Goal: Task Accomplishment & Management: Use online tool/utility

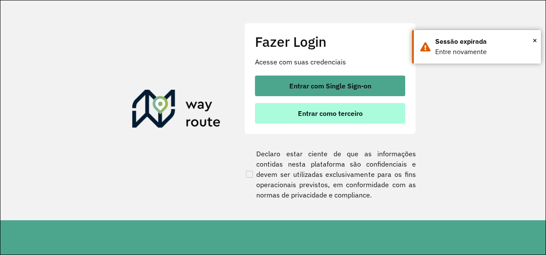
click at [318, 114] on span "Entrar como terceiro" at bounding box center [330, 113] width 65 height 7
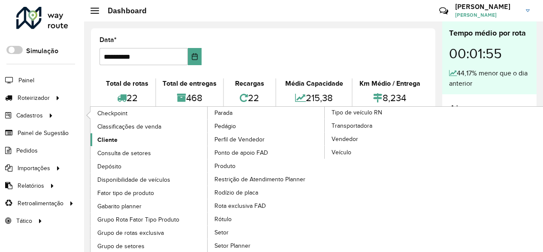
click at [110, 140] on span "Cliente" at bounding box center [107, 140] width 20 height 9
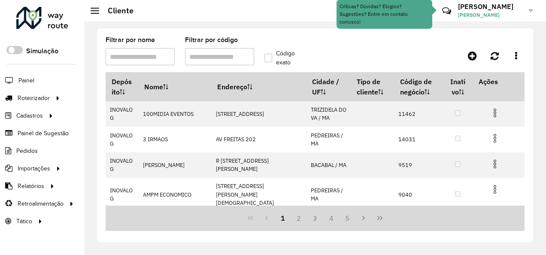
click at [227, 64] on input "Filtrar por código" at bounding box center [219, 56] width 69 height 17
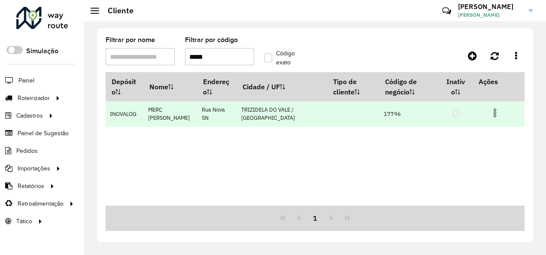
type input "*****"
click at [494, 112] on img at bounding box center [495, 113] width 10 height 10
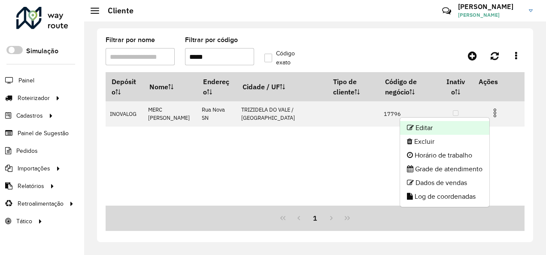
click at [446, 122] on li "Editar" at bounding box center [444, 128] width 89 height 14
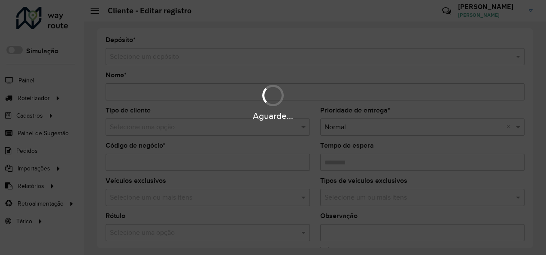
type input "**********"
type input "*****"
type input "********"
type input "**********"
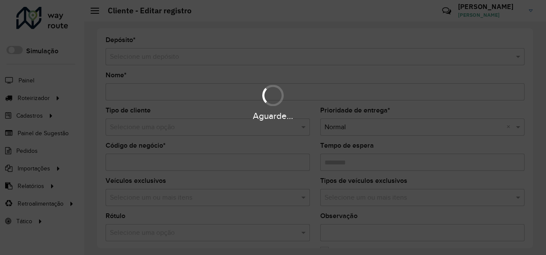
type input "******"
type input "*********"
type input "**********"
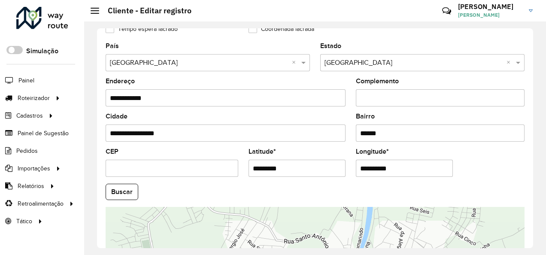
scroll to position [343, 0]
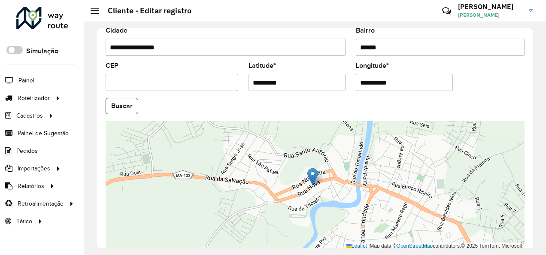
drag, startPoint x: 294, startPoint y: 82, endPoint x: 236, endPoint y: 96, distance: 59.8
click at [236, 96] on formly-group "**********" at bounding box center [314, 103] width 429 height 293
paste input "text"
type input "*********"
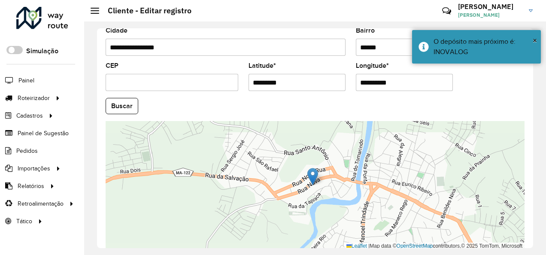
drag, startPoint x: 401, startPoint y: 83, endPoint x: 302, endPoint y: 94, distance: 99.8
click at [302, 94] on formly-group "**********" at bounding box center [314, 103] width 429 height 293
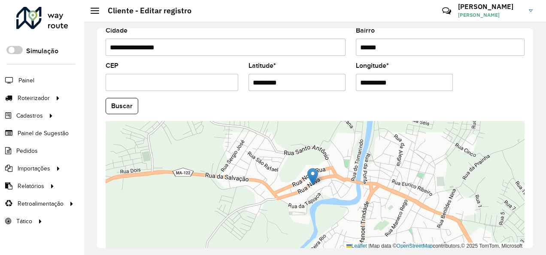
paste input "text"
type input "**********"
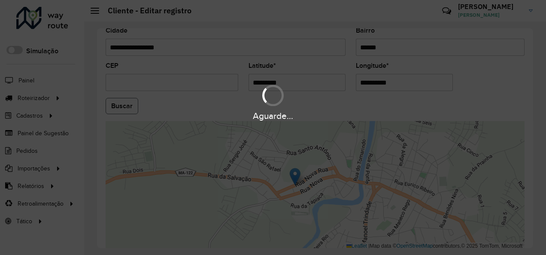
click at [122, 107] on hb-app "Aguarde... Pop-up bloqueado! Seu navegador bloqueou automáticamente a abertura …" at bounding box center [273, 127] width 546 height 255
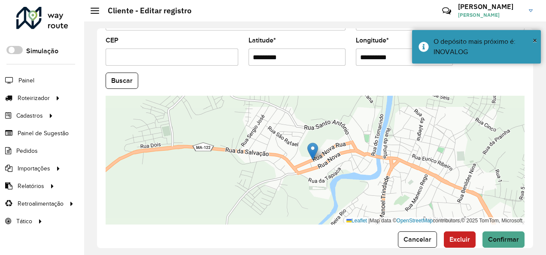
scroll to position [382, 0]
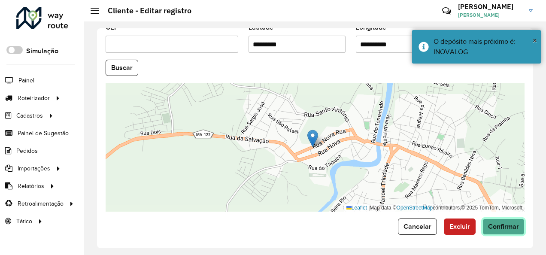
click at [511, 223] on span "Confirmar" at bounding box center [503, 226] width 31 height 7
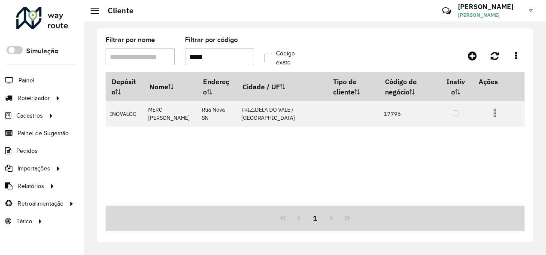
drag, startPoint x: 215, startPoint y: 55, endPoint x: 196, endPoint y: 60, distance: 19.6
click at [196, 60] on input "*****" at bounding box center [219, 56] width 69 height 17
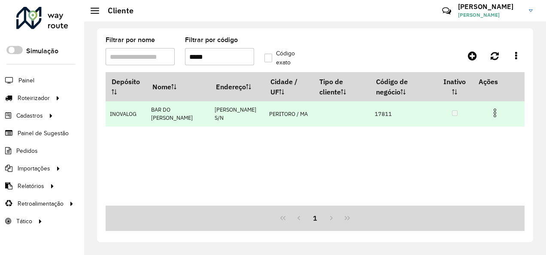
type input "*****"
click at [493, 112] on img at bounding box center [495, 113] width 10 height 10
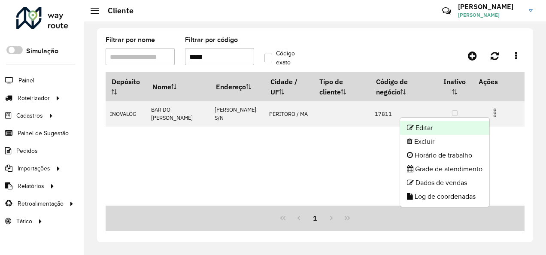
click at [433, 122] on li "Editar" at bounding box center [444, 128] width 89 height 14
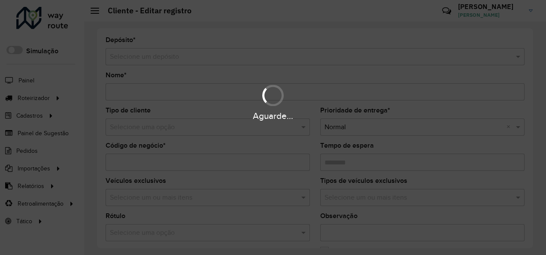
type input "**********"
type input "*****"
type input "********"
type input "**********"
type input "********"
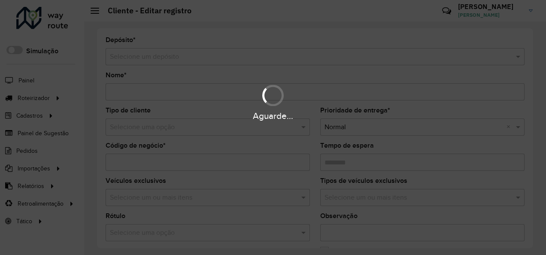
type input "**********"
type input "*********"
type input "**********"
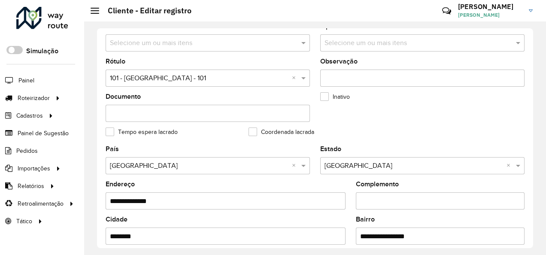
scroll to position [215, 0]
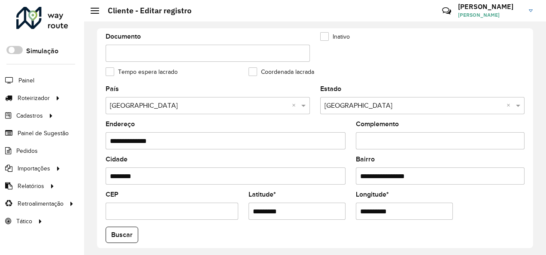
drag, startPoint x: 183, startPoint y: 228, endPoint x: 178, endPoint y: 228, distance: 5.2
click at [178, 228] on formly-group "**********" at bounding box center [314, 232] width 429 height 293
paste input "text"
type input "*********"
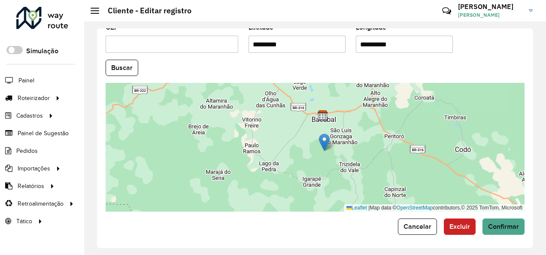
drag, startPoint x: 411, startPoint y: 45, endPoint x: 339, endPoint y: 67, distance: 75.1
click at [339, 67] on formly-group "**********" at bounding box center [314, 65] width 429 height 293
paste input "text"
type input "**********"
click at [128, 62] on hb-app "Aguarde... Pop-up bloqueado! Seu navegador bloqueou automáticamente a abertura …" at bounding box center [273, 127] width 546 height 255
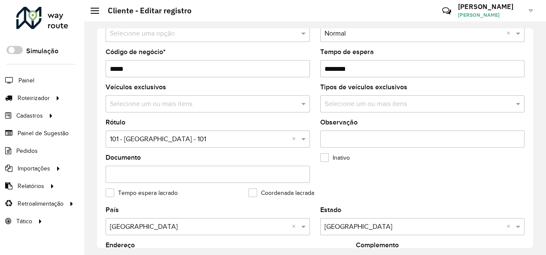
scroll to position [167, 0]
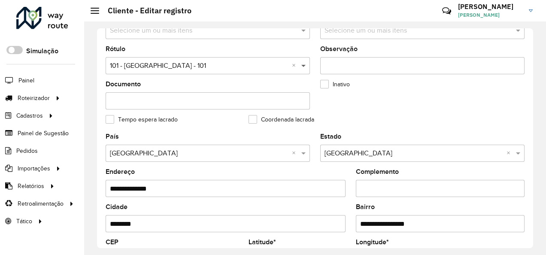
click at [301, 66] on span at bounding box center [304, 66] width 11 height 10
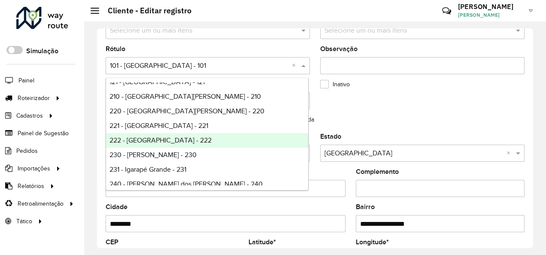
scroll to position [203, 0]
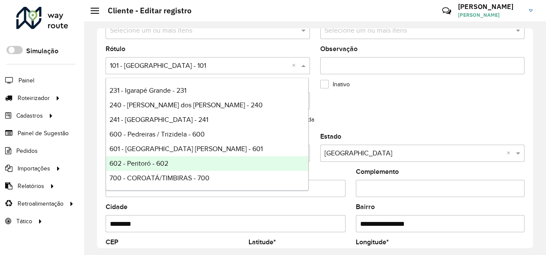
click at [171, 159] on div "602 - Peritoró - 602" at bounding box center [207, 163] width 202 height 15
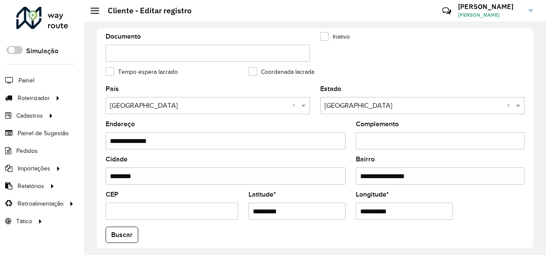
scroll to position [382, 0]
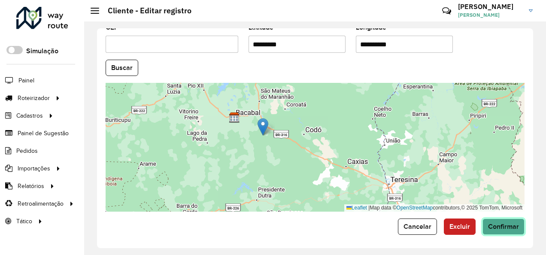
click at [506, 227] on span "Confirmar" at bounding box center [503, 226] width 31 height 7
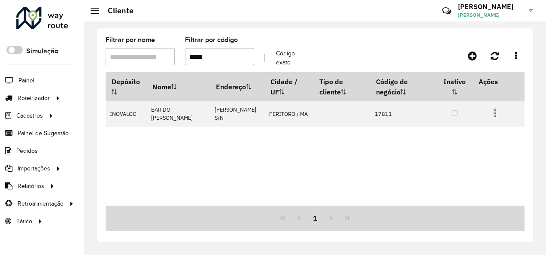
drag, startPoint x: 209, startPoint y: 57, endPoint x: 193, endPoint y: 62, distance: 16.2
click at [193, 62] on input "*****" at bounding box center [219, 56] width 69 height 17
type input "*****"
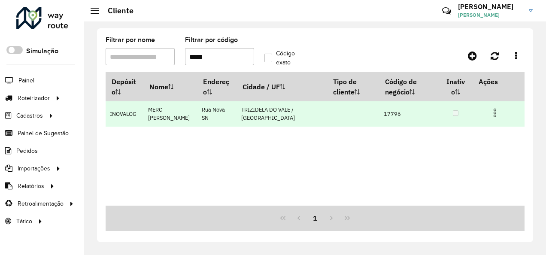
click at [491, 114] on img at bounding box center [495, 113] width 10 height 10
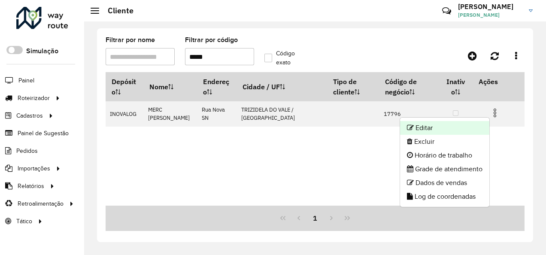
click at [439, 126] on li "Editar" at bounding box center [444, 128] width 89 height 14
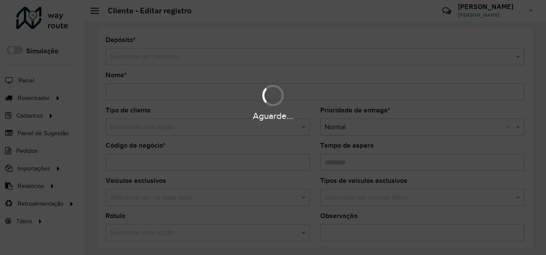
type input "**********"
type input "*****"
type input "********"
type input "**********"
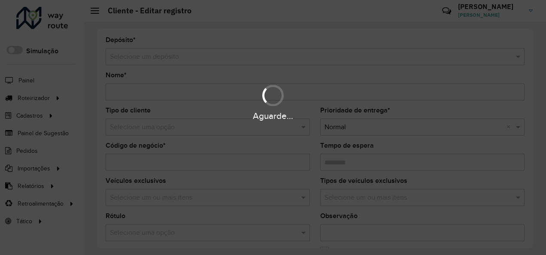
type input "******"
type input "*********"
type input "**********"
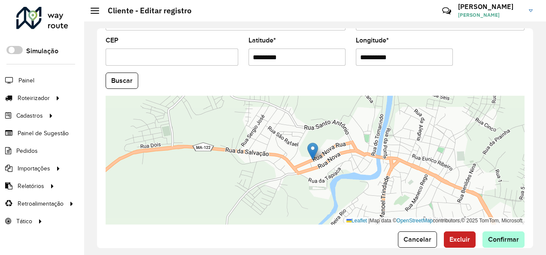
scroll to position [382, 0]
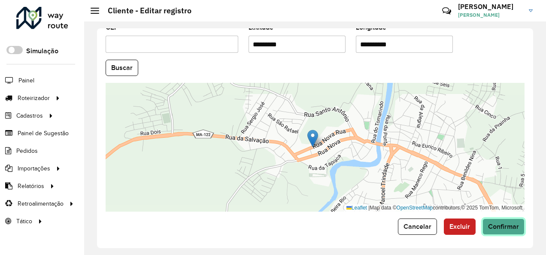
click at [499, 224] on span "Confirmar" at bounding box center [503, 226] width 31 height 7
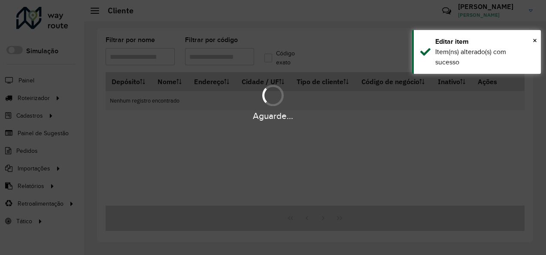
type input "*****"
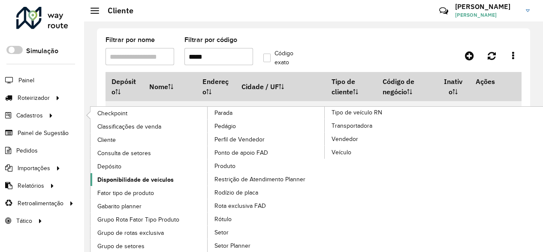
click at [141, 176] on span "Disponibilidade de veículos" at bounding box center [135, 180] width 76 height 9
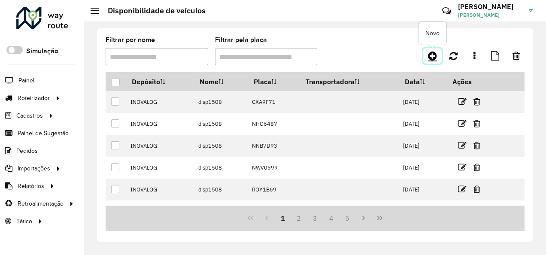
click at [437, 55] on link at bounding box center [432, 55] width 18 height 15
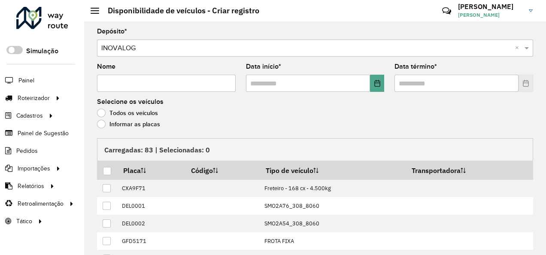
click at [119, 125] on label "Informar as placas" at bounding box center [128, 124] width 63 height 9
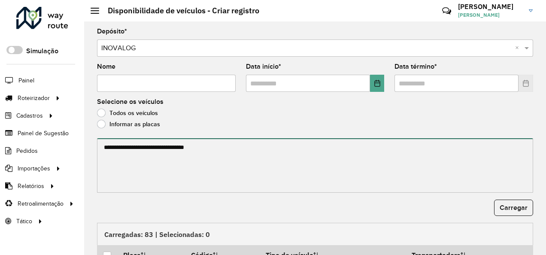
click at [123, 155] on textarea at bounding box center [315, 165] width 436 height 55
paste textarea "******* ******* ******* ******* ******* ******* ******* ******* ******* *******…"
type textarea "******* ******* ******* ******* ******* ******* ******* ******* ******* *******…"
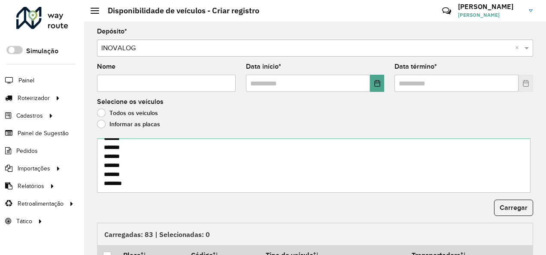
click at [141, 79] on input "Nome" at bounding box center [166, 83] width 139 height 17
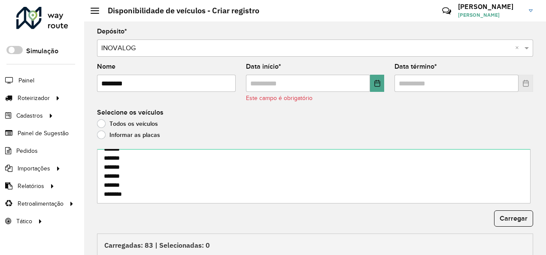
click at [121, 85] on input "********" at bounding box center [166, 83] width 139 height 17
type input "********"
click at [376, 82] on icon "Choose Date" at bounding box center [377, 83] width 6 height 7
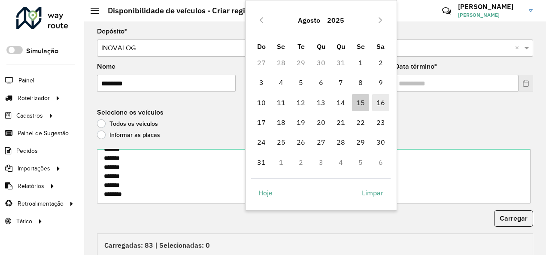
click at [386, 100] on span "16" at bounding box center [380, 102] width 17 height 17
type input "**********"
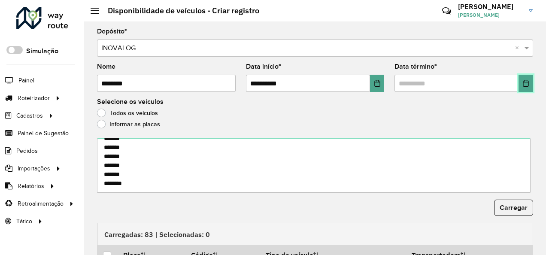
click at [523, 82] on icon "Choose Date" at bounding box center [525, 83] width 7 height 7
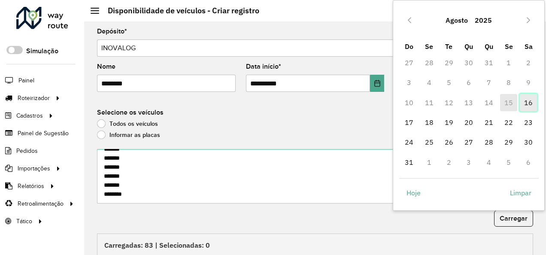
click at [525, 102] on span "16" at bounding box center [528, 102] width 17 height 17
type input "**********"
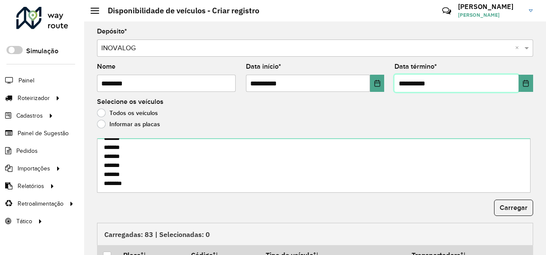
scroll to position [207, 0]
click at [503, 201] on button "Carregar" at bounding box center [513, 208] width 39 height 16
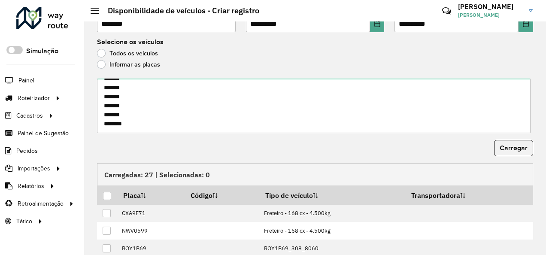
scroll to position [129, 0]
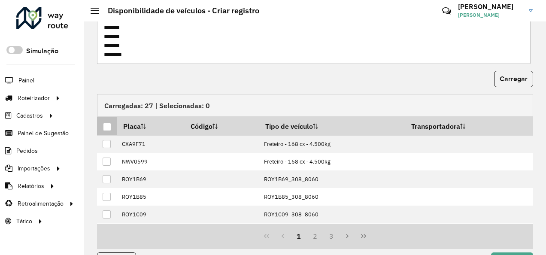
click at [108, 124] on div at bounding box center [107, 127] width 8 height 8
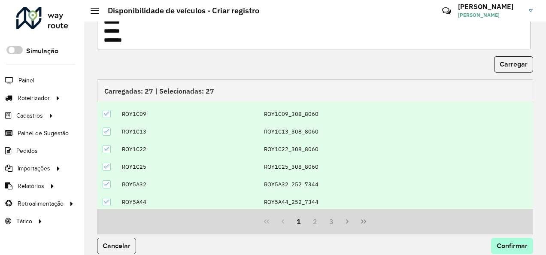
scroll to position [152, 0]
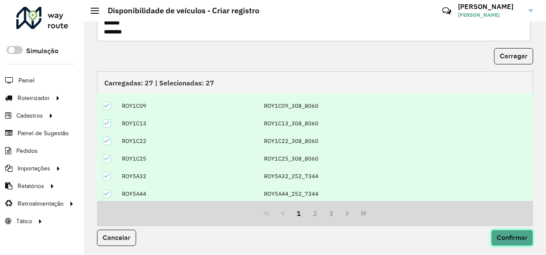
click at [518, 231] on button "Confirmar" at bounding box center [512, 238] width 42 height 16
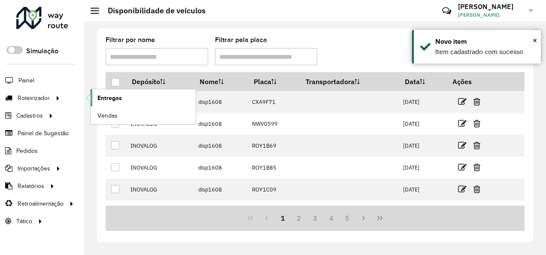
click at [110, 101] on span "Entregas" at bounding box center [109, 98] width 24 height 9
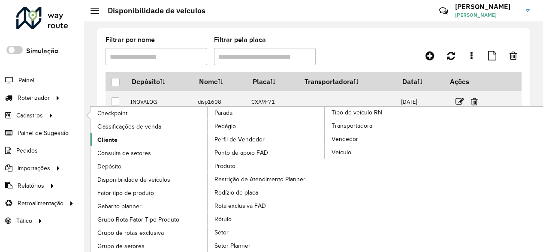
click at [122, 137] on link "Cliente" at bounding box center [150, 139] width 118 height 13
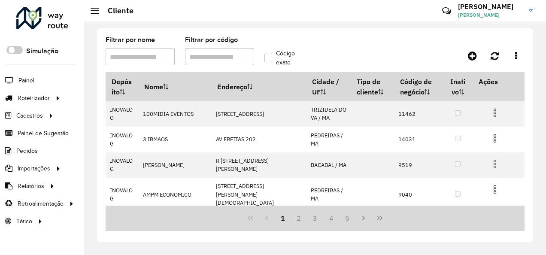
click at [196, 55] on input "Filtrar por código" at bounding box center [219, 56] width 69 height 17
type input "*****"
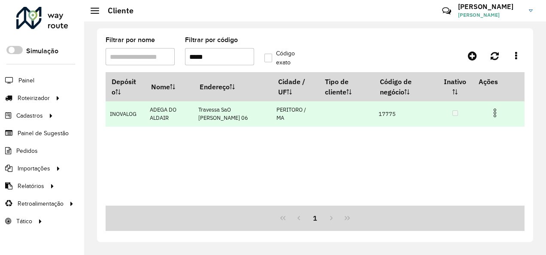
click at [491, 112] on img at bounding box center [495, 113] width 10 height 10
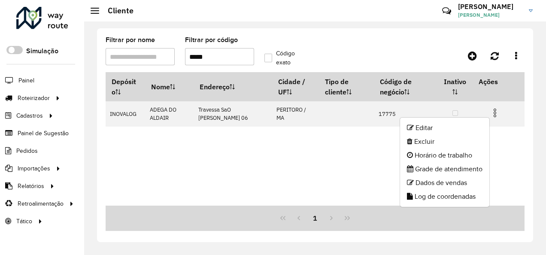
click at [444, 120] on ul "Editar Excluir Horário de trabalho Grade de atendimento Dados de vendas Log de …" at bounding box center [445, 162] width 90 height 90
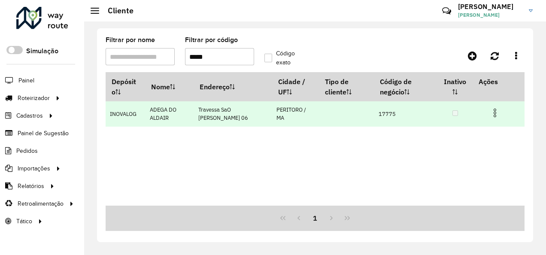
drag, startPoint x: 500, startPoint y: 112, endPoint x: 478, endPoint y: 118, distance: 22.7
click at [497, 112] on td at bounding box center [499, 111] width 52 height 21
click at [500, 108] on td at bounding box center [499, 111] width 52 height 21
click at [490, 109] on img at bounding box center [495, 113] width 10 height 10
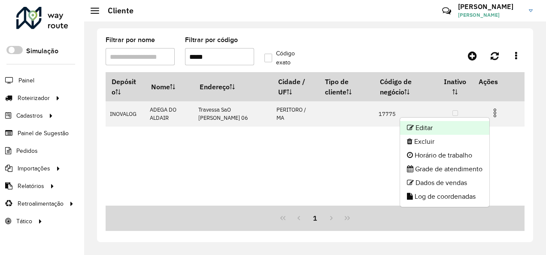
click at [464, 129] on li "Editar" at bounding box center [444, 128] width 89 height 14
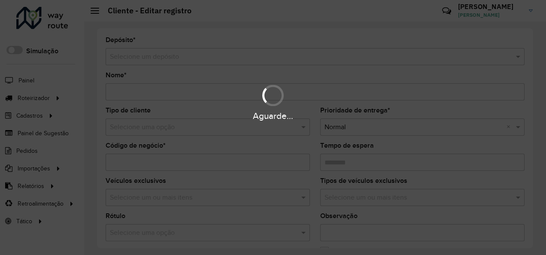
type input "**********"
type input "*****"
type input "********"
type input "**********"
type input "********"
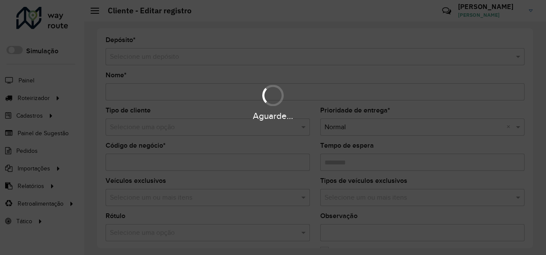
type input "******"
type input "*********"
type input "**********"
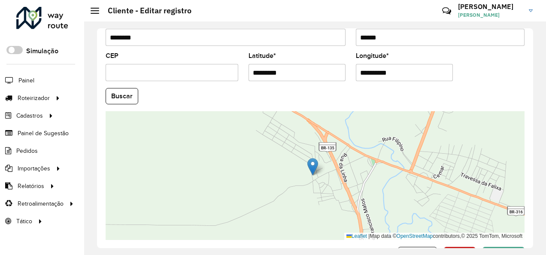
scroll to position [382, 0]
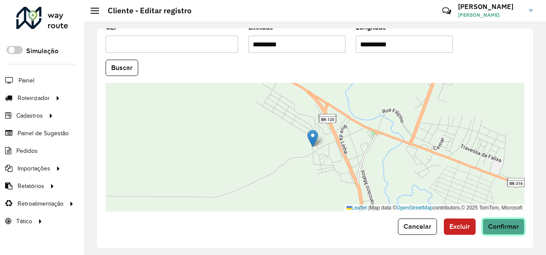
click at [490, 224] on span "Confirmar" at bounding box center [503, 226] width 31 height 7
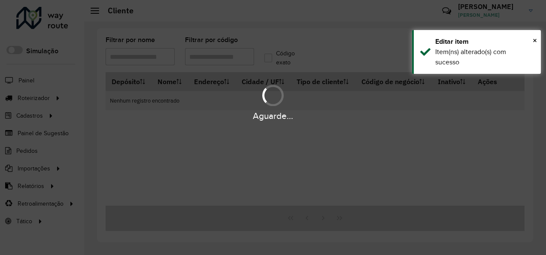
type input "*****"
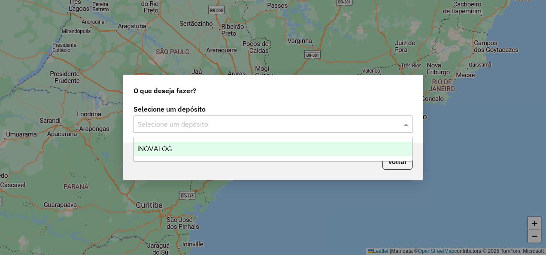
click at [204, 122] on input "text" at bounding box center [264, 124] width 253 height 10
click at [187, 145] on div "INOVALOG" at bounding box center [273, 149] width 278 height 15
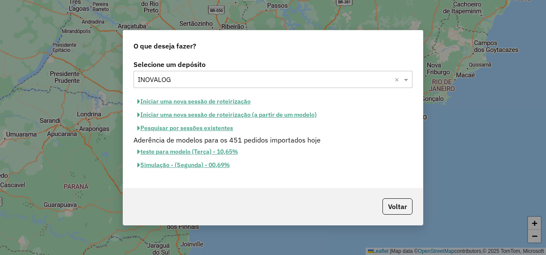
click at [195, 101] on button "Iniciar uma nova sessão de roteirização" at bounding box center [193, 101] width 121 height 13
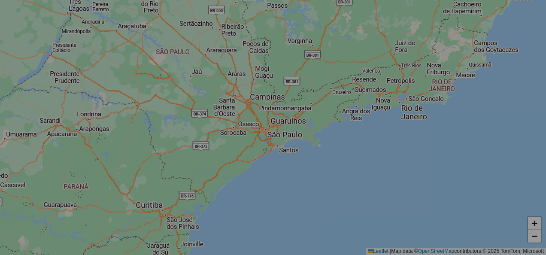
select select "*"
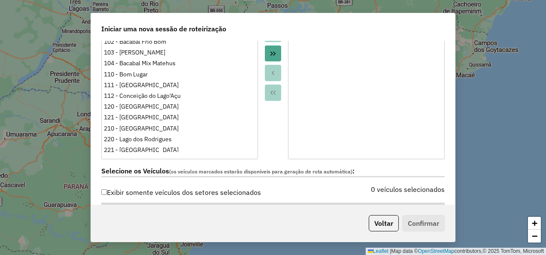
scroll to position [215, 0]
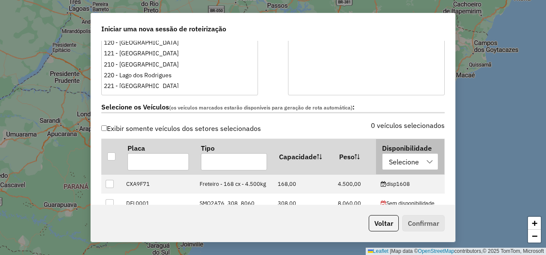
click at [406, 162] on div "Selecione" at bounding box center [404, 162] width 36 height 16
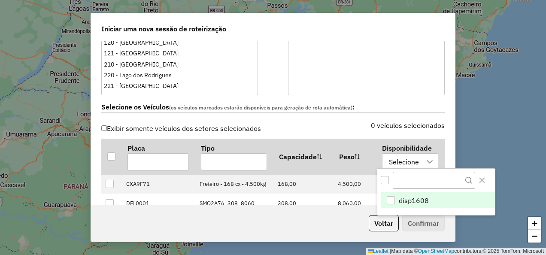
click at [412, 197] on span "disp1608" at bounding box center [414, 200] width 30 height 10
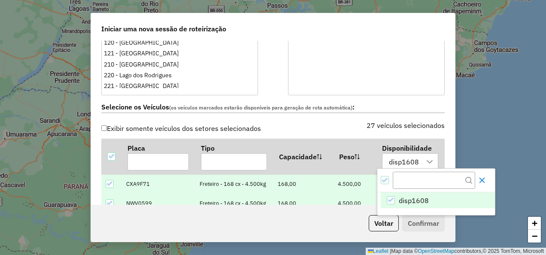
click at [485, 179] on icon "Close" at bounding box center [482, 180] width 7 height 7
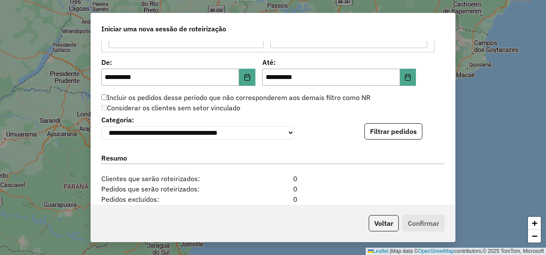
scroll to position [901, 0]
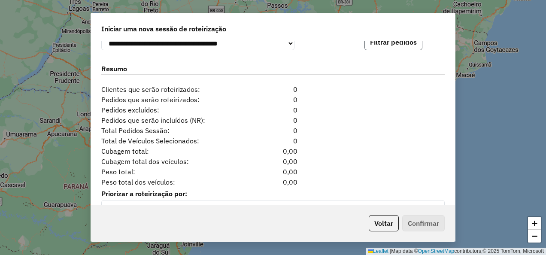
click at [379, 48] on button "Filtrar pedidos" at bounding box center [393, 42] width 58 height 16
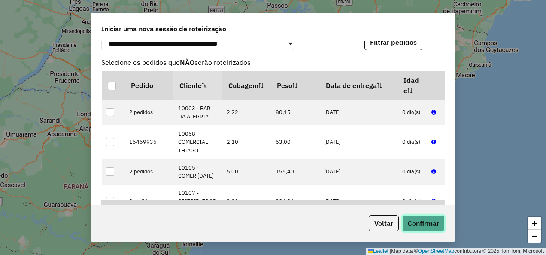
click at [431, 222] on button "Confirmar" at bounding box center [423, 223] width 42 height 16
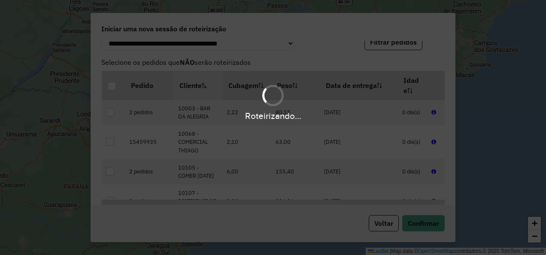
click at [454, 86] on div "Roteirizando..." at bounding box center [273, 102] width 546 height 41
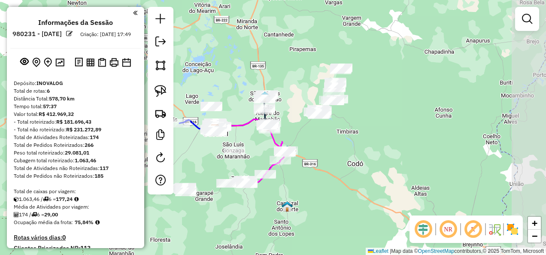
drag, startPoint x: 429, startPoint y: 133, endPoint x: 319, endPoint y: 145, distance: 110.1
click at [332, 146] on div "Janela de atendimento Grade de atendimento Capacidade Transportadoras Veículos …" at bounding box center [273, 127] width 546 height 255
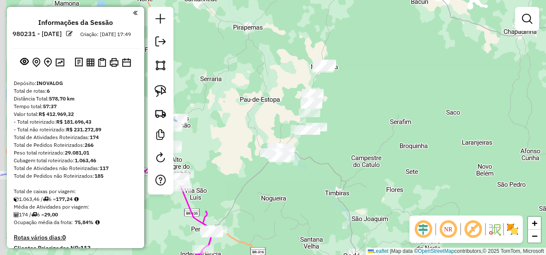
drag, startPoint x: 322, startPoint y: 136, endPoint x: 351, endPoint y: 146, distance: 30.9
click at [351, 146] on div "Janela de atendimento Grade de atendimento Capacidade Transportadoras Veículos …" at bounding box center [273, 127] width 546 height 255
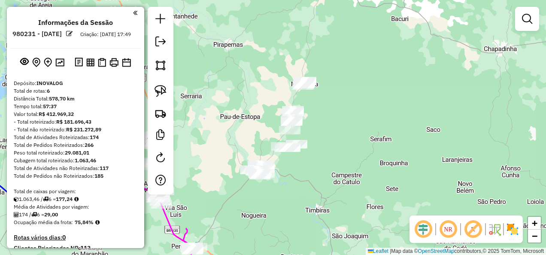
drag, startPoint x: 367, startPoint y: 153, endPoint x: 342, endPoint y: 170, distance: 30.9
click at [342, 170] on div "Janela de atendimento Grade de atendimento Capacidade Transportadoras Veículos …" at bounding box center [273, 127] width 546 height 255
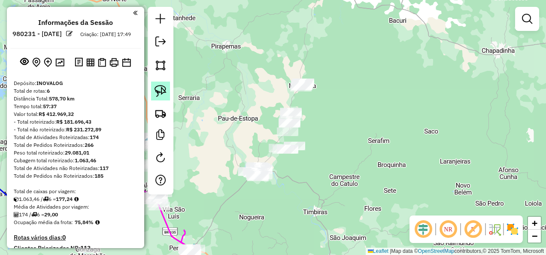
click at [163, 88] on img at bounding box center [161, 91] width 12 height 12
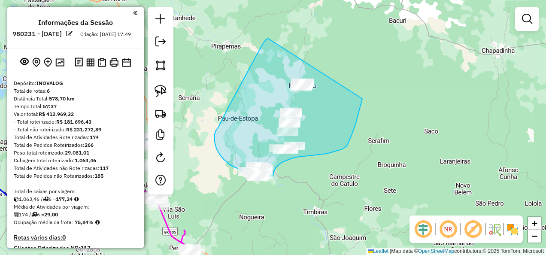
drag, startPoint x: 268, startPoint y: 39, endPoint x: 367, endPoint y: 65, distance: 101.8
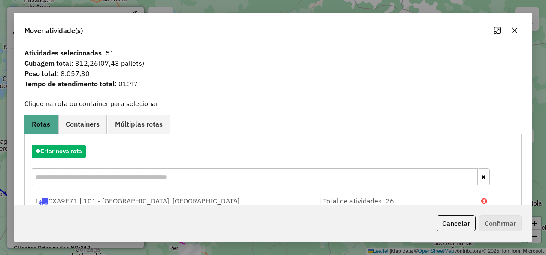
click at [453, 224] on button "Cancelar" at bounding box center [455, 223] width 39 height 16
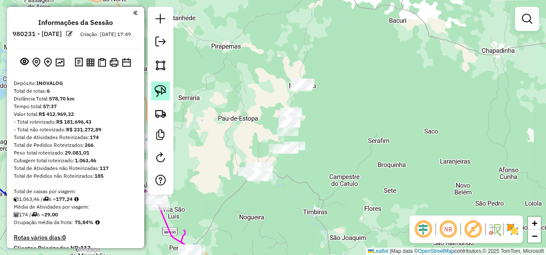
click at [159, 89] on img at bounding box center [161, 91] width 12 height 12
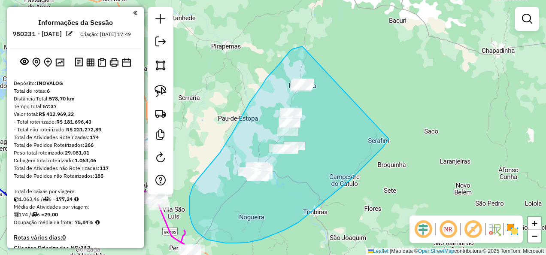
drag, startPoint x: 302, startPoint y: 46, endPoint x: 390, endPoint y: 138, distance: 127.2
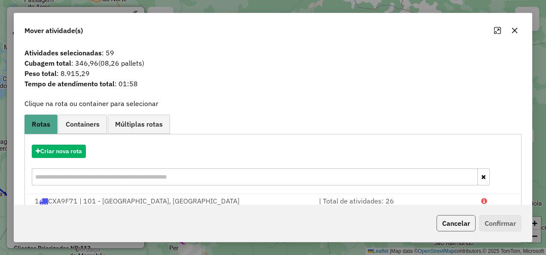
click at [459, 218] on button "Cancelar" at bounding box center [455, 223] width 39 height 16
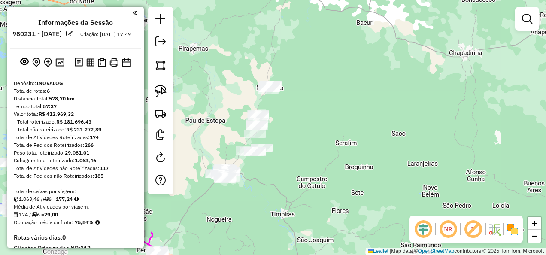
drag, startPoint x: 371, startPoint y: 192, endPoint x: 322, endPoint y: 196, distance: 49.5
click at [322, 196] on div "Janela de atendimento Grade de atendimento Capacidade Transportadoras Veículos …" at bounding box center [273, 127] width 546 height 255
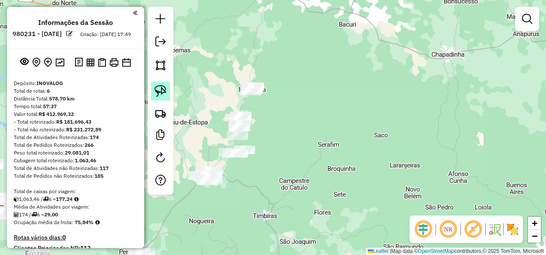
click at [158, 90] on img at bounding box center [161, 91] width 12 height 12
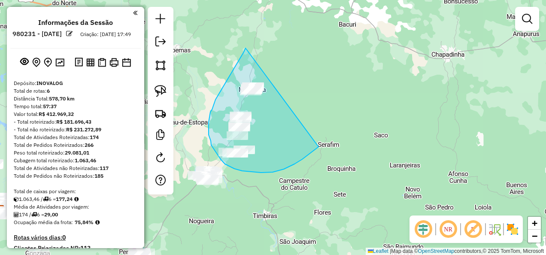
drag, startPoint x: 245, startPoint y: 48, endPoint x: 336, endPoint y: 129, distance: 121.6
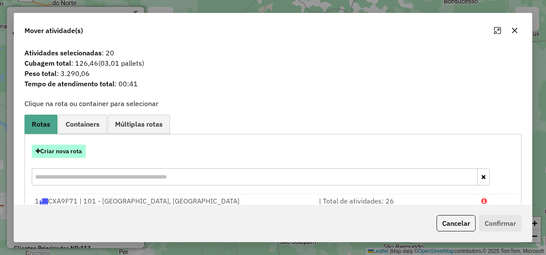
click at [70, 149] on button "Criar nova rota" at bounding box center [59, 151] width 54 height 13
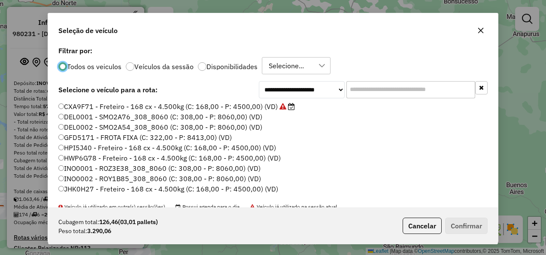
scroll to position [5, 3]
click at [373, 86] on input "text" at bounding box center [410, 89] width 129 height 17
paste input "*******"
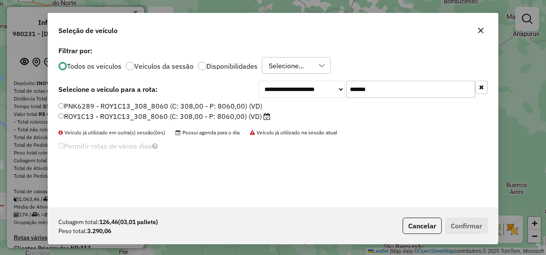
type input "*******"
click at [262, 114] on label "ROY1C13 - ROY1C13_308_8060 (C: 308,00 - P: 8060,00) (VD)" at bounding box center [164, 116] width 212 height 10
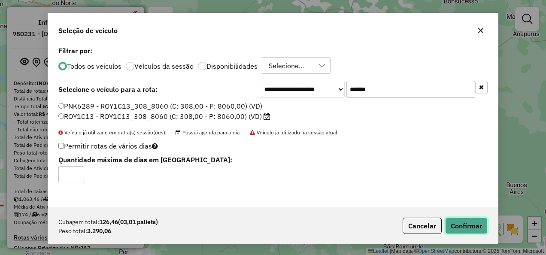
click at [454, 227] on button "Confirmar" at bounding box center [466, 226] width 42 height 16
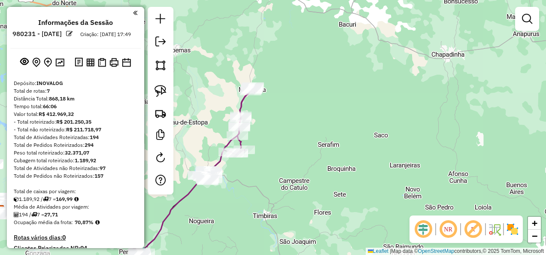
click at [240, 105] on icon at bounding box center [241, 120] width 24 height 67
select select "**********"
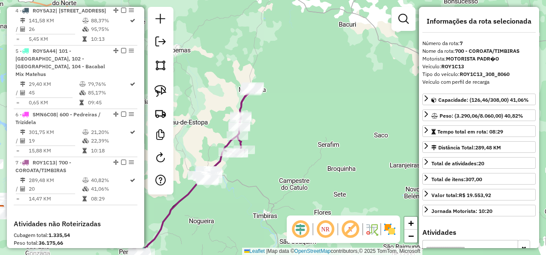
scroll to position [599, 0]
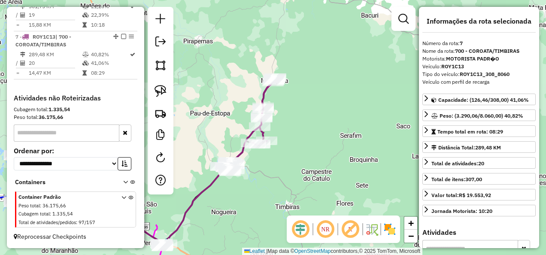
drag, startPoint x: 269, startPoint y: 193, endPoint x: 298, endPoint y: 183, distance: 30.8
click at [296, 183] on div "Janela de atendimento Grade de atendimento Capacidade Transportadoras Veículos …" at bounding box center [273, 127] width 546 height 255
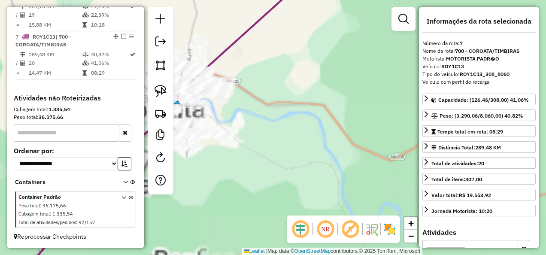
drag, startPoint x: 250, startPoint y: 168, endPoint x: 300, endPoint y: 173, distance: 49.6
click at [292, 177] on div "Janela de atendimento Grade de atendimento Capacidade Transportadoras Veículos …" at bounding box center [273, 127] width 546 height 255
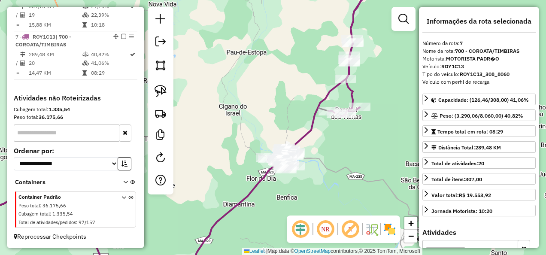
drag, startPoint x: 249, startPoint y: 204, endPoint x: 250, endPoint y: 149, distance: 54.9
click at [248, 168] on div "Janela de atendimento Grade de atendimento Capacidade Transportadoras Veículos …" at bounding box center [273, 127] width 546 height 255
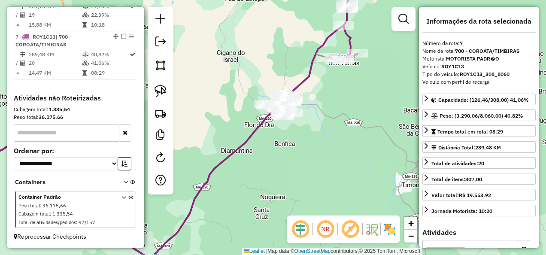
drag, startPoint x: 269, startPoint y: 149, endPoint x: 254, endPoint y: 170, distance: 25.5
click at [254, 170] on div "Janela de atendimento Grade de atendimento Capacidade Transportadoras Veículos …" at bounding box center [273, 127] width 546 height 255
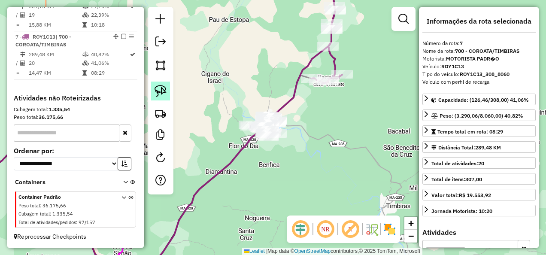
click at [161, 92] on img at bounding box center [161, 91] width 12 height 12
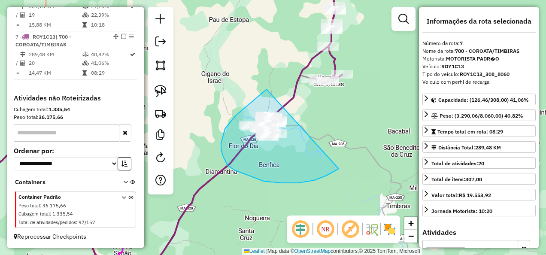
drag, startPoint x: 242, startPoint y: 109, endPoint x: 339, endPoint y: 169, distance: 112.9
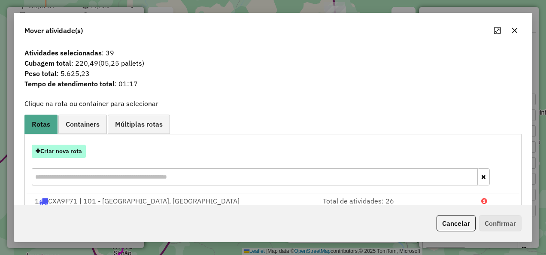
click at [64, 146] on button "Criar nova rota" at bounding box center [59, 151] width 54 height 13
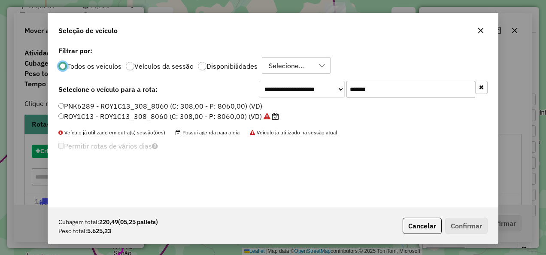
scroll to position [5, 3]
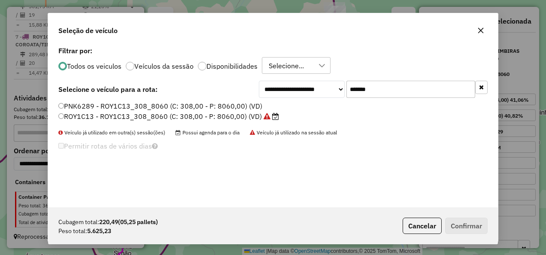
drag, startPoint x: 387, startPoint y: 84, endPoint x: 333, endPoint y: 108, distance: 59.4
click at [333, 108] on div "**********" at bounding box center [273, 125] width 450 height 163
paste input "text"
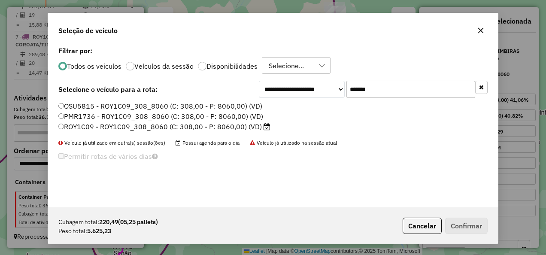
type input "*******"
click at [218, 126] on label "ROY1C09 - ROY1C09_308_8060 (C: 308,00 - P: 8060,00) (VD)" at bounding box center [164, 126] width 212 height 10
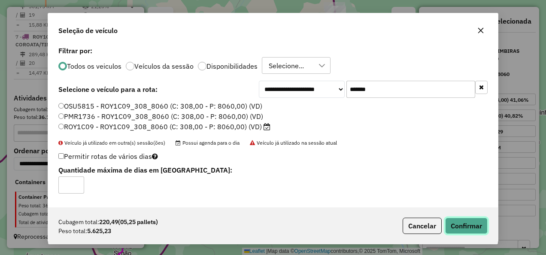
drag, startPoint x: 467, startPoint y: 222, endPoint x: 303, endPoint y: 151, distance: 178.8
click at [467, 222] on button "Confirmar" at bounding box center [466, 226] width 42 height 16
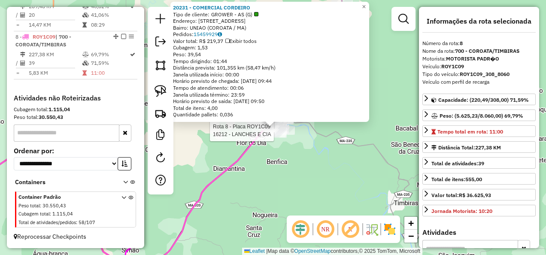
scroll to position [647, 0]
click at [290, 200] on div "20231 - COMERCIAL CORDEIRO Tipo de cliente: GROWER - AS (G) Endereço: [STREET_A…" at bounding box center [273, 127] width 546 height 255
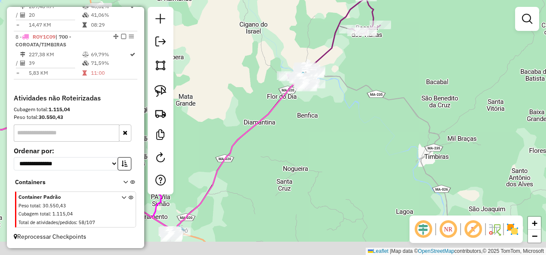
drag, startPoint x: 279, startPoint y: 197, endPoint x: 328, endPoint y: 129, distance: 84.0
click at [311, 148] on div "Janela de atendimento Grade de atendimento Capacidade Transportadoras Veículos …" at bounding box center [273, 127] width 546 height 255
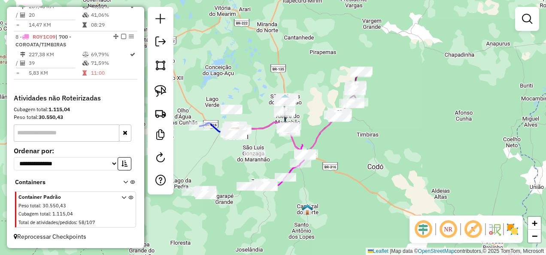
click at [424, 231] on em at bounding box center [423, 229] width 21 height 21
click at [471, 231] on em at bounding box center [473, 229] width 21 height 21
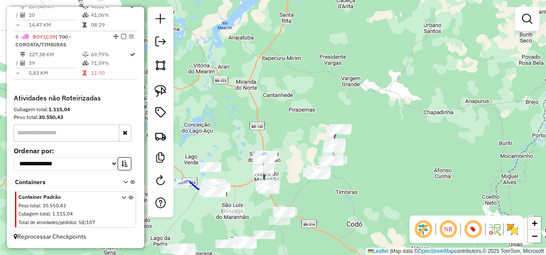
drag, startPoint x: 408, startPoint y: 139, endPoint x: 364, endPoint y: 198, distance: 73.3
click at [386, 197] on div "Janela de atendimento Grade de atendimento Capacidade Transportadoras Veículos …" at bounding box center [273, 127] width 546 height 255
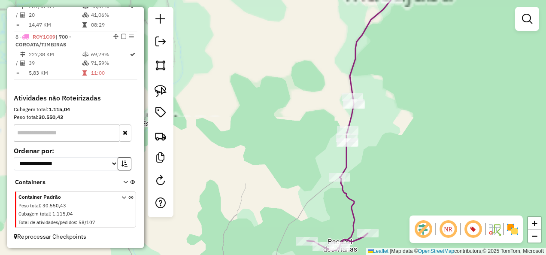
click at [346, 192] on icon at bounding box center [355, 116] width 96 height 268
select select "**********"
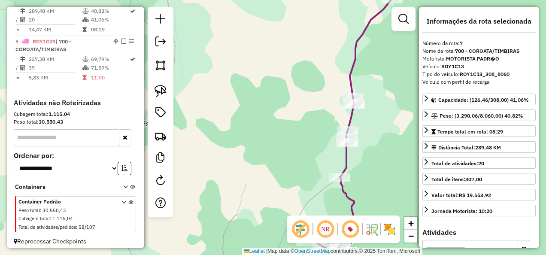
scroll to position [624, 0]
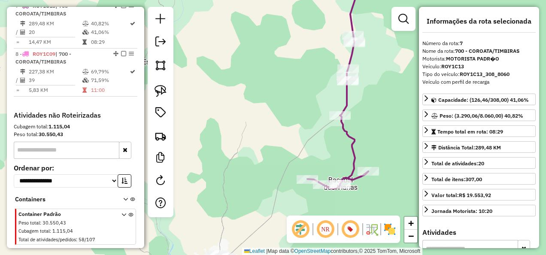
drag, startPoint x: 288, startPoint y: 190, endPoint x: 316, endPoint y: 84, distance: 109.5
click at [312, 93] on div "Janela de atendimento Grade de atendimento Capacidade Transportadoras Veículos …" at bounding box center [273, 127] width 546 height 255
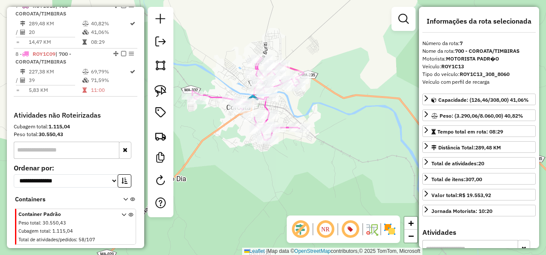
drag, startPoint x: 311, startPoint y: 133, endPoint x: 308, endPoint y: 158, distance: 25.5
click at [308, 157] on div "Rota 8 - Placa ROY1C09 20278 - BAR DO TAXINHA Janela de atendimento Grade de at…" at bounding box center [273, 127] width 546 height 255
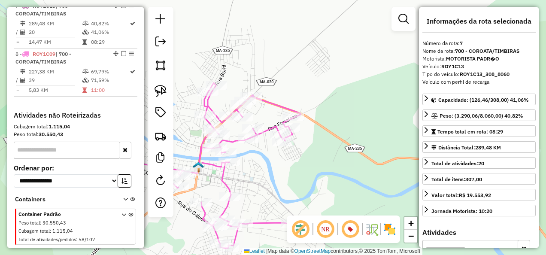
click at [268, 127] on icon at bounding box center [189, 165] width 224 height 165
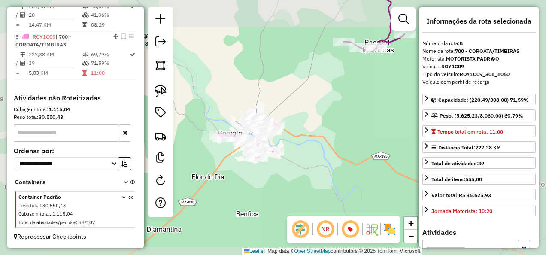
drag, startPoint x: 357, startPoint y: 112, endPoint x: 307, endPoint y: 161, distance: 70.1
click at [307, 161] on div "Janela de atendimento Grade de atendimento Capacidade Transportadoras Veículos …" at bounding box center [273, 127] width 546 height 255
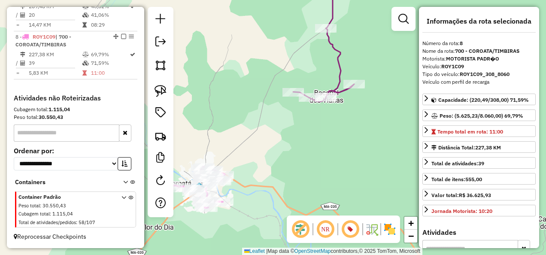
click at [338, 63] on icon at bounding box center [323, 38] width 61 height 127
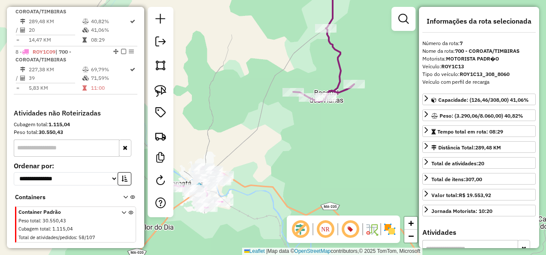
scroll to position [624, 0]
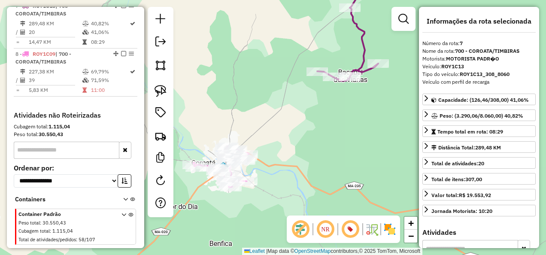
drag, startPoint x: 304, startPoint y: 168, endPoint x: 345, endPoint y: 122, distance: 62.0
click at [345, 122] on div "Janela de atendimento Grade de atendimento Capacidade Transportadoras Veículos …" at bounding box center [273, 127] width 546 height 255
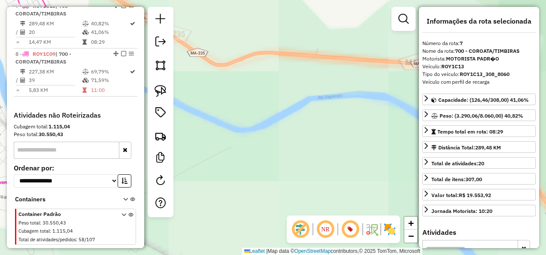
drag, startPoint x: 232, startPoint y: 120, endPoint x: 468, endPoint y: 214, distance: 254.2
click at [438, 204] on hb-router-mapa "Informações da Sessão 980231 - [DATE] Criação: [DATE] 17:49 Depósito: INOVALOG …" at bounding box center [273, 127] width 546 height 255
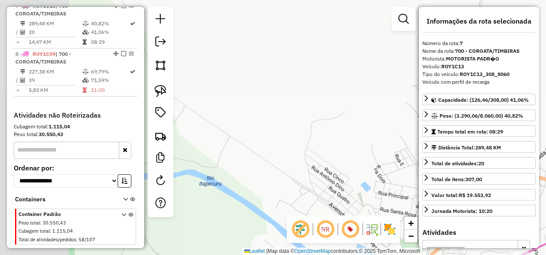
drag, startPoint x: 358, startPoint y: 148, endPoint x: 151, endPoint y: 76, distance: 219.5
click at [154, 77] on hb-router-mapa "Informações da Sessão 980231 - [DATE] Criação: [DATE] 17:49 Depósito: INOVALOG …" at bounding box center [273, 127] width 546 height 255
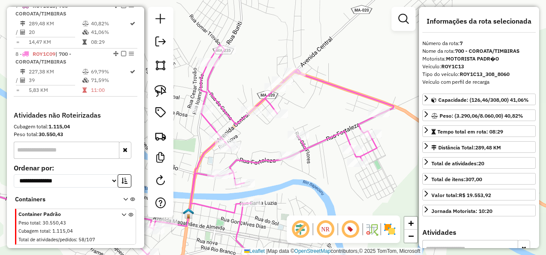
drag, startPoint x: 261, startPoint y: 123, endPoint x: 270, endPoint y: 124, distance: 9.6
click at [270, 124] on div "Janela de atendimento Grade de atendimento Capacidade Transportadoras Veículos …" at bounding box center [273, 127] width 546 height 255
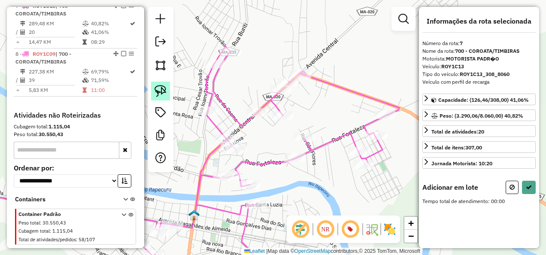
click at [161, 92] on img at bounding box center [161, 91] width 12 height 12
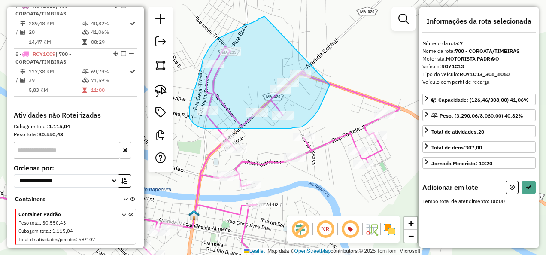
drag, startPoint x: 264, startPoint y: 16, endPoint x: 330, endPoint y: 85, distance: 94.7
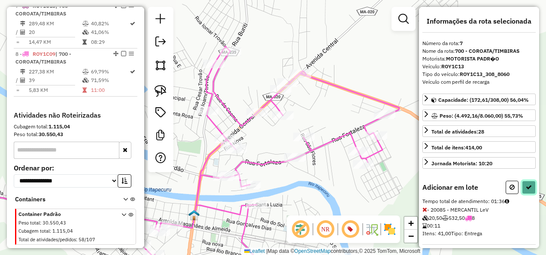
click at [527, 188] on icon at bounding box center [529, 187] width 6 height 6
select select "**********"
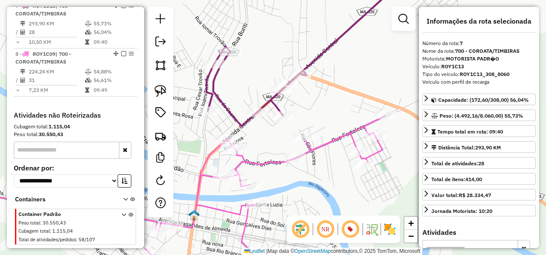
click at [233, 113] on icon at bounding box center [307, 51] width 203 height 152
click at [204, 172] on icon at bounding box center [168, 198] width 434 height 165
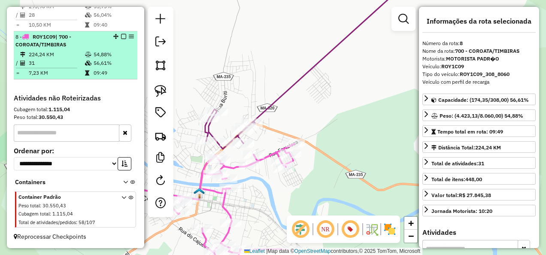
click at [121, 38] on em at bounding box center [123, 36] width 5 height 5
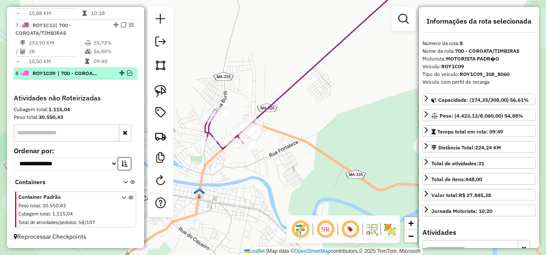
scroll to position [611, 0]
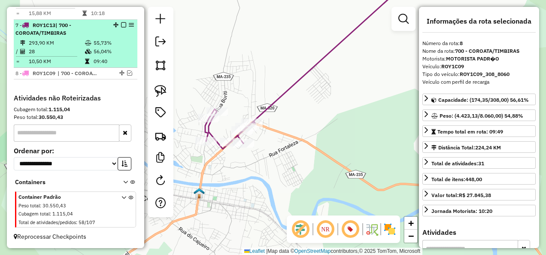
click at [121, 25] on em at bounding box center [123, 24] width 5 height 5
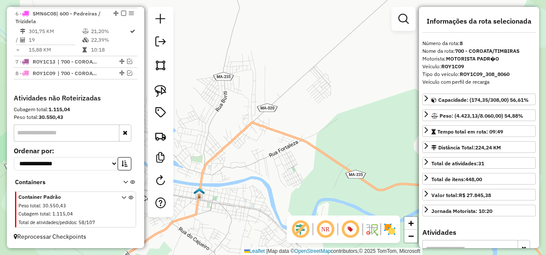
scroll to position [574, 0]
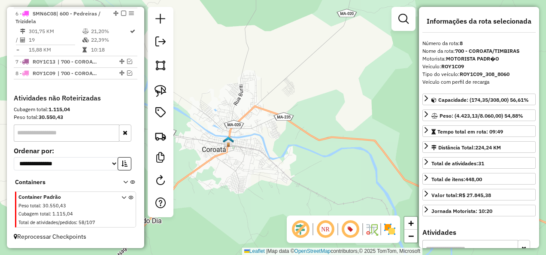
drag, startPoint x: 240, startPoint y: 179, endPoint x: 273, endPoint y: 136, distance: 54.1
click at [270, 139] on div "Janela de atendimento Grade de atendimento Capacidade Transportadoras Veículos …" at bounding box center [273, 127] width 546 height 255
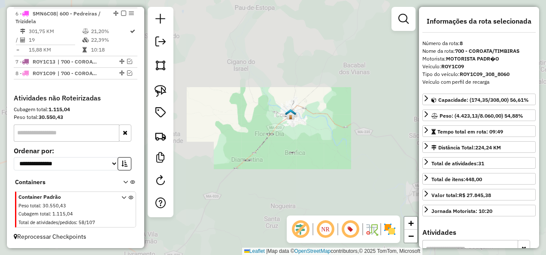
drag, startPoint x: 272, startPoint y: 161, endPoint x: 327, endPoint y: 85, distance: 94.7
click at [319, 94] on div "Janela de atendimento Grade de atendimento Capacidade Transportadoras Veículos …" at bounding box center [273, 127] width 546 height 255
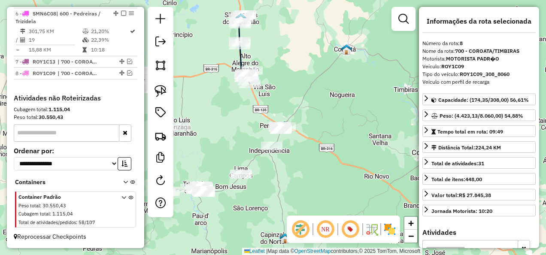
drag, startPoint x: 298, startPoint y: 171, endPoint x: 340, endPoint y: 110, distance: 74.3
click at [340, 113] on div "Janela de atendimento Grade de atendimento Capacidade Transportadoras Veículos …" at bounding box center [273, 127] width 546 height 255
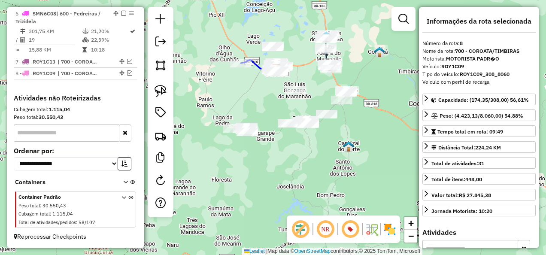
drag, startPoint x: 333, startPoint y: 148, endPoint x: 348, endPoint y: 152, distance: 15.2
click at [348, 152] on div "Janela de atendimento Grade de atendimento Capacidade Transportadoras Veículos …" at bounding box center [273, 127] width 546 height 255
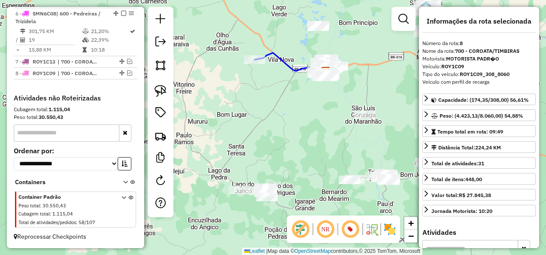
drag, startPoint x: 239, startPoint y: 139, endPoint x: 236, endPoint y: 166, distance: 26.9
click at [236, 161] on div "Janela de atendimento Grade de atendimento Capacidade Transportadoras Veículos …" at bounding box center [273, 127] width 546 height 255
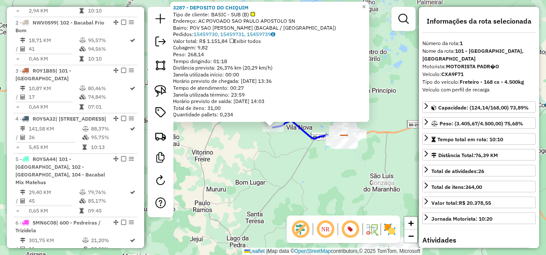
scroll to position [321, 0]
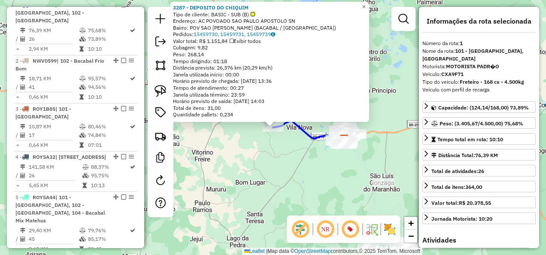
click at [263, 175] on div "3287 - DEPOSITO DO CHIQUIM Tipo de cliente: BASIC - SUB (B) Endereço: AC POVOAD…" at bounding box center [273, 127] width 546 height 255
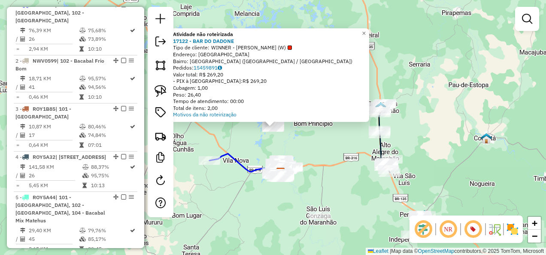
click at [330, 161] on div "Atividade não roteirizada 17122 - BAR DO DADONE Tipo de cliente: WINNER - ROTA …" at bounding box center [273, 127] width 546 height 255
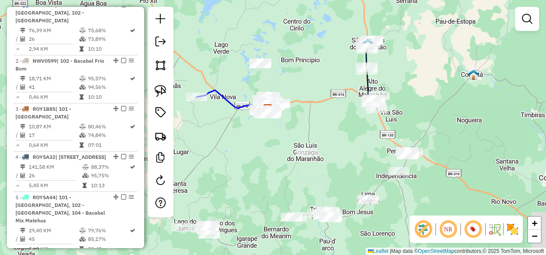
drag, startPoint x: 317, startPoint y: 119, endPoint x: 326, endPoint y: 62, distance: 57.9
click at [317, 86] on div "Janela de atendimento Grade de atendimento Capacidade Transportadoras Veículos …" at bounding box center [273, 127] width 546 height 255
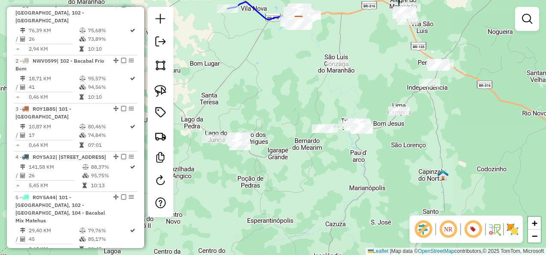
drag, startPoint x: 239, startPoint y: 125, endPoint x: 245, endPoint y: 118, distance: 9.5
click at [245, 118] on div "Janela de atendimento Grade de atendimento Capacidade Transportadoras Veículos …" at bounding box center [273, 127] width 546 height 255
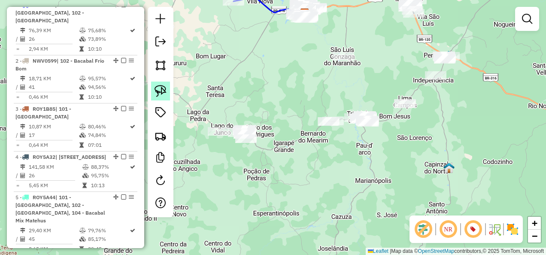
click at [162, 93] on img at bounding box center [161, 91] width 12 height 12
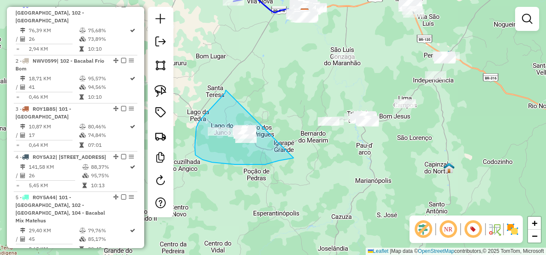
drag, startPoint x: 226, startPoint y: 90, endPoint x: 300, endPoint y: 157, distance: 99.7
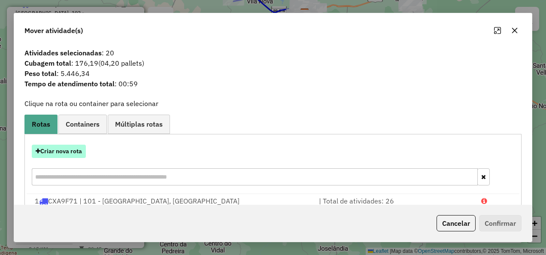
click at [65, 154] on button "Criar nova rota" at bounding box center [59, 151] width 54 height 13
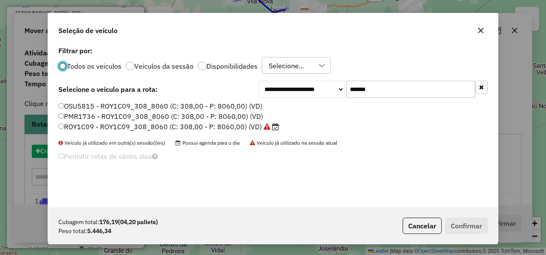
scroll to position [5, 3]
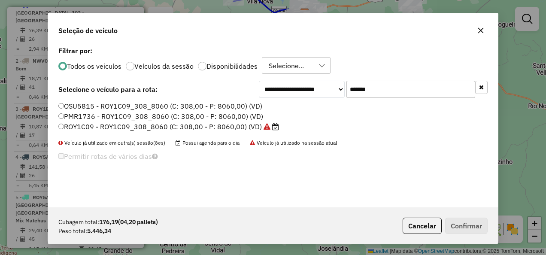
drag, startPoint x: 390, startPoint y: 91, endPoint x: 319, endPoint y: 95, distance: 71.4
click at [319, 95] on div "**********" at bounding box center [373, 89] width 229 height 17
paste input "text"
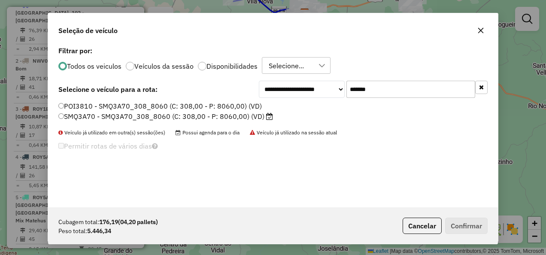
type input "*******"
click at [200, 118] on label "SMQ3A70 - SMQ3A70_308_8060 (C: 308,00 - P: 8060,00) (VD)" at bounding box center [165, 116] width 215 height 10
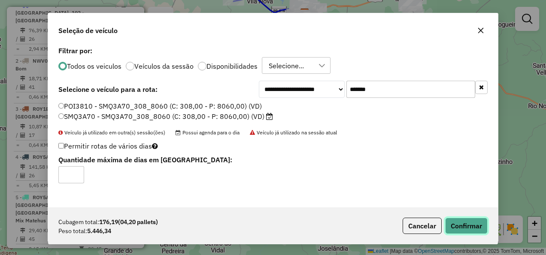
click at [473, 232] on button "Confirmar" at bounding box center [466, 226] width 42 height 16
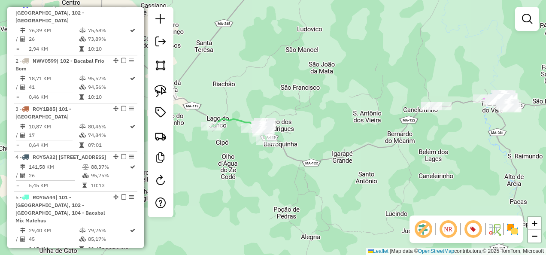
click at [235, 119] on icon at bounding box center [239, 130] width 55 height 22
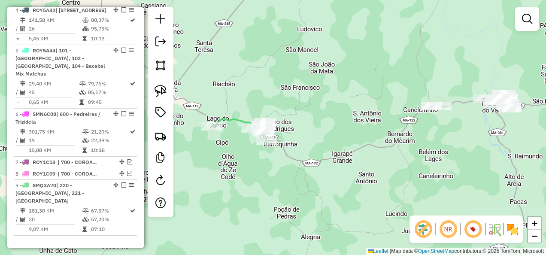
select select "**********"
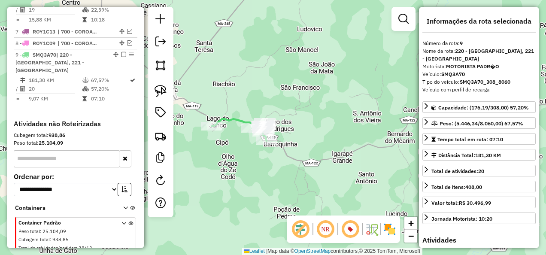
scroll to position [622, 0]
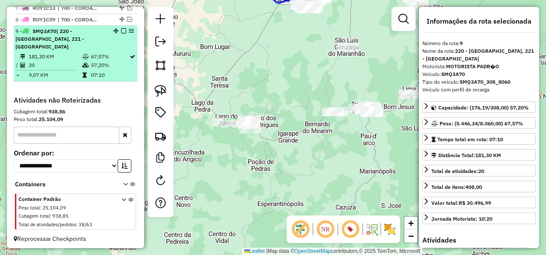
click at [122, 33] on em at bounding box center [123, 30] width 5 height 5
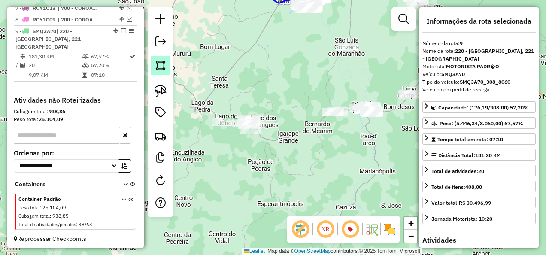
scroll to position [586, 0]
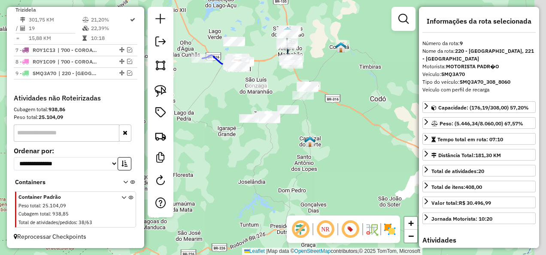
drag, startPoint x: 345, startPoint y: 168, endPoint x: 295, endPoint y: 179, distance: 51.5
click at [303, 182] on div "Janela de atendimento Grade de atendimento Capacidade Transportadoras Veículos …" at bounding box center [273, 127] width 546 height 255
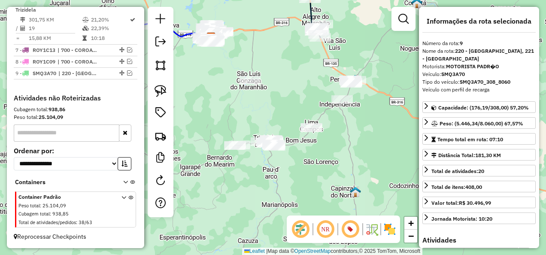
drag, startPoint x: 267, startPoint y: 150, endPoint x: 282, endPoint y: 194, distance: 46.3
click at [282, 193] on div "Janela de atendimento Grade de atendimento Capacidade Transportadoras Veículos …" at bounding box center [273, 127] width 546 height 255
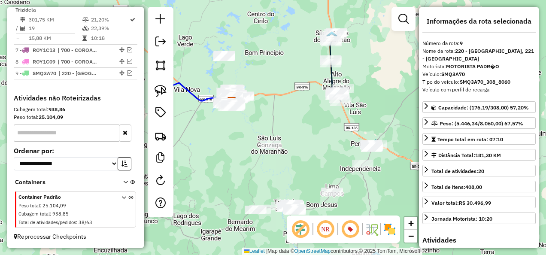
drag, startPoint x: 267, startPoint y: 129, endPoint x: 282, endPoint y: 161, distance: 35.9
click at [282, 169] on div "Janela de atendimento Grade de atendimento Capacidade Transportadoras Veículos …" at bounding box center [273, 127] width 546 height 255
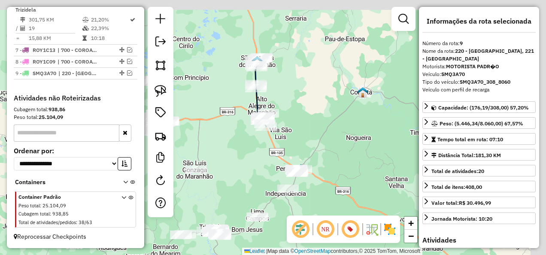
drag, startPoint x: 323, startPoint y: 129, endPoint x: 249, endPoint y: 154, distance: 78.3
click at [249, 154] on div "Janela de atendimento Grade de atendimento Capacidade Transportadoras Veículos …" at bounding box center [273, 127] width 546 height 255
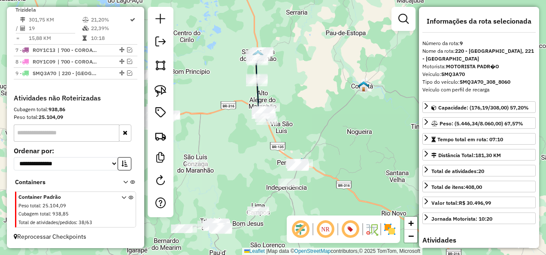
drag, startPoint x: 249, startPoint y: 154, endPoint x: 298, endPoint y: 94, distance: 77.1
click at [298, 94] on div "Janela de atendimento Grade de atendimento Capacidade Transportadoras Veículos …" at bounding box center [273, 127] width 546 height 255
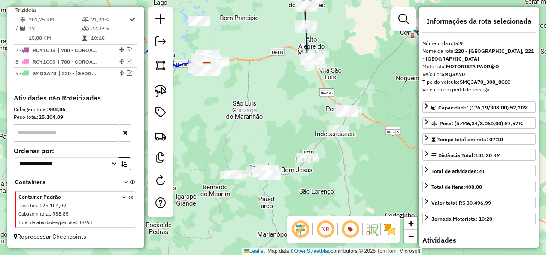
drag, startPoint x: 258, startPoint y: 144, endPoint x: 252, endPoint y: 138, distance: 8.5
click at [253, 141] on div "Janela de atendimento Grade de atendimento Capacidade Transportadoras Veículos …" at bounding box center [273, 127] width 546 height 255
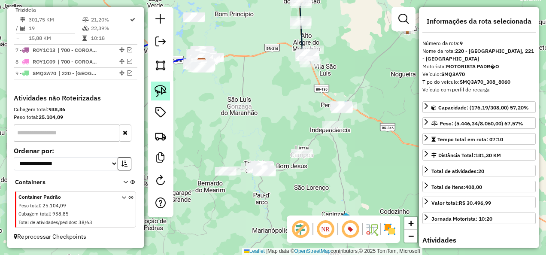
click at [162, 91] on img at bounding box center [161, 91] width 12 height 12
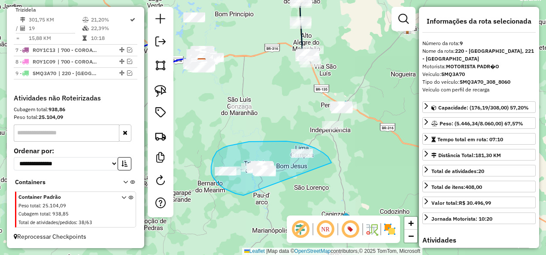
drag, startPoint x: 331, startPoint y: 163, endPoint x: 244, endPoint y: 195, distance: 93.4
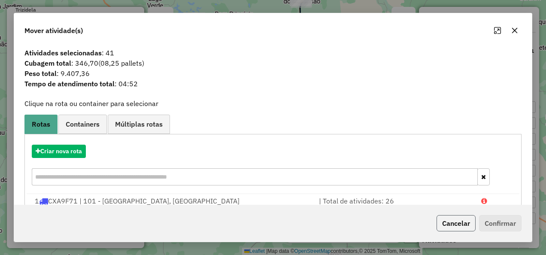
click at [473, 228] on button "Cancelar" at bounding box center [455, 223] width 39 height 16
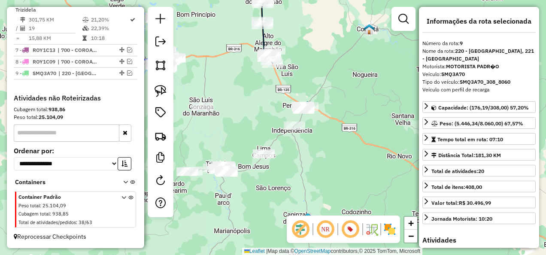
drag, startPoint x: 341, startPoint y: 175, endPoint x: 294, endPoint y: 175, distance: 46.4
click at [294, 175] on div "Janela de atendimento Grade de atendimento Capacidade Transportadoras Veículos …" at bounding box center [273, 127] width 546 height 255
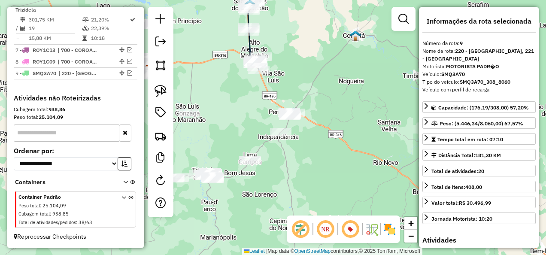
drag, startPoint x: 227, startPoint y: 133, endPoint x: 216, endPoint y: 149, distance: 20.0
click at [216, 149] on div "Janela de atendimento Grade de atendimento Capacidade Transportadoras Veículos …" at bounding box center [273, 127] width 546 height 255
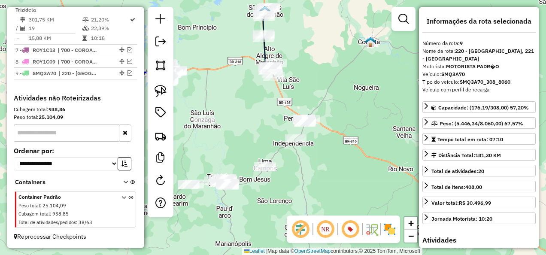
drag, startPoint x: 235, startPoint y: 147, endPoint x: 241, endPoint y: 146, distance: 6.1
click at [241, 146] on div "Janela de atendimento Grade de atendimento Capacidade Transportadoras Veículos …" at bounding box center [273, 127] width 546 height 255
click at [155, 91] on img at bounding box center [161, 91] width 12 height 12
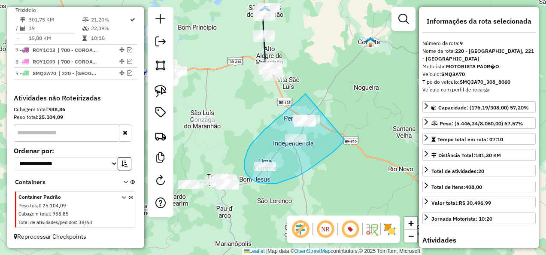
drag, startPoint x: 302, startPoint y: 97, endPoint x: 357, endPoint y: 123, distance: 60.7
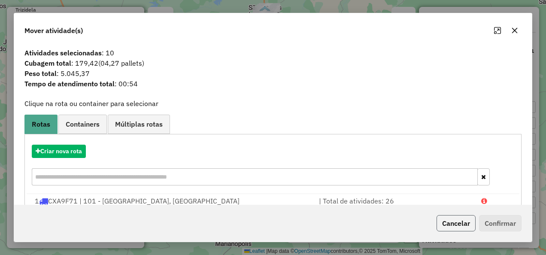
click at [455, 223] on button "Cancelar" at bounding box center [455, 223] width 39 height 16
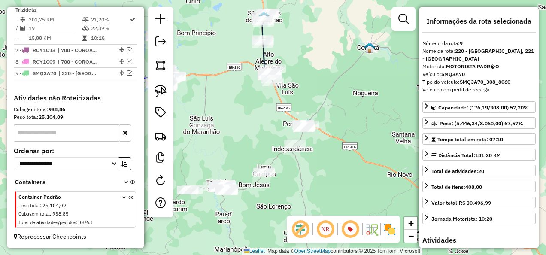
drag, startPoint x: 330, startPoint y: 195, endPoint x: 324, endPoint y: 219, distance: 24.9
click at [325, 216] on hb-router-mapa "Informações da Sessão 980231 - [DATE] Criação: [DATE] 17:49 Depósito: INOVALOG …" at bounding box center [273, 127] width 546 height 255
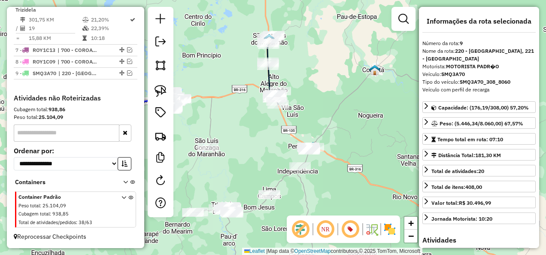
drag, startPoint x: 241, startPoint y: 152, endPoint x: 251, endPoint y: 155, distance: 10.3
click at [251, 155] on div "Janela de atendimento Grade de atendimento Capacidade Transportadoras Veículos …" at bounding box center [273, 127] width 546 height 255
click at [161, 90] on img at bounding box center [161, 91] width 12 height 12
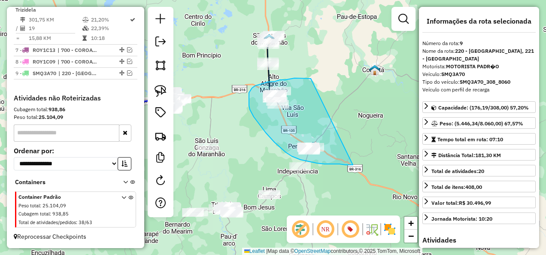
drag, startPoint x: 311, startPoint y: 79, endPoint x: 355, endPoint y: 165, distance: 96.7
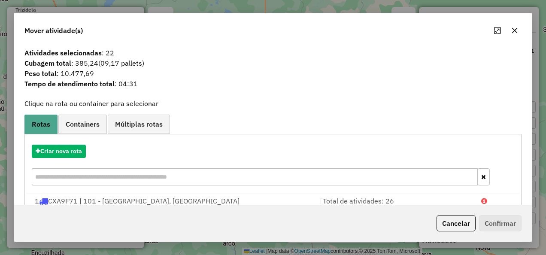
click at [462, 233] on div "Cancelar Confirmar" at bounding box center [273, 223] width 518 height 37
click at [458, 226] on button "Cancelar" at bounding box center [455, 223] width 39 height 16
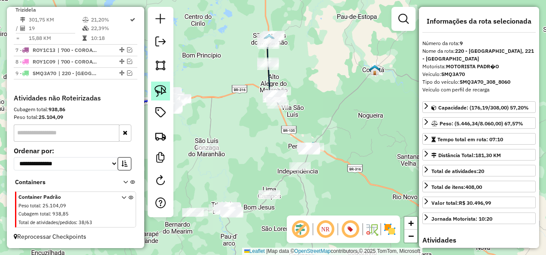
click at [158, 92] on img at bounding box center [161, 91] width 12 height 12
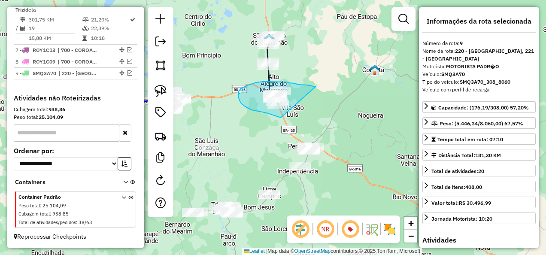
drag, startPoint x: 313, startPoint y: 86, endPoint x: 294, endPoint y: 118, distance: 37.2
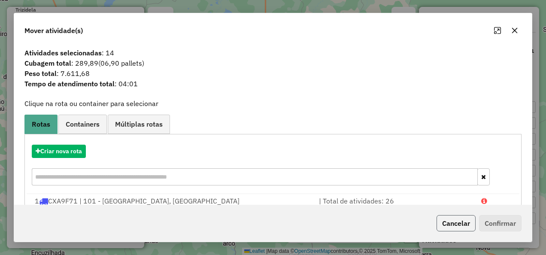
click at [461, 223] on button "Cancelar" at bounding box center [455, 223] width 39 height 16
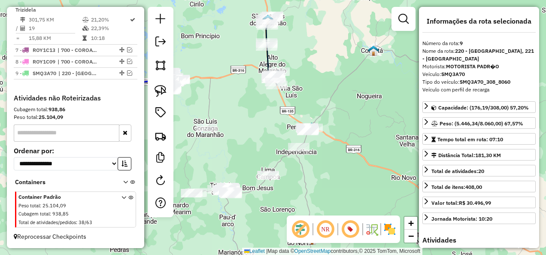
drag, startPoint x: 321, startPoint y: 191, endPoint x: 322, endPoint y: 177, distance: 14.6
click at [322, 177] on div "Janela de atendimento Grade de atendimento Capacidade Transportadoras Veículos …" at bounding box center [273, 127] width 546 height 255
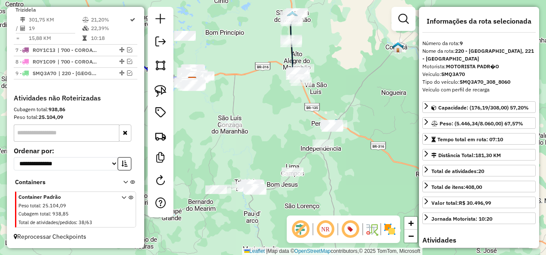
drag, startPoint x: 226, startPoint y: 149, endPoint x: 248, endPoint y: 149, distance: 21.9
click at [248, 149] on div "Janela de atendimento Grade de atendimento Capacidade Transportadoras Veículos …" at bounding box center [273, 127] width 546 height 255
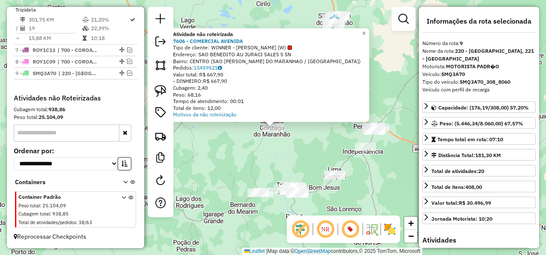
click at [250, 160] on div "Atividade não roteirizada 7606 - COMERCIAL AVENIDA Tipo de cliente: WINNER - RO…" at bounding box center [273, 127] width 546 height 255
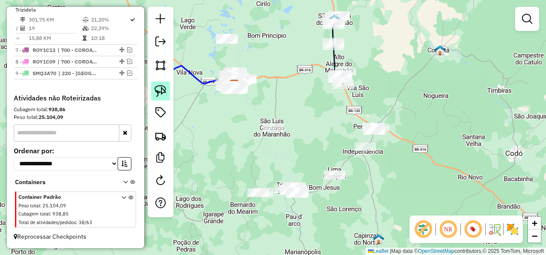
click at [165, 92] on img at bounding box center [161, 91] width 12 height 12
drag, startPoint x: 302, startPoint y: 115, endPoint x: 356, endPoint y: 155, distance: 67.2
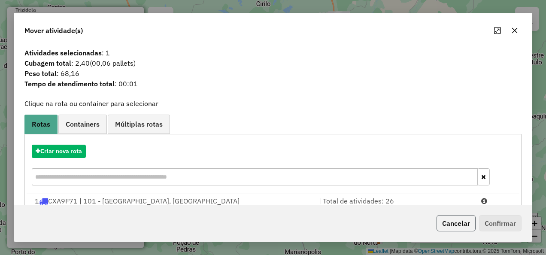
click at [459, 225] on button "Cancelar" at bounding box center [455, 223] width 39 height 16
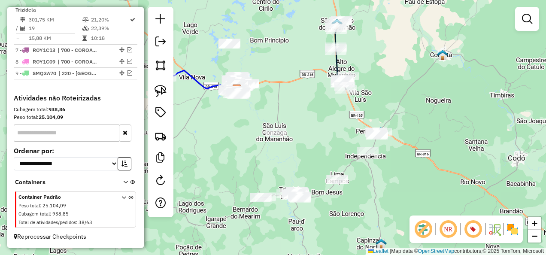
drag, startPoint x: 332, startPoint y: 128, endPoint x: 335, endPoint y: 133, distance: 5.4
click at [335, 133] on div "Janela de atendimento Grade de atendimento Capacidade Transportadoras Veículos …" at bounding box center [273, 127] width 546 height 255
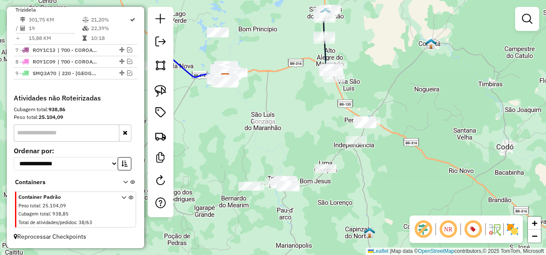
drag, startPoint x: 321, startPoint y: 149, endPoint x: 314, endPoint y: 141, distance: 10.7
click at [314, 141] on div "Janela de atendimento Grade de atendimento Capacidade Transportadoras Veículos …" at bounding box center [273, 127] width 546 height 255
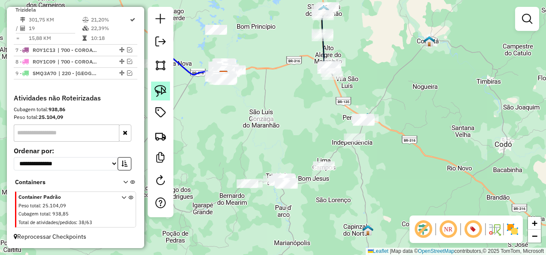
click at [164, 91] on img at bounding box center [161, 91] width 12 height 12
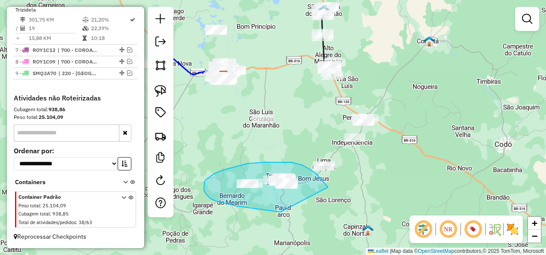
drag, startPoint x: 320, startPoint y: 178, endPoint x: 280, endPoint y: 212, distance: 52.3
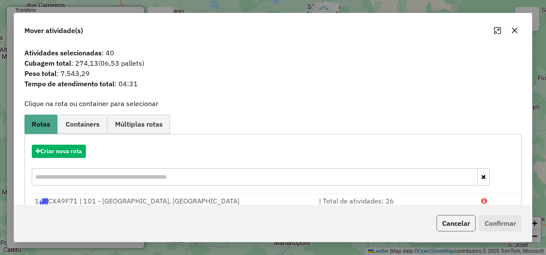
click at [458, 227] on button "Cancelar" at bounding box center [455, 223] width 39 height 16
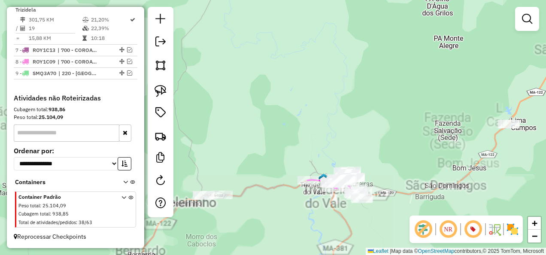
drag, startPoint x: 273, startPoint y: 212, endPoint x: 278, endPoint y: 209, distance: 6.0
click at [277, 209] on div "Janela de atendimento Grade de atendimento Capacidade Transportadoras Veículos …" at bounding box center [273, 127] width 546 height 255
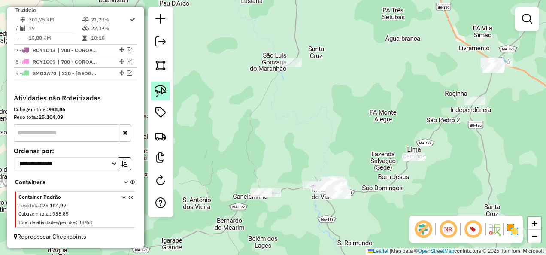
click at [161, 94] on img at bounding box center [161, 91] width 12 height 12
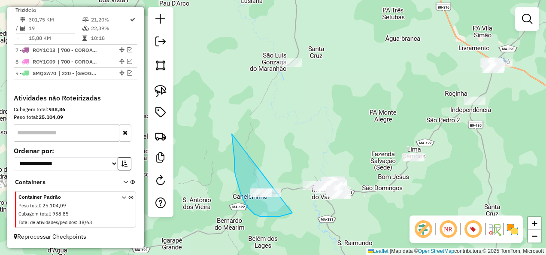
drag, startPoint x: 233, startPoint y: 149, endPoint x: 305, endPoint y: 206, distance: 92.0
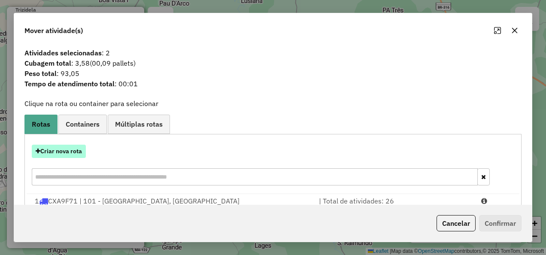
click at [51, 146] on button "Criar nova rota" at bounding box center [59, 151] width 54 height 13
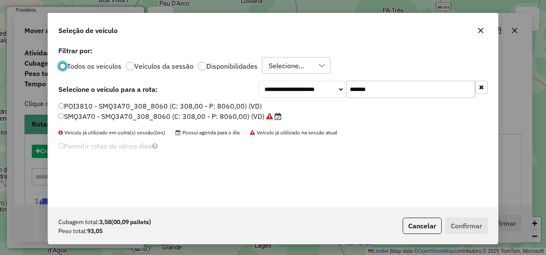
scroll to position [5, 3]
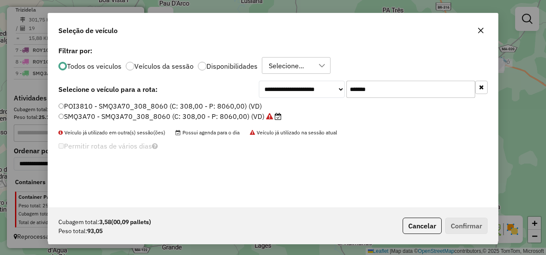
drag, startPoint x: 391, startPoint y: 90, endPoint x: 304, endPoint y: 106, distance: 88.1
click at [304, 106] on div "**********" at bounding box center [273, 125] width 450 height 163
paste input "text"
type input "*******"
click at [215, 119] on label "ROY5A32 - ROY5A32_252_7344 (C: 252,00 - P: 7344,00) (VD)" at bounding box center [168, 116] width 221 height 10
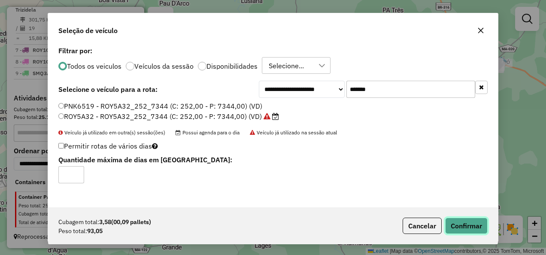
click at [463, 222] on button "Confirmar" at bounding box center [466, 226] width 42 height 16
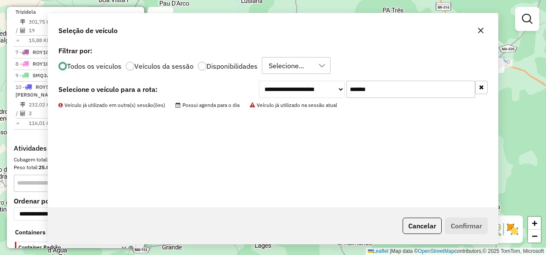
scroll to position [622, 0]
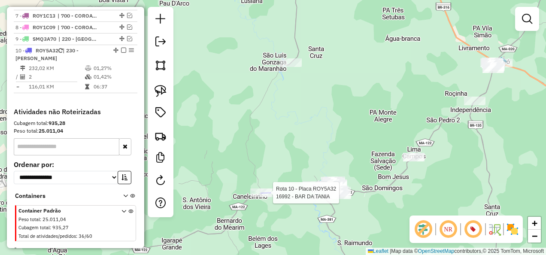
select select "**********"
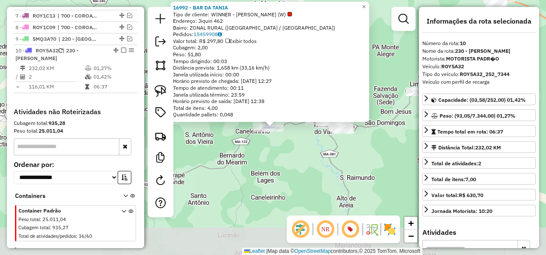
scroll to position [633, 0]
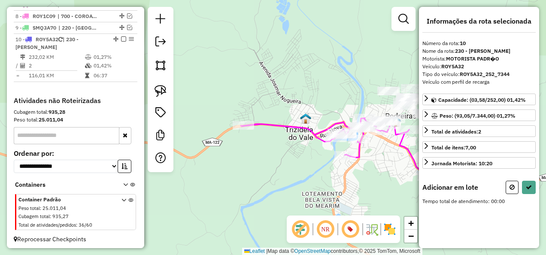
drag, startPoint x: 269, startPoint y: 158, endPoint x: 276, endPoint y: 162, distance: 8.3
click at [281, 171] on div "Janela de atendimento Grade de atendimento Capacidade Transportadoras Veículos …" at bounding box center [273, 127] width 546 height 255
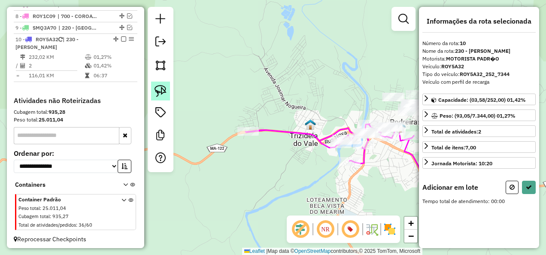
click at [158, 88] on img at bounding box center [161, 91] width 12 height 12
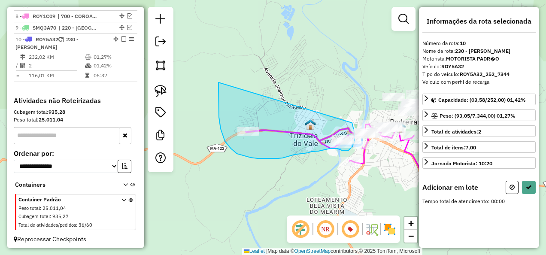
drag, startPoint x: 219, startPoint y: 88, endPoint x: 349, endPoint y: 115, distance: 132.2
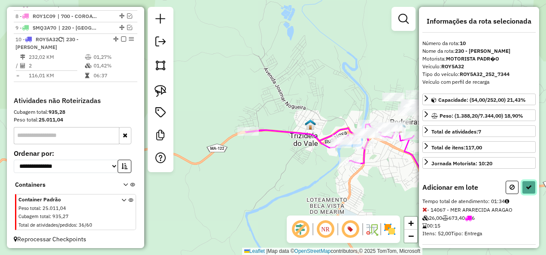
click at [528, 185] on icon at bounding box center [529, 187] width 6 height 6
select select "**********"
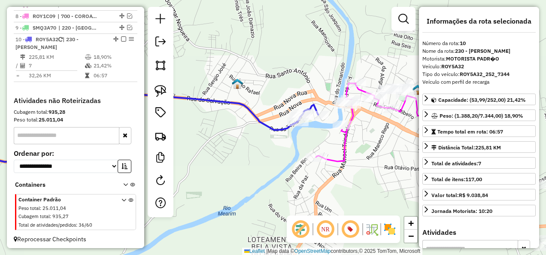
click at [266, 124] on icon at bounding box center [131, 128] width 373 height 67
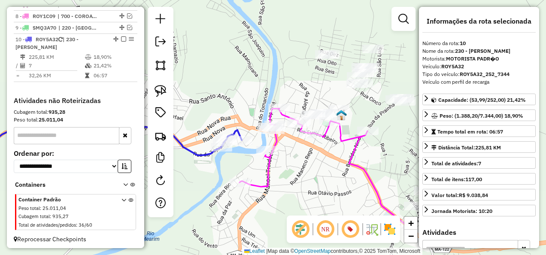
drag, startPoint x: 334, startPoint y: 160, endPoint x: 292, endPoint y: 175, distance: 44.7
click at [292, 175] on div "Janela de atendimento Grade de atendimento Capacidade Transportadoras Veículos …" at bounding box center [273, 127] width 546 height 255
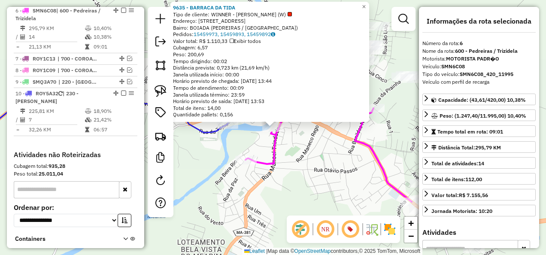
scroll to position [576, 0]
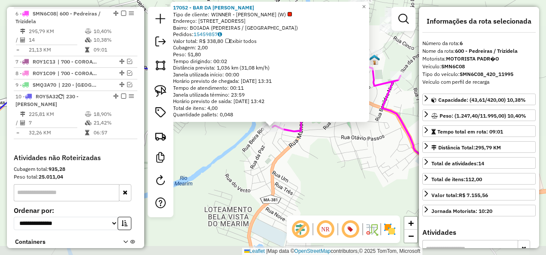
click at [274, 172] on div "17052 - BAR DA [PERSON_NAME] de cliente: WINNER - ROTA (W) Endereço: [STREET_AD…" at bounding box center [273, 127] width 546 height 255
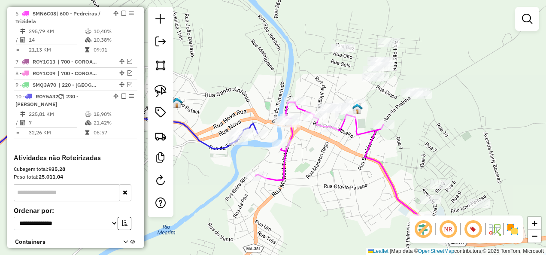
drag, startPoint x: 300, startPoint y: 167, endPoint x: 280, endPoint y: 217, distance: 53.5
click at [282, 218] on div "Janela de atendimento Grade de atendimento Capacidade Transportadoras Veículos …" at bounding box center [273, 127] width 546 height 255
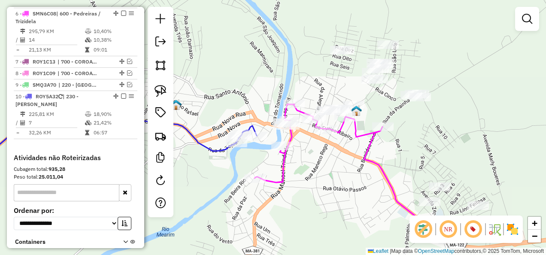
click at [206, 149] on icon at bounding box center [100, 149] width 311 height 67
select select "**********"
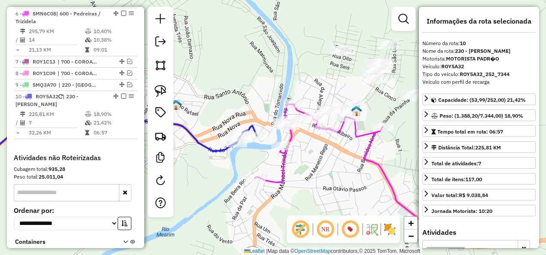
scroll to position [633, 0]
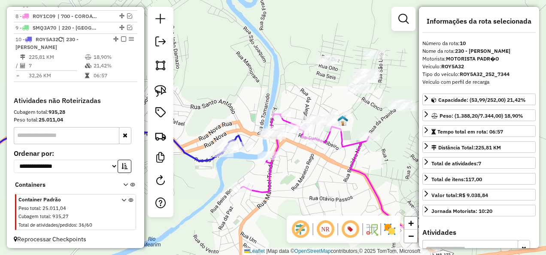
drag, startPoint x: 314, startPoint y: 149, endPoint x: 277, endPoint y: 170, distance: 42.3
click at [277, 170] on div "Janela de atendimento Grade de atendimento Capacidade Transportadoras Veículos …" at bounding box center [273, 127] width 546 height 255
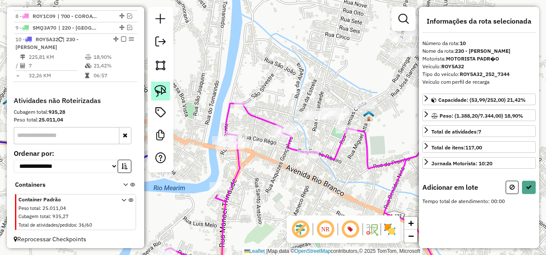
click at [161, 93] on img at bounding box center [161, 91] width 12 height 12
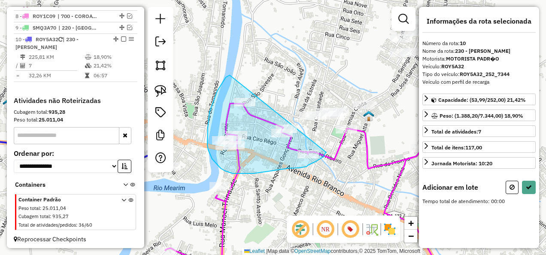
drag, startPoint x: 230, startPoint y: 75, endPoint x: 326, endPoint y: 152, distance: 123.7
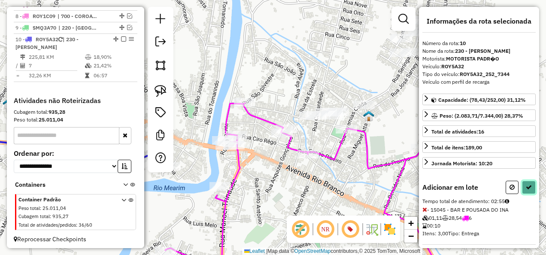
click at [530, 185] on button at bounding box center [529, 187] width 14 height 13
select select "**********"
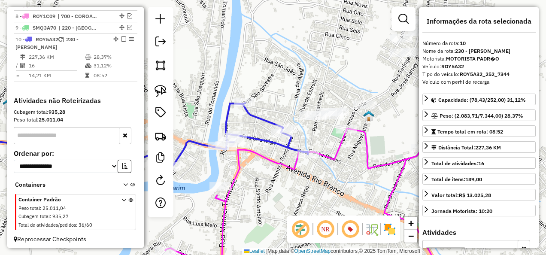
click at [284, 142] on icon at bounding box center [126, 150] width 362 height 94
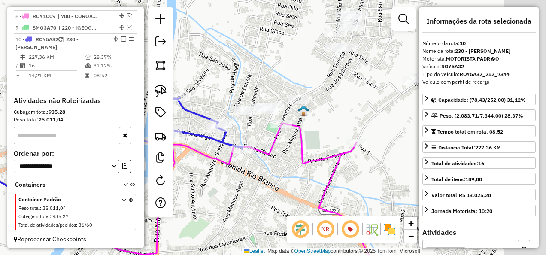
drag, startPoint x: 285, startPoint y: 164, endPoint x: 219, endPoint y: 158, distance: 65.4
click at [219, 158] on icon at bounding box center [239, 199] width 279 height 152
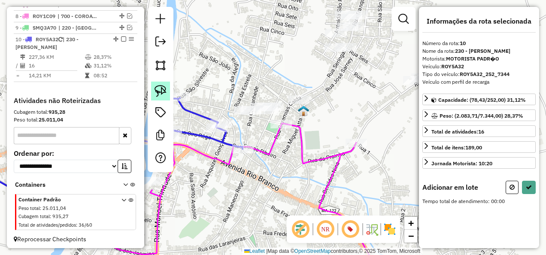
click at [165, 90] on img at bounding box center [161, 91] width 12 height 12
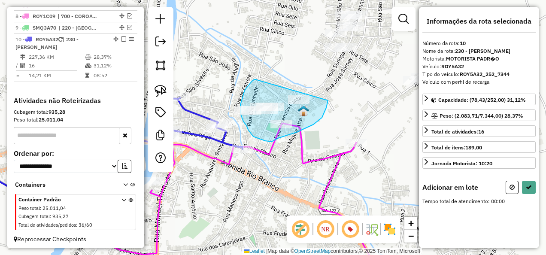
drag, startPoint x: 255, startPoint y: 79, endPoint x: 328, endPoint y: 100, distance: 75.5
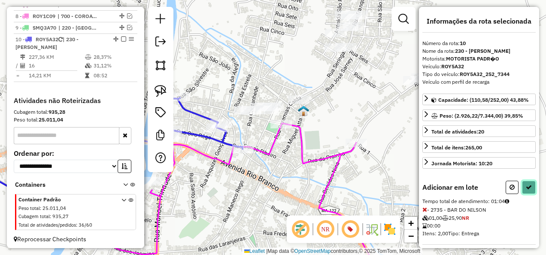
click at [527, 184] on icon at bounding box center [529, 187] width 6 height 6
select select "**********"
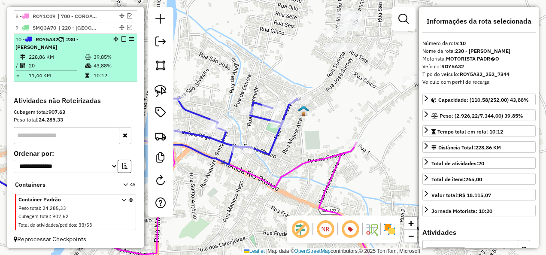
click at [122, 36] on em at bounding box center [123, 38] width 5 height 5
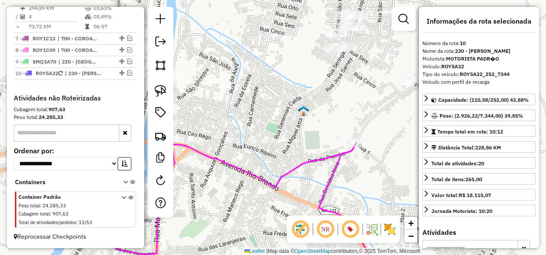
scroll to position [597, 0]
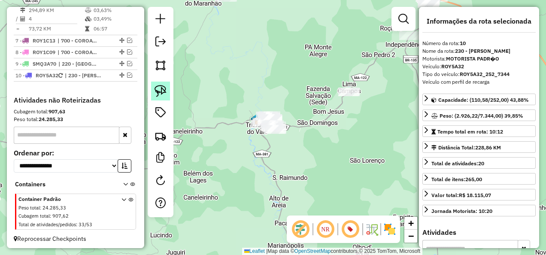
click at [162, 88] on img at bounding box center [161, 91] width 12 height 12
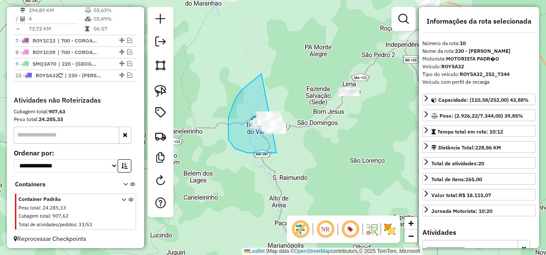
drag, startPoint x: 261, startPoint y: 74, endPoint x: 333, endPoint y: 145, distance: 101.1
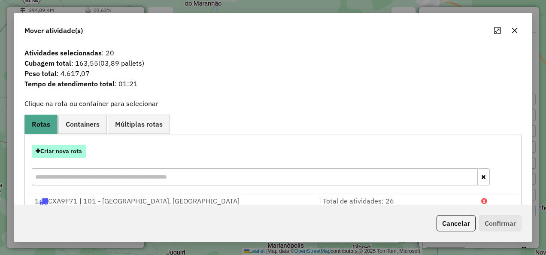
click at [72, 151] on button "Criar nova rota" at bounding box center [59, 151] width 54 height 13
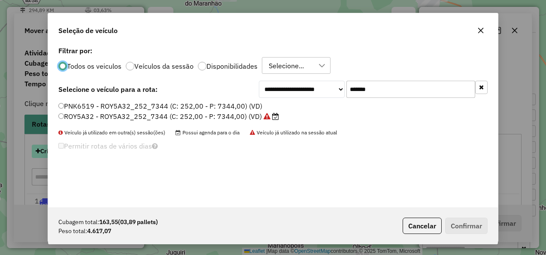
scroll to position [5, 3]
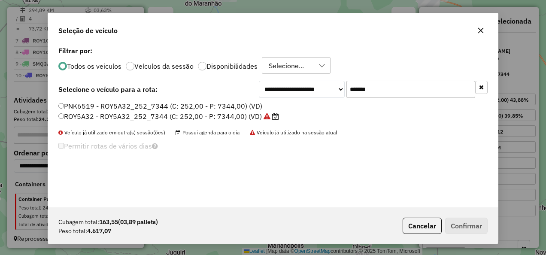
drag, startPoint x: 406, startPoint y: 87, endPoint x: 326, endPoint y: 102, distance: 81.3
click at [326, 102] on div "**********" at bounding box center [273, 125] width 450 height 163
paste input "text"
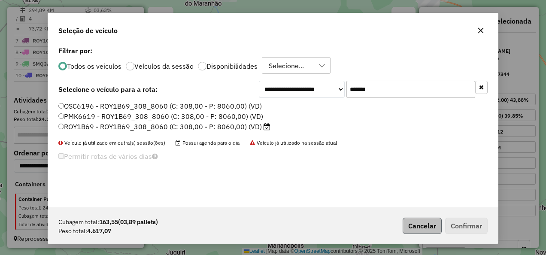
type input "*******"
click at [409, 227] on button "Cancelar" at bounding box center [422, 226] width 39 height 16
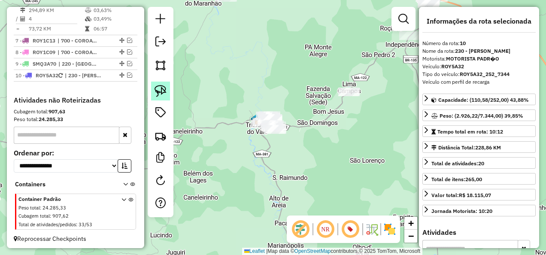
click at [160, 92] on img at bounding box center [161, 91] width 12 height 12
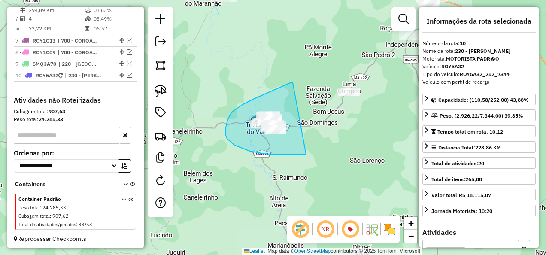
drag, startPoint x: 293, startPoint y: 83, endPoint x: 306, endPoint y: 155, distance: 72.9
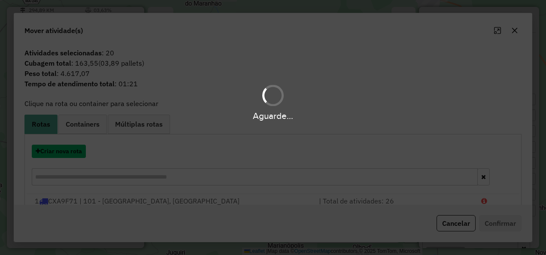
click at [59, 150] on button "Criar nova rota" at bounding box center [59, 151] width 54 height 13
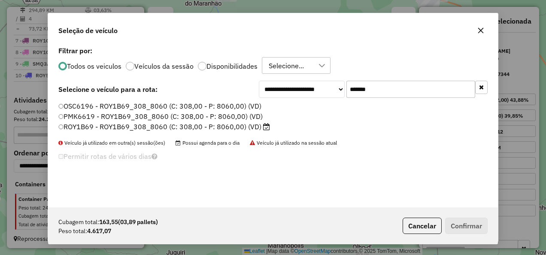
drag, startPoint x: 407, startPoint y: 94, endPoint x: 254, endPoint y: 116, distance: 154.4
click at [254, 116] on div "**********" at bounding box center [273, 125] width 450 height 163
paste input "text"
type input "*******"
click at [188, 124] on label "SMO2A83 - SMO2A83_308_8060 (C: 308,00 - P: 8060,00) (VD)" at bounding box center [165, 126] width 215 height 10
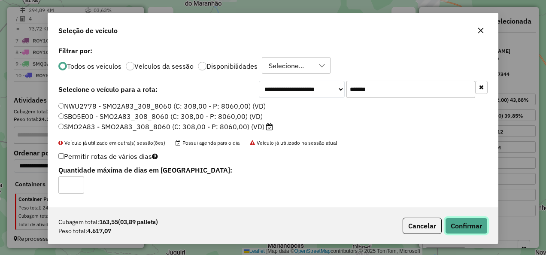
click at [471, 225] on button "Confirmar" at bounding box center [466, 226] width 42 height 16
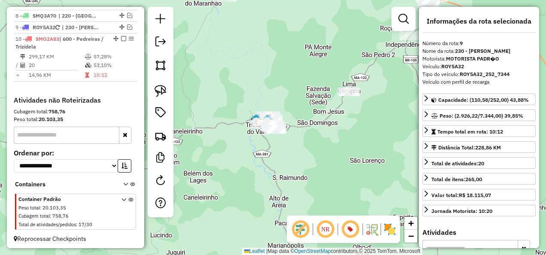
scroll to position [597, 0]
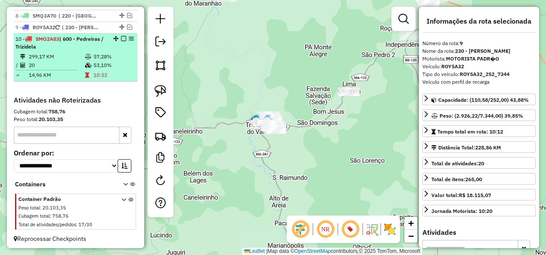
click at [121, 36] on em at bounding box center [123, 38] width 5 height 5
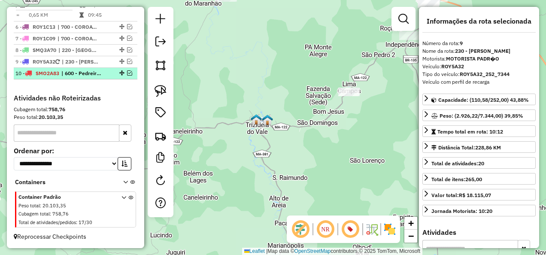
scroll to position [561, 0]
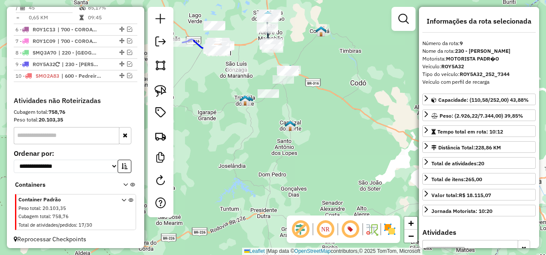
drag, startPoint x: 294, startPoint y: 134, endPoint x: 267, endPoint y: 193, distance: 64.5
click at [272, 191] on div "Janela de atendimento Grade de atendimento Capacidade Transportadoras Veículos …" at bounding box center [273, 127] width 546 height 255
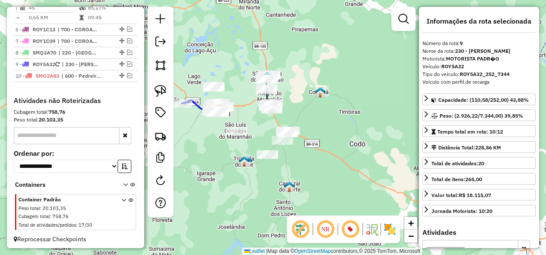
drag, startPoint x: 212, startPoint y: 146, endPoint x: 237, endPoint y: 143, distance: 25.5
click at [237, 143] on div "Janela de atendimento Grade de atendimento Capacidade Transportadoras Veículos …" at bounding box center [273, 127] width 546 height 255
click at [161, 88] on img at bounding box center [161, 91] width 12 height 12
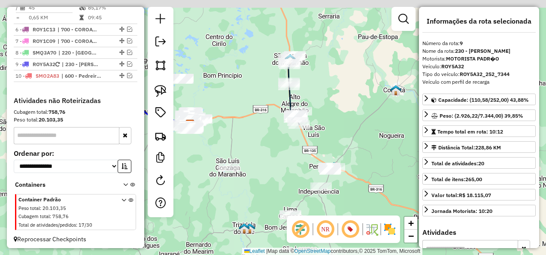
drag, startPoint x: 278, startPoint y: 89, endPoint x: 242, endPoint y: 116, distance: 44.8
click at [242, 116] on div "Janela de atendimento Grade de atendimento Capacidade Transportadoras Veículos …" at bounding box center [273, 127] width 546 height 255
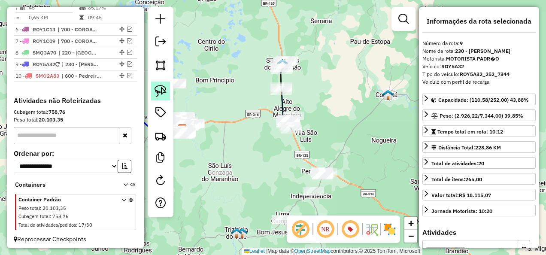
click at [161, 87] on img at bounding box center [161, 91] width 12 height 12
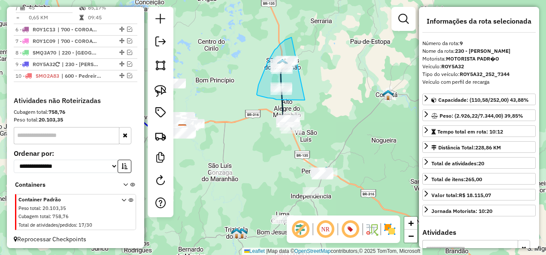
drag, startPoint x: 291, startPoint y: 37, endPoint x: 330, endPoint y: 94, distance: 68.9
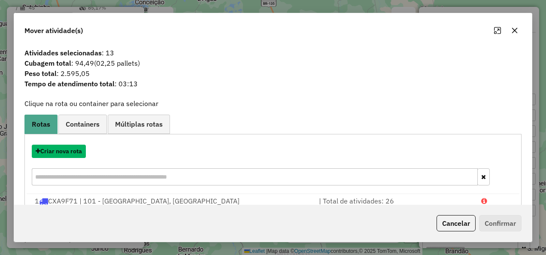
click at [85, 147] on button "Criar nova rota" at bounding box center [59, 151] width 54 height 13
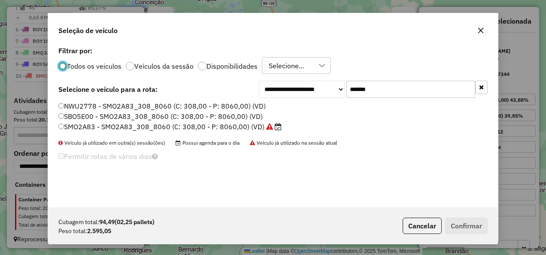
scroll to position [5, 3]
drag, startPoint x: 389, startPoint y: 91, endPoint x: 309, endPoint y: 112, distance: 83.0
click at [309, 112] on div "**********" at bounding box center [273, 125] width 450 height 163
paste input "text"
type input "*******"
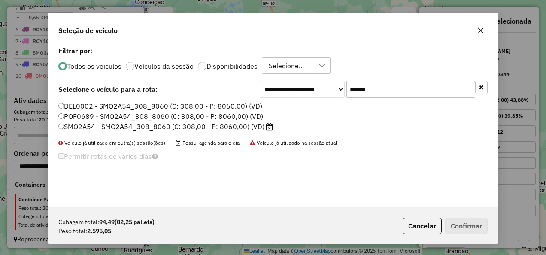
click at [196, 132] on li "SMO2A54 - SMO2A54_308_8060 (C: 308,00 - P: 8060,00) (VD)" at bounding box center [272, 127] width 429 height 10
click at [196, 126] on label "SMO2A54 - SMO2A54_308_8060 (C: 308,00 - P: 8060,00) (VD)" at bounding box center [165, 126] width 215 height 10
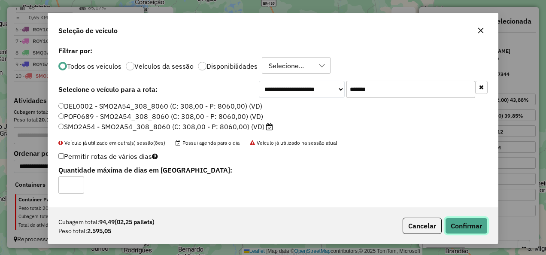
click at [480, 224] on button "Confirmar" at bounding box center [466, 226] width 42 height 16
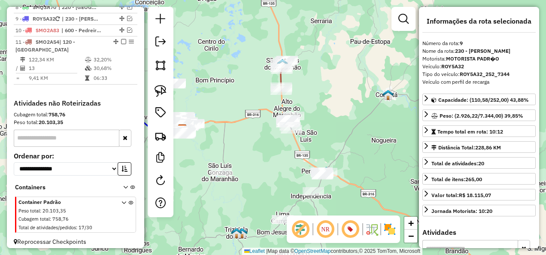
scroll to position [609, 0]
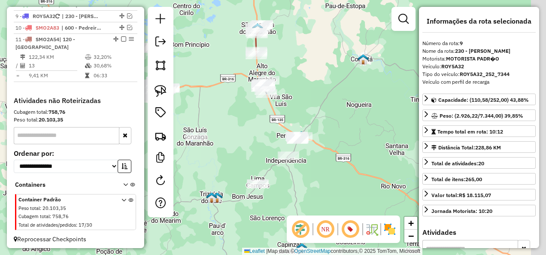
drag, startPoint x: 254, startPoint y: 141, endPoint x: 239, endPoint y: 122, distance: 24.2
click at [239, 122] on div "Janela de atendimento Grade de atendimento Capacidade Transportadoras Veículos …" at bounding box center [273, 127] width 546 height 255
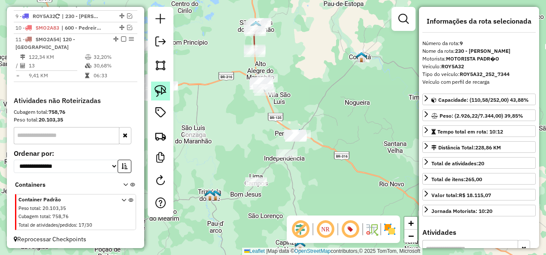
click at [165, 92] on img at bounding box center [161, 91] width 12 height 12
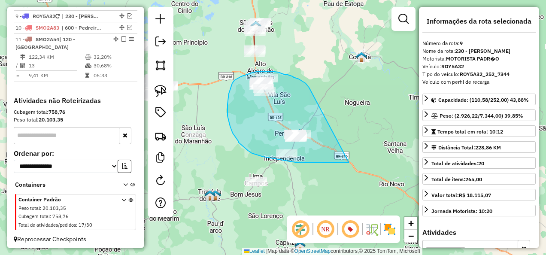
drag, startPoint x: 309, startPoint y: 87, endPoint x: 350, endPoint y: 163, distance: 86.4
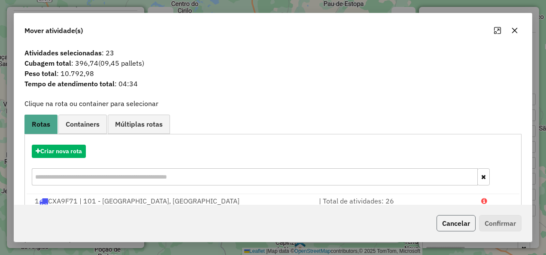
click at [457, 222] on button "Cancelar" at bounding box center [455, 223] width 39 height 16
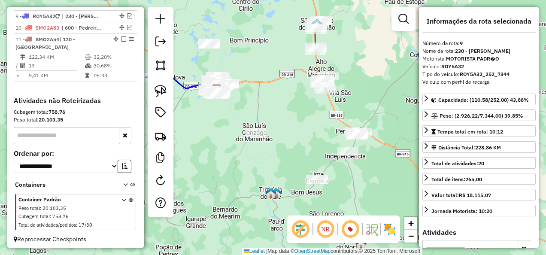
drag, startPoint x: 238, startPoint y: 150, endPoint x: 299, endPoint y: 148, distance: 61.0
click at [299, 148] on div "Janela de atendimento Grade de atendimento Capacidade Transportadoras Veículos …" at bounding box center [273, 127] width 546 height 255
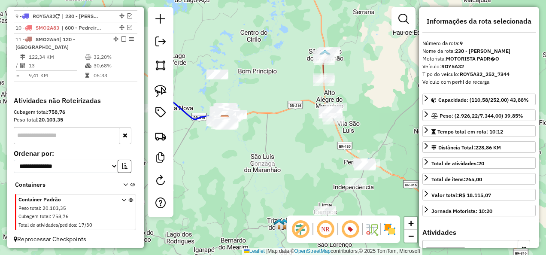
drag, startPoint x: 269, startPoint y: 160, endPoint x: 275, endPoint y: 197, distance: 37.8
click at [275, 197] on div "Janela de atendimento Grade de atendimento Capacidade Transportadoras Veículos …" at bounding box center [273, 127] width 546 height 255
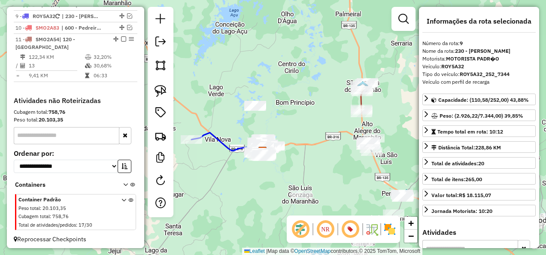
drag, startPoint x: 250, startPoint y: 186, endPoint x: 215, endPoint y: 90, distance: 102.5
click at [215, 92] on div "Janela de atendimento Grade de atendimento Capacidade Transportadoras Veículos …" at bounding box center [273, 127] width 546 height 255
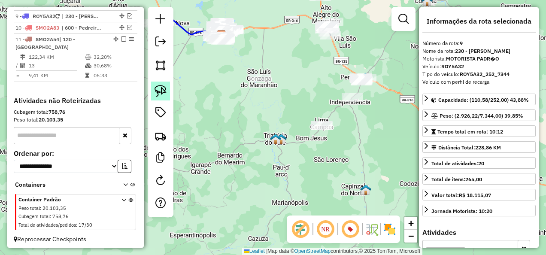
click at [165, 88] on img at bounding box center [161, 91] width 12 height 12
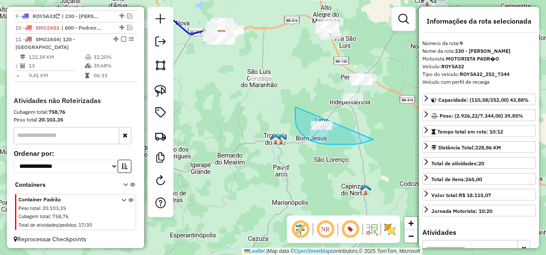
drag, startPoint x: 295, startPoint y: 115, endPoint x: 373, endPoint y: 139, distance: 81.9
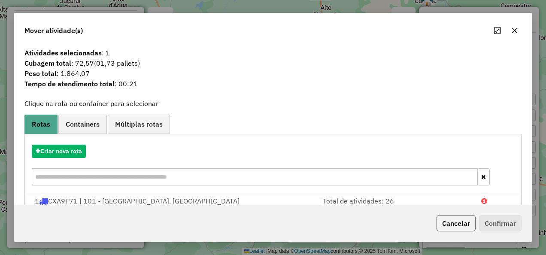
click at [452, 220] on button "Cancelar" at bounding box center [455, 223] width 39 height 16
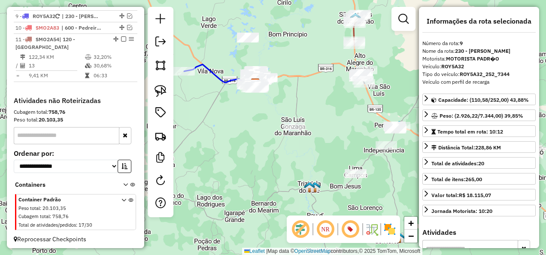
drag, startPoint x: 240, startPoint y: 119, endPoint x: 283, endPoint y: 181, distance: 75.0
click at [283, 181] on div "Janela de atendimento Grade de atendimento Capacidade Transportadoras Veículos …" at bounding box center [273, 127] width 546 height 255
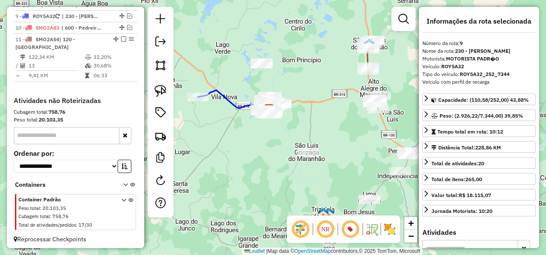
drag, startPoint x: 252, startPoint y: 164, endPoint x: 257, endPoint y: 185, distance: 21.0
click at [261, 184] on div "Janela de atendimento Grade de atendimento Capacidade Transportadoras Veículos …" at bounding box center [273, 127] width 546 height 255
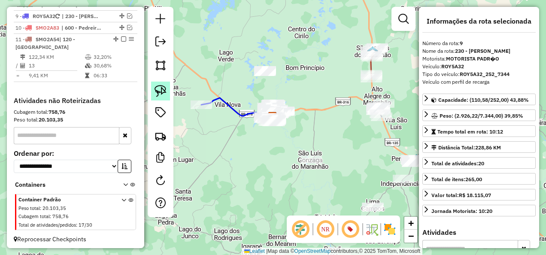
click at [158, 87] on img at bounding box center [161, 91] width 12 height 12
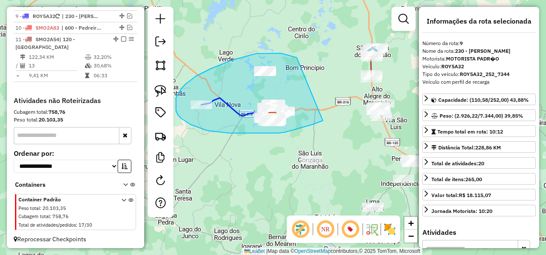
drag, startPoint x: 297, startPoint y: 58, endPoint x: 323, endPoint y: 121, distance: 67.4
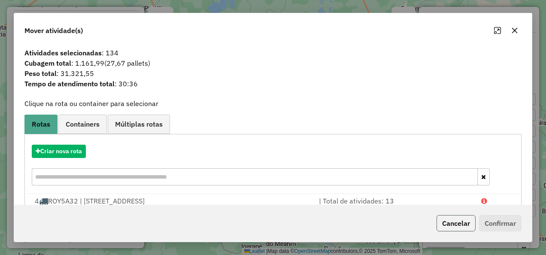
click at [443, 221] on button "Cancelar" at bounding box center [455, 223] width 39 height 16
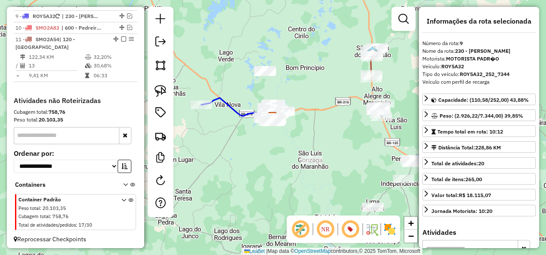
drag, startPoint x: 271, startPoint y: 153, endPoint x: 261, endPoint y: 137, distance: 19.2
click at [262, 139] on div "Janela de atendimento Grade de atendimento Capacidade Transportadoras Veículos …" at bounding box center [273, 127] width 546 height 255
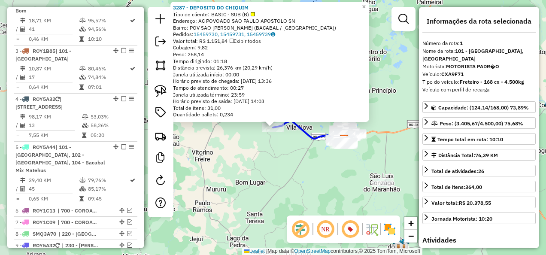
scroll to position [321, 0]
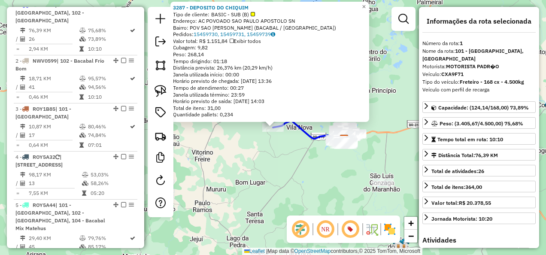
click at [282, 165] on div "3287 - DEPOSITO DO CHIQUIM Tipo de cliente: BASIC - SUB (B) Endereço: AC POVOAD…" at bounding box center [273, 127] width 546 height 255
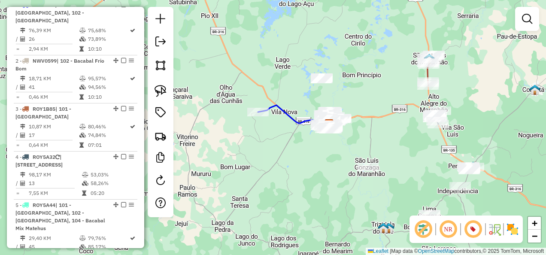
drag, startPoint x: 310, startPoint y: 180, endPoint x: 274, endPoint y: 149, distance: 47.4
click at [276, 150] on div "Janela de atendimento Grade de atendimento Capacidade Transportadoras Veículos …" at bounding box center [273, 127] width 546 height 255
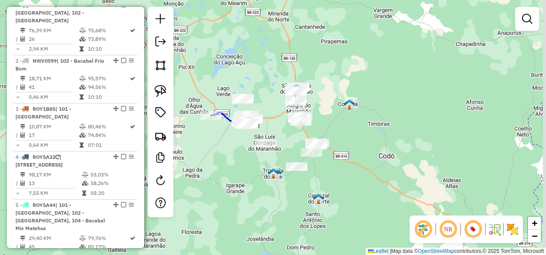
drag, startPoint x: 320, startPoint y: 197, endPoint x: 258, endPoint y: 188, distance: 62.8
click at [258, 188] on div "Janela de atendimento Grade de atendimento Capacidade Transportadoras Veículos …" at bounding box center [273, 127] width 546 height 255
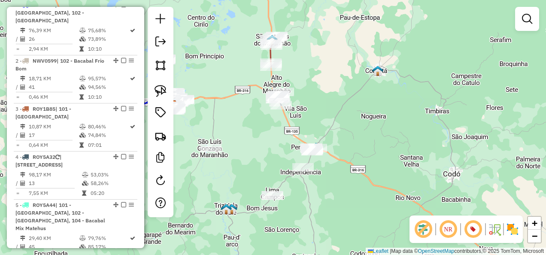
drag, startPoint x: 275, startPoint y: 141, endPoint x: 327, endPoint y: 124, distance: 55.0
click at [327, 124] on div "Janela de atendimento Grade de atendimento Capacidade Transportadoras Veículos …" at bounding box center [273, 127] width 546 height 255
drag, startPoint x: 282, startPoint y: 146, endPoint x: 298, endPoint y: 116, distance: 34.6
click at [298, 116] on div "Janela de atendimento Grade de atendimento Capacidade Transportadoras Veículos …" at bounding box center [273, 127] width 546 height 255
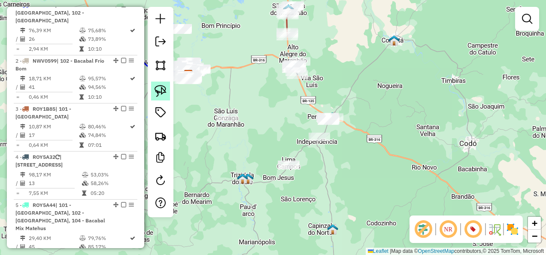
click at [163, 92] on img at bounding box center [161, 91] width 12 height 12
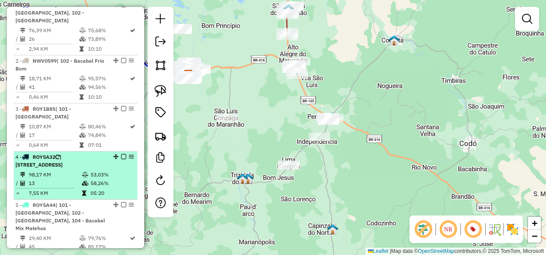
scroll to position [493, 0]
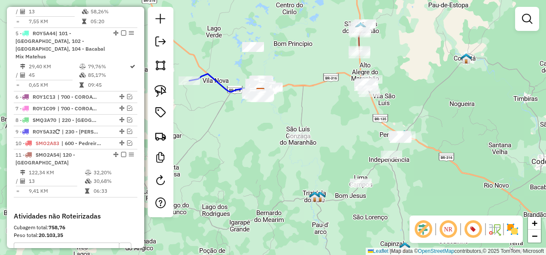
drag, startPoint x: 228, startPoint y: 167, endPoint x: 287, endPoint y: 166, distance: 58.8
click at [287, 166] on div "Janela de atendimento Grade de atendimento Capacidade Transportadoras Veículos …" at bounding box center [273, 127] width 546 height 255
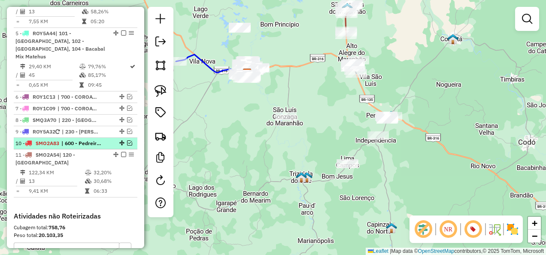
click at [103, 142] on div "10 - SMO2A83 | 600 - Pedreiras / Trizidela" at bounding box center [60, 143] width 91 height 8
select select "**********"
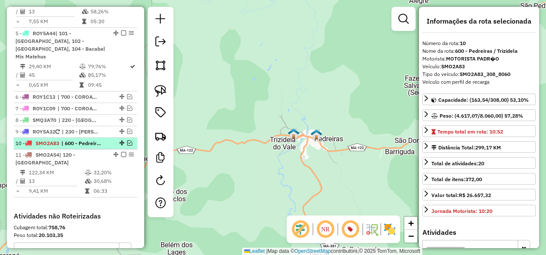
click at [127, 141] on em at bounding box center [129, 142] width 5 height 5
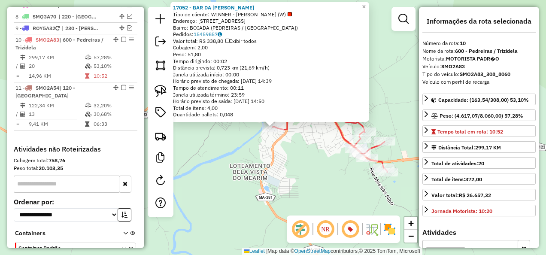
scroll to position [622, 0]
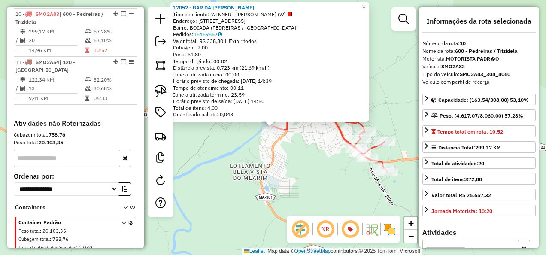
click at [288, 167] on div "17052 - BAR DA [PERSON_NAME] de cliente: WINNER - ROTA (W) Endereço: [STREET_AD…" at bounding box center [273, 127] width 546 height 255
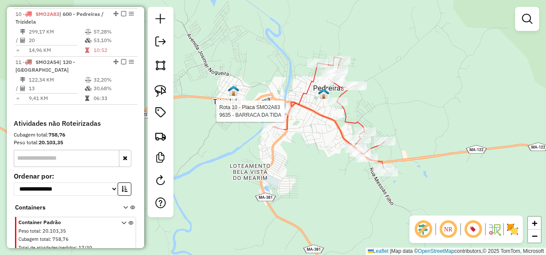
select select "**********"
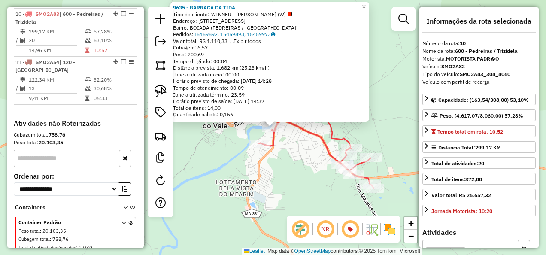
drag, startPoint x: 299, startPoint y: 184, endPoint x: 312, endPoint y: 176, distance: 14.6
click at [300, 184] on div "9635 - BARRACA DA TIDA Tipo de cliente: WINNER - ROTA (W) Endereço: [STREET_ADD…" at bounding box center [273, 127] width 546 height 255
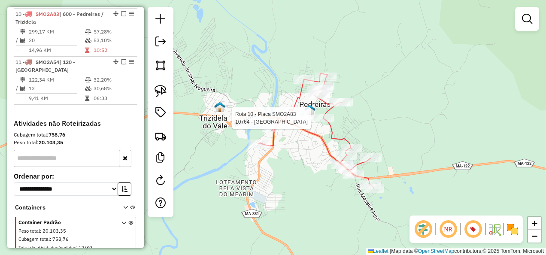
select select "**********"
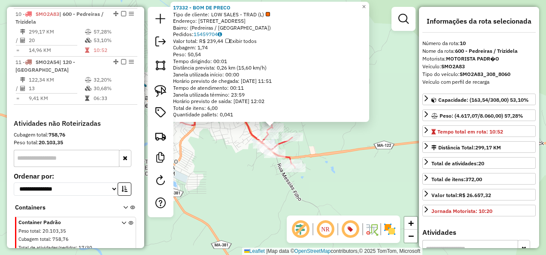
click at [294, 143] on div "17332 - BOM DE PRECO Tipo de cliente: LOW SALES - TRAD (L) Endereço: [STREET_AD…" at bounding box center [273, 127] width 546 height 255
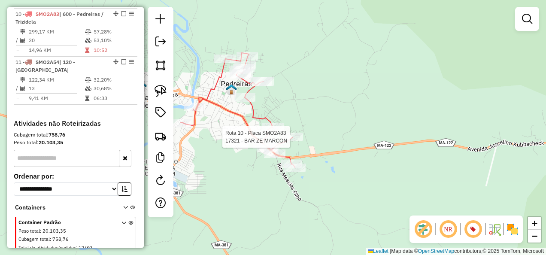
select select "**********"
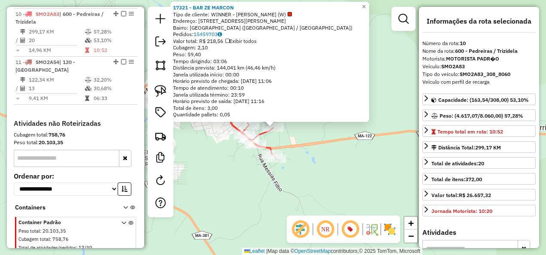
click at [315, 191] on div "17321 - BAR ZE MARCON Tipo de cliente: WINNER - ROTA (W) Endereço: [STREET_ADDR…" at bounding box center [273, 127] width 546 height 255
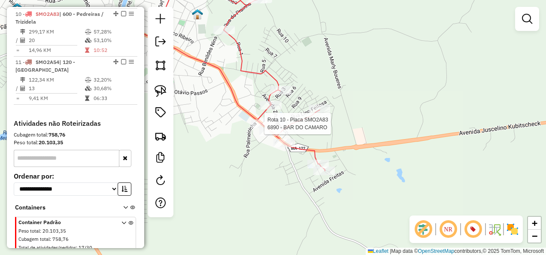
select select "**********"
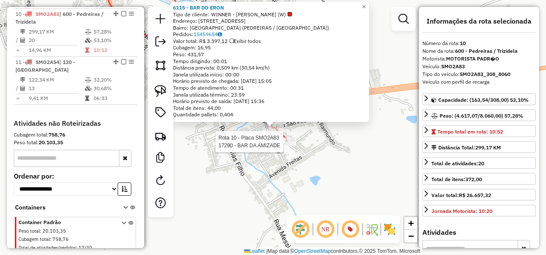
click at [282, 146] on div at bounding box center [285, 141] width 21 height 9
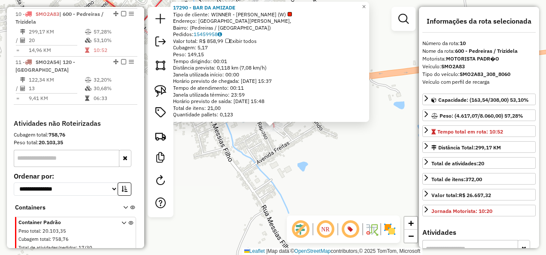
click at [294, 177] on div "17290 - BAR DA AMIZADE Tipo de cliente: WINNER - ROTA (W) Endereço: [GEOGRAPHIC…" at bounding box center [273, 127] width 546 height 255
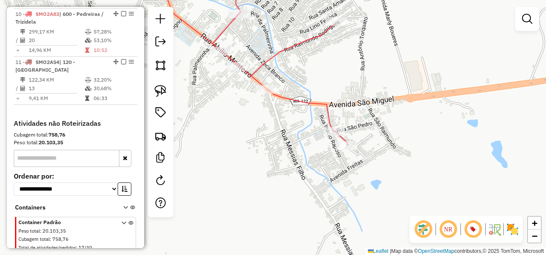
drag, startPoint x: 318, startPoint y: 177, endPoint x: 352, endPoint y: 183, distance: 34.5
click at [346, 182] on div "Janela de atendimento Grade de atendimento Capacidade Transportadoras Veículos …" at bounding box center [273, 127] width 546 height 255
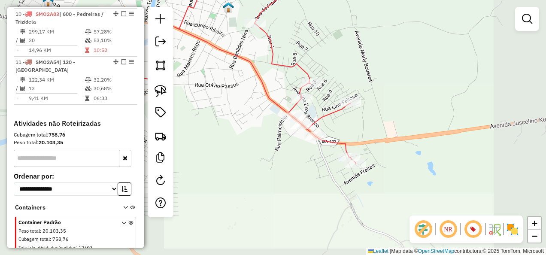
drag, startPoint x: 305, startPoint y: 204, endPoint x: 310, endPoint y: 230, distance: 26.2
click at [311, 227] on div "Janela de atendimento Grade de atendimento Capacidade Transportadoras Veículos …" at bounding box center [273, 127] width 546 height 255
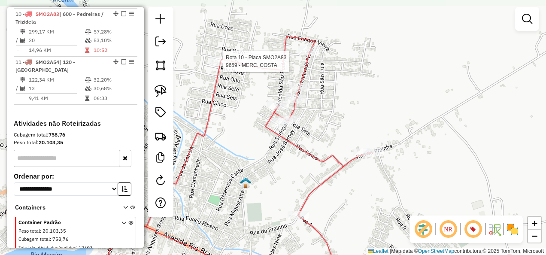
select select "**********"
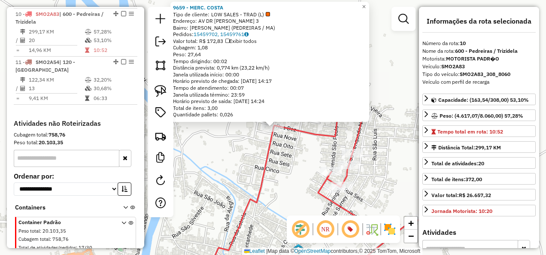
click at [251, 162] on div "9659 - MERC. COSTA Tipo de cliente: LOW SALES - TRAD (L) Endereço: AV DR [PERSO…" at bounding box center [273, 127] width 546 height 255
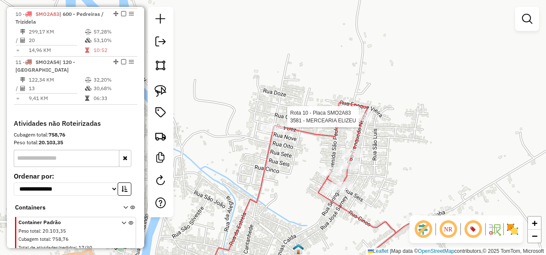
select select "**********"
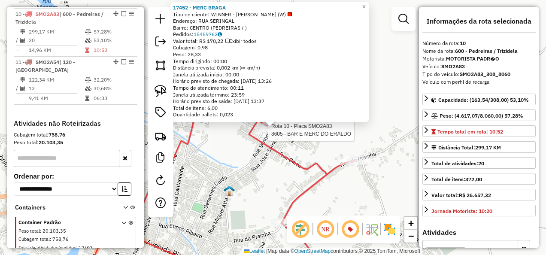
click at [272, 134] on div at bounding box center [265, 130] width 21 height 9
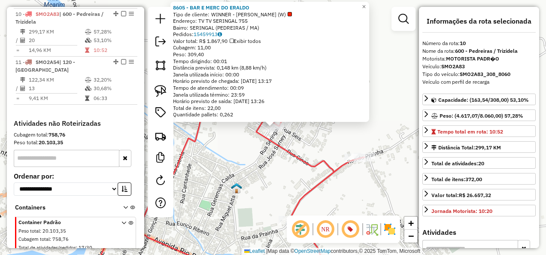
click at [285, 161] on div "8605 - BAR E MERC DO ERALDO Tipo de cliente: WINNER - ROTA (W) Endereço: TV TV …" at bounding box center [273, 127] width 546 height 255
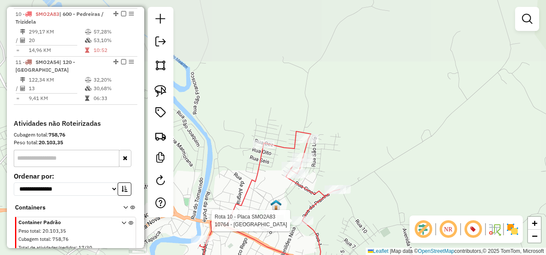
select select "**********"
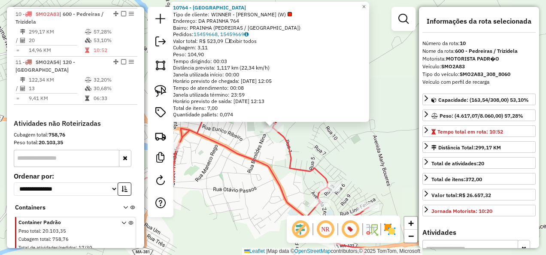
drag, startPoint x: 233, startPoint y: 173, endPoint x: 226, endPoint y: 169, distance: 8.8
click at [233, 173] on div "10764 - [GEOGRAPHIC_DATA] Tipo de cliente: WINNER - ROTA (W) Endereço: DA PRAIN…" at bounding box center [273, 127] width 546 height 255
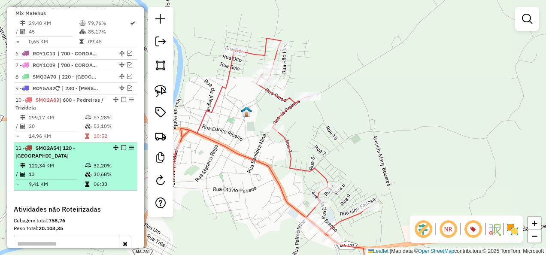
scroll to position [536, 0]
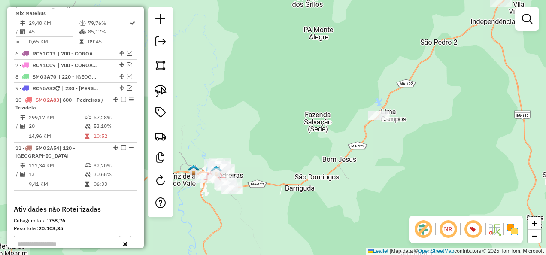
drag, startPoint x: 376, startPoint y: 119, endPoint x: 330, endPoint y: 154, distance: 57.7
click at [340, 158] on div "Janela de atendimento Grade de atendimento Capacidade Transportadoras Veículos …" at bounding box center [273, 127] width 546 height 255
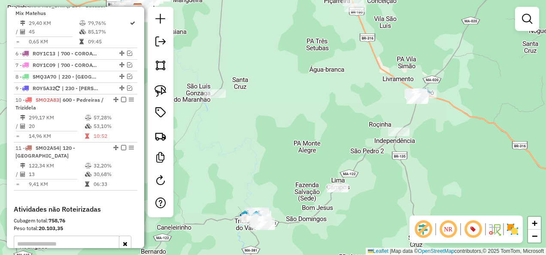
drag, startPoint x: 318, startPoint y: 125, endPoint x: 300, endPoint y: 174, distance: 51.9
click at [302, 178] on div "Janela de atendimento Grade de atendimento Capacidade Transportadoras Veículos …" at bounding box center [273, 127] width 546 height 255
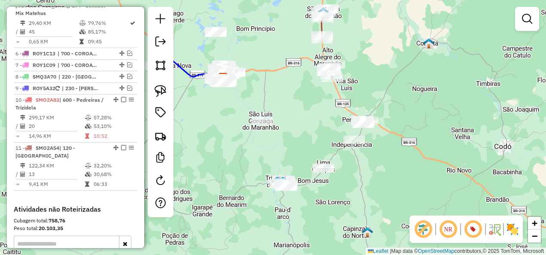
drag, startPoint x: 231, startPoint y: 167, endPoint x: 244, endPoint y: 166, distance: 12.5
click at [244, 166] on div "Janela de atendimento Grade de atendimento Capacidade Transportadoras Veículos …" at bounding box center [273, 127] width 546 height 255
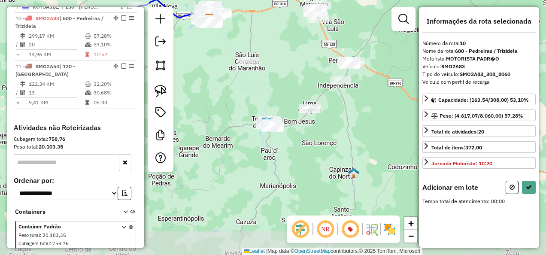
scroll to position [622, 0]
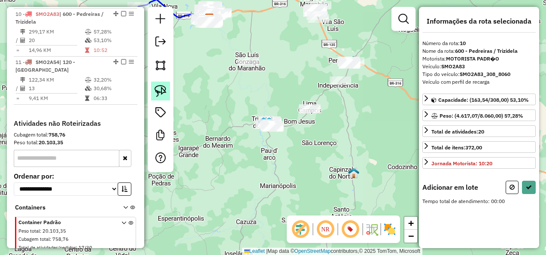
click at [158, 86] on img at bounding box center [161, 91] width 12 height 12
drag, startPoint x: 324, startPoint y: 95, endPoint x: 321, endPoint y: 132, distance: 37.0
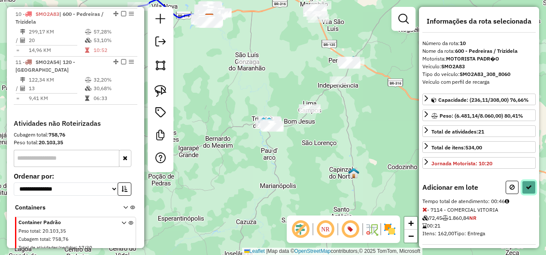
click at [528, 185] on icon at bounding box center [529, 187] width 6 height 6
select select "**********"
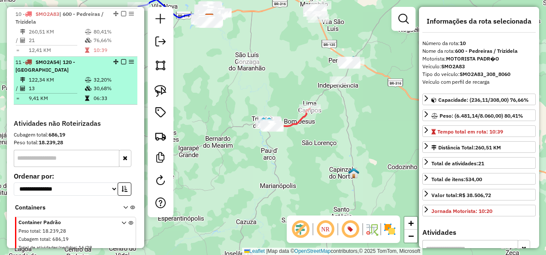
scroll to position [536, 0]
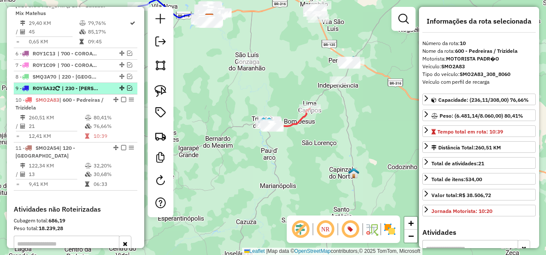
click at [127, 85] on em at bounding box center [129, 87] width 5 height 5
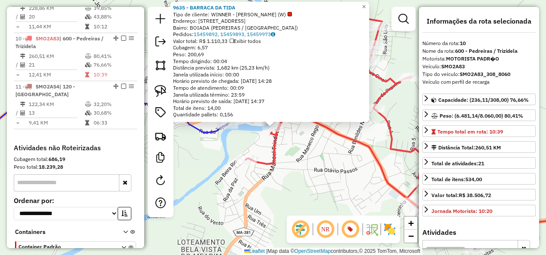
scroll to position [659, 0]
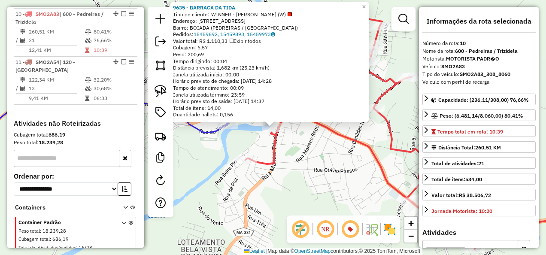
click at [300, 174] on div "9635 - BARRACA DA TIDA Tipo de cliente: WINNER - ROTA (W) Endereço: [STREET_ADD…" at bounding box center [273, 127] width 546 height 255
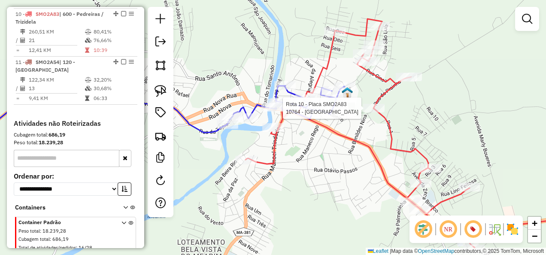
select select "**********"
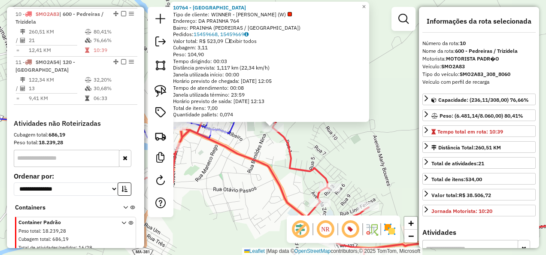
click at [287, 173] on div "10764 - [GEOGRAPHIC_DATA] Tipo de cliente: WINNER - ROTA (W) Endereço: DA PRAIN…" at bounding box center [273, 127] width 546 height 255
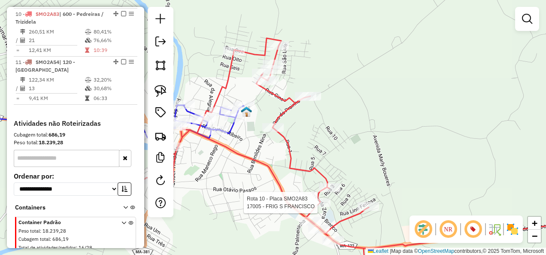
select select "**********"
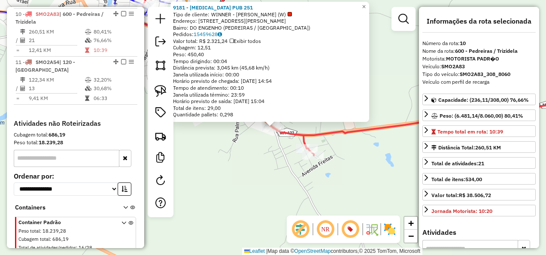
click at [273, 177] on div "9181 - [MEDICAL_DATA] PUB 251 Tipo de cliente: WINNER - ROTA (W) Endereço: [STR…" at bounding box center [273, 127] width 546 height 255
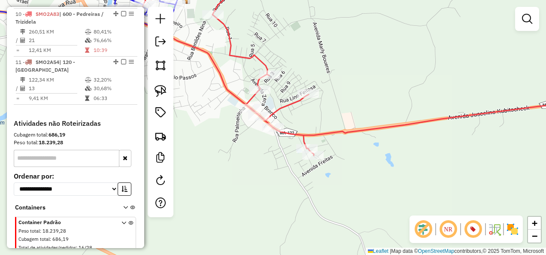
drag, startPoint x: 235, startPoint y: 160, endPoint x: 279, endPoint y: 188, distance: 51.5
click at [277, 187] on div "9181 - [MEDICAL_DATA] PUB 251 Tipo de cliente: WINNER - ROTA (W) Endereço: [STR…" at bounding box center [273, 127] width 546 height 255
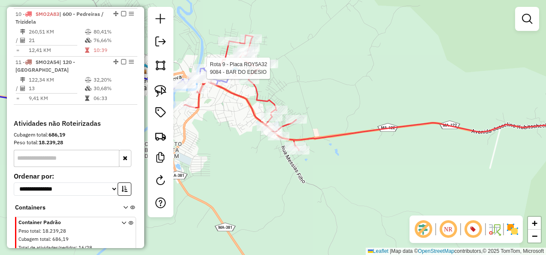
select select "**********"
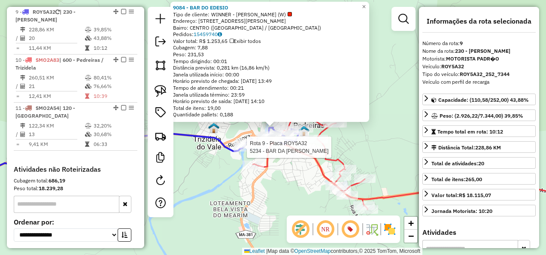
scroll to position [611, 0]
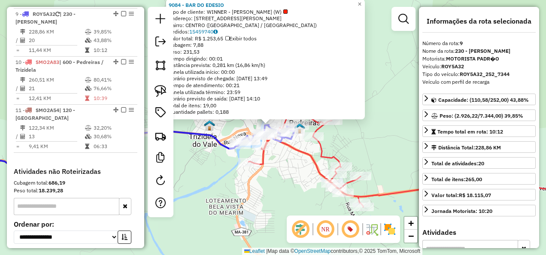
drag, startPoint x: 281, startPoint y: 192, endPoint x: 244, endPoint y: 155, distance: 52.2
click at [244, 155] on div "9084 - BAR DO EDESIO Tipo de cliente: WINNER - ROTA (W) Endereço: [STREET_ADDRE…" at bounding box center [273, 127] width 546 height 255
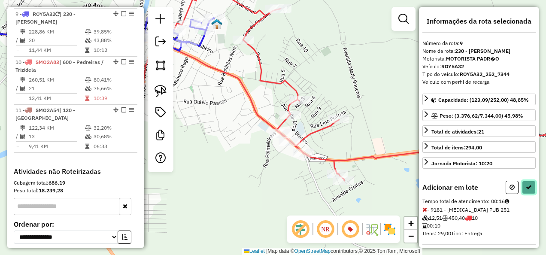
click at [527, 184] on icon at bounding box center [529, 187] width 6 height 6
select select "**********"
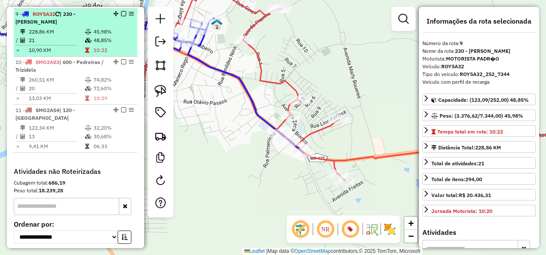
click at [121, 11] on em at bounding box center [123, 13] width 5 height 5
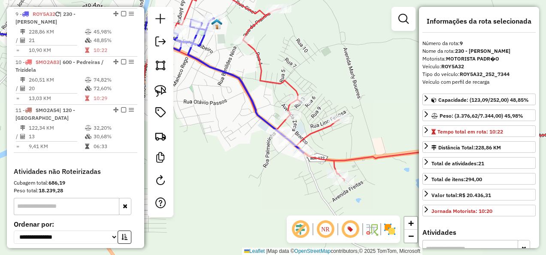
scroll to position [574, 0]
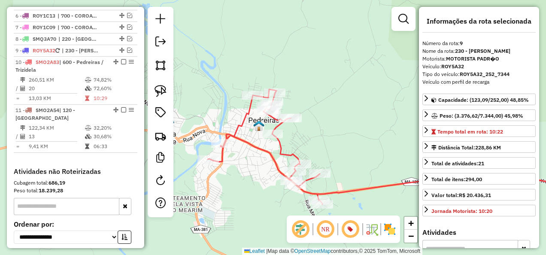
click at [282, 150] on icon at bounding box center [404, 146] width 393 height 115
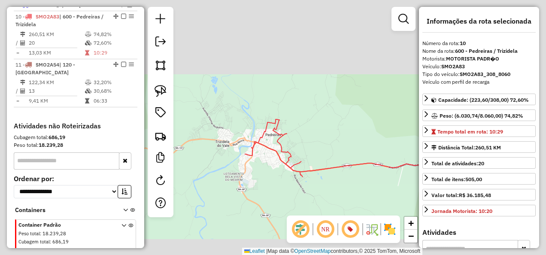
scroll to position [622, 0]
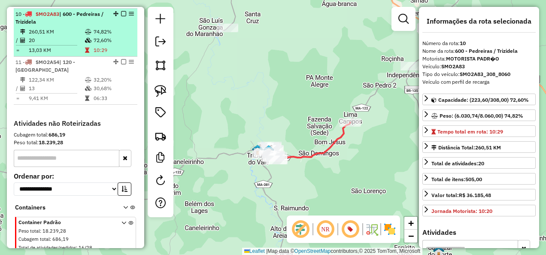
click at [121, 12] on em at bounding box center [123, 13] width 5 height 5
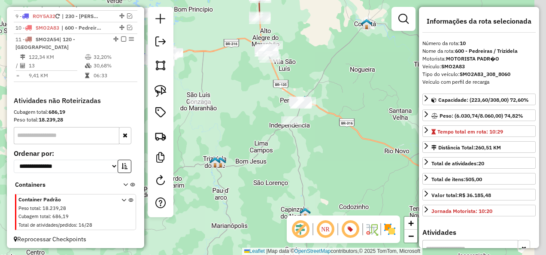
drag, startPoint x: 297, startPoint y: 155, endPoint x: 245, endPoint y: 181, distance: 58.4
click at [245, 181] on div "Janela de atendimento Grade de atendimento Capacidade Transportadoras Veículos …" at bounding box center [273, 127] width 546 height 255
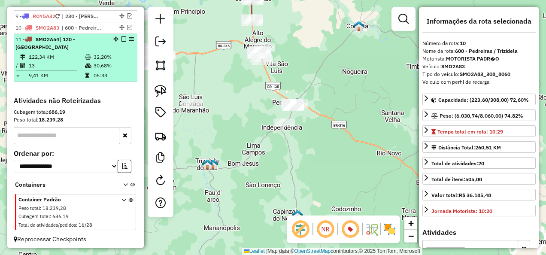
click at [81, 47] on div "11 - SMO2A54 | 120 - [GEOGRAPHIC_DATA]" at bounding box center [60, 43] width 91 height 15
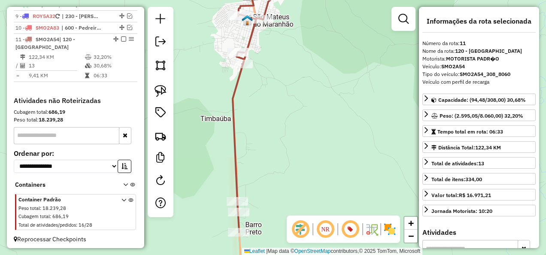
drag, startPoint x: 364, startPoint y: 149, endPoint x: 339, endPoint y: 73, distance: 79.1
click at [351, 103] on div "Janela de atendimento Grade de atendimento Capacidade Transportadoras Veículos …" at bounding box center [273, 127] width 546 height 255
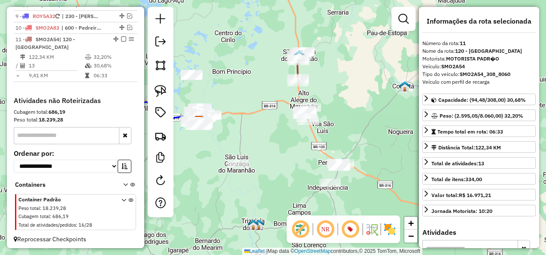
drag, startPoint x: 321, startPoint y: 176, endPoint x: 271, endPoint y: 145, distance: 58.8
click at [287, 153] on div "Janela de atendimento Grade de atendimento Capacidade Transportadoras Veículos …" at bounding box center [273, 127] width 546 height 255
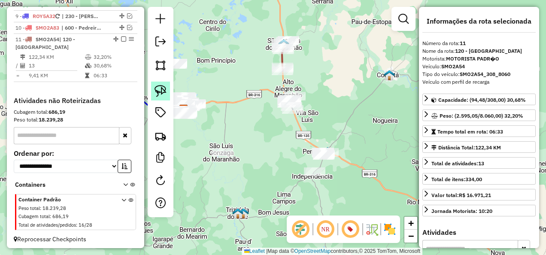
click at [157, 89] on img at bounding box center [161, 91] width 12 height 12
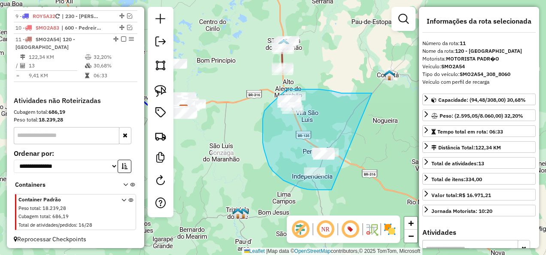
drag, startPoint x: 345, startPoint y: 93, endPoint x: 331, endPoint y: 190, distance: 97.5
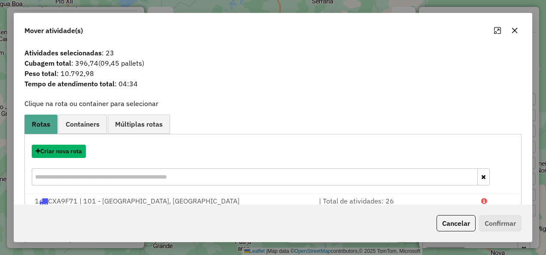
click at [57, 151] on button "Criar nova rota" at bounding box center [59, 151] width 54 height 13
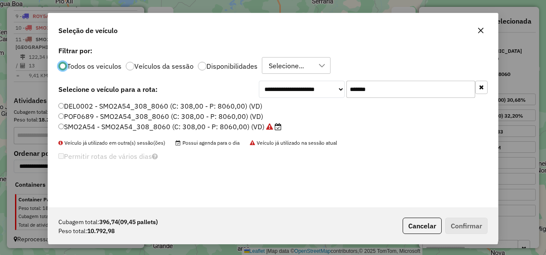
scroll to position [5, 3]
drag, startPoint x: 401, startPoint y: 96, endPoint x: 312, endPoint y: 108, distance: 90.5
click at [312, 108] on div "**********" at bounding box center [273, 125] width 450 height 163
paste input "text"
type input "*******"
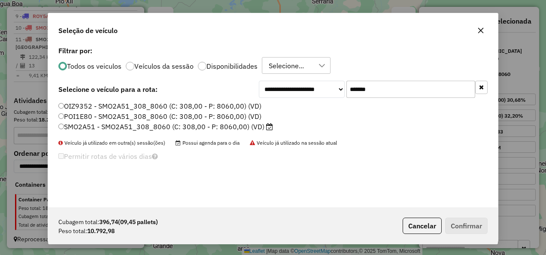
click at [232, 126] on label "SMO2A51 - SMO2A51_308_8060 (C: 308,00 - P: 8060,00) (VD)" at bounding box center [165, 126] width 215 height 10
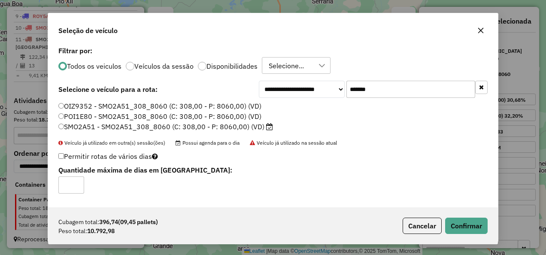
click at [467, 236] on div "Cubagem total: 396,74 (09,45 pallets) Peso total: 10.792,98 Cancelar Confirmar" at bounding box center [273, 225] width 450 height 37
click at [465, 222] on button "Confirmar" at bounding box center [466, 226] width 42 height 16
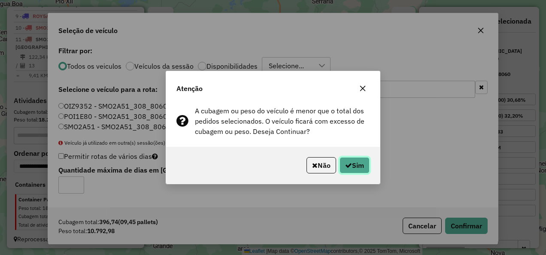
click at [354, 161] on button "Sim" at bounding box center [354, 165] width 30 height 16
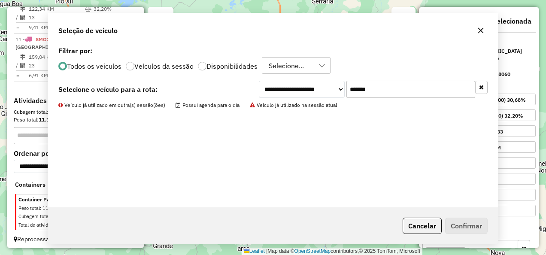
scroll to position [601, 0]
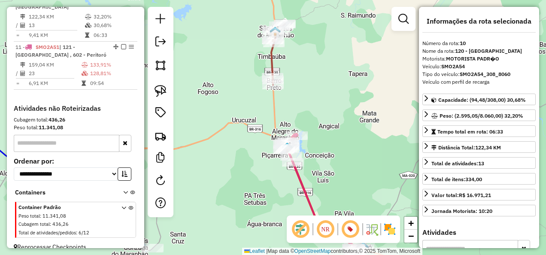
click at [271, 65] on icon at bounding box center [278, 54] width 14 height 61
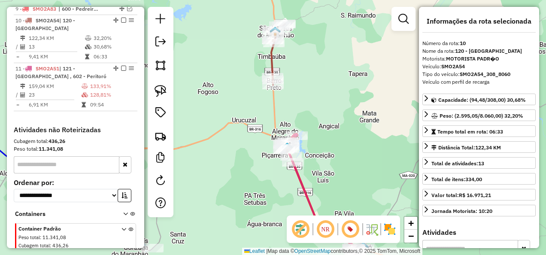
scroll to position [578, 0]
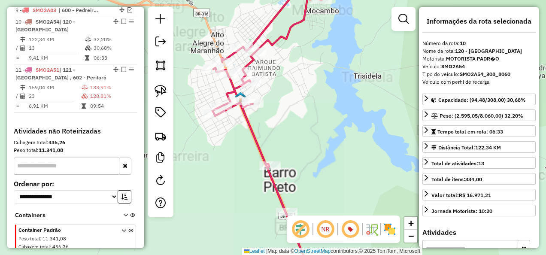
drag, startPoint x: 252, startPoint y: 132, endPoint x: 286, endPoint y: 161, distance: 44.2
click at [286, 160] on icon at bounding box center [268, 132] width 112 height 297
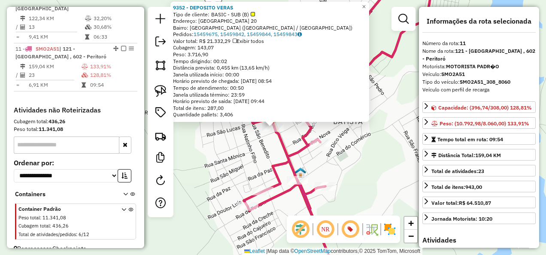
scroll to position [601, 0]
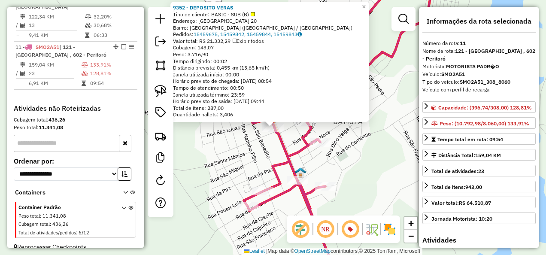
click at [239, 150] on div "9352 - DEPOSITO VERAS Tipo de cliente: BASIC - SUB (B) Endereço: [GEOGRAPHIC_DA…" at bounding box center [273, 127] width 546 height 255
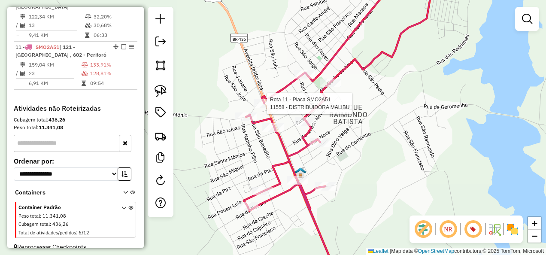
select select "**********"
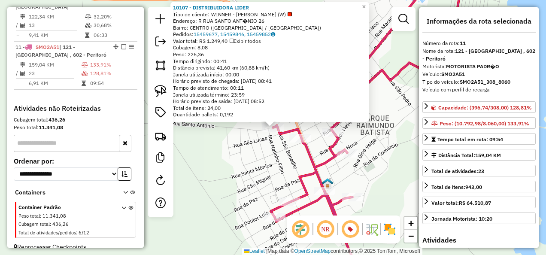
click at [249, 174] on div "Rota 11 - Placa SMO2A51 10107 - DISTRIBUIDORA LIDER 10107 - DISTRIBUIDORA LIDER…" at bounding box center [273, 127] width 546 height 255
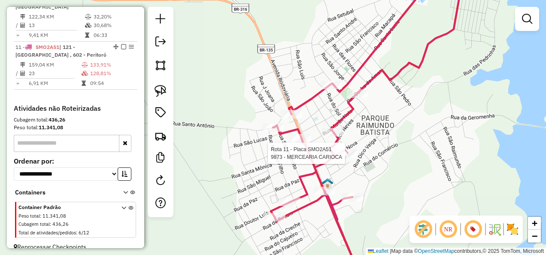
select select "**********"
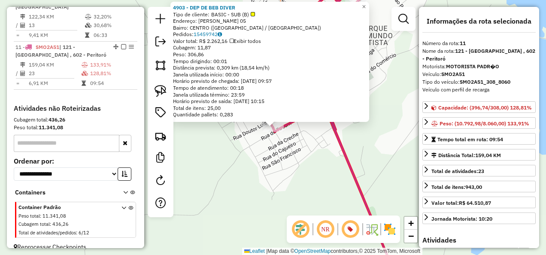
click at [282, 173] on div "Rota 11 - Placa SMO2A51 4903 - DEP DE BEB DIVER 4903 - DEP DE BEB DIVER Tipo de…" at bounding box center [273, 127] width 546 height 255
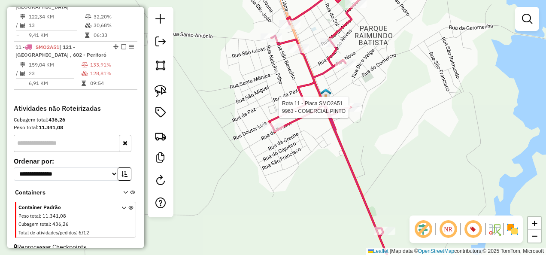
select select "**********"
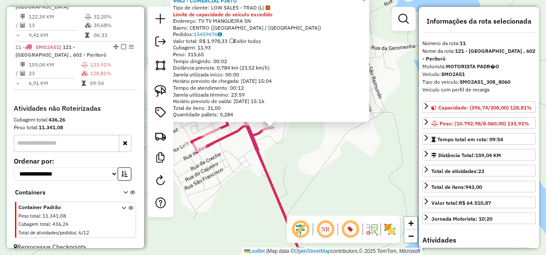
click at [359, 163] on div "9963 - COMERCIAL PINTO Tipo de cliente: LOW SALES - TRAD (L) Limite de capacida…" at bounding box center [273, 127] width 546 height 255
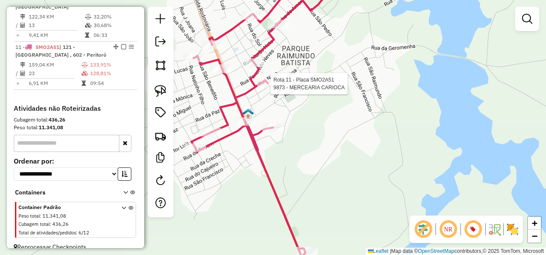
select select "**********"
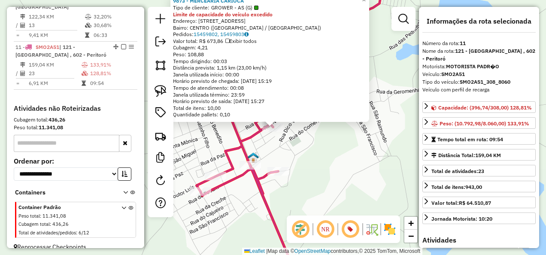
click at [382, 193] on div "Rota 11 - Placa SMO2A51 9873 - MERCEARIA CARIOCA 9873 - MERCEARIA CARIOCA Tipo …" at bounding box center [273, 127] width 546 height 255
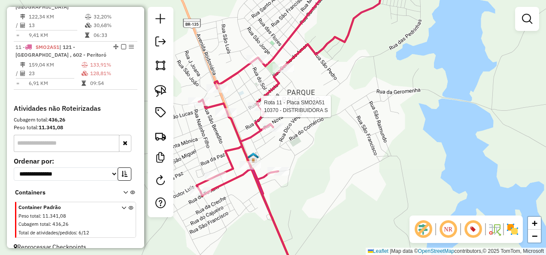
select select "**********"
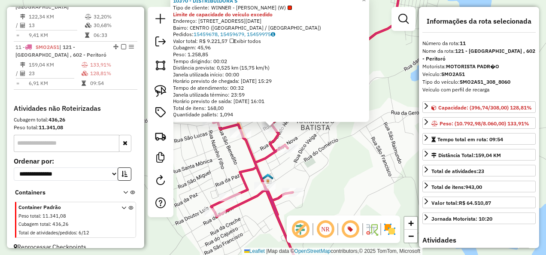
click at [345, 168] on div "10370 - DISTRIBUIDORA S Tipo de cliente: WINNER - ROTA (W) Limite de capacidade…" at bounding box center [273, 127] width 546 height 255
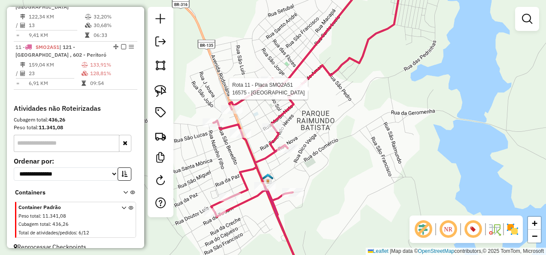
select select "**********"
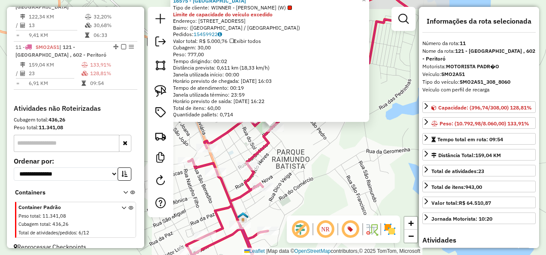
click at [327, 162] on div "16575 - Fiuza Eco Park Tipo de cliente: WINNER - ROTA (W) Limite de capacidade …" at bounding box center [273, 127] width 546 height 255
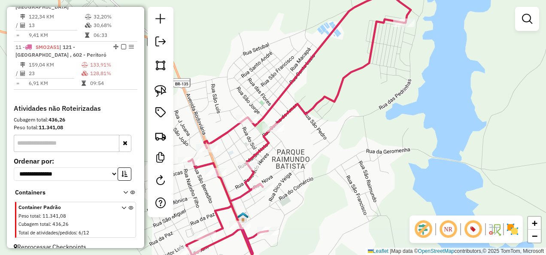
click at [249, 113] on icon at bounding box center [298, 136] width 224 height 288
select select "**********"
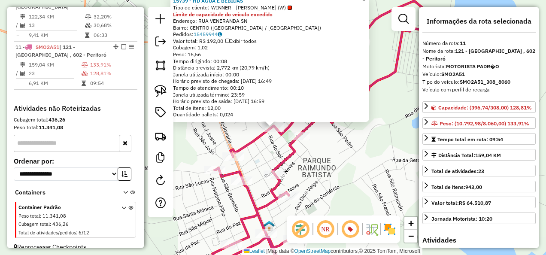
click at [350, 188] on div "15739 - HD AGUA E BEBIDAS Tipo de cliente: WINNER - ROTA (W) Limite de capacida…" at bounding box center [273, 127] width 546 height 255
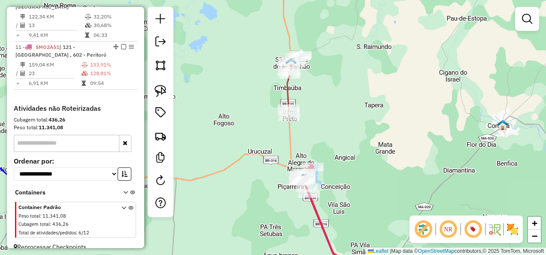
click at [288, 91] on icon at bounding box center [294, 85] width 14 height 61
select select "**********"
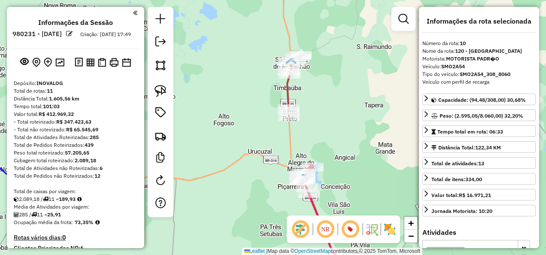
select select "**********"
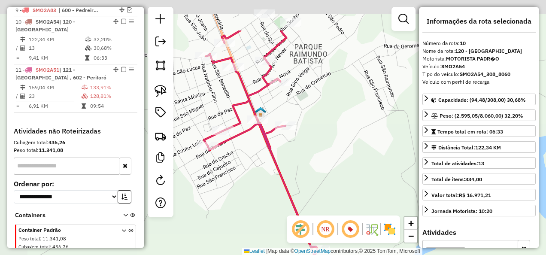
drag, startPoint x: 218, startPoint y: 129, endPoint x: 265, endPoint y: 185, distance: 73.7
click at [265, 185] on div "Janela de atendimento Grade de atendimento Capacidade Transportadoras Veículos …" at bounding box center [273, 127] width 546 height 255
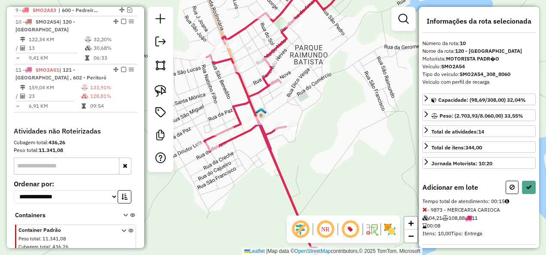
click at [426, 206] on icon at bounding box center [424, 209] width 5 height 6
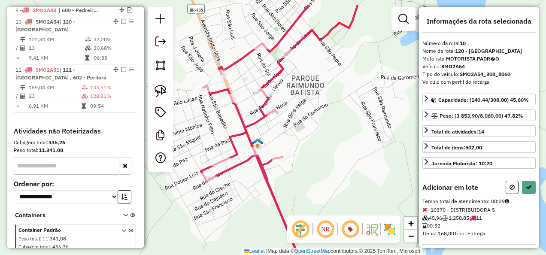
drag, startPoint x: 324, startPoint y: 73, endPoint x: 317, endPoint y: 109, distance: 36.7
click at [321, 114] on div "Janela de atendimento Grade de atendimento Capacidade Transportadoras Veículos …" at bounding box center [273, 127] width 546 height 255
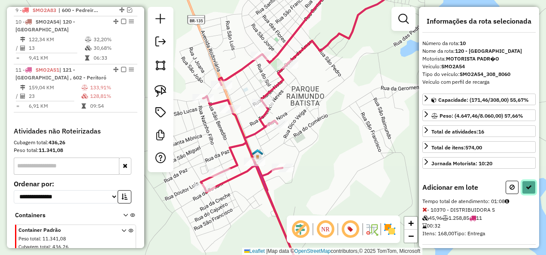
click at [526, 181] on button at bounding box center [529, 187] width 14 height 13
select select "**********"
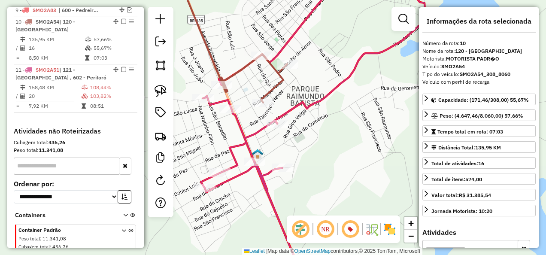
click at [263, 186] on icon at bounding box center [313, 128] width 224 height 306
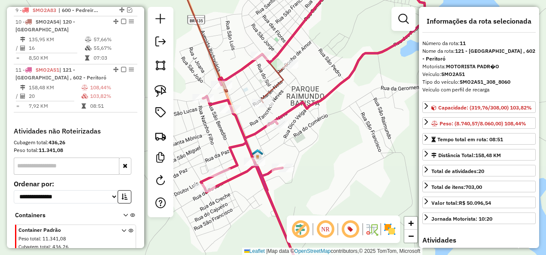
scroll to position [601, 0]
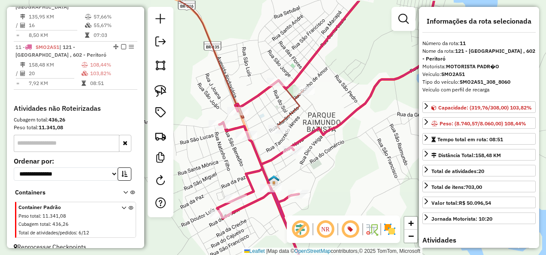
drag, startPoint x: 318, startPoint y: 158, endPoint x: 335, endPoint y: 185, distance: 30.8
click at [335, 185] on div "Janela de atendimento Grade de atendimento Capacidade Transportadoras Veículos …" at bounding box center [273, 127] width 546 height 255
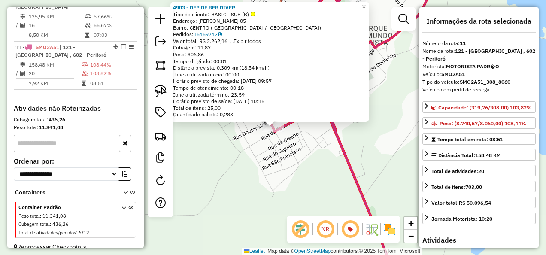
click at [255, 167] on div "4903 - DEP DE BEB DIVER Tipo de cliente: BASIC - SUB (B) Endereço: JOSE RIBAMAR…" at bounding box center [273, 127] width 546 height 255
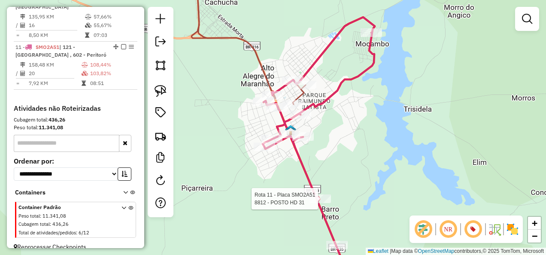
select select "**********"
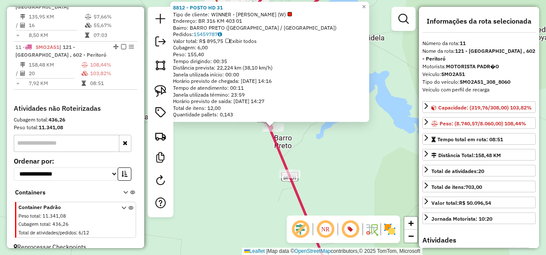
click at [292, 178] on div at bounding box center [289, 174] width 21 height 9
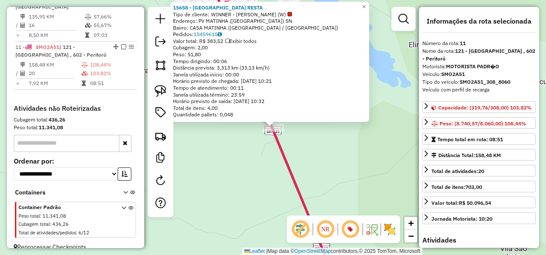
click at [273, 183] on div "15658 - RANCHO DO LAGO RESTA Tipo de cliente: WINNER - ROTA (W) Endereço: PV MA…" at bounding box center [273, 127] width 546 height 255
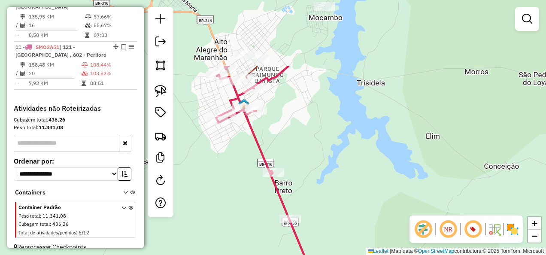
drag, startPoint x: 247, startPoint y: 150, endPoint x: 269, endPoint y: 255, distance: 106.5
click at [267, 248] on div "Janela de atendimento Grade de atendimento Capacidade Transportadoras Veículos …" at bounding box center [273, 127] width 546 height 255
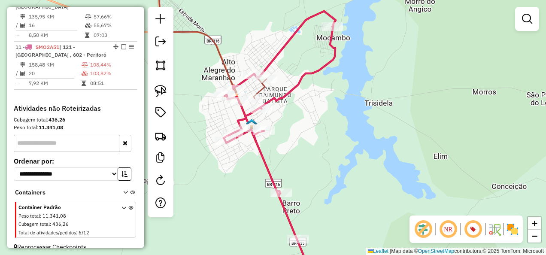
drag, startPoint x: 313, startPoint y: 111, endPoint x: 330, endPoint y: 135, distance: 29.4
click at [321, 158] on div "Janela de atendimento Grade de atendimento Capacidade Transportadoras Veículos …" at bounding box center [273, 127] width 546 height 255
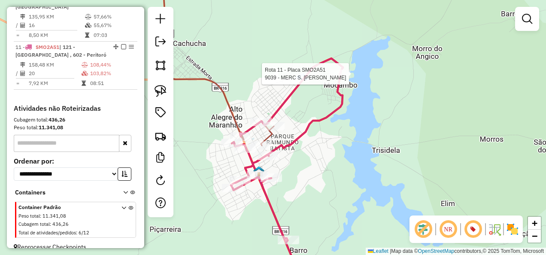
select select "**********"
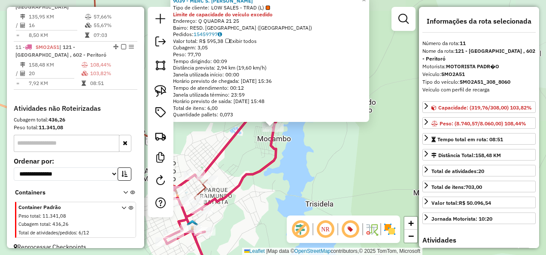
click at [295, 187] on div "9039 - MERC S. FRANCISCO Tipo de cliente: LOW SALES - TRAD (L) Limite de capaci…" at bounding box center [273, 127] width 546 height 255
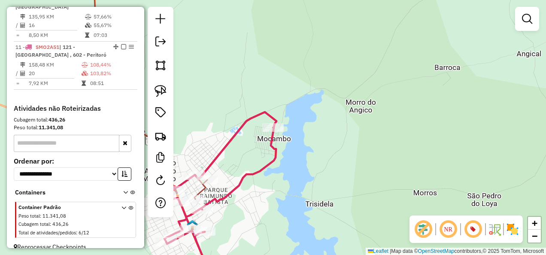
click at [240, 179] on icon at bounding box center [220, 196] width 112 height 169
select select "**********"
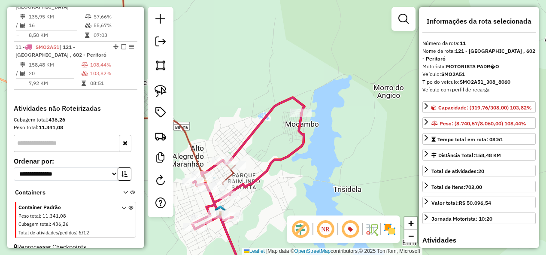
drag, startPoint x: 259, startPoint y: 203, endPoint x: 265, endPoint y: 197, distance: 7.9
click at [265, 197] on div "Janela de atendimento Grade de atendimento Capacidade Transportadoras Veículos …" at bounding box center [273, 127] width 546 height 255
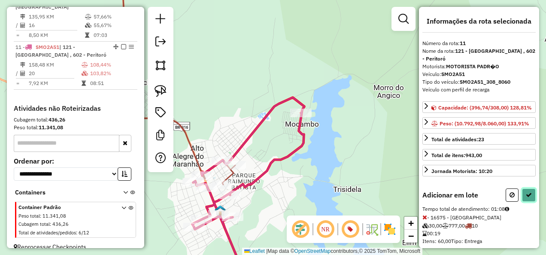
click at [529, 197] on button at bounding box center [529, 194] width 14 height 13
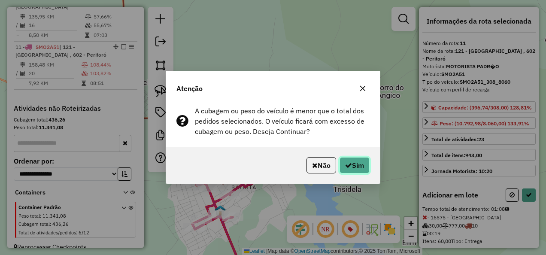
click at [354, 159] on button "Sim" at bounding box center [354, 165] width 30 height 16
select select "**********"
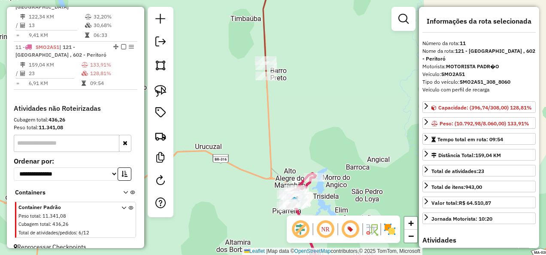
drag, startPoint x: 291, startPoint y: 111, endPoint x: 287, endPoint y: 144, distance: 33.8
click at [287, 144] on div "Janela de atendimento Grade de atendimento Capacidade Transportadoras Veículos …" at bounding box center [273, 127] width 546 height 255
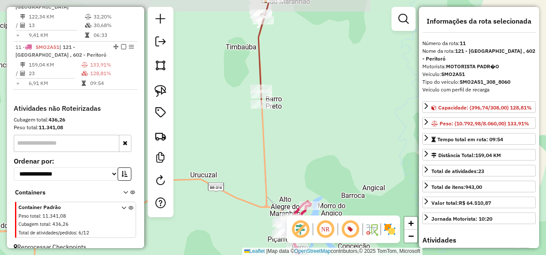
click at [258, 69] on icon at bounding box center [271, 43] width 27 height 122
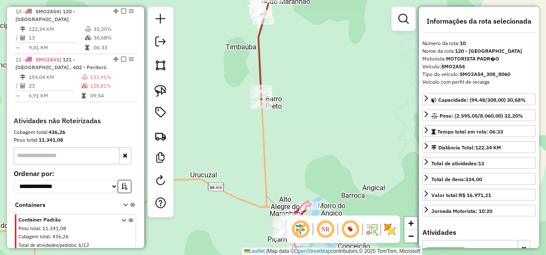
scroll to position [578, 0]
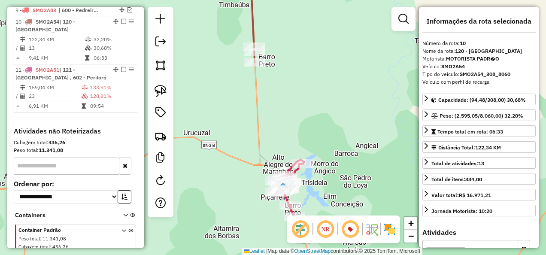
drag, startPoint x: 339, startPoint y: 138, endPoint x: 327, endPoint y: 64, distance: 75.6
click at [328, 65] on div "Janela de atendimento Grade de atendimento Capacidade Transportadoras Veículos …" at bounding box center [273, 127] width 546 height 255
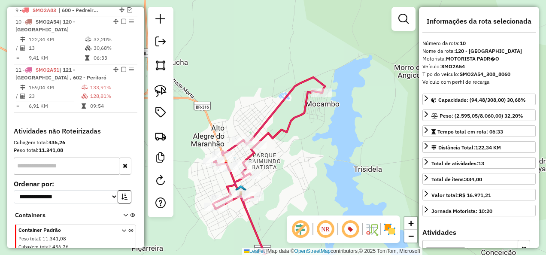
drag, startPoint x: 325, startPoint y: 134, endPoint x: 295, endPoint y: 164, distance: 42.8
click at [295, 164] on div "Janela de atendimento Grade de atendimento Capacidade Transportadoras Veículos …" at bounding box center [273, 127] width 546 height 255
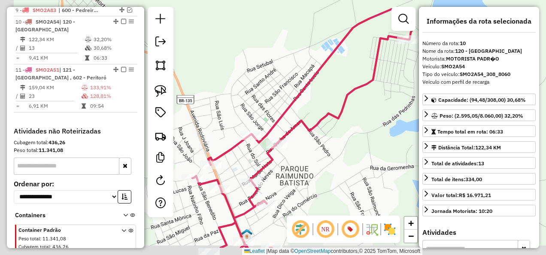
drag, startPoint x: 295, startPoint y: 152, endPoint x: 397, endPoint y: 93, distance: 117.9
click at [400, 95] on div "Janela de atendimento Grade de atendimento Capacidade Transportadoras Veículos …" at bounding box center [273, 127] width 546 height 255
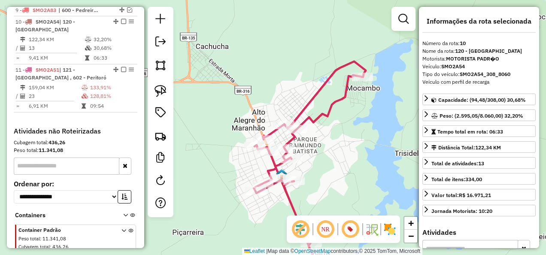
drag, startPoint x: 350, startPoint y: 120, endPoint x: 336, endPoint y: 130, distance: 16.7
click at [336, 130] on div "Janela de atendimento Grade de atendimento Capacidade Transportadoras Veículos …" at bounding box center [273, 127] width 546 height 255
click at [310, 148] on div "Janela de atendimento Grade de atendimento Capacidade Transportadoras Veículos …" at bounding box center [273, 127] width 546 height 255
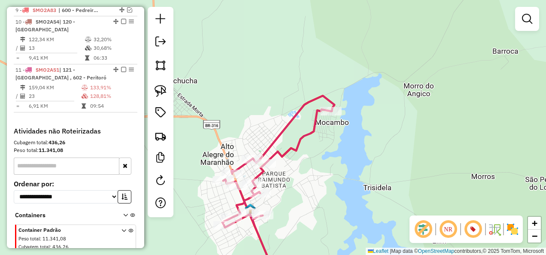
drag, startPoint x: 358, startPoint y: 123, endPoint x: 303, endPoint y: 184, distance: 82.3
click at [304, 182] on div "Janela de atendimento Grade de atendimento Capacidade Transportadoras Veículos …" at bounding box center [273, 127] width 546 height 255
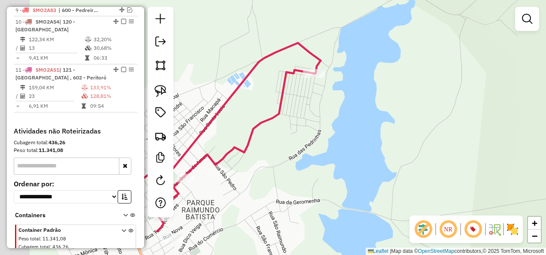
drag, startPoint x: 319, startPoint y: 154, endPoint x: 330, endPoint y: 129, distance: 26.9
click at [329, 137] on div "Janela de atendimento Grade de atendimento Capacidade Transportadoras Veículos …" at bounding box center [273, 127] width 546 height 255
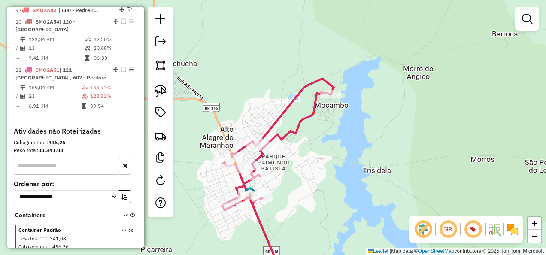
drag, startPoint x: 318, startPoint y: 158, endPoint x: 342, endPoint y: 185, distance: 36.5
click at [342, 185] on div "Janela de atendimento Grade de atendimento Capacidade Transportadoras Veículos …" at bounding box center [273, 127] width 546 height 255
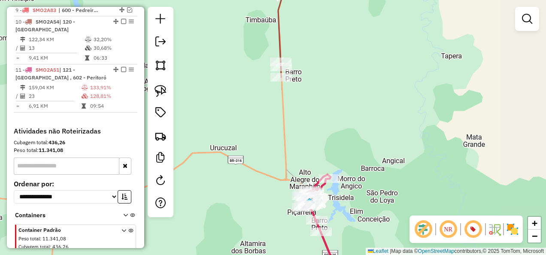
drag, startPoint x: 304, startPoint y: 126, endPoint x: 291, endPoint y: 163, distance: 39.1
click at [291, 163] on div "Janela de atendimento Grade de atendimento Capacidade Transportadoras Veículos …" at bounding box center [273, 127] width 546 height 255
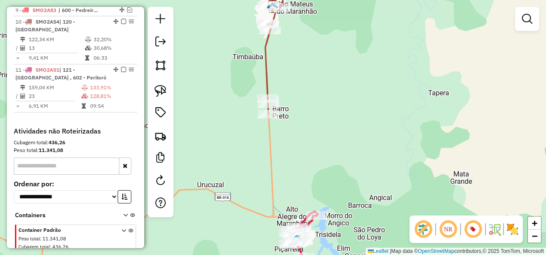
click at [265, 66] on icon at bounding box center [278, 53] width 27 height 122
select select "**********"
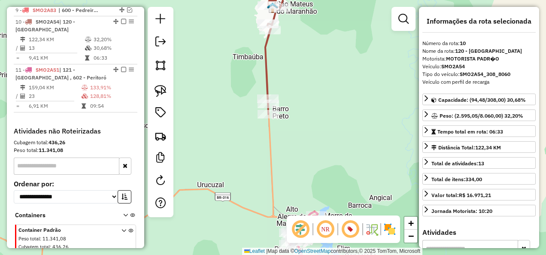
drag, startPoint x: 315, startPoint y: 134, endPoint x: 311, endPoint y: 66, distance: 68.4
click at [311, 69] on div "Janela de atendimento Grade de atendimento Capacidade Transportadoras Veículos …" at bounding box center [273, 127] width 546 height 255
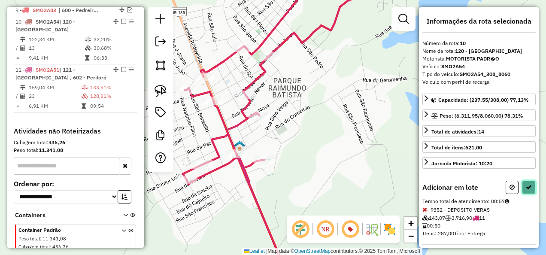
click at [527, 184] on icon at bounding box center [529, 187] width 6 height 6
select select "**********"
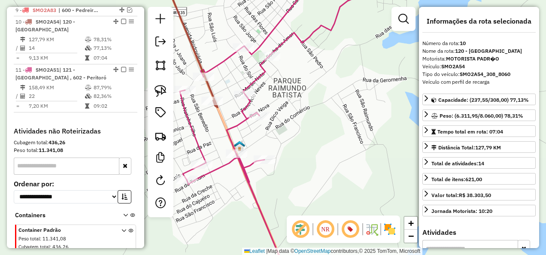
click at [232, 141] on icon at bounding box center [274, 128] width 189 height 306
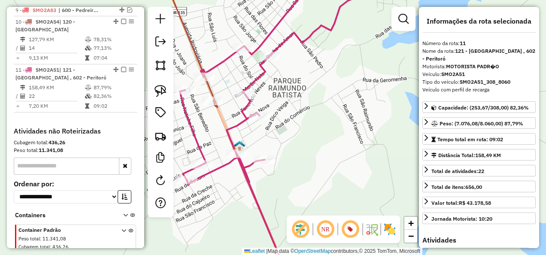
scroll to position [601, 0]
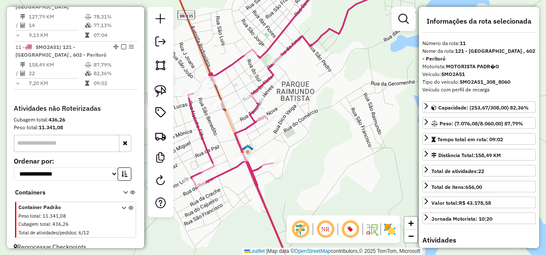
drag, startPoint x: 300, startPoint y: 138, endPoint x: 358, endPoint y: 167, distance: 64.1
click at [358, 167] on div "Janela de atendimento Grade de atendimento Capacidade Transportadoras Veículos …" at bounding box center [273, 127] width 546 height 255
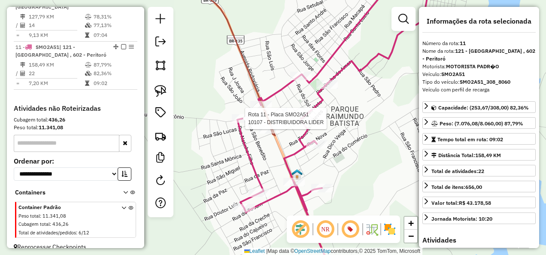
click at [243, 123] on div at bounding box center [242, 118] width 21 height 9
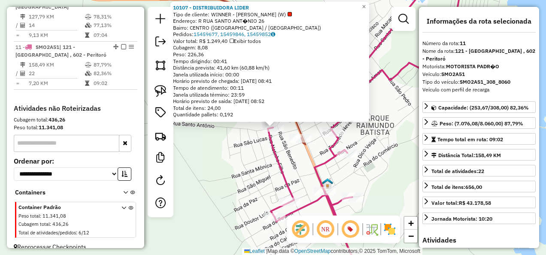
drag, startPoint x: 235, startPoint y: 170, endPoint x: 288, endPoint y: 146, distance: 57.6
click at [235, 170] on div "10107 - DISTRIBUIDORA LIDER Tipo de cliente: WINNER - ROTA (W) Endereço: R RUA …" at bounding box center [273, 127] width 546 height 255
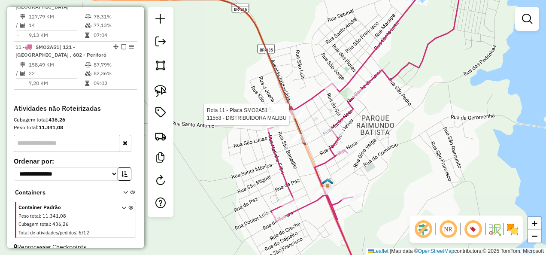
select select "**********"
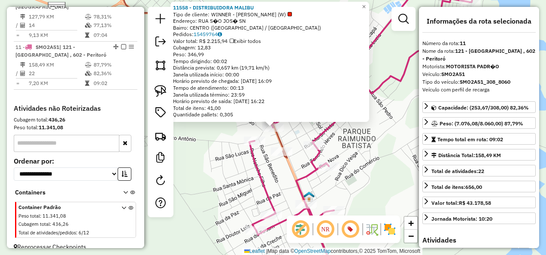
click at [282, 176] on div "11558 - DISTRIBUIDORA MALIBU Tipo de cliente: WINNER - ROTA (W) Endereço: RUA S…" at bounding box center [273, 127] width 546 height 255
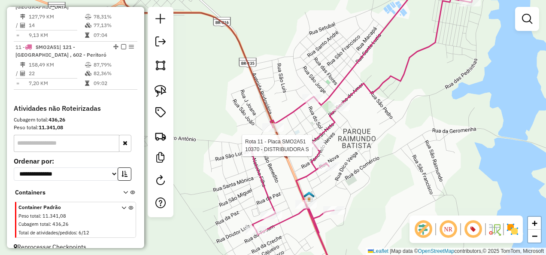
select select "**********"
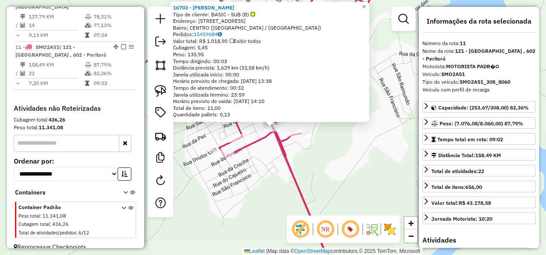
click at [270, 175] on div "16703 - DEP MARCIO Tipo de cliente: BASIC - SUB (B) Endereço: Rua altamira 25 B…" at bounding box center [273, 127] width 546 height 255
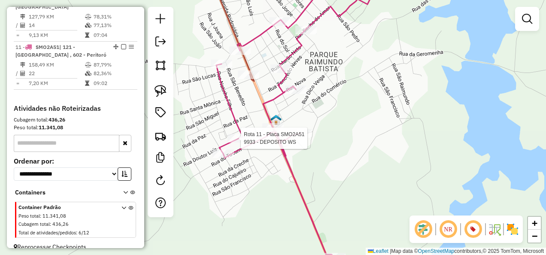
select select "**********"
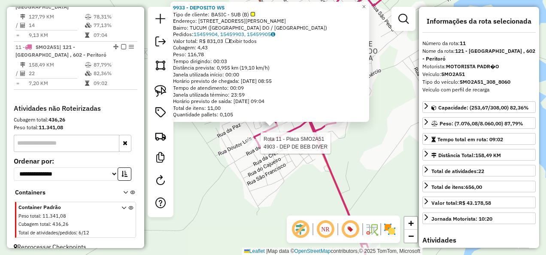
click at [261, 147] on div at bounding box center [257, 143] width 21 height 9
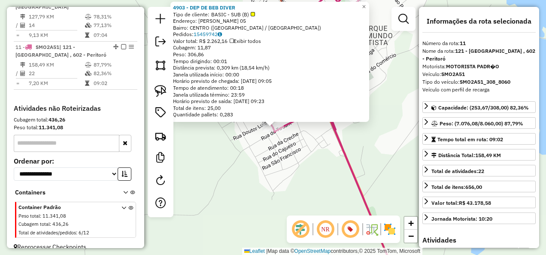
click at [277, 166] on div "Rota 11 - Placa SMO2A51 4903 - DEP DE BEB DIVER 4903 - DEP DE BEB DIVER Tipo de…" at bounding box center [273, 127] width 546 height 255
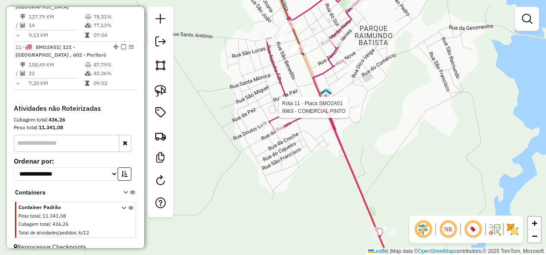
select select "**********"
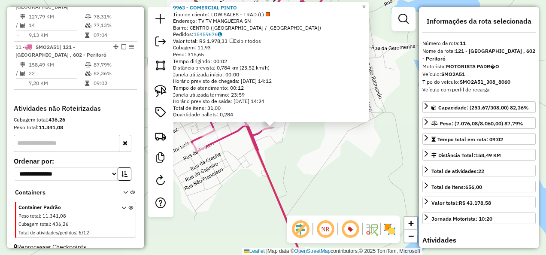
click at [343, 156] on div "Rota 11 - Placa SMO2A51 9963 - COMERCIAL PINTO 9963 - COMERCIAL PINTO Tipo de c…" at bounding box center [273, 127] width 546 height 255
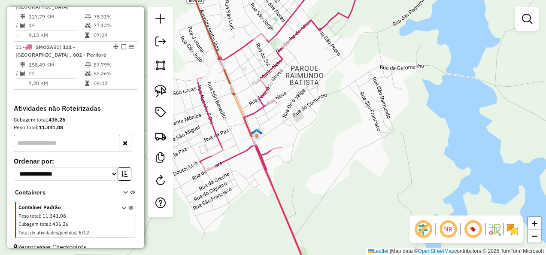
drag, startPoint x: 321, startPoint y: 111, endPoint x: 347, endPoint y: 206, distance: 99.0
click at [349, 206] on div "Janela de atendimento Grade de atendimento Capacidade Transportadoras Veículos …" at bounding box center [273, 127] width 546 height 255
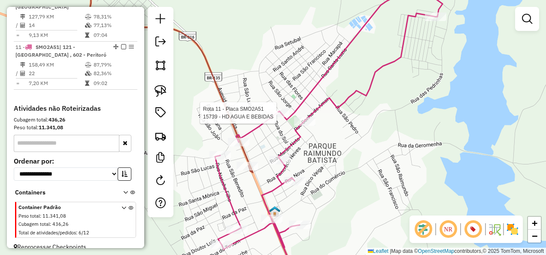
select select "**********"
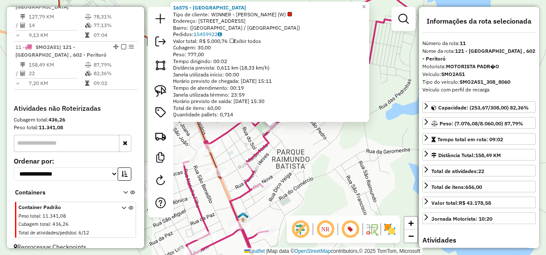
click at [297, 158] on div "16575 - Fiuza Eco Park Tipo de cliente: WINNER - ROTA (W) Endereço: Rua Sonho d…" at bounding box center [273, 127] width 546 height 255
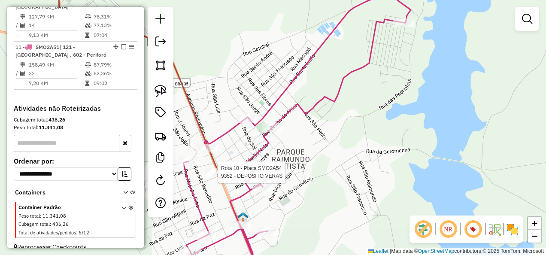
select select "**********"
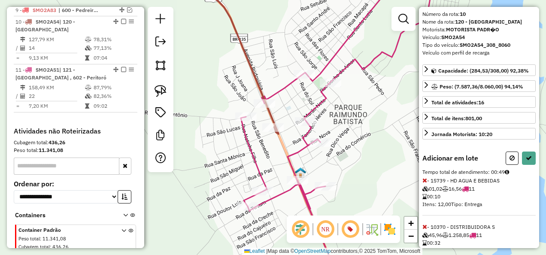
scroll to position [50, 0]
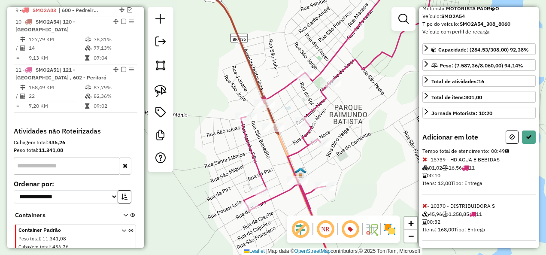
click at [426, 204] on icon at bounding box center [424, 206] width 5 height 6
click at [526, 135] on icon at bounding box center [529, 137] width 6 height 6
select select "**********"
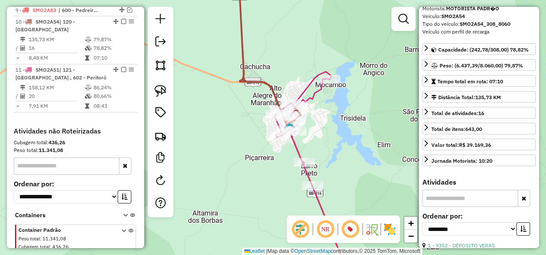
drag, startPoint x: 120, startPoint y: 11, endPoint x: 179, endPoint y: 37, distance: 64.4
click at [121, 19] on em at bounding box center [123, 21] width 5 height 5
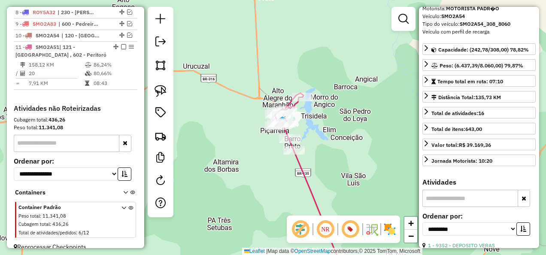
click at [299, 173] on icon at bounding box center [317, 187] width 84 height 188
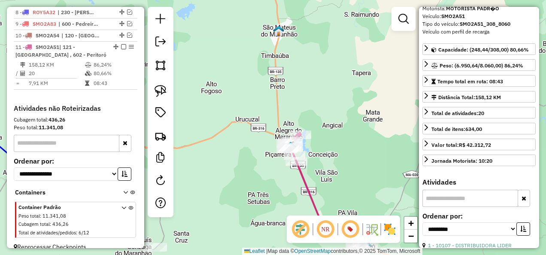
drag, startPoint x: 121, startPoint y: 37, endPoint x: 152, endPoint y: 37, distance: 30.0
click at [121, 44] on em at bounding box center [123, 46] width 5 height 5
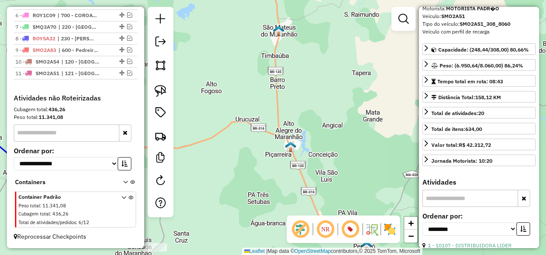
scroll to position [528, 0]
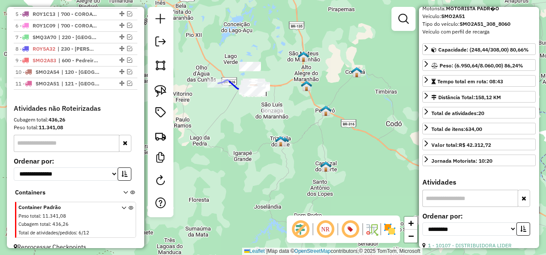
drag, startPoint x: 249, startPoint y: 157, endPoint x: 235, endPoint y: 205, distance: 49.5
click at [236, 205] on div "Janela de atendimento Grade de atendimento Capacidade Transportadoras Veículos …" at bounding box center [273, 127] width 546 height 255
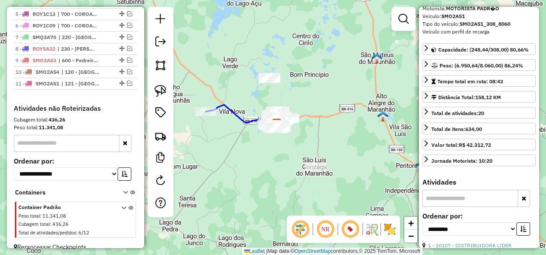
drag, startPoint x: 222, startPoint y: 135, endPoint x: 257, endPoint y: 151, distance: 38.0
click at [264, 154] on div "Janela de atendimento Grade de atendimento Capacidade Transportadoras Veículos …" at bounding box center [273, 127] width 546 height 255
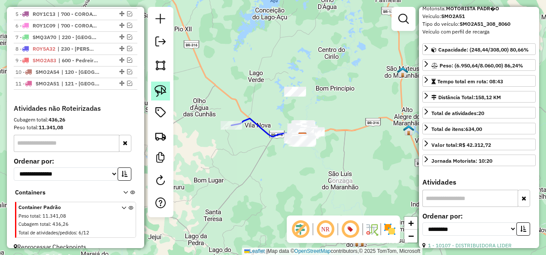
click at [165, 89] on img at bounding box center [161, 91] width 12 height 12
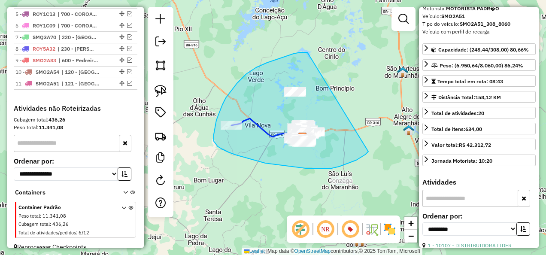
drag, startPoint x: 307, startPoint y: 52, endPoint x: 368, endPoint y: 152, distance: 116.4
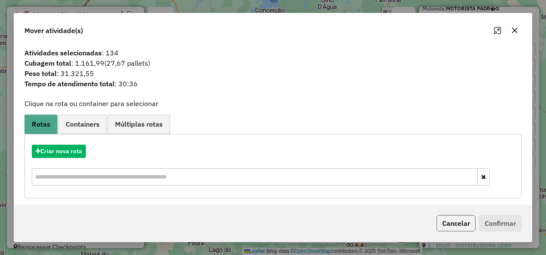
click at [460, 225] on button "Cancelar" at bounding box center [455, 223] width 39 height 16
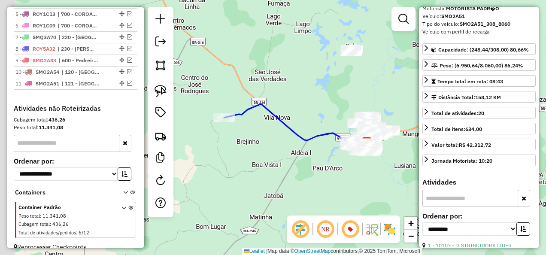
drag, startPoint x: 214, startPoint y: 158, endPoint x: 221, endPoint y: 124, distance: 34.6
click at [249, 151] on div "Janela de atendimento Grade de atendimento Capacidade Transportadoras Veículos …" at bounding box center [273, 127] width 546 height 255
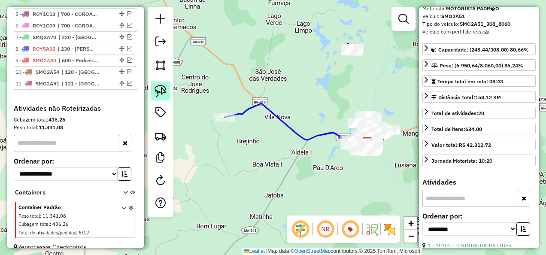
click at [162, 88] on img at bounding box center [161, 91] width 12 height 12
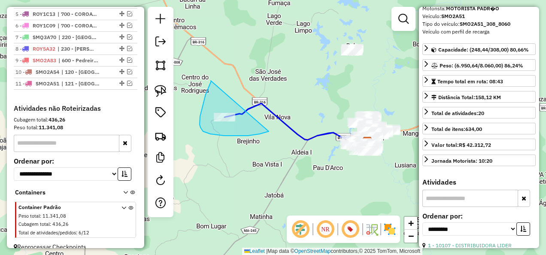
drag, startPoint x: 211, startPoint y: 81, endPoint x: 269, endPoint y: 131, distance: 77.0
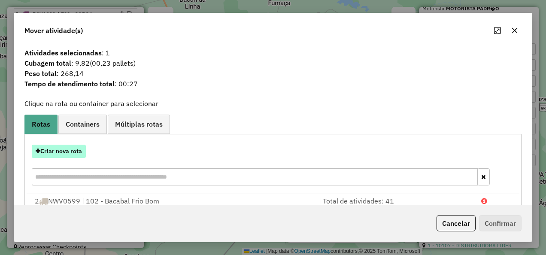
click at [75, 150] on button "Criar nova rota" at bounding box center [59, 151] width 54 height 13
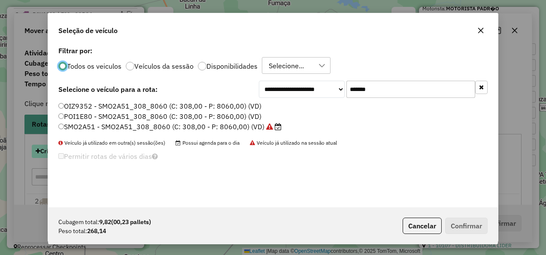
scroll to position [5, 3]
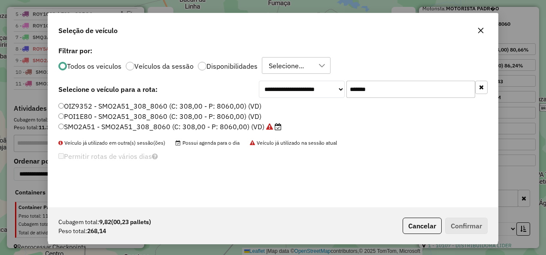
drag, startPoint x: 430, startPoint y: 91, endPoint x: 304, endPoint y: 112, distance: 127.9
click at [304, 112] on div "**********" at bounding box center [273, 125] width 450 height 163
paste input "text"
type input "*******"
click at [238, 126] on label "SPC6G41 - SPC6G41_308_8060 (C: 308,00 - P: 8060,00) (VD)" at bounding box center [164, 126] width 212 height 10
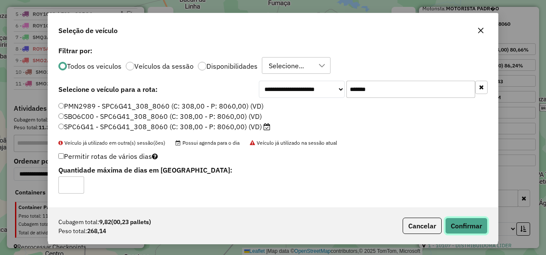
click at [455, 223] on button "Confirmar" at bounding box center [466, 226] width 42 height 16
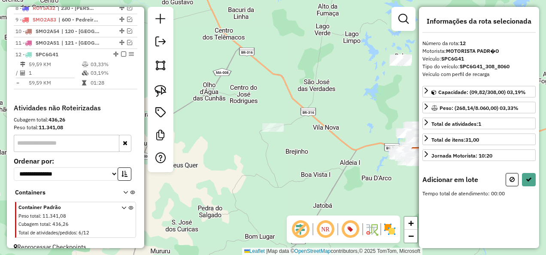
scroll to position [0, 0]
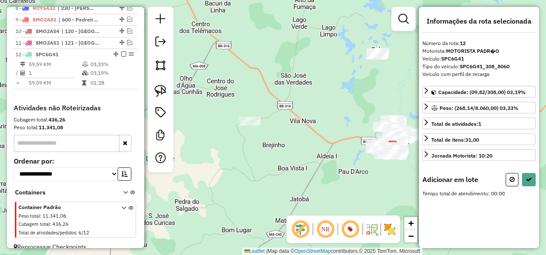
drag, startPoint x: 327, startPoint y: 163, endPoint x: 260, endPoint y: 152, distance: 68.4
click at [261, 152] on div "Janela de atendimento Grade de atendimento Capacidade Transportadoras Veículos …" at bounding box center [273, 127] width 546 height 255
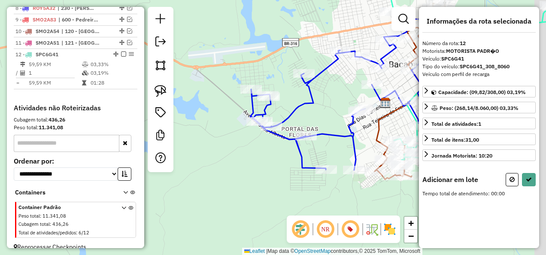
drag, startPoint x: 311, startPoint y: 168, endPoint x: 267, endPoint y: 142, distance: 50.2
click at [271, 143] on div "Janela de atendimento Grade de atendimento Capacidade Transportadoras Veículos …" at bounding box center [273, 127] width 546 height 255
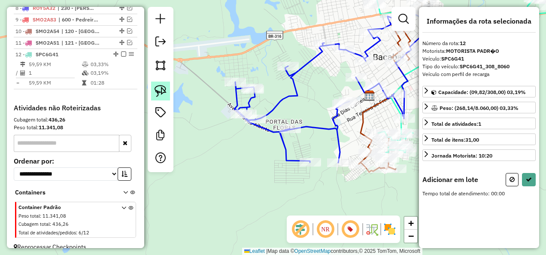
click at [158, 92] on img at bounding box center [161, 91] width 12 height 12
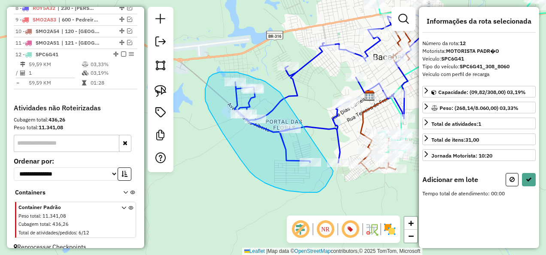
drag, startPoint x: 280, startPoint y: 92, endPoint x: 333, endPoint y: 171, distance: 94.9
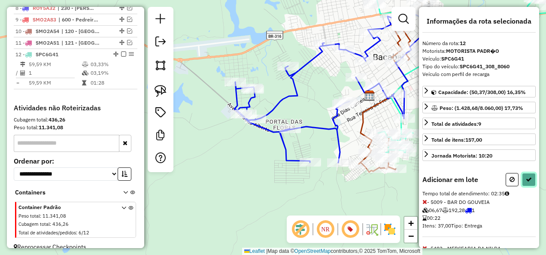
click at [522, 176] on button at bounding box center [529, 179] width 14 height 13
select select "**********"
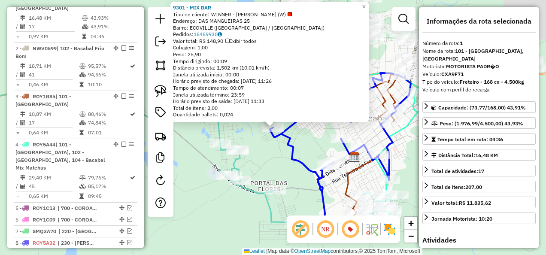
scroll to position [321, 0]
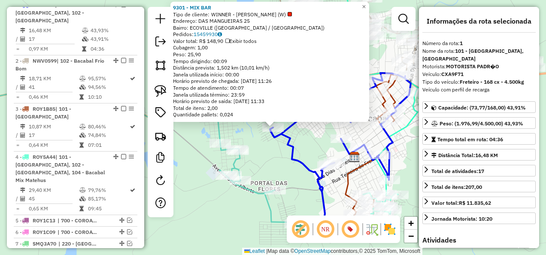
click at [266, 165] on div "9301 - MIX BAR Tipo de cliente: WINNER - ROTA (W) Endereço: DAS MANGUEIRAS 25 B…" at bounding box center [273, 127] width 546 height 255
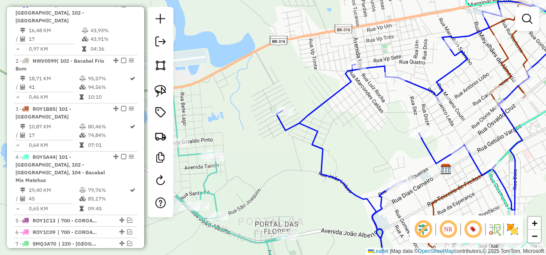
drag, startPoint x: 264, startPoint y: 168, endPoint x: 275, endPoint y: 161, distance: 13.7
click at [275, 161] on div "Janela de atendimento Grade de atendimento Capacidade Transportadoras Veículos …" at bounding box center [273, 127] width 546 height 255
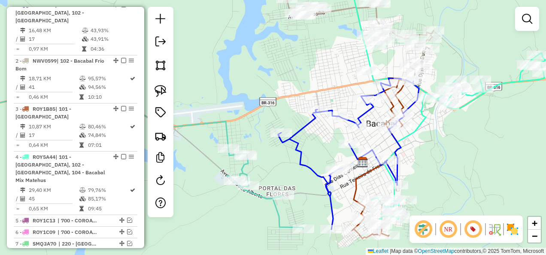
click at [260, 197] on icon at bounding box center [124, 157] width 358 height 143
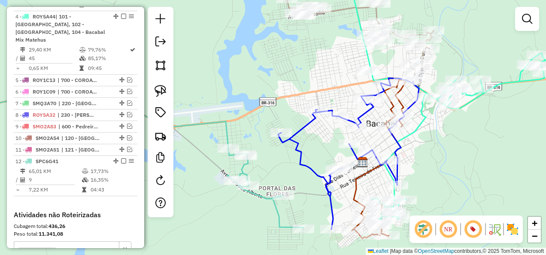
select select "**********"
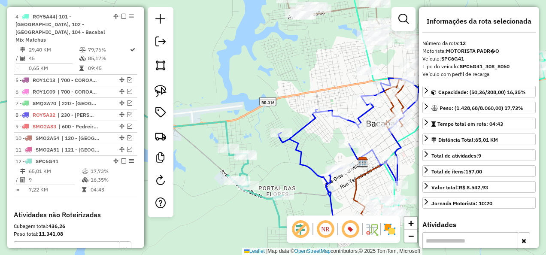
scroll to position [568, 0]
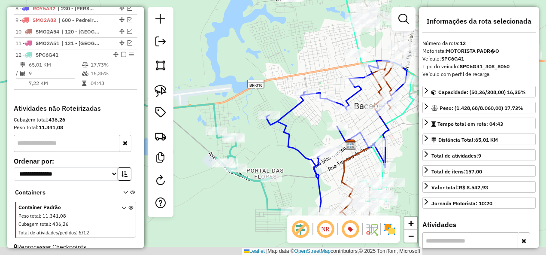
drag, startPoint x: 289, startPoint y: 151, endPoint x: 275, endPoint y: 124, distance: 30.9
click at [275, 124] on icon at bounding box center [336, 136] width 141 height 151
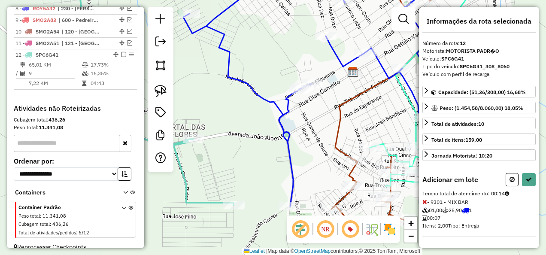
drag, startPoint x: 289, startPoint y: 154, endPoint x: 300, endPoint y: 173, distance: 21.9
click at [300, 173] on div "Janela de atendimento Grade de atendimento Capacidade Transportadoras Veículos …" at bounding box center [273, 127] width 546 height 255
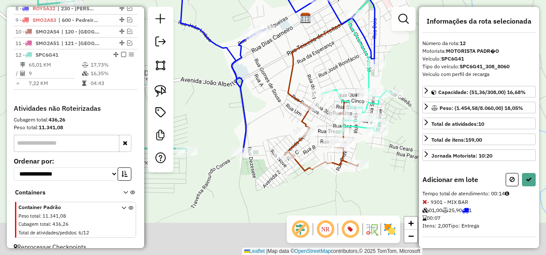
drag, startPoint x: 308, startPoint y: 193, endPoint x: 253, endPoint y: 129, distance: 84.9
click at [253, 129] on div "Janela de atendimento Grade de atendimento Capacidade Transportadoras Veículos …" at bounding box center [273, 127] width 546 height 255
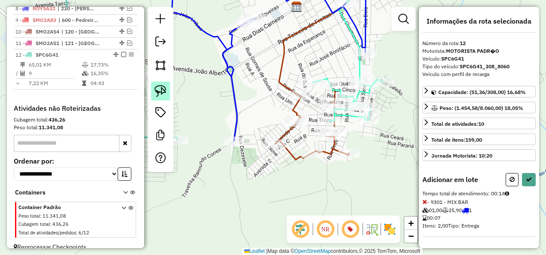
click at [157, 90] on img at bounding box center [161, 91] width 12 height 12
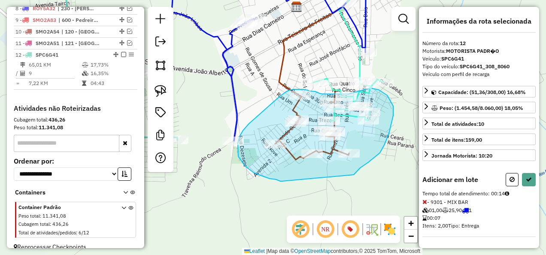
drag, startPoint x: 354, startPoint y: 175, endPoint x: 282, endPoint y: 181, distance: 72.0
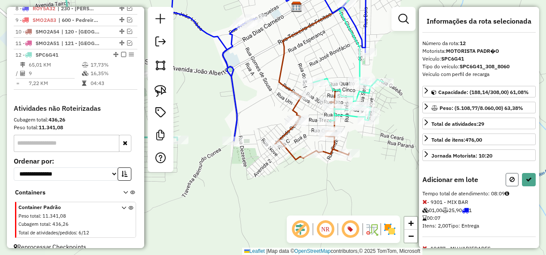
click at [509, 176] on icon at bounding box center [511, 179] width 5 height 6
select select "**********"
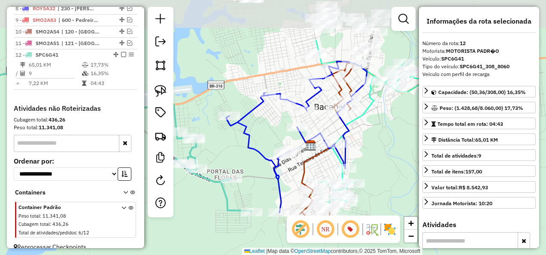
drag, startPoint x: 262, startPoint y: 103, endPoint x: 254, endPoint y: 179, distance: 76.0
click at [254, 175] on div "Janela de atendimento Grade de atendimento Capacidade Transportadoras Veículos …" at bounding box center [273, 127] width 546 height 255
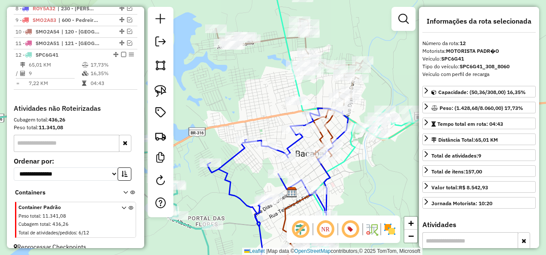
click at [194, 223] on icon at bounding box center [88, 187] width 287 height 143
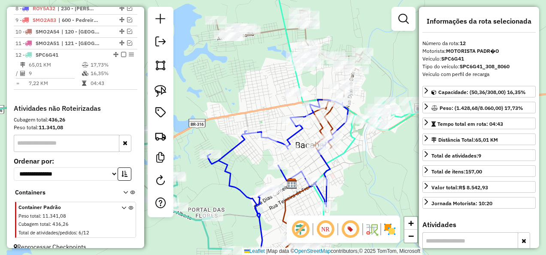
drag, startPoint x: 212, startPoint y: 190, endPoint x: 231, endPoint y: 110, distance: 82.2
click at [231, 110] on div "Janela de atendimento Grade de atendimento Capacidade Transportadoras Veículos …" at bounding box center [273, 127] width 546 height 255
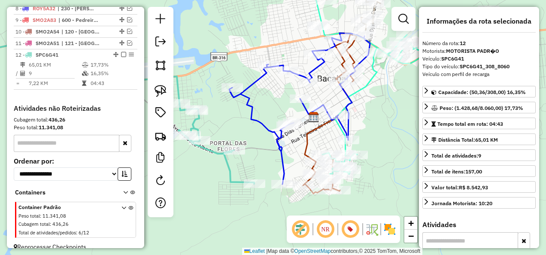
drag, startPoint x: 252, startPoint y: 157, endPoint x: 255, endPoint y: 179, distance: 22.9
click at [257, 175] on div "Janela de atendimento Grade de atendimento Capacidade Transportadoras Veículos …" at bounding box center [273, 127] width 546 height 255
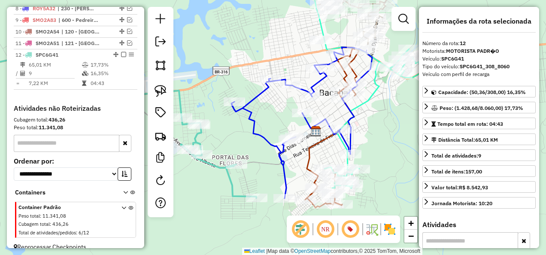
click at [230, 188] on icon at bounding box center [100, 126] width 311 height 143
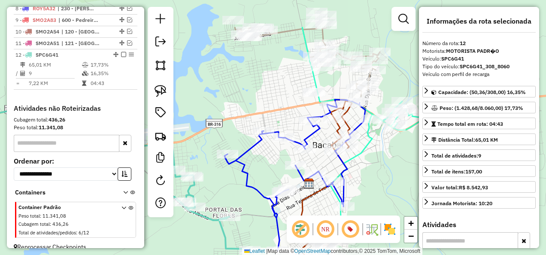
drag, startPoint x: 255, startPoint y: 126, endPoint x: 248, endPoint y: 177, distance: 51.5
click at [249, 176] on icon at bounding box center [294, 175] width 141 height 151
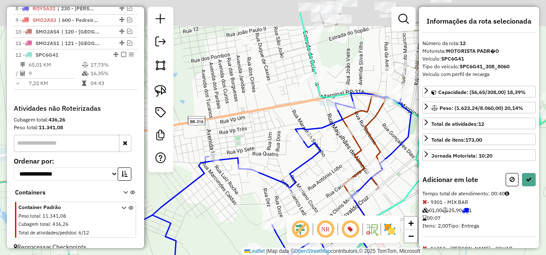
drag, startPoint x: 288, startPoint y: 115, endPoint x: 272, endPoint y: 161, distance: 48.3
click at [266, 159] on div "Janela de atendimento Grade de atendimento Capacidade Transportadoras Veículos …" at bounding box center [273, 127] width 546 height 255
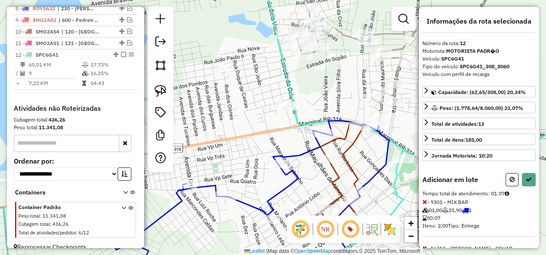
drag, startPoint x: 245, startPoint y: 136, endPoint x: 209, endPoint y: 134, distance: 35.7
click at [227, 149] on div "Janela de atendimento Grade de atendimento Capacidade Transportadoras Veículos …" at bounding box center [273, 127] width 546 height 255
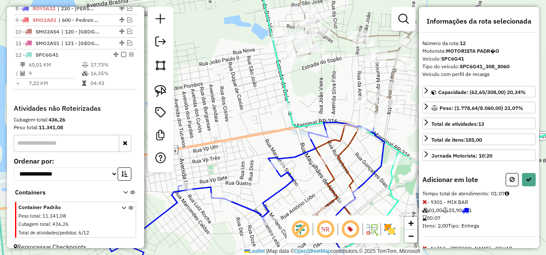
drag, startPoint x: 164, startPoint y: 91, endPoint x: 195, endPoint y: 87, distance: 30.8
click at [164, 91] on img at bounding box center [161, 91] width 12 height 12
drag, startPoint x: 300, startPoint y: 82, endPoint x: 294, endPoint y: 127, distance: 45.5
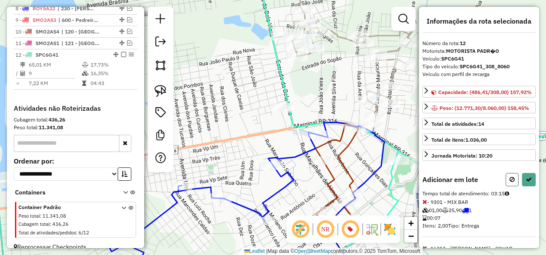
click at [513, 181] on button at bounding box center [512, 179] width 13 height 13
select select "**********"
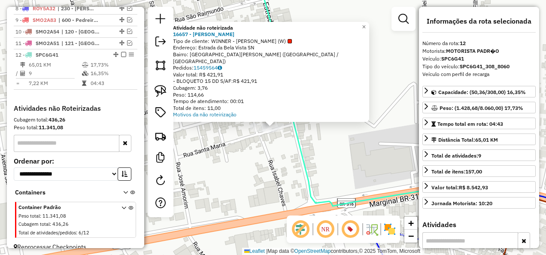
drag, startPoint x: 264, startPoint y: 152, endPoint x: 261, endPoint y: 139, distance: 12.4
click at [265, 152] on div "Atividade não roteirizada 16657 - DEPOSITO MARTINS Tipo de cliente: WINNER - RO…" at bounding box center [273, 127] width 546 height 255
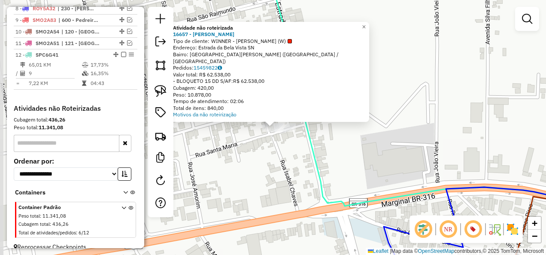
click at [257, 163] on div "Atividade não roteirizada 16657 - DEPOSITO MARTINS Tipo de cliente: WINNER - RO…" at bounding box center [273, 127] width 546 height 255
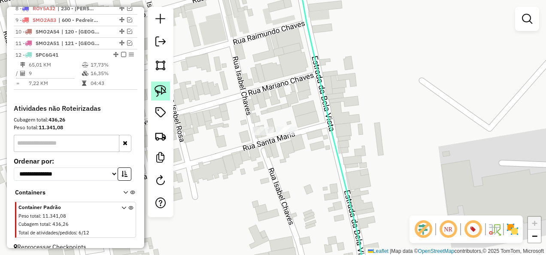
click at [162, 91] on img at bounding box center [161, 91] width 12 height 12
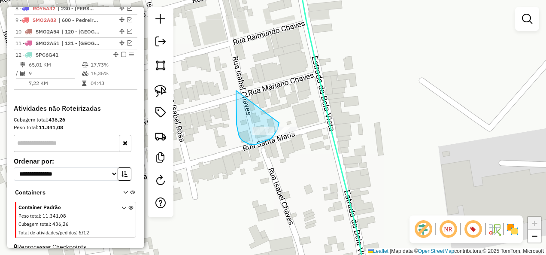
drag, startPoint x: 236, startPoint y: 91, endPoint x: 279, endPoint y: 123, distance: 53.6
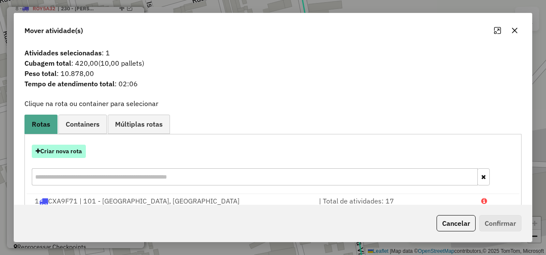
click at [52, 152] on button "Criar nova rota" at bounding box center [59, 151] width 54 height 13
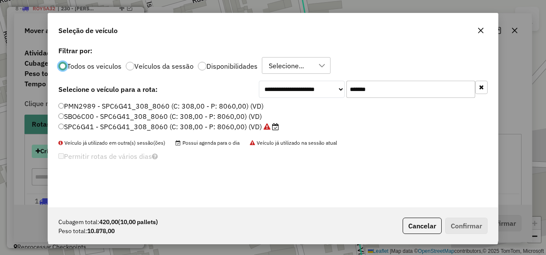
scroll to position [5, 3]
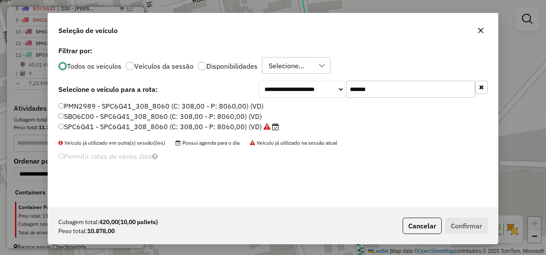
drag, startPoint x: 409, startPoint y: 88, endPoint x: 312, endPoint y: 108, distance: 99.1
click at [312, 108] on div "**********" at bounding box center [273, 125] width 450 height 163
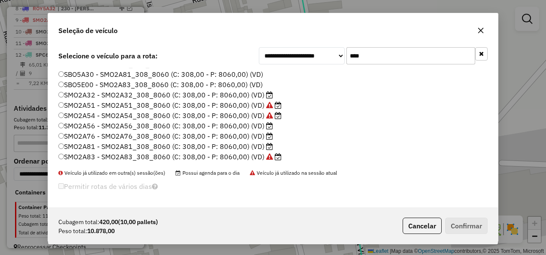
scroll to position [0, 0]
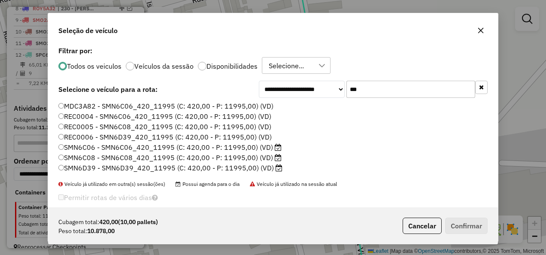
type input "***"
click at [107, 171] on label "SMN6D39 - SMN6D39_420_11995 (C: 420,00 - P: 11995,00) (VD)" at bounding box center [170, 168] width 224 height 10
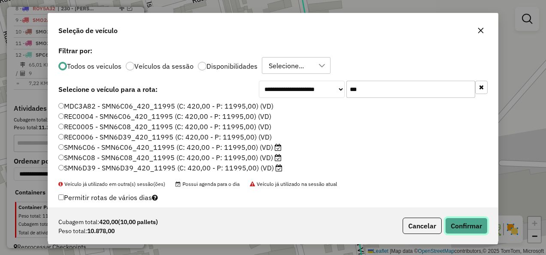
click at [470, 224] on button "Confirmar" at bounding box center [466, 226] width 42 height 16
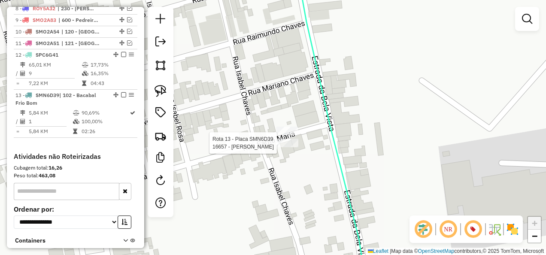
select select "**********"
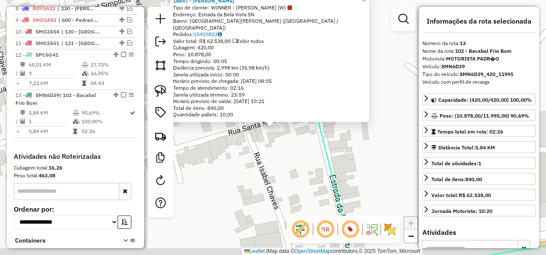
scroll to position [616, 0]
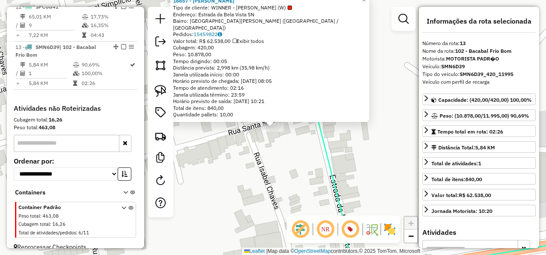
drag, startPoint x: 121, startPoint y: 36, endPoint x: 173, endPoint y: 84, distance: 70.8
click at [121, 44] on em at bounding box center [123, 46] width 5 height 5
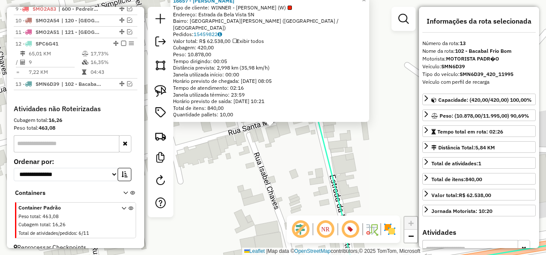
click at [273, 169] on div "16657 - DEPOSITO MARTINS Tipo de cliente: WINNER - ROTA (W) Endereço: Estrada d…" at bounding box center [273, 127] width 546 height 255
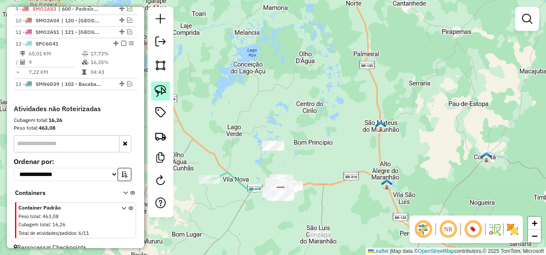
click at [163, 86] on img at bounding box center [161, 91] width 12 height 12
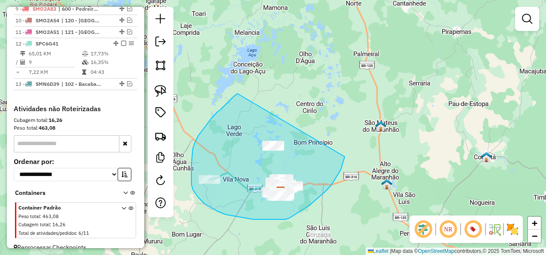
drag, startPoint x: 237, startPoint y: 94, endPoint x: 345, endPoint y: 157, distance: 124.5
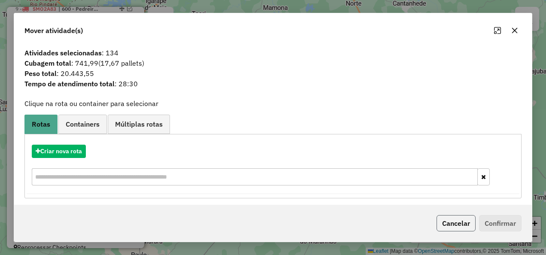
click at [459, 223] on button "Cancelar" at bounding box center [455, 223] width 39 height 16
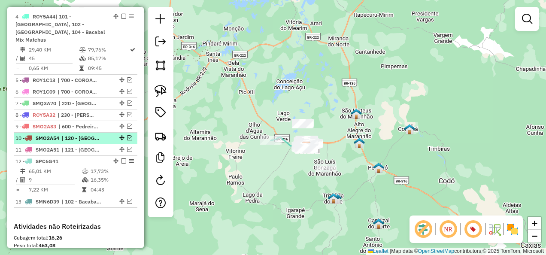
scroll to position [451, 0]
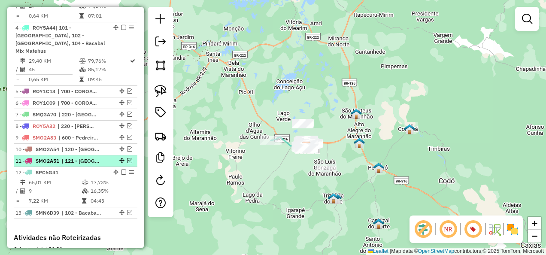
click at [77, 157] on span "| 121 - [GEOGRAPHIC_DATA] , 602 - Peritoró" at bounding box center [80, 161] width 39 height 8
select select "**********"
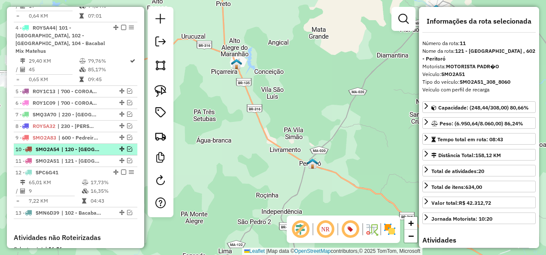
click at [77, 145] on span "| 120 - [GEOGRAPHIC_DATA]" at bounding box center [80, 149] width 39 height 8
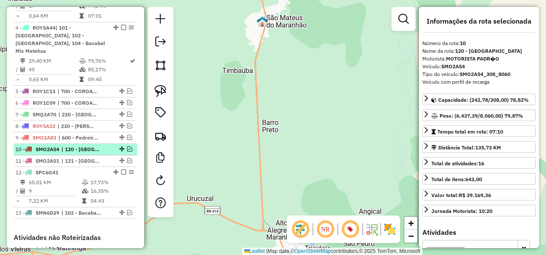
click at [127, 146] on em at bounding box center [129, 148] width 5 height 5
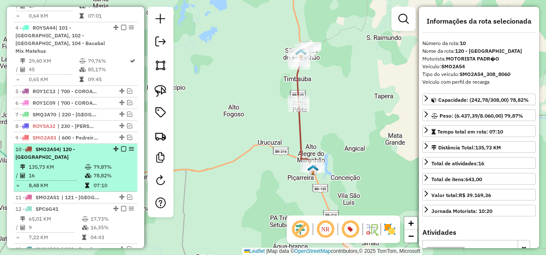
click at [121, 146] on em at bounding box center [123, 148] width 5 height 5
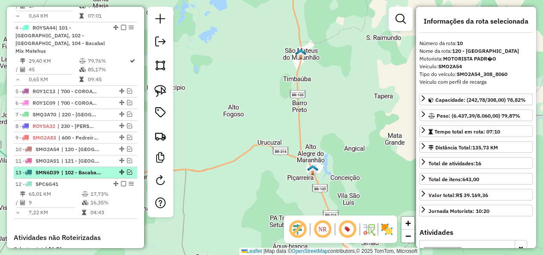
drag, startPoint x: 117, startPoint y: 203, endPoint x: 116, endPoint y: 164, distance: 38.6
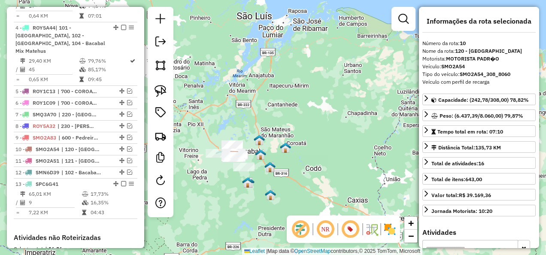
drag, startPoint x: 259, startPoint y: 157, endPoint x: 278, endPoint y: 161, distance: 19.2
click at [266, 160] on img at bounding box center [260, 154] width 11 height 11
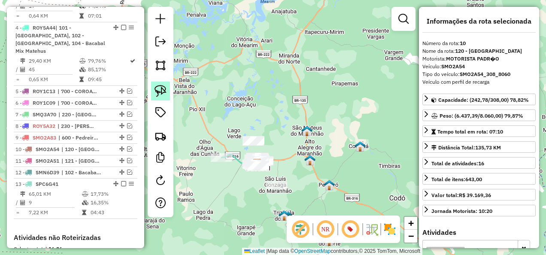
click at [165, 90] on img at bounding box center [161, 91] width 12 height 12
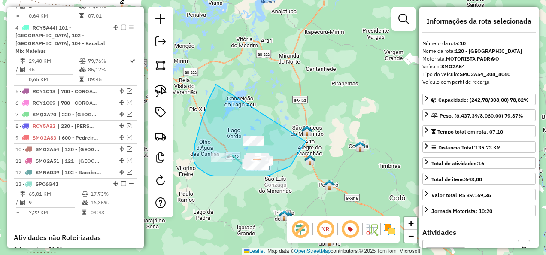
drag, startPoint x: 215, startPoint y: 84, endPoint x: 306, endPoint y: 142, distance: 107.3
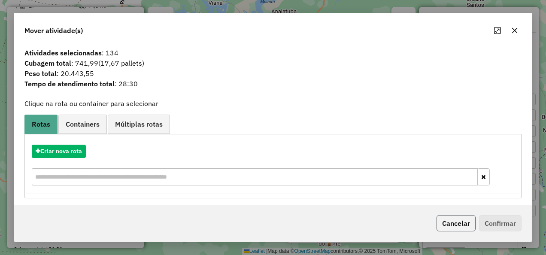
click at [460, 215] on button "Cancelar" at bounding box center [455, 223] width 39 height 16
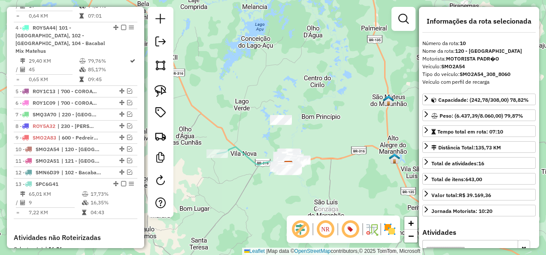
click at [252, 157] on icon at bounding box center [251, 159] width 68 height 24
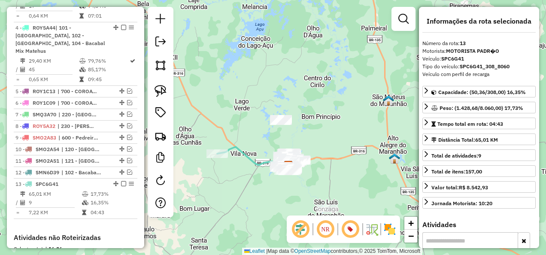
scroll to position [579, 0]
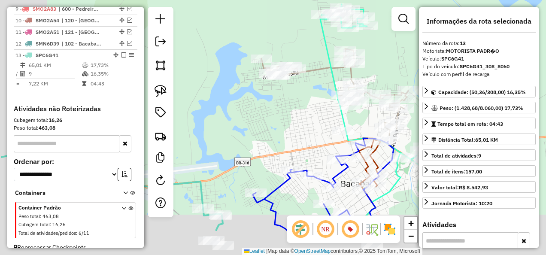
drag, startPoint x: 240, startPoint y: 166, endPoint x: 300, endPoint y: 103, distance: 86.5
click at [298, 110] on div "Janela de atendimento Grade de atendimento Capacidade Transportadoras Veículos …" at bounding box center [273, 127] width 546 height 255
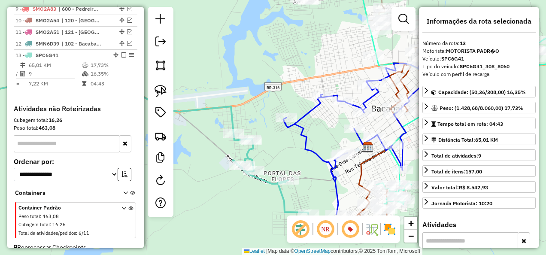
click at [264, 179] on icon at bounding box center [126, 142] width 363 height 143
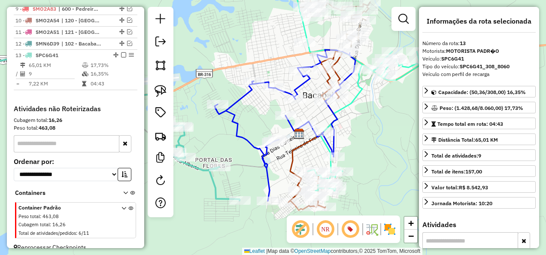
drag, startPoint x: 296, startPoint y: 145, endPoint x: 225, endPoint y: 184, distance: 80.7
click at [225, 184] on div "Janela de atendimento Grade de atendimento Capacidade Transportadoras Veículos …" at bounding box center [273, 127] width 546 height 255
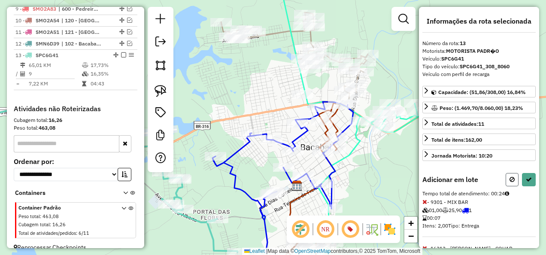
click at [507, 173] on button at bounding box center [512, 179] width 13 height 13
select select "**********"
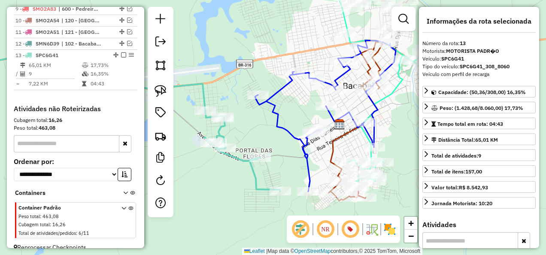
drag, startPoint x: 257, startPoint y: 162, endPoint x: 281, endPoint y: 126, distance: 43.6
click at [279, 128] on icon at bounding box center [325, 115] width 141 height 151
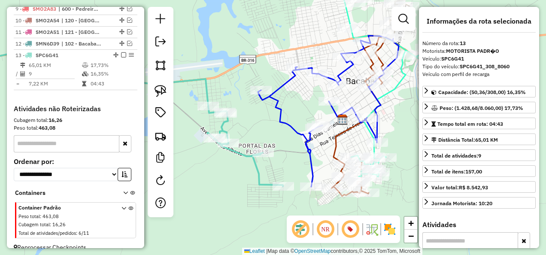
click at [261, 184] on icon at bounding box center [113, 114] width 337 height 143
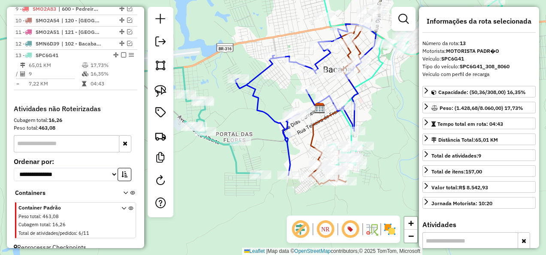
drag, startPoint x: 269, startPoint y: 202, endPoint x: 223, endPoint y: 174, distance: 53.7
click at [223, 174] on div "Janela de atendimento Grade de atendimento Capacidade Transportadoras Veículos …" at bounding box center [273, 127] width 546 height 255
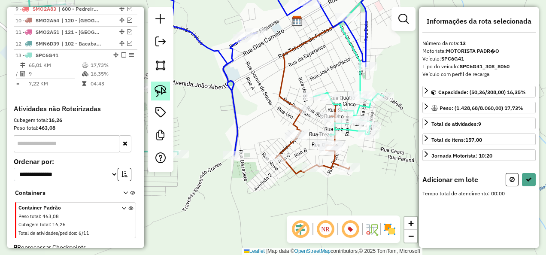
click at [161, 94] on img at bounding box center [161, 91] width 12 height 12
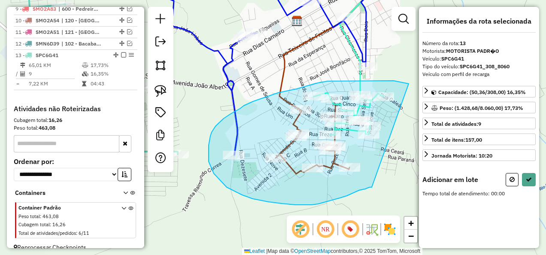
drag, startPoint x: 409, startPoint y: 84, endPoint x: 372, endPoint y: 187, distance: 109.8
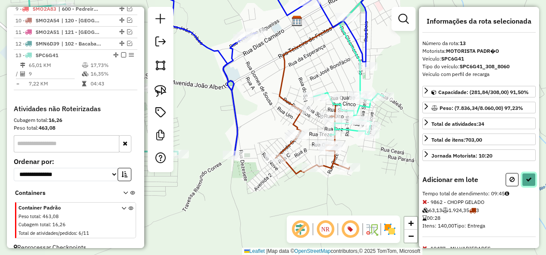
click at [527, 178] on icon at bounding box center [529, 179] width 6 height 6
select select "**********"
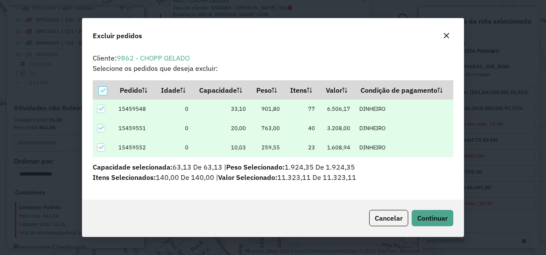
scroll to position [0, 0]
click at [436, 224] on button "Continuar" at bounding box center [433, 218] width 42 height 16
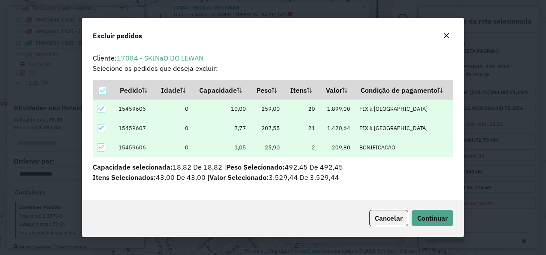
click at [423, 210] on hb-button "Continuar" at bounding box center [430, 218] width 45 height 16
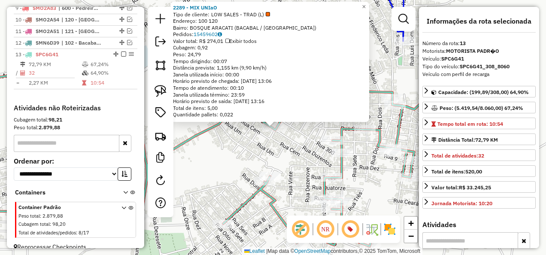
click at [258, 158] on div "2289 - MIX UNIaO Tipo de cliente: LOW SALES - TRAD (L) Endereço: 100 120 Bairro…" at bounding box center [273, 127] width 546 height 255
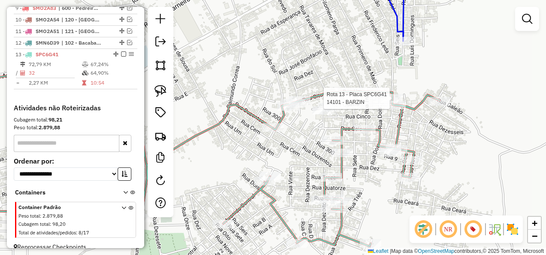
select select "**********"
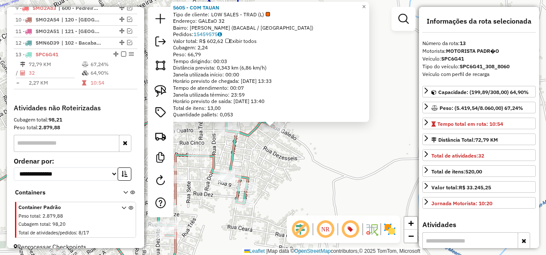
click at [321, 162] on div "5605 - COM TAUAN Tipo de cliente: LOW SALES - TRAD (L) Endereço: GALEaO 32 Bair…" at bounding box center [273, 127] width 546 height 255
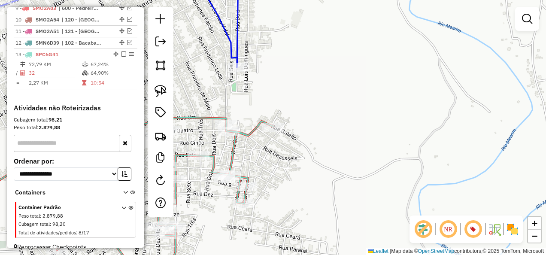
click at [237, 155] on icon at bounding box center [109, 189] width 328 height 165
select select "**********"
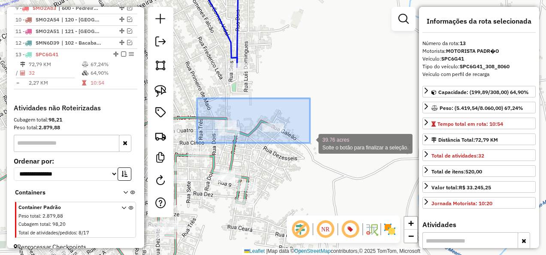
drag, startPoint x: 197, startPoint y: 98, endPoint x: 310, endPoint y: 143, distance: 121.4
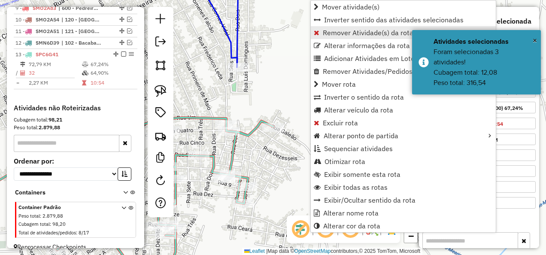
click at [328, 35] on span "Remover Atividade(s) da rota" at bounding box center [368, 32] width 91 height 7
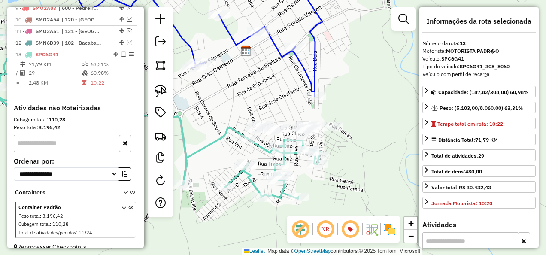
drag, startPoint x: 321, startPoint y: 167, endPoint x: 385, endPoint y: 151, distance: 65.5
click at [385, 151] on div "Janela de atendimento Grade de atendimento Capacidade Transportadoras Veículos …" at bounding box center [273, 127] width 546 height 255
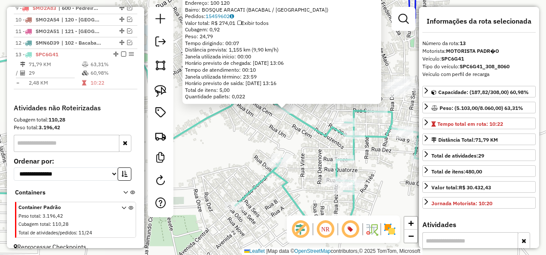
click at [272, 152] on div "2289 - MIX UNIaO Tipo de cliente: LOW SALES - TRAD (L) Endereço: 100 120 Bairro…" at bounding box center [273, 127] width 546 height 255
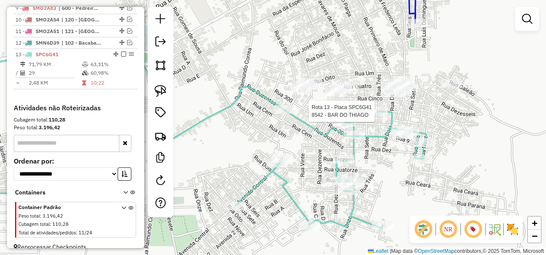
select select "**********"
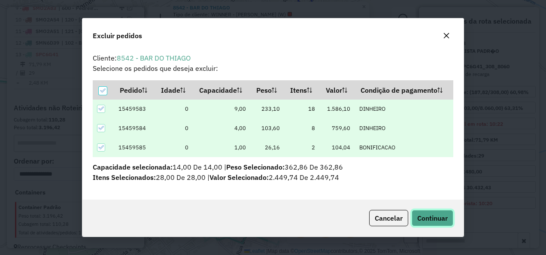
click at [425, 215] on span "Continuar" at bounding box center [432, 218] width 30 height 9
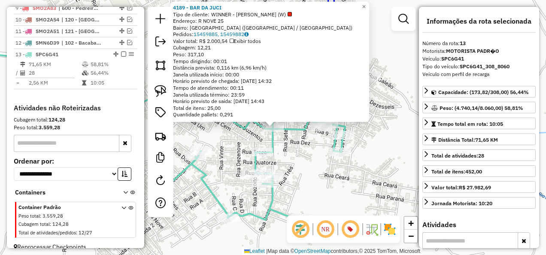
click at [289, 149] on div "4189 - BAR DA JUCI Tipo de cliente: WINNER - ROTA (W) Endereço: R NOVE 25 Bairr…" at bounding box center [273, 127] width 546 height 255
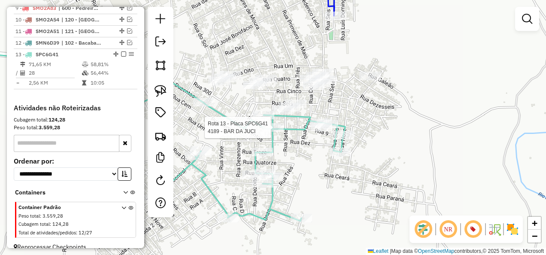
select select "**********"
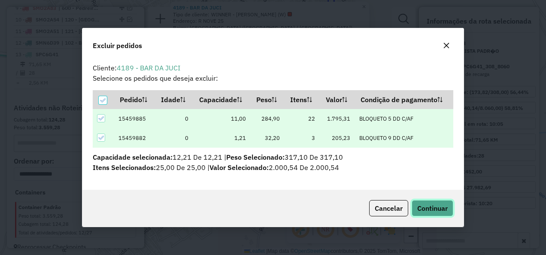
click at [429, 203] on button "Continuar" at bounding box center [433, 208] width 42 height 16
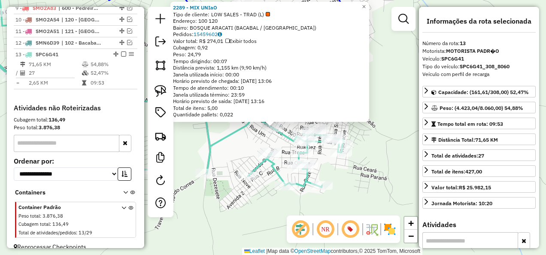
click at [244, 151] on div "2289 - MIX UNIaO Tipo de cliente: LOW SALES - TRAD (L) Endereço: 100 120 Bairro…" at bounding box center [273, 127] width 546 height 255
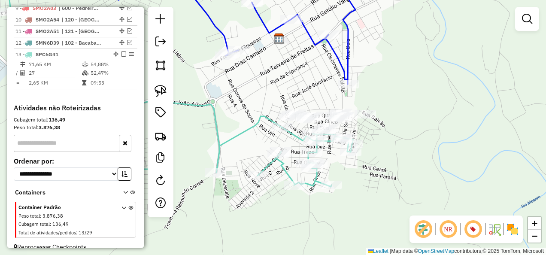
drag, startPoint x: 227, startPoint y: 120, endPoint x: 242, endPoint y: 121, distance: 14.6
click at [239, 119] on div "Janela de atendimento Grade de atendimento Capacidade Transportadoras Veículos …" at bounding box center [273, 127] width 546 height 255
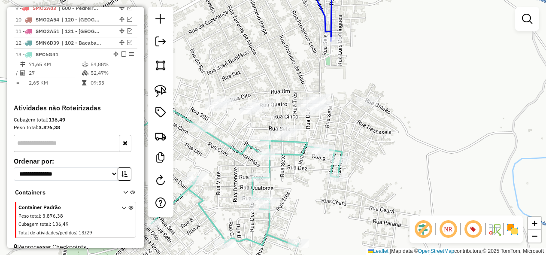
click at [338, 150] on icon at bounding box center [143, 160] width 397 height 171
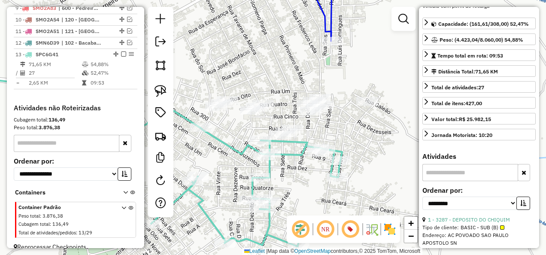
scroll to position [129, 0]
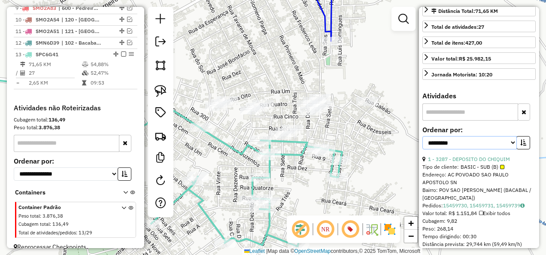
click at [489, 143] on select "**********" at bounding box center [469, 142] width 94 height 13
select select "**********"
click at [422, 136] on select "**********" at bounding box center [469, 142] width 94 height 13
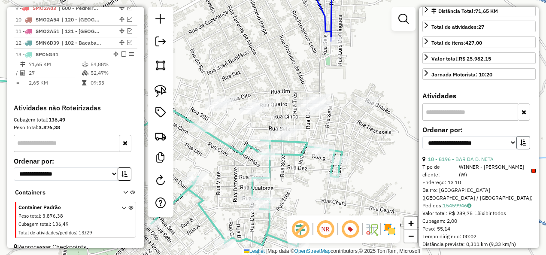
click at [523, 139] on icon "button" at bounding box center [523, 142] width 6 height 6
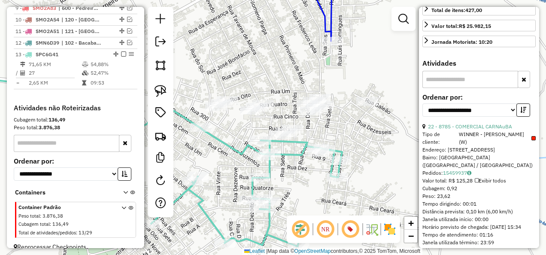
scroll to position [172, 0]
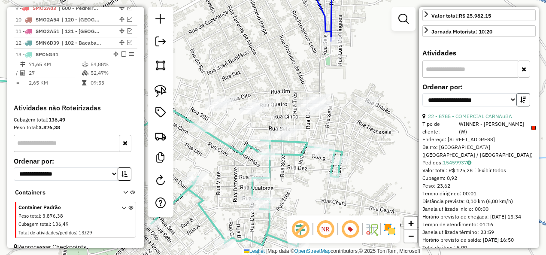
click at [522, 93] on button "button" at bounding box center [523, 99] width 14 height 13
click at [522, 100] on button "button" at bounding box center [523, 99] width 14 height 13
click at [483, 113] on link "22 - 8785 - COMERCIAL CARNAuBA" at bounding box center [470, 116] width 84 height 6
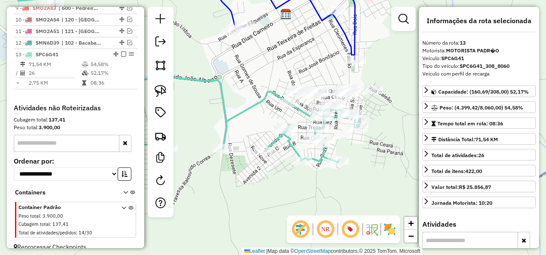
scroll to position [0, 0]
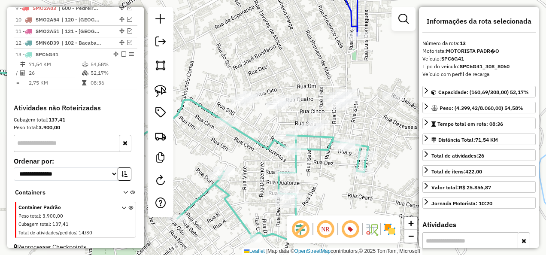
drag, startPoint x: 256, startPoint y: 141, endPoint x: 230, endPoint y: 149, distance: 27.0
click at [230, 149] on div "Janela de atendimento Grade de atendimento Capacidade Transportadoras Veículos …" at bounding box center [273, 127] width 546 height 255
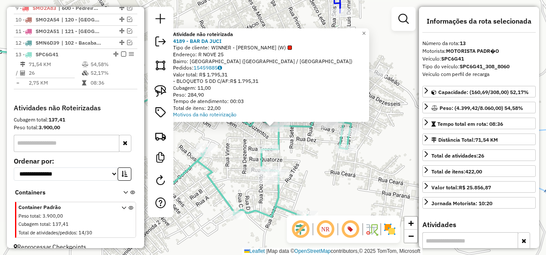
click at [293, 157] on div "Atividade não roteirizada 4189 - BAR DA JUCI Tipo de cliente: WINNER - ROTA (W)…" at bounding box center [273, 127] width 546 height 255
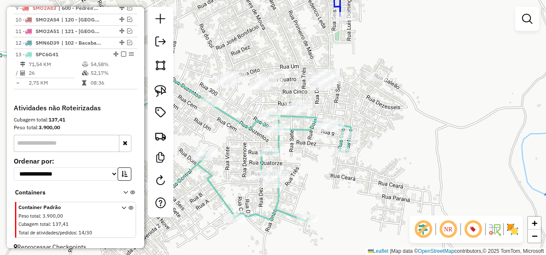
drag, startPoint x: 308, startPoint y: 147, endPoint x: 319, endPoint y: 189, distance: 43.5
click at [319, 189] on div "Janela de atendimento Grade de atendimento Capacidade Transportadoras Veículos …" at bounding box center [273, 127] width 546 height 255
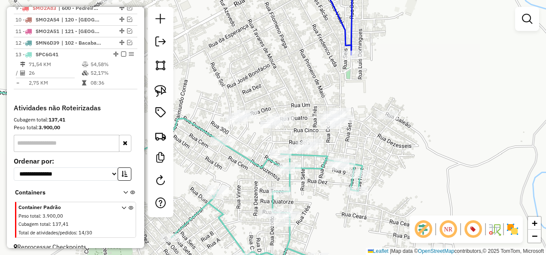
click at [242, 153] on icon at bounding box center [153, 174] width 417 height 172
select select "**********"
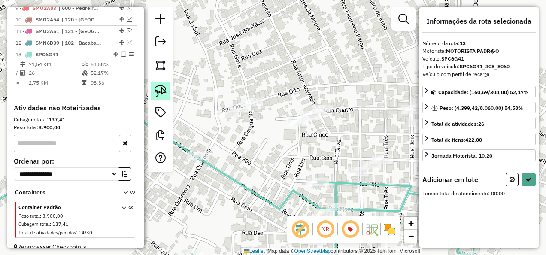
click at [163, 91] on img at bounding box center [161, 91] width 12 height 12
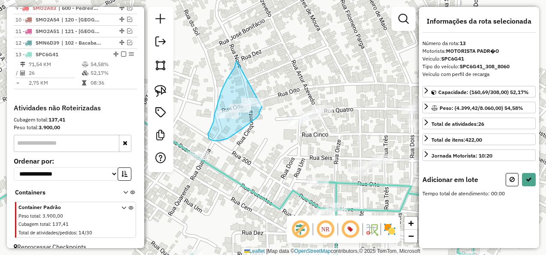
drag, startPoint x: 236, startPoint y: 61, endPoint x: 262, endPoint y: 107, distance: 52.4
click at [262, 107] on div "Janela de atendimento Grade de atendimento Capacidade Transportadoras Veículos …" at bounding box center [273, 127] width 546 height 255
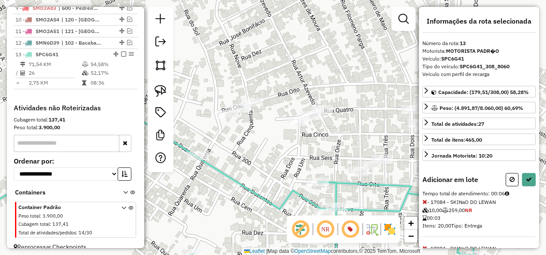
scroll to position [89, 0]
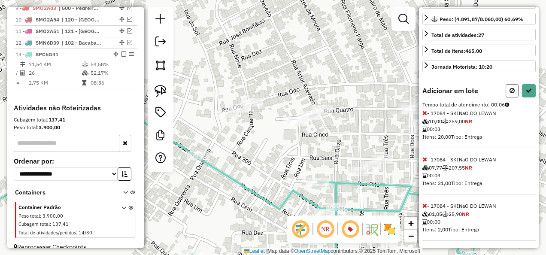
click at [507, 87] on button at bounding box center [512, 90] width 13 height 13
select select "**********"
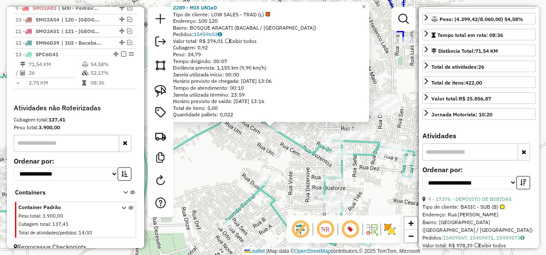
click at [252, 153] on div "2289 - MIX UNIaO Tipo de cliente: LOW SALES - TRAD (L) Endereço: 100 120 Bairro…" at bounding box center [273, 127] width 546 height 255
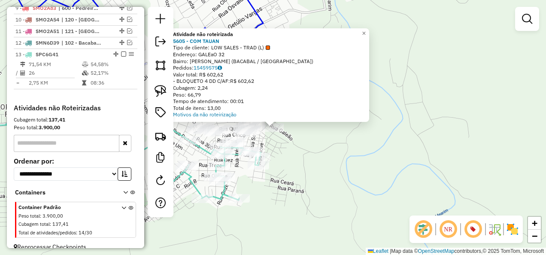
click at [332, 166] on div "Atividade não roteirizada 5605 - COM TAUAN Tipo de cliente: LOW SALES - TRAD (L…" at bounding box center [273, 127] width 546 height 255
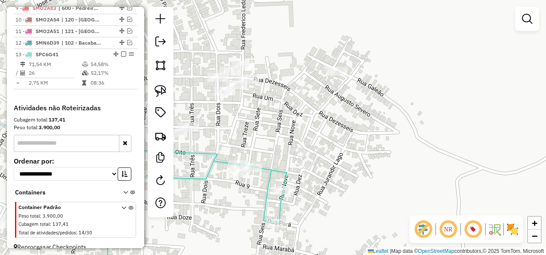
click at [222, 159] on icon at bounding box center [115, 184] width 341 height 194
select select "**********"
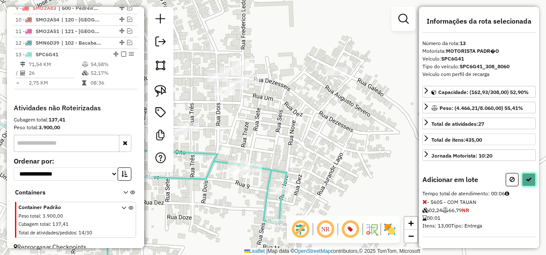
drag, startPoint x: 526, startPoint y: 174, endPoint x: 519, endPoint y: 171, distance: 7.7
click at [526, 176] on icon at bounding box center [529, 179] width 6 height 6
select select "**********"
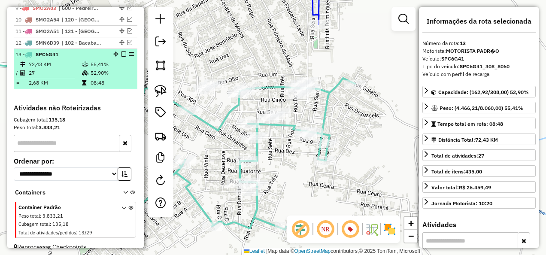
click at [121, 52] on em at bounding box center [123, 54] width 5 height 5
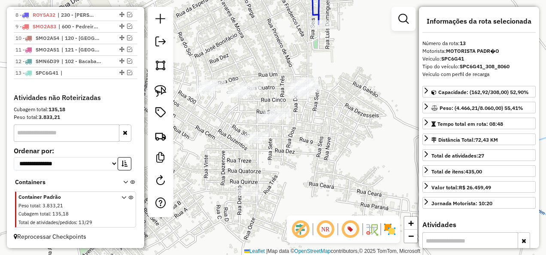
scroll to position [561, 0]
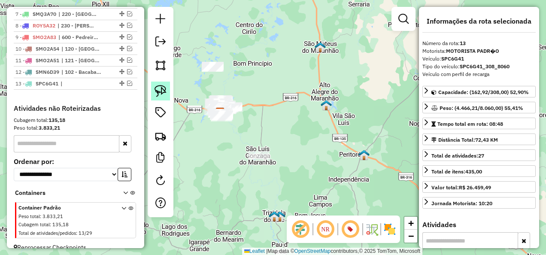
click at [165, 91] on img at bounding box center [161, 91] width 12 height 12
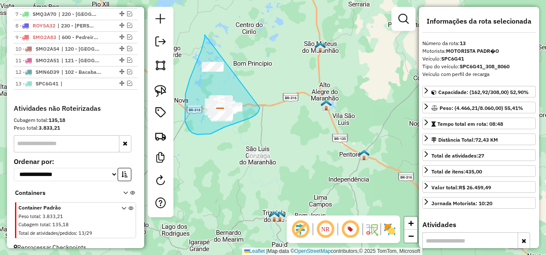
drag, startPoint x: 205, startPoint y: 35, endPoint x: 260, endPoint y: 108, distance: 91.1
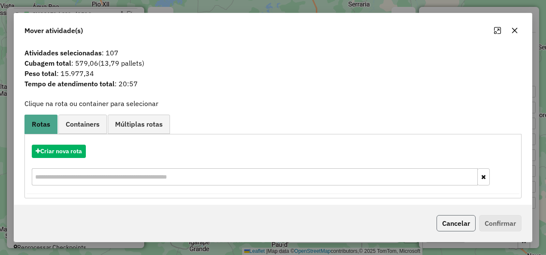
click at [443, 216] on button "Cancelar" at bounding box center [455, 223] width 39 height 16
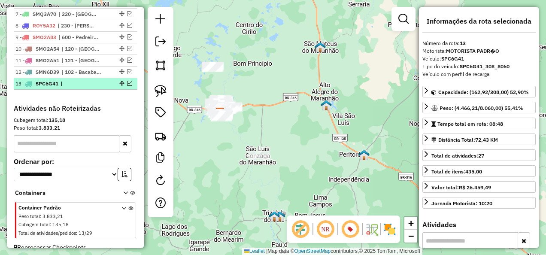
click at [127, 81] on em at bounding box center [129, 83] width 5 height 5
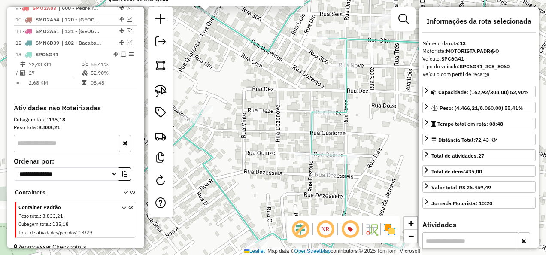
click at [294, 159] on div "Rota 13 - Placa SPC6G41 9494 - EVERALDO DE 2289 - MIX UNIaO Tipo de cliente: LO…" at bounding box center [273, 127] width 546 height 255
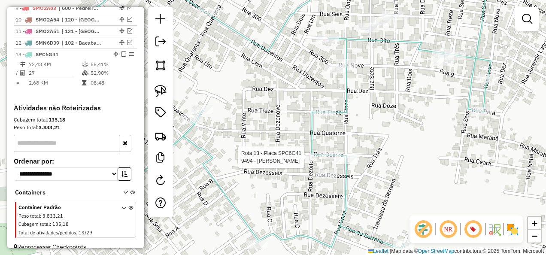
select select "**********"
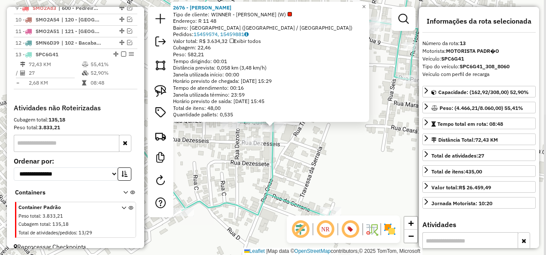
click at [342, 156] on div "Rota 13 - Placa SPC6G41 2676 - JOAQUIM × 2676 - JOAQUIM Tipo de cliente: WINNER…" at bounding box center [273, 127] width 546 height 255
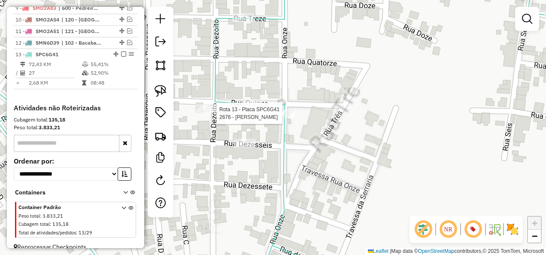
select select "**********"
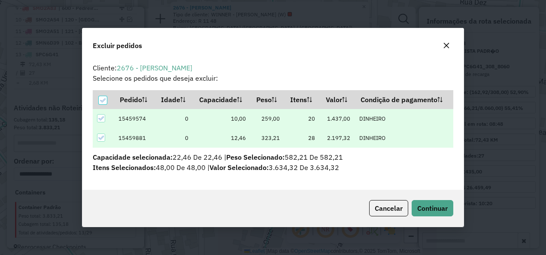
scroll to position [0, 0]
click at [453, 215] on hb-button "Continuar" at bounding box center [430, 208] width 45 height 16
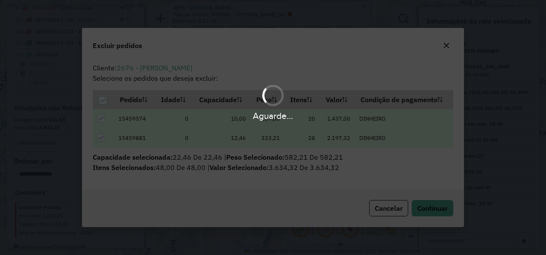
click at [449, 215] on div "Aguarde..." at bounding box center [273, 127] width 546 height 255
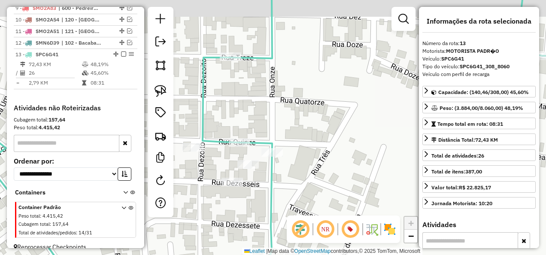
drag, startPoint x: 348, startPoint y: 162, endPoint x: 334, endPoint y: 194, distance: 34.6
click at [335, 192] on div "Janela de atendimento Grade de atendimento Capacidade Transportadoras Veículos …" at bounding box center [273, 127] width 546 height 255
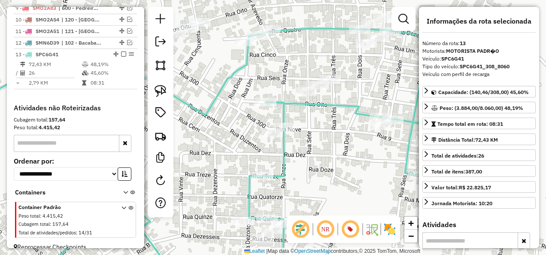
drag, startPoint x: 324, startPoint y: 185, endPoint x: 286, endPoint y: 203, distance: 42.1
click at [286, 203] on div "Janela de atendimento Grade de atendimento Capacidade Transportadoras Veículos …" at bounding box center [273, 127] width 546 height 255
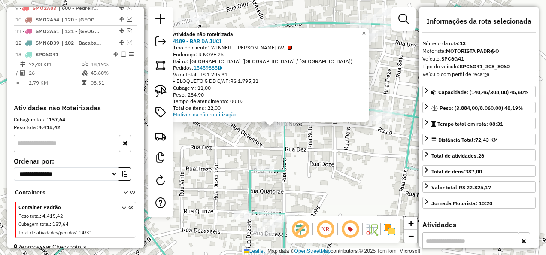
click at [309, 161] on div "Atividade não roteirizada 4189 - BAR DA JUCI Tipo de cliente: WINNER - ROTA (W)…" at bounding box center [273, 127] width 546 height 255
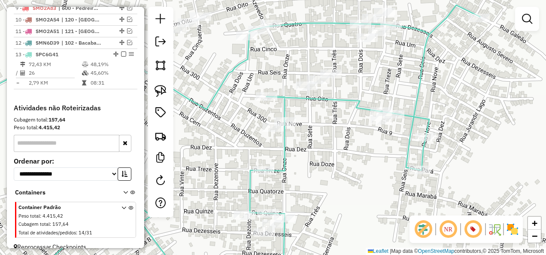
click at [284, 153] on icon at bounding box center [212, 143] width 534 height 276
select select "**********"
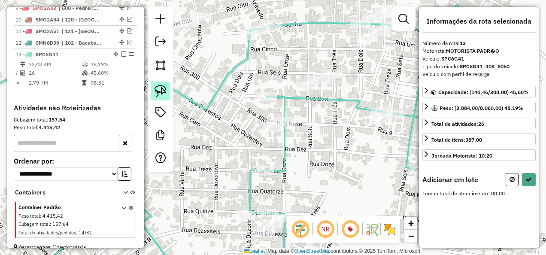
click at [159, 88] on img at bounding box center [161, 91] width 12 height 12
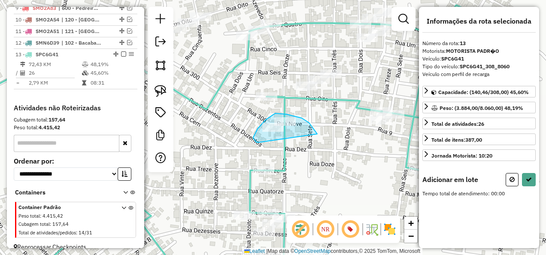
drag, startPoint x: 310, startPoint y: 124, endPoint x: 258, endPoint y: 142, distance: 55.4
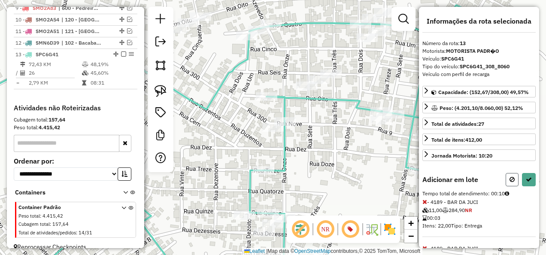
click at [509, 178] on icon at bounding box center [511, 179] width 5 height 6
select select "**********"
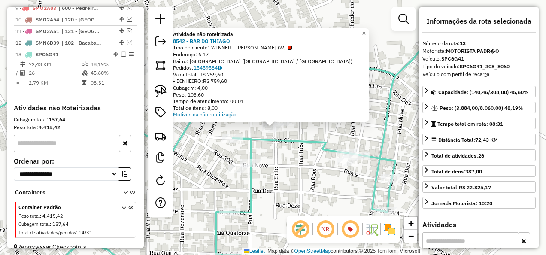
click at [273, 164] on div "× Atividade não roteirizada 8542 - BAR DO THIAGO Tipo de cliente: WINNER - ROTA…" at bounding box center [273, 127] width 546 height 255
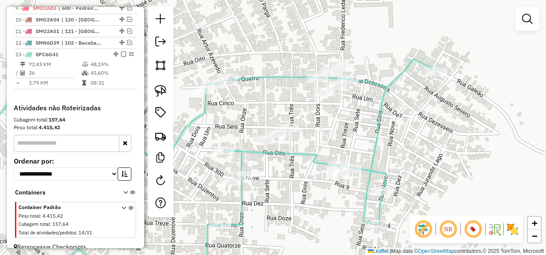
drag, startPoint x: 347, startPoint y: 151, endPoint x: 333, endPoint y: 179, distance: 31.5
click at [333, 179] on div "Janela de atendimento Grade de atendimento Capacidade Transportadoras Veículos …" at bounding box center [273, 127] width 546 height 255
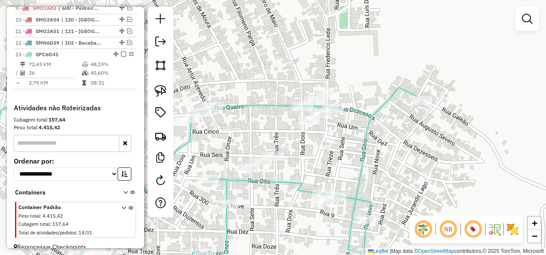
click at [264, 101] on icon at bounding box center [183, 184] width 476 height 193
select select "**********"
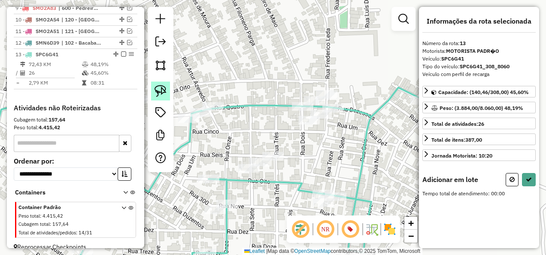
click at [163, 88] on img at bounding box center [161, 91] width 12 height 12
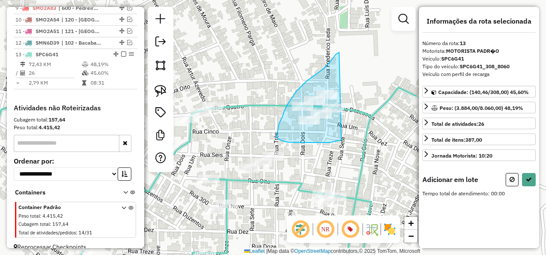
drag, startPoint x: 324, startPoint y: 69, endPoint x: 342, endPoint y: 140, distance: 73.5
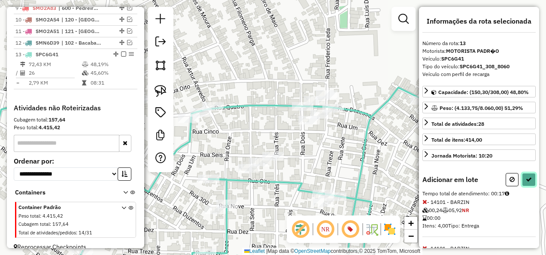
click at [529, 179] on button at bounding box center [529, 179] width 14 height 13
select select "**********"
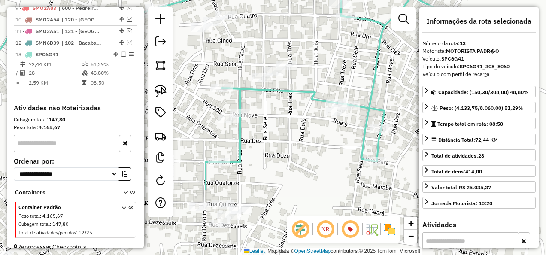
drag, startPoint x: 304, startPoint y: 199, endPoint x: 319, endPoint y: 67, distance: 132.6
click at [318, 69] on div "Janela de atendimento Grade de atendimento Capacidade Transportadoras Veículos …" at bounding box center [273, 127] width 546 height 255
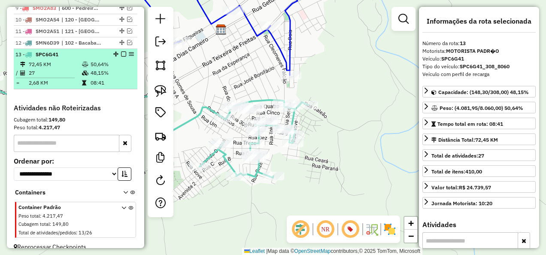
click at [121, 52] on em at bounding box center [123, 54] width 5 height 5
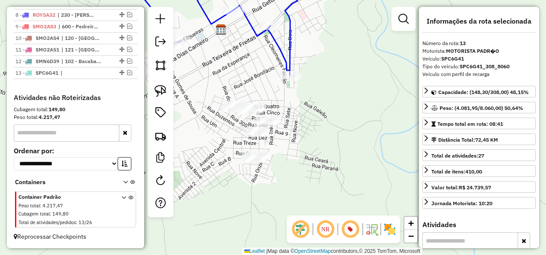
scroll to position [561, 0]
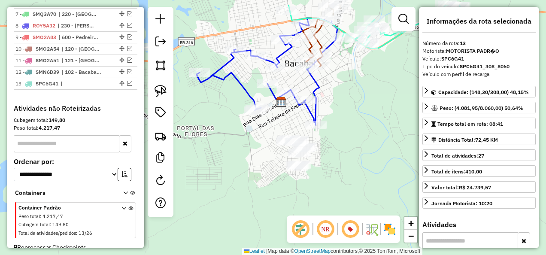
drag, startPoint x: 247, startPoint y: 138, endPoint x: 268, endPoint y: 168, distance: 36.7
click at [268, 168] on div "Janela de atendimento Grade de atendimento Capacidade Transportadoras Veículos …" at bounding box center [273, 127] width 546 height 255
click at [161, 89] on img at bounding box center [161, 91] width 12 height 12
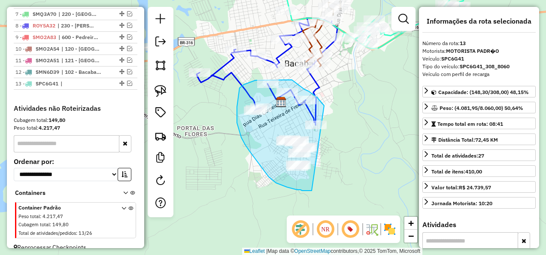
drag, startPoint x: 318, startPoint y: 99, endPoint x: 316, endPoint y: 191, distance: 91.9
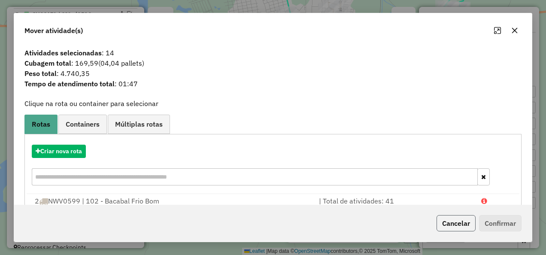
click at [468, 217] on button "Cancelar" at bounding box center [455, 223] width 39 height 16
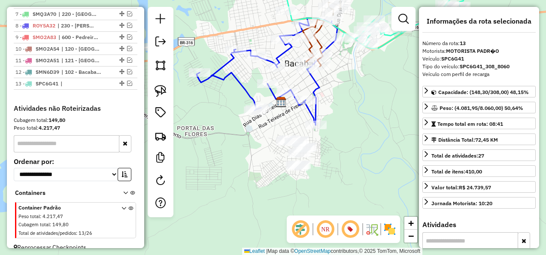
click at [283, 85] on div "Rota 1 - Placa CXA9F71 15346 - ARENA PLAYBALL Janela de atendimento Grade de at…" at bounding box center [273, 127] width 546 height 255
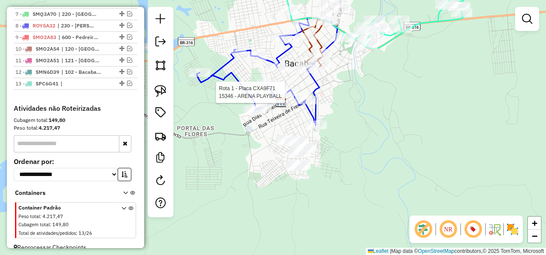
select select "**********"
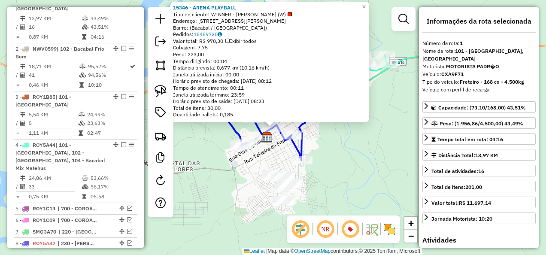
scroll to position [332, 0]
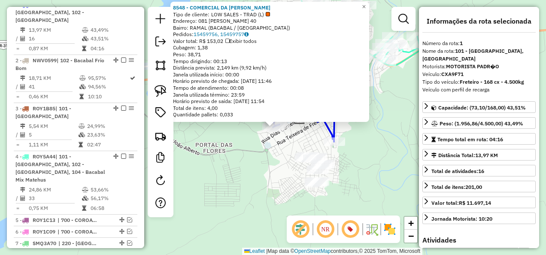
click at [264, 149] on div "Rota 1 - Placa CXA9F71 8548 - COMERCIAL DA CELIA × 8548 - COMERCIAL DA CELIA Ti…" at bounding box center [273, 127] width 546 height 255
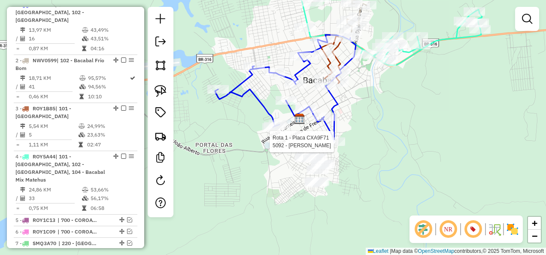
select select "**********"
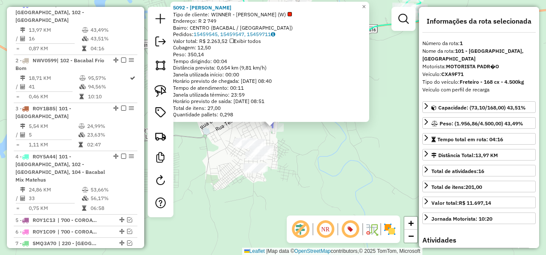
click at [342, 159] on div "5092 - EDNA BEBIDAS Tipo de cliente: WINNER - ROTA (W) Endereço: R 2 749 Bairro…" at bounding box center [273, 127] width 546 height 255
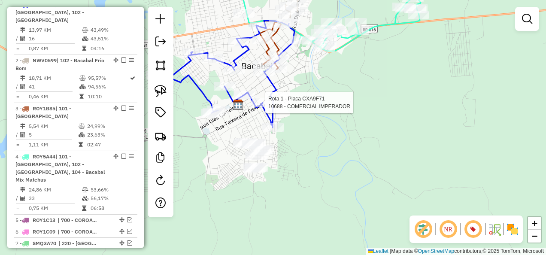
select select "**********"
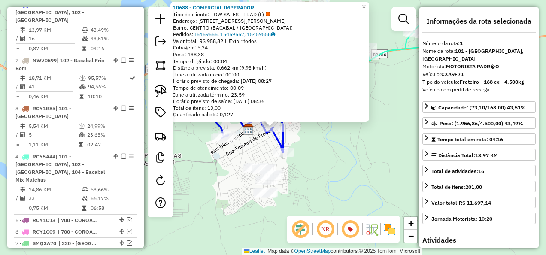
click at [332, 142] on div "10688 - COMERCIAL IMPERADOR Tipo de cliente: LOW SALES - TRAD (L) Endereço: RUA…" at bounding box center [273, 127] width 546 height 255
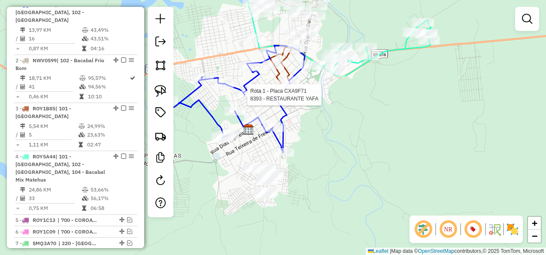
select select "**********"
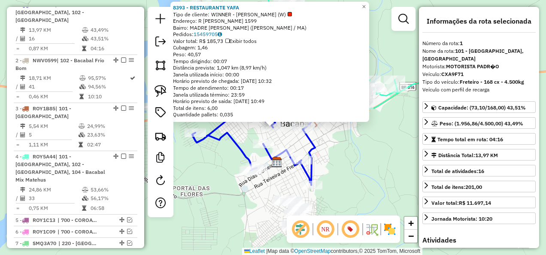
click at [356, 207] on div "8393 - RESTAURANTE YAFA Tipo de cliente: WINNER - ROTA (W) Endereço: R FREDERIC…" at bounding box center [273, 127] width 546 height 255
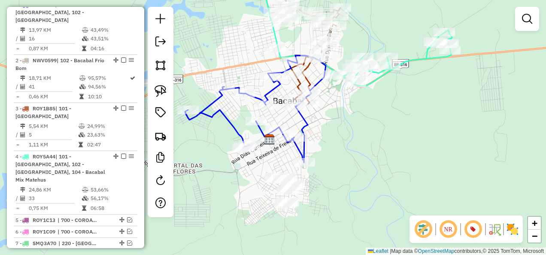
drag, startPoint x: 341, startPoint y: 175, endPoint x: 327, endPoint y: 147, distance: 31.9
click at [328, 150] on div "Janela de atendimento Grade de atendimento Capacidade Transportadoras Veículos …" at bounding box center [273, 127] width 546 height 255
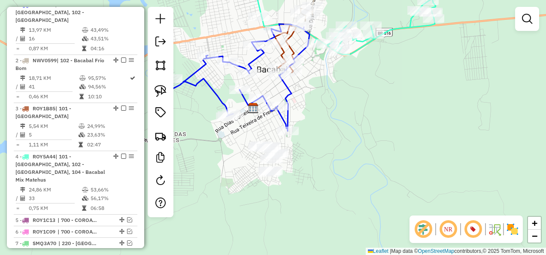
drag, startPoint x: 161, startPoint y: 90, endPoint x: 181, endPoint y: 106, distance: 26.3
click at [161, 90] on img at bounding box center [161, 91] width 12 height 12
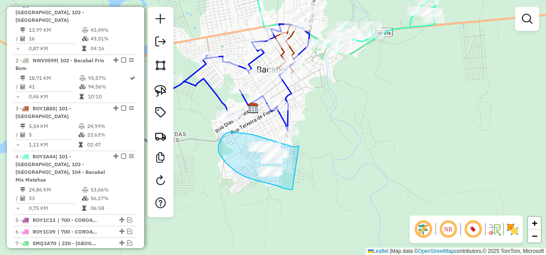
drag, startPoint x: 299, startPoint y: 146, endPoint x: 296, endPoint y: 190, distance: 44.3
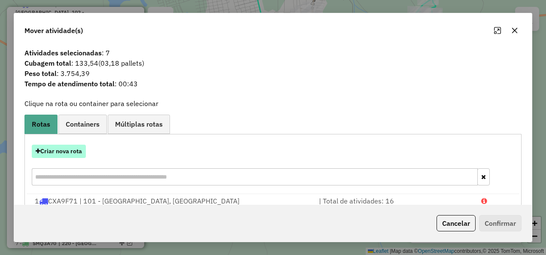
click at [70, 153] on button "Criar nova rota" at bounding box center [59, 151] width 54 height 13
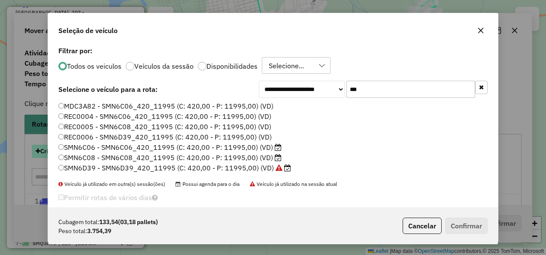
scroll to position [5, 3]
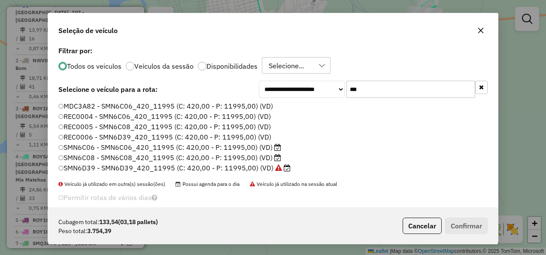
drag, startPoint x: 383, startPoint y: 88, endPoint x: 316, endPoint y: 106, distance: 68.9
click at [316, 106] on div "**********" at bounding box center [273, 125] width 450 height 163
paste input "****"
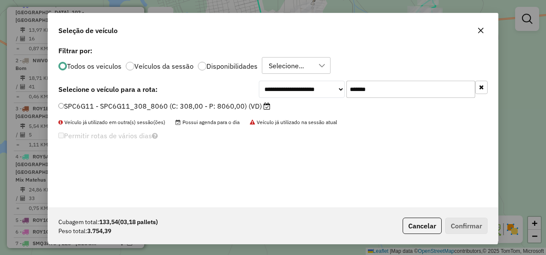
type input "*******"
click at [239, 105] on label "SPC6G11 - SPC6G11_308_8060 (C: 308,00 - P: 8060,00) (VD)" at bounding box center [164, 106] width 212 height 10
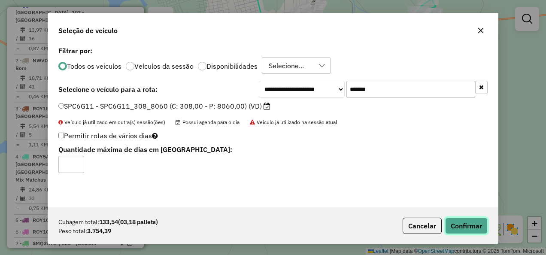
click at [464, 225] on button "Confirmar" at bounding box center [466, 226] width 42 height 16
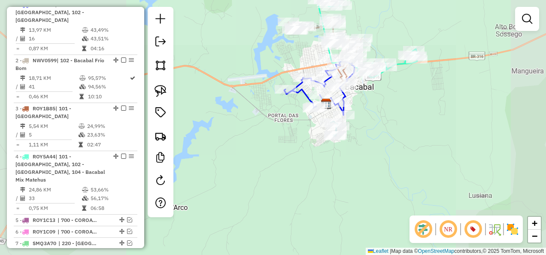
drag, startPoint x: 406, startPoint y: 98, endPoint x: 367, endPoint y: 140, distance: 58.3
click at [367, 140] on div "Janela de atendimento Grade de atendimento Capacidade Transportadoras Veículos …" at bounding box center [273, 127] width 546 height 255
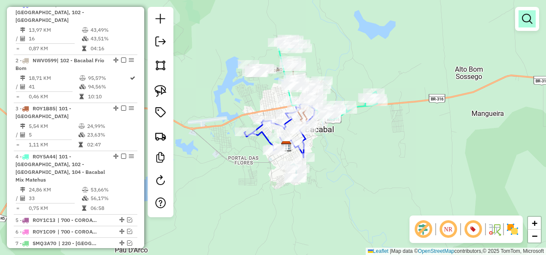
click at [524, 19] on em at bounding box center [527, 19] width 10 height 10
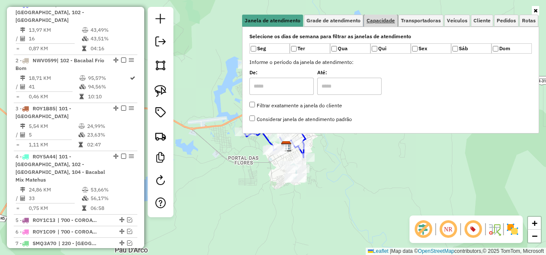
click at [385, 16] on link "Capacidade" at bounding box center [380, 21] width 33 height 12
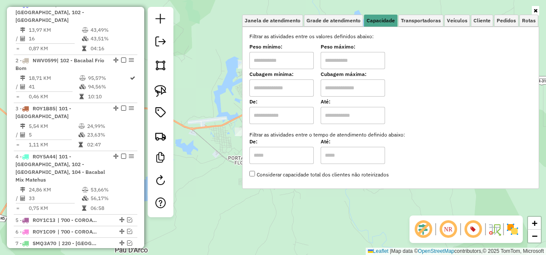
click at [280, 88] on input "text" at bounding box center [281, 87] width 64 height 17
type input "****"
click at [362, 86] on input "text" at bounding box center [353, 87] width 64 height 17
type input "****"
click at [217, 153] on div "Limpar filtros Janela de atendimento Grade de atendimento Capacidade Transporta…" at bounding box center [273, 127] width 546 height 255
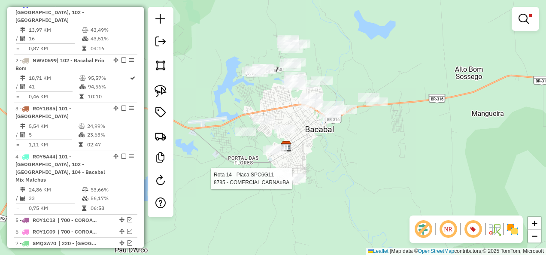
select select "**********"
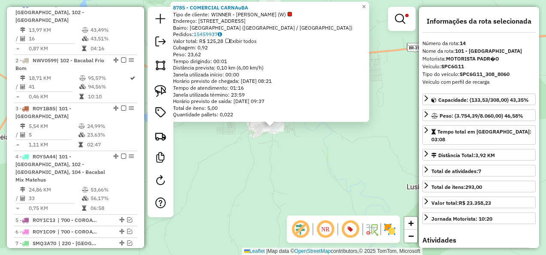
scroll to position [609, 0]
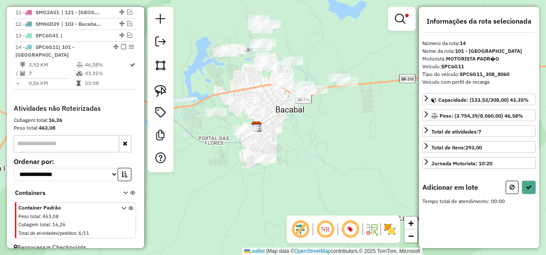
drag, startPoint x: 354, startPoint y: 127, endPoint x: 331, endPoint y: 184, distance: 61.3
click at [333, 183] on div "Limpar filtros Janela de atendimento Grade de atendimento Capacidade Transporta…" at bounding box center [273, 127] width 546 height 255
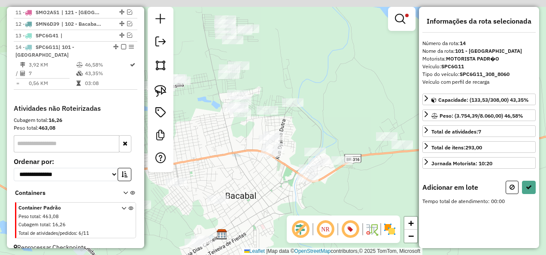
drag, startPoint x: 236, startPoint y: 127, endPoint x: 233, endPoint y: 138, distance: 11.5
click at [233, 138] on div "Limpar filtros Janela de atendimento Grade de atendimento Capacidade Transporta…" at bounding box center [273, 127] width 546 height 255
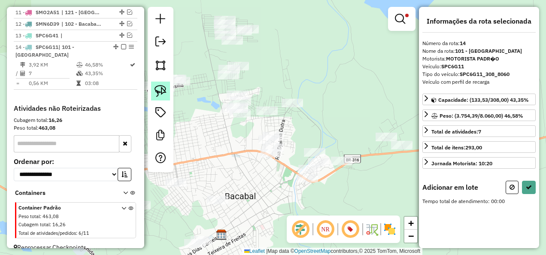
click at [160, 87] on img at bounding box center [161, 91] width 12 height 12
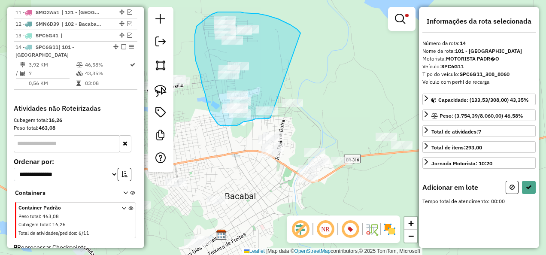
drag, startPoint x: 300, startPoint y: 33, endPoint x: 270, endPoint y: 118, distance: 89.7
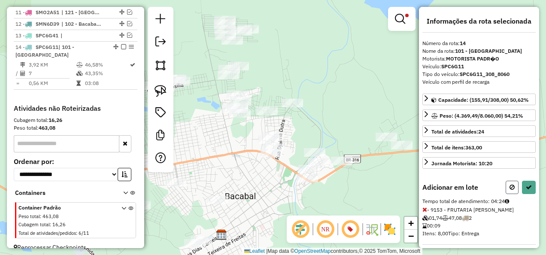
click at [512, 185] on icon at bounding box center [511, 187] width 5 height 6
select select "**********"
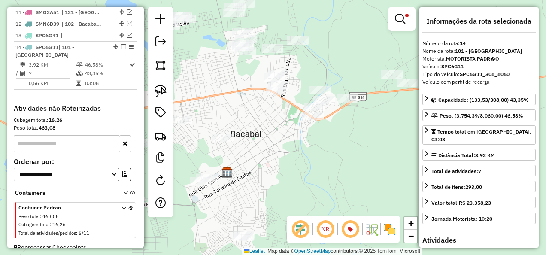
drag, startPoint x: 347, startPoint y: 201, endPoint x: 353, endPoint y: 109, distance: 92.9
click at [353, 127] on div "Limpar filtros Janela de atendimento Grade de atendimento Capacidade Transporta…" at bounding box center [273, 127] width 546 height 255
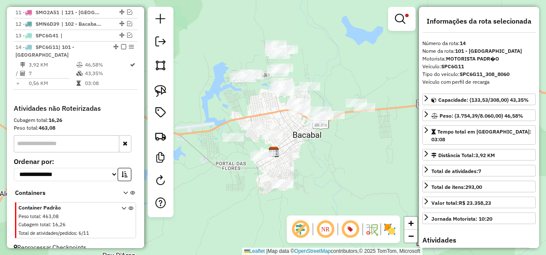
drag, startPoint x: 346, startPoint y: 145, endPoint x: 328, endPoint y: 185, distance: 43.2
click at [331, 183] on div "Limpar filtros Janela de atendimento Grade de atendimento Capacidade Transporta…" at bounding box center [273, 127] width 546 height 255
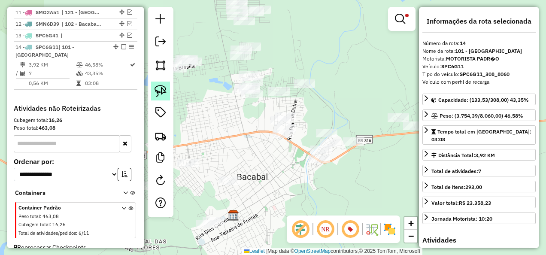
click at [162, 91] on img at bounding box center [161, 91] width 12 height 12
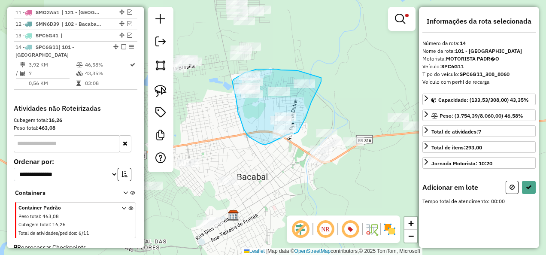
drag, startPoint x: 297, startPoint y: 70, endPoint x: 321, endPoint y: 78, distance: 25.1
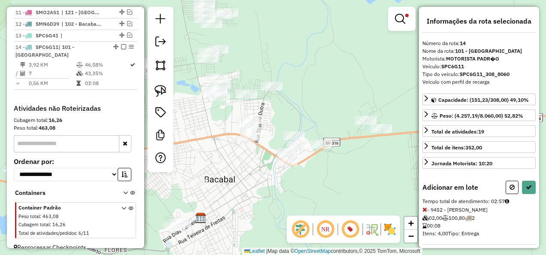
drag, startPoint x: 312, startPoint y: 103, endPoint x: 279, endPoint y: 105, distance: 33.1
click at [279, 105] on div "Limpar filtros Janela de atendimento Grade de atendimento Capacidade Transporta…" at bounding box center [273, 127] width 546 height 255
click at [527, 188] on button at bounding box center [529, 187] width 14 height 13
select select "**********"
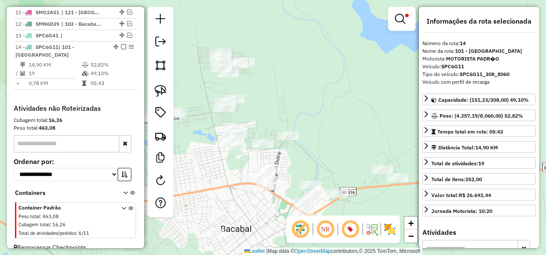
drag, startPoint x: 214, startPoint y: 126, endPoint x: 241, endPoint y: 204, distance: 82.4
click at [241, 204] on div "Limpar filtros Janela de atendimento Grade de atendimento Capacidade Transporta…" at bounding box center [273, 127] width 546 height 255
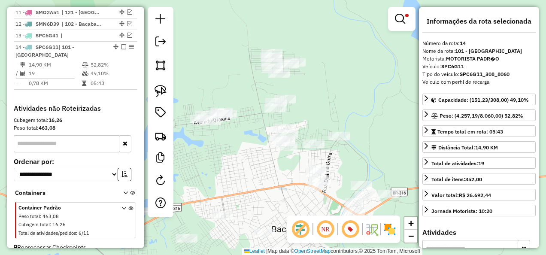
drag, startPoint x: 235, startPoint y: 205, endPoint x: 245, endPoint y: 136, distance: 69.9
click at [245, 136] on div "Limpar filtros Janela de atendimento Grade de atendimento Capacidade Transporta…" at bounding box center [273, 127] width 546 height 255
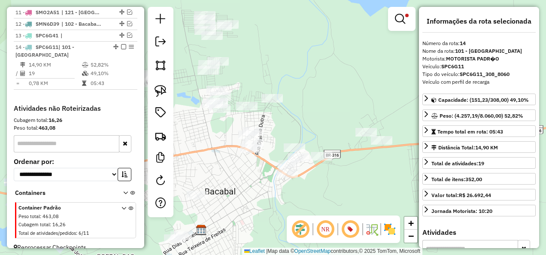
drag, startPoint x: 276, startPoint y: 174, endPoint x: 239, endPoint y: 178, distance: 37.9
click at [239, 178] on div "Limpar filtros Janela de atendimento Grade de atendimento Capacidade Transporta…" at bounding box center [273, 127] width 546 height 255
click at [403, 19] on em at bounding box center [400, 19] width 10 height 10
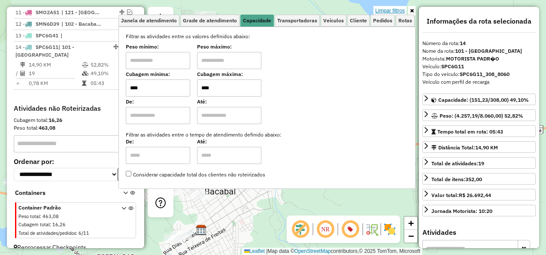
click at [393, 11] on link "Limpar filtros" at bounding box center [389, 10] width 33 height 9
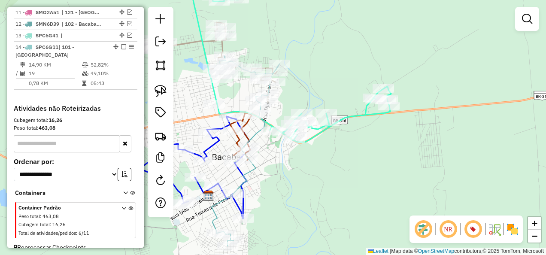
drag, startPoint x: 345, startPoint y: 191, endPoint x: 376, endPoint y: 88, distance: 107.4
click at [366, 111] on div "Janela de atendimento Grade de atendimento Capacidade Transportadoras Veículos …" at bounding box center [273, 127] width 546 height 255
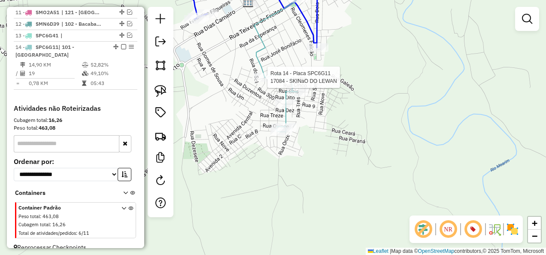
select select "**********"
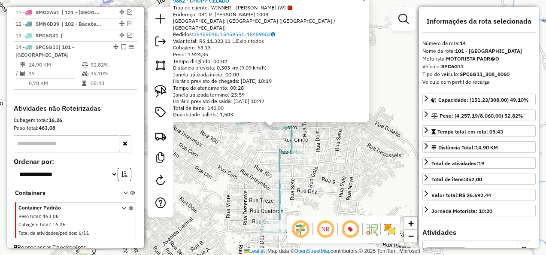
click at [259, 145] on div "9862 - CHOPP GELADO Tipo de cliente: WINNER - ROTA (W) Endereço: 081 R. ARTUR A…" at bounding box center [273, 127] width 546 height 255
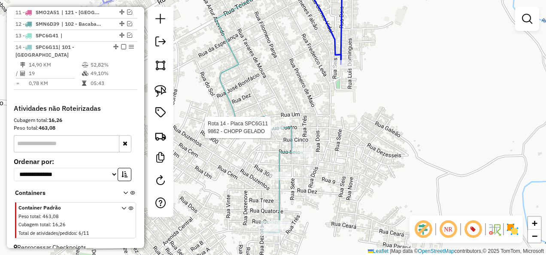
select select "**********"
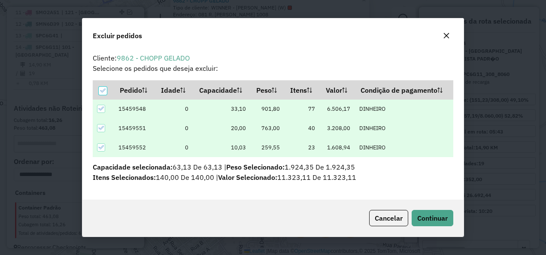
scroll to position [0, 0]
click at [429, 214] on span "Continuar" at bounding box center [432, 218] width 30 height 9
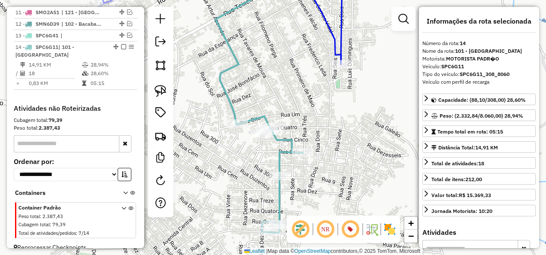
click at [279, 161] on icon at bounding box center [258, 104] width 87 height 258
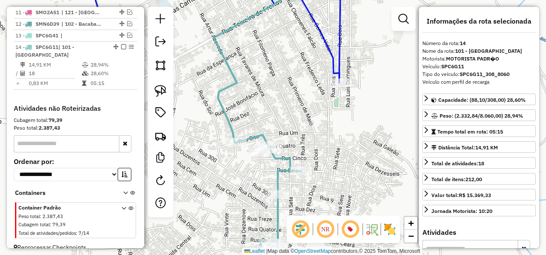
drag, startPoint x: 336, startPoint y: 124, endPoint x: 308, endPoint y: 215, distance: 95.0
click at [308, 215] on div "Janela de atendimento Grade de atendimento Capacidade Transportadoras Veículos …" at bounding box center [273, 127] width 546 height 255
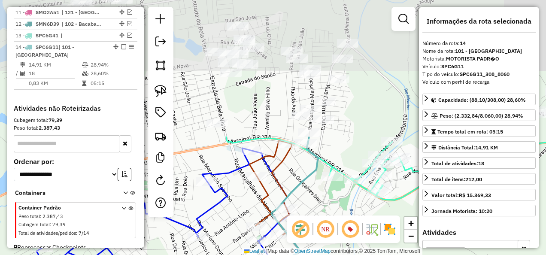
drag, startPoint x: 340, startPoint y: 119, endPoint x: 295, endPoint y: 239, distance: 127.4
click at [310, 255] on html "Aguarde... Pop-up bloqueado! Seu navegador bloqueou automáticamente a abertura …" at bounding box center [273, 127] width 546 height 255
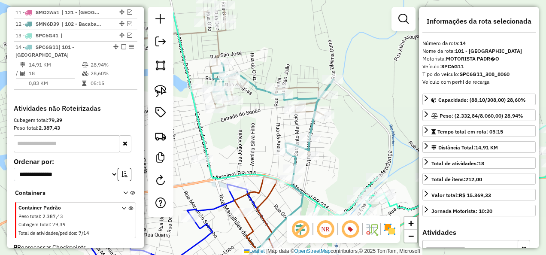
drag, startPoint x: 344, startPoint y: 140, endPoint x: 327, endPoint y: 160, distance: 26.2
click at [327, 160] on div "Janela de atendimento Grade de atendimento Capacidade Transportadoras Veículos …" at bounding box center [273, 127] width 546 height 255
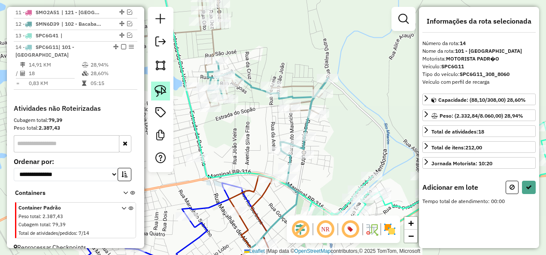
click at [167, 92] on link at bounding box center [160, 91] width 19 height 19
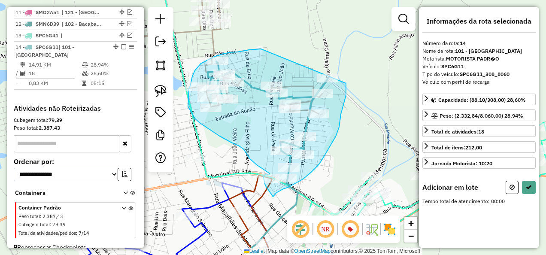
drag, startPoint x: 254, startPoint y: 49, endPoint x: 346, endPoint y: 83, distance: 97.9
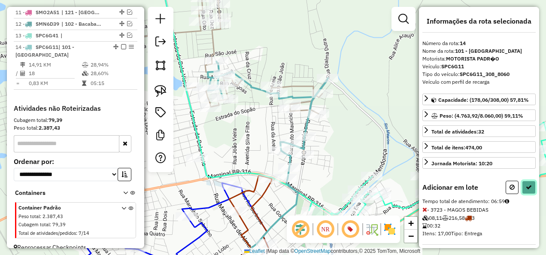
click at [527, 181] on button at bounding box center [529, 187] width 14 height 13
select select "**********"
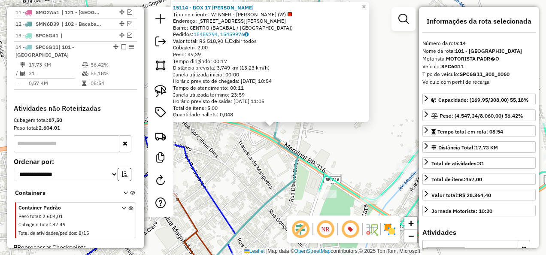
click at [319, 146] on div "15114 - BOX 17 ELIAS Tipo de cliente: WINNER - ROTA (W) Endereço: RUA SARGENTO …" at bounding box center [273, 127] width 546 height 255
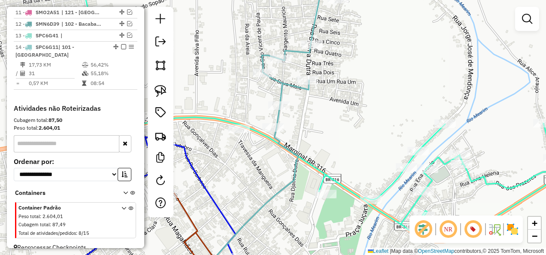
drag, startPoint x: 344, startPoint y: 116, endPoint x: 318, endPoint y: 227, distance: 114.4
click at [322, 227] on div "Janela de atendimento Grade de atendimento Capacidade Transportadoras Veículos …" at bounding box center [273, 127] width 546 height 255
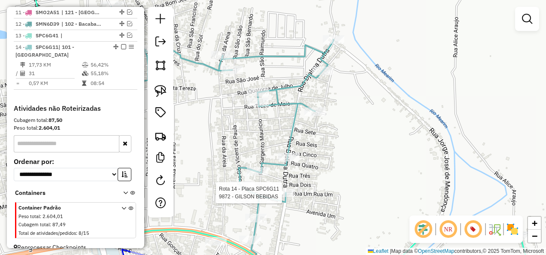
select select "**********"
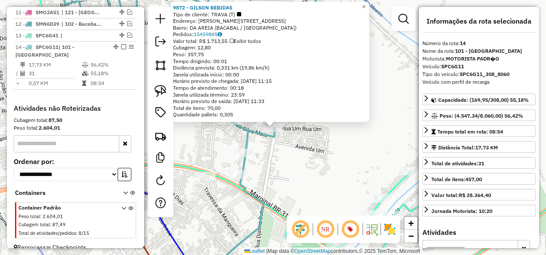
click at [318, 175] on div "9872 - GILSON BEBIDAS Tipo de cliente: TRAVA (T) Endereço: Djalma Dutra 1039A B…" at bounding box center [273, 127] width 546 height 255
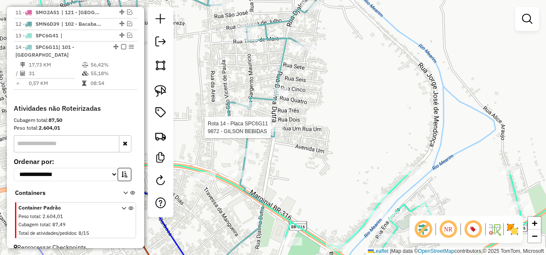
select select "**********"
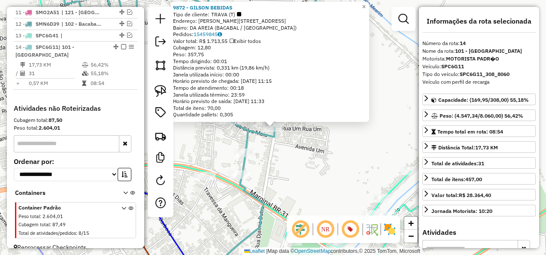
click at [293, 154] on div "9872 - GILSON BEBIDAS Tipo de cliente: TRAVA (T) Endereço: Djalma Dutra 1039A B…" at bounding box center [273, 127] width 546 height 255
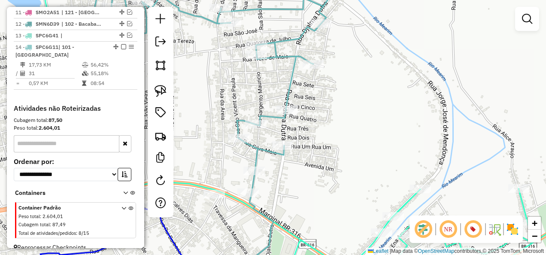
drag, startPoint x: 303, startPoint y: 122, endPoint x: 317, endPoint y: 184, distance: 63.3
click at [324, 180] on div "Janela de atendimento Grade de atendimento Capacidade Transportadoras Veículos …" at bounding box center [273, 127] width 546 height 255
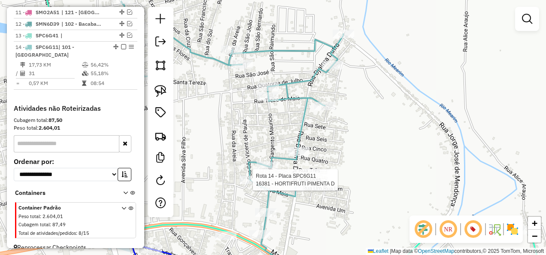
select select "**********"
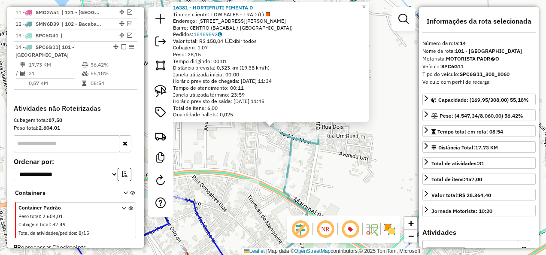
click at [249, 162] on div "16381 - HORTIFRUTI PIMENTA D Tipo de cliente: LOW SALES - TRAD (L) Endereço: ru…" at bounding box center [273, 127] width 546 height 255
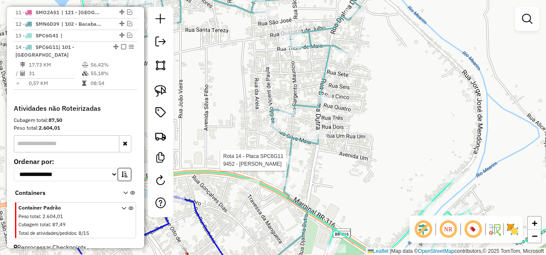
select select "**********"
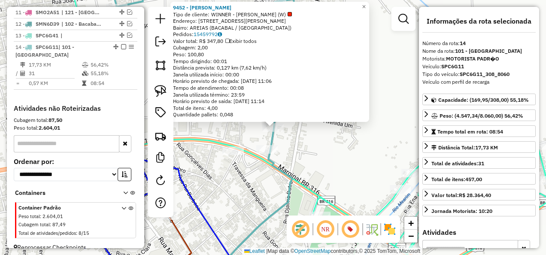
click at [307, 165] on div "9452 - R MOTA Tipo de cliente: WINNER - ROTA (W) Endereço: R RUA SGTO MAURiCIO …" at bounding box center [273, 127] width 546 height 255
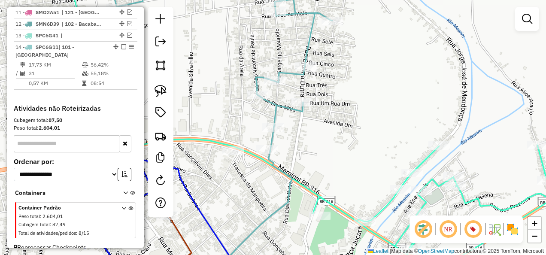
click at [280, 88] on div "Janela de atendimento Grade de atendimento Capacidade Transportadoras Veículos …" at bounding box center [273, 127] width 546 height 255
select select "**********"
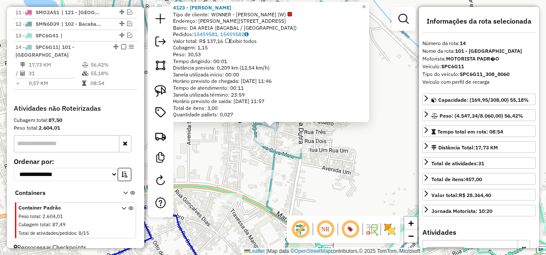
click at [339, 143] on div "4123 - LANCHO DORA Tipo de cliente: WINNER - ROTA (W) Endereço: R MANOEL QUADRO…" at bounding box center [273, 127] width 546 height 255
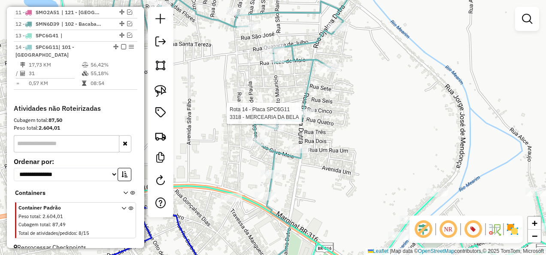
select select "**********"
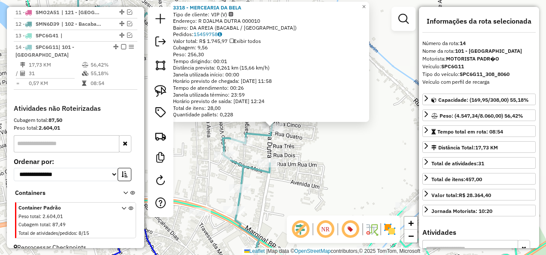
click at [332, 160] on div "Rota 14 - Placa SPC6G11 3318 - MERCEARIA DA BELA 3318 - MERCEARIA DA BELA Tipo …" at bounding box center [273, 127] width 546 height 255
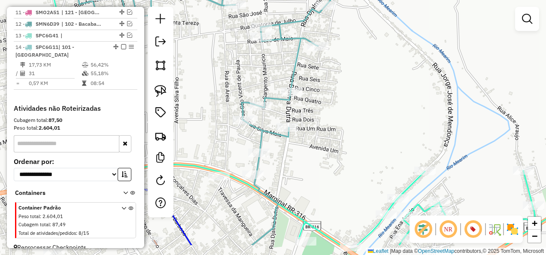
drag, startPoint x: 307, startPoint y: 180, endPoint x: 324, endPoint y: 142, distance: 41.9
click at [325, 142] on div "Janela de atendimento Grade de atendimento Capacidade Transportadoras Veículos …" at bounding box center [273, 127] width 546 height 255
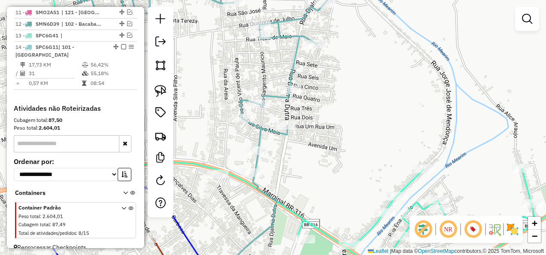
click at [204, 113] on div "Clique e arraste para selecionar os clientes. Janela de atendimento Grade de at…" at bounding box center [273, 127] width 546 height 255
click at [256, 159] on icon at bounding box center [202, 128] width 263 height 306
select select "**********"
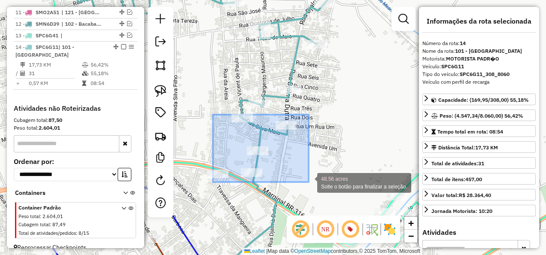
drag, startPoint x: 213, startPoint y: 115, endPoint x: 309, endPoint y: 182, distance: 117.1
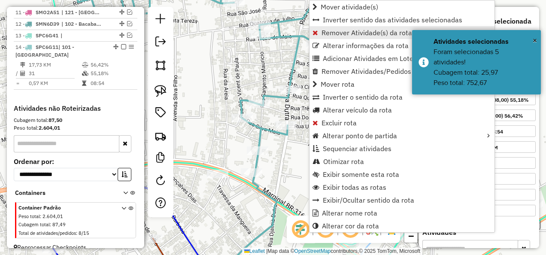
click at [337, 33] on span "Remover Atividade(s) da rota" at bounding box center [366, 32] width 91 height 7
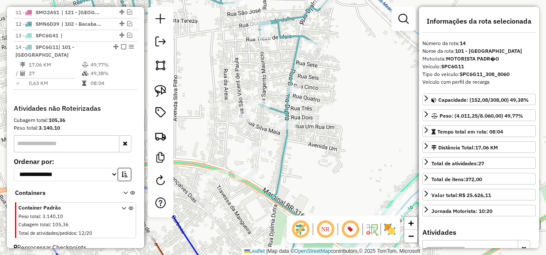
click at [285, 109] on icon at bounding box center [202, 128] width 263 height 306
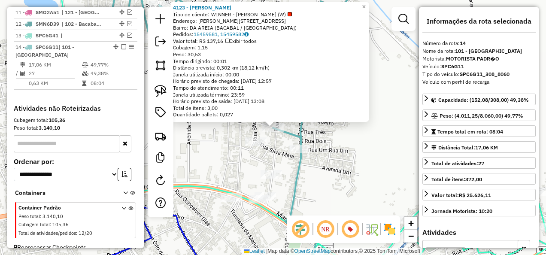
click at [293, 183] on icon at bounding box center [217, 128] width 264 height 306
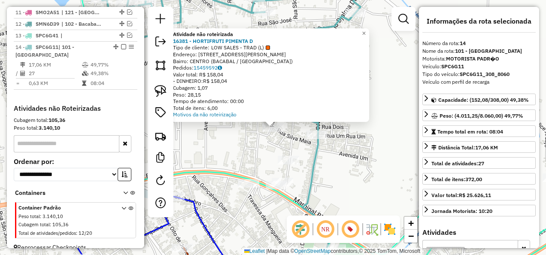
click at [242, 147] on div "Atividade não roteirizada 16381 - HORTIFRUTI PIMENTA D Tipo de cliente: LOW SAL…" at bounding box center [273, 127] width 546 height 255
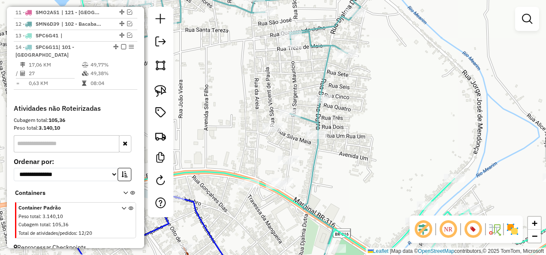
click at [315, 160] on icon at bounding box center [234, 128] width 264 height 306
select select "**********"
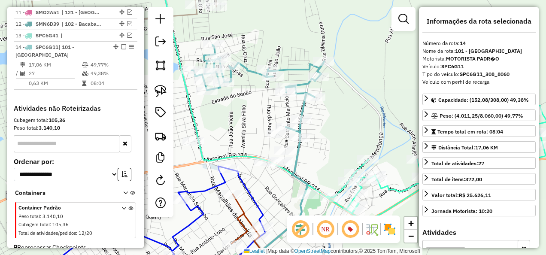
drag, startPoint x: 120, startPoint y: 35, endPoint x: 140, endPoint y: 42, distance: 21.0
click at [121, 44] on em at bounding box center [123, 46] width 5 height 5
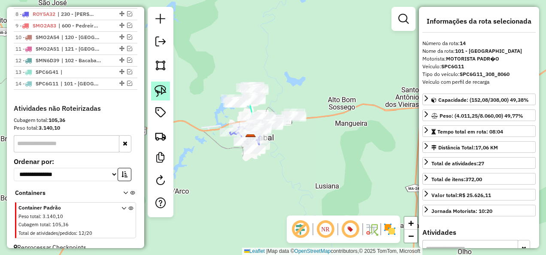
click at [161, 91] on img at bounding box center [161, 91] width 12 height 12
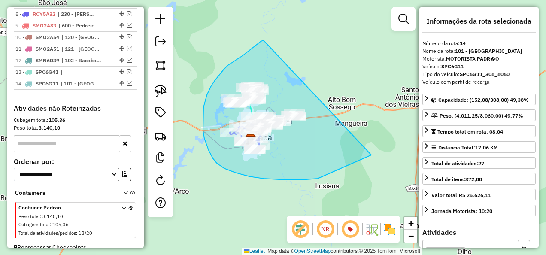
drag, startPoint x: 264, startPoint y: 40, endPoint x: 377, endPoint y: 151, distance: 158.4
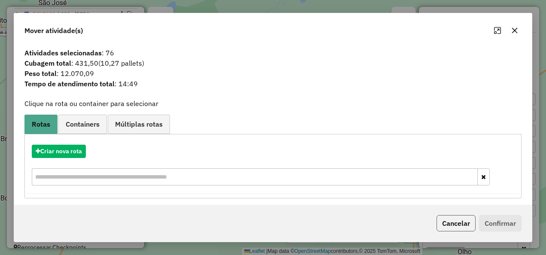
click at [455, 221] on button "Cancelar" at bounding box center [455, 223] width 39 height 16
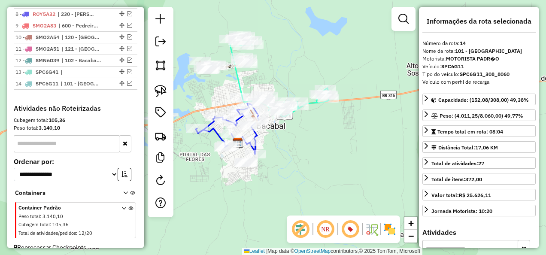
drag, startPoint x: 282, startPoint y: 150, endPoint x: 324, endPoint y: 164, distance: 43.4
click at [324, 164] on div "Janela de atendimento Grade de atendimento Capacidade Transportadoras Veículos …" at bounding box center [273, 127] width 546 height 255
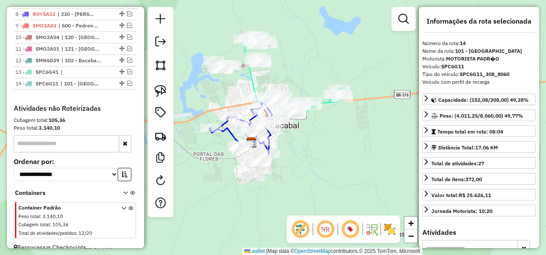
drag, startPoint x: 312, startPoint y: 174, endPoint x: 299, endPoint y: 138, distance: 38.6
click at [303, 149] on div "Janela de atendimento Grade de atendimento Capacidade Transportadoras Veículos …" at bounding box center [273, 127] width 546 height 255
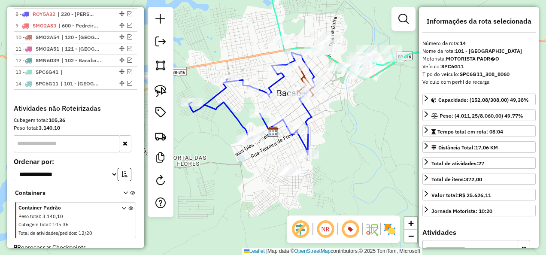
drag, startPoint x: 223, startPoint y: 161, endPoint x: 240, endPoint y: 155, distance: 18.2
click at [244, 163] on div "Janela de atendimento Grade de atendimento Capacidade Transportadoras Veículos …" at bounding box center [273, 127] width 546 height 255
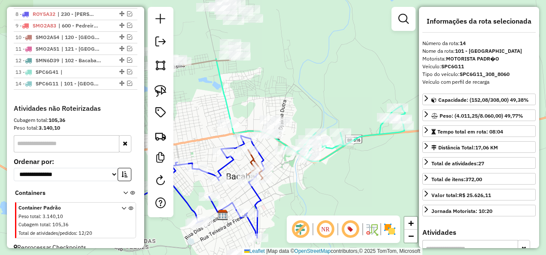
drag, startPoint x: 360, startPoint y: 106, endPoint x: 310, endPoint y: 190, distance: 97.6
click at [310, 190] on div "Janela de atendimento Grade de atendimento Capacidade Transportadoras Veículos …" at bounding box center [273, 127] width 546 height 255
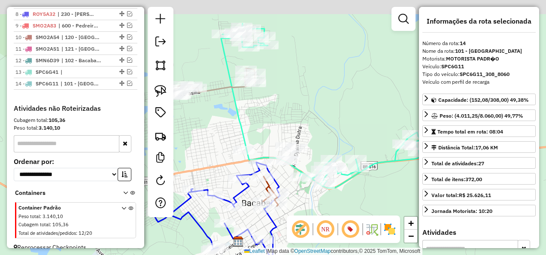
drag, startPoint x: 252, startPoint y: 91, endPoint x: 289, endPoint y: 165, distance: 82.5
click at [289, 165] on div "Janela de atendimento Grade de atendimento Capacidade Transportadoras Veículos …" at bounding box center [273, 127] width 546 height 255
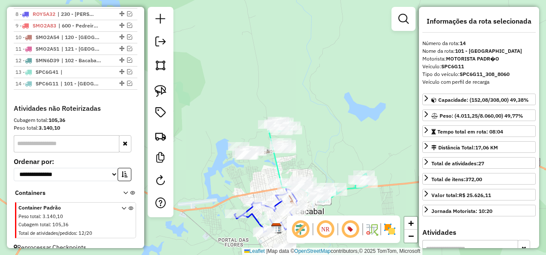
drag, startPoint x: 321, startPoint y: 119, endPoint x: 303, endPoint y: 145, distance: 32.0
click at [308, 147] on div "Janela de atendimento Grade de atendimento Capacidade Transportadoras Veículos …" at bounding box center [273, 127] width 546 height 255
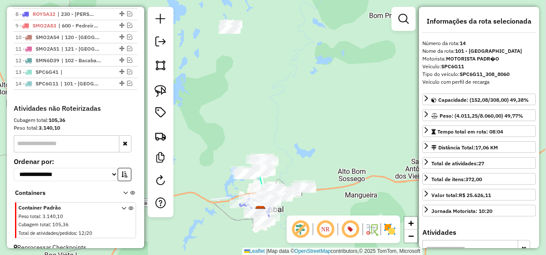
drag, startPoint x: 211, startPoint y: 112, endPoint x: 208, endPoint y: 125, distance: 13.7
click at [208, 125] on div "Janela de atendimento Grade de atendimento Capacidade Transportadoras Veículos …" at bounding box center [273, 127] width 546 height 255
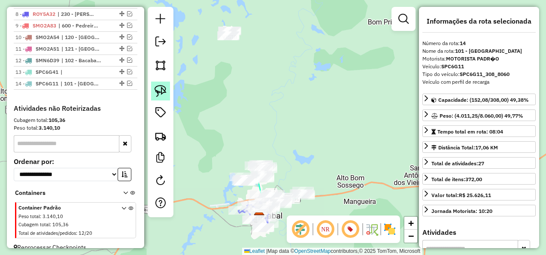
click at [161, 87] on img at bounding box center [161, 91] width 12 height 12
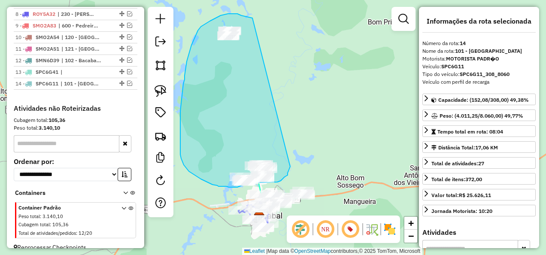
drag, startPoint x: 251, startPoint y: 18, endPoint x: 291, endPoint y: 164, distance: 151.3
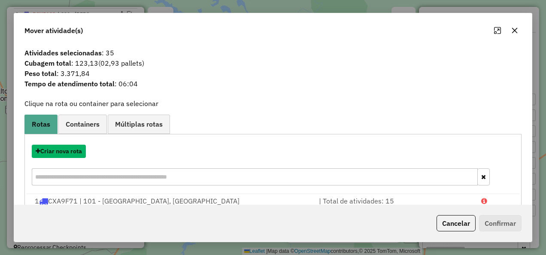
click at [63, 149] on button "Criar nova rota" at bounding box center [59, 151] width 54 height 13
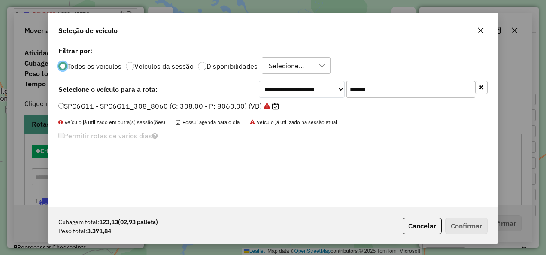
scroll to position [5, 3]
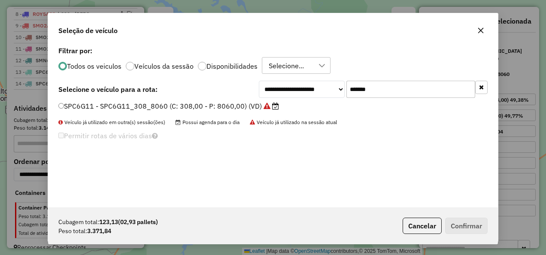
drag, startPoint x: 320, startPoint y: 127, endPoint x: 312, endPoint y: 130, distance: 9.1
click at [312, 130] on div "**********" at bounding box center [273, 125] width 450 height 163
paste input "text"
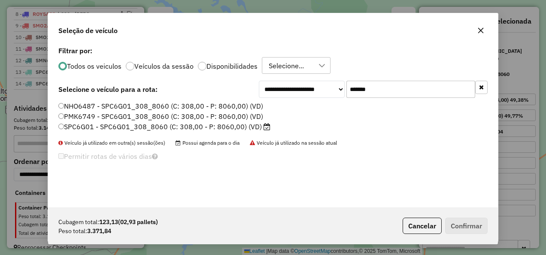
type input "*******"
click at [248, 128] on label "SPC6G01 - SPC6G01_308_8060 (C: 308,00 - P: 8060,00) (VD)" at bounding box center [164, 126] width 212 height 10
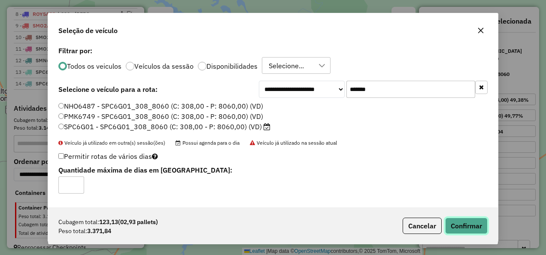
click at [467, 224] on button "Confirmar" at bounding box center [466, 226] width 42 height 16
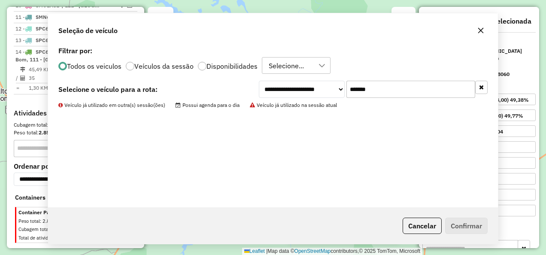
scroll to position [573, 0]
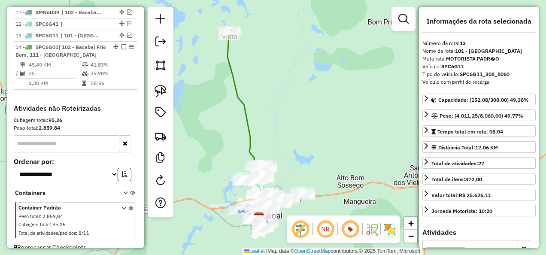
click at [249, 131] on icon at bounding box center [246, 105] width 39 height 151
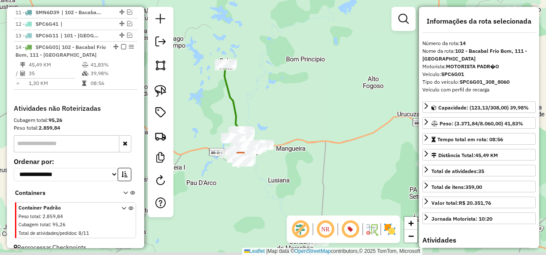
drag, startPoint x: 279, startPoint y: 123, endPoint x: 258, endPoint y: 88, distance: 41.0
click at [258, 88] on div "Janela de atendimento Grade de atendimento Capacidade Transportadoras Veículos …" at bounding box center [273, 127] width 546 height 255
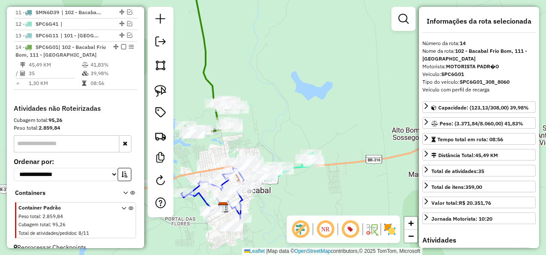
click at [211, 80] on icon at bounding box center [211, 54] width 53 height 159
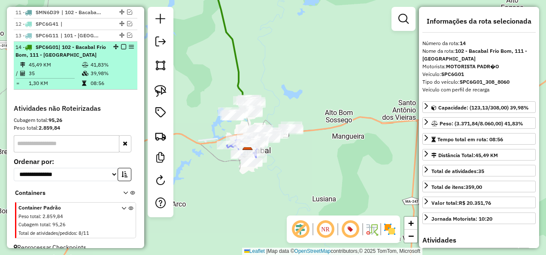
click at [121, 44] on em at bounding box center [123, 46] width 5 height 5
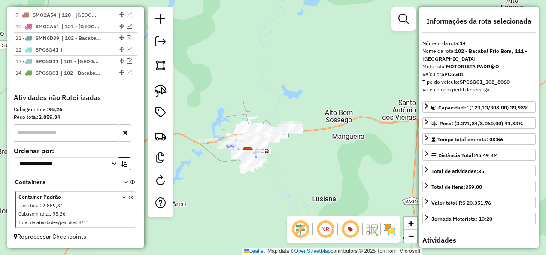
scroll to position [536, 0]
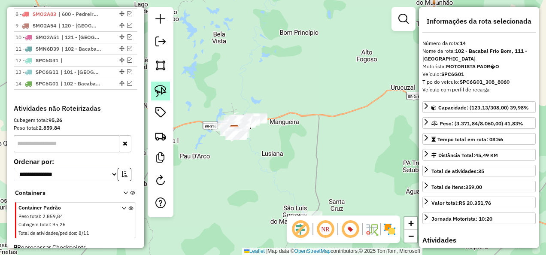
click at [166, 90] on img at bounding box center [161, 91] width 12 height 12
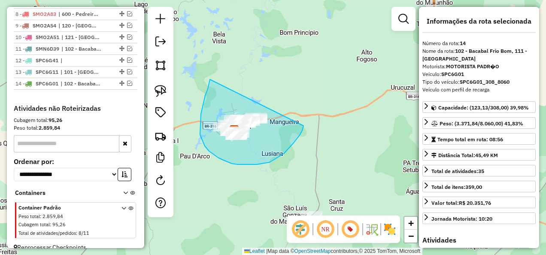
drag, startPoint x: 210, startPoint y: 79, endPoint x: 303, endPoint y: 126, distance: 104.4
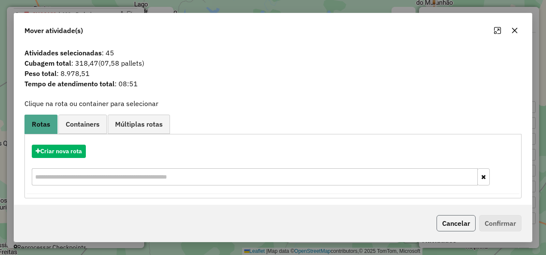
click at [463, 227] on button "Cancelar" at bounding box center [455, 223] width 39 height 16
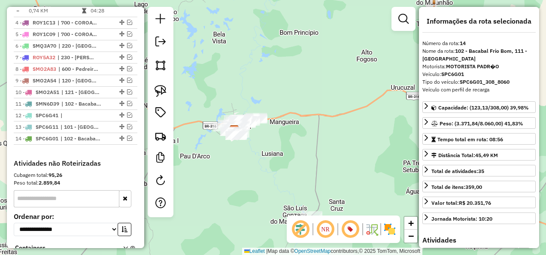
scroll to position [494, 0]
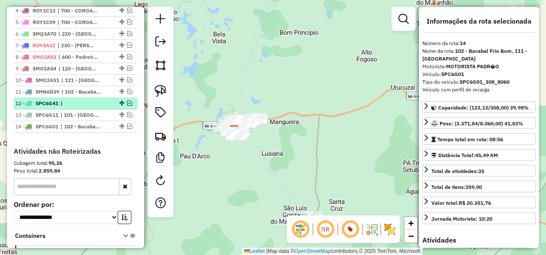
click at [127, 100] on em at bounding box center [129, 102] width 5 height 5
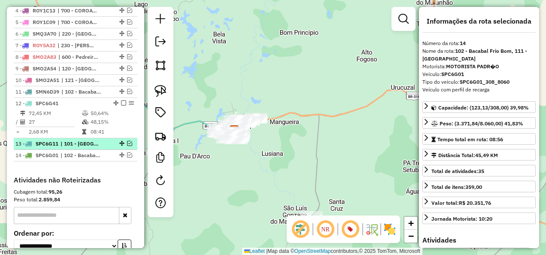
click at [127, 141] on em at bounding box center [129, 143] width 5 height 5
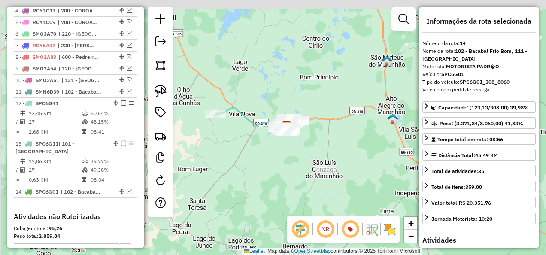
drag, startPoint x: 212, startPoint y: 78, endPoint x: 233, endPoint y: 88, distance: 23.8
click at [233, 88] on div "Janela de atendimento Grade de atendimento Capacidade Transportadoras Veículos …" at bounding box center [273, 127] width 546 height 255
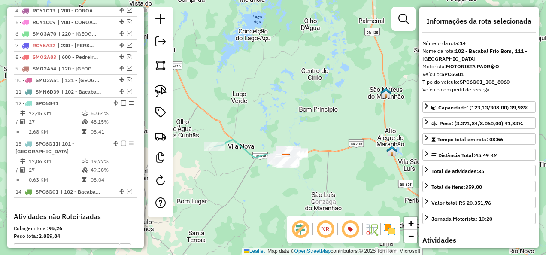
drag, startPoint x: 209, startPoint y: 72, endPoint x: 178, endPoint y: 97, distance: 39.7
click at [208, 104] on div "Janela de atendimento Grade de atendimento Capacidade Transportadoras Veículos …" at bounding box center [273, 127] width 546 height 255
click at [159, 90] on img at bounding box center [161, 91] width 12 height 12
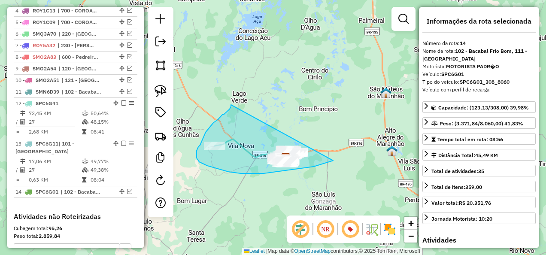
drag, startPoint x: 231, startPoint y: 105, endPoint x: 352, endPoint y: 147, distance: 128.1
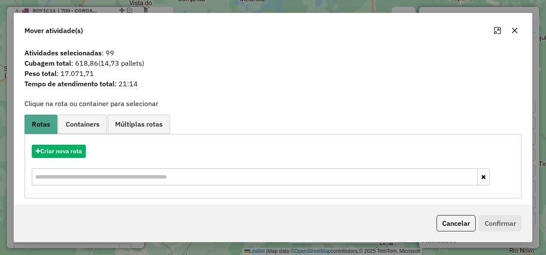
click at [454, 209] on div "Cancelar Confirmar" at bounding box center [273, 223] width 518 height 37
click at [454, 227] on button "Cancelar" at bounding box center [455, 223] width 39 height 16
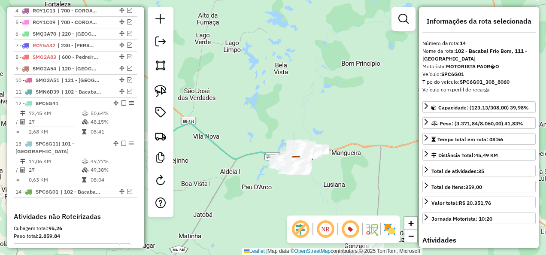
click at [232, 155] on icon at bounding box center [227, 147] width 148 height 48
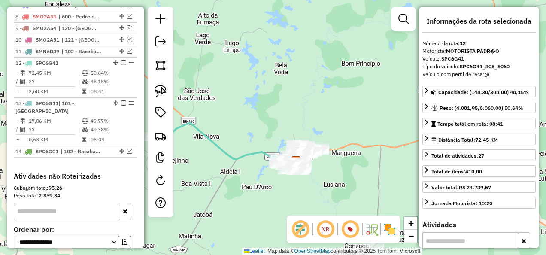
scroll to position [575, 0]
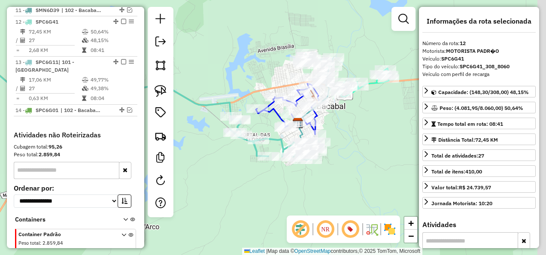
drag, startPoint x: 348, startPoint y: 175, endPoint x: 330, endPoint y: 145, distance: 34.8
click at [331, 148] on div "Janela de atendimento Grade de atendimento Capacidade Transportadoras Veículos …" at bounding box center [273, 127] width 546 height 255
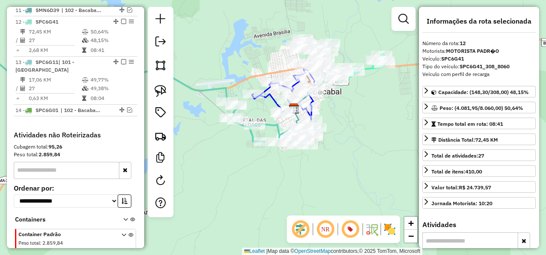
click at [275, 125] on icon at bounding box center [130, 82] width 370 height 128
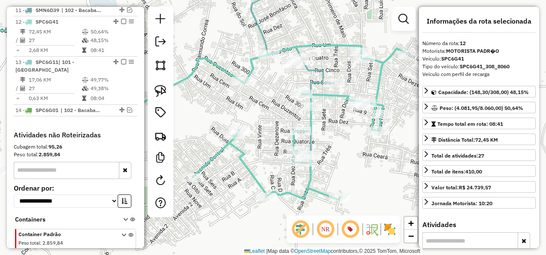
drag, startPoint x: 303, startPoint y: 154, endPoint x: 270, endPoint y: 112, distance: 53.1
click at [273, 117] on div "Janela de atendimento Grade de atendimento Capacidade Transportadoras Veículos …" at bounding box center [273, 127] width 546 height 255
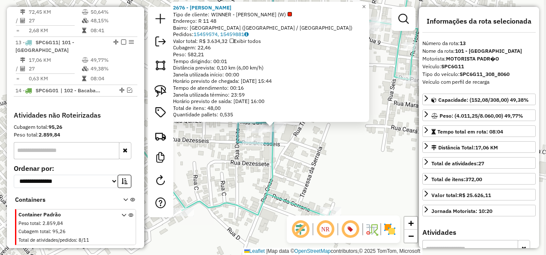
scroll to position [602, 0]
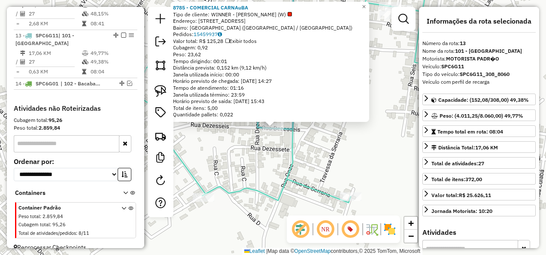
click at [277, 172] on div "8785 - COMERCIAL CARNAuBA Tipo de cliente: WINNER - ROTA (W) Endereço: R RUA 16…" at bounding box center [273, 127] width 546 height 255
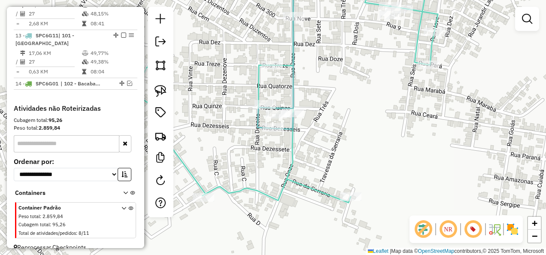
click at [291, 154] on icon at bounding box center [191, 89] width 492 height 228
select select "**********"
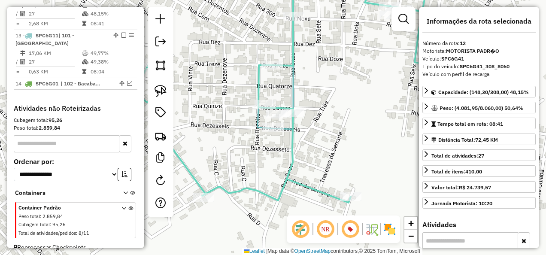
scroll to position [575, 0]
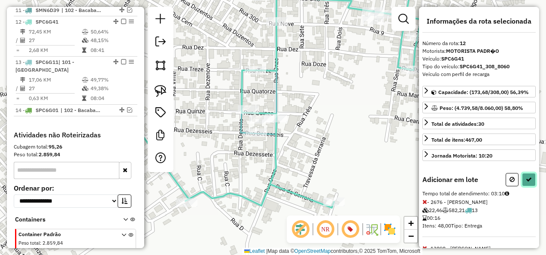
click at [531, 178] on button at bounding box center [529, 179] width 14 height 13
select select "**********"
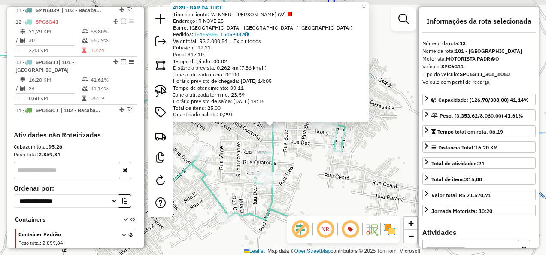
scroll to position [602, 0]
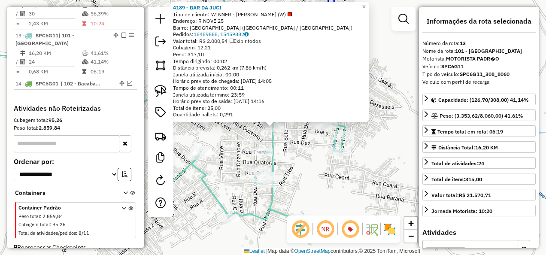
click at [288, 138] on div "4189 - BAR DA JUCI Tipo de cliente: WINNER - ROTA (W) Endereço: R NOVE 25 Bairr…" at bounding box center [273, 127] width 546 height 255
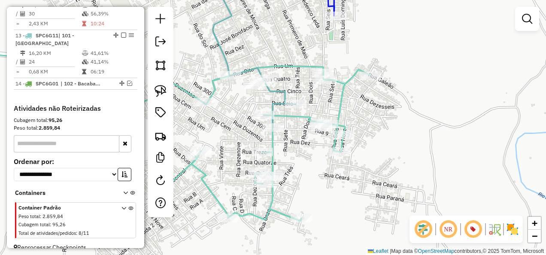
click at [273, 144] on icon at bounding box center [157, 135] width 425 height 172
select select "**********"
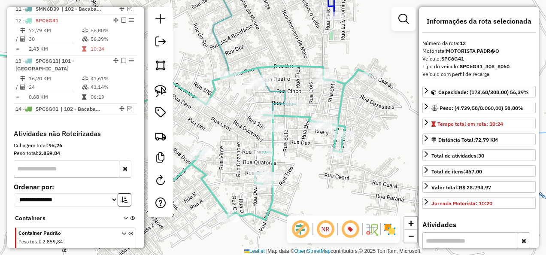
scroll to position [575, 0]
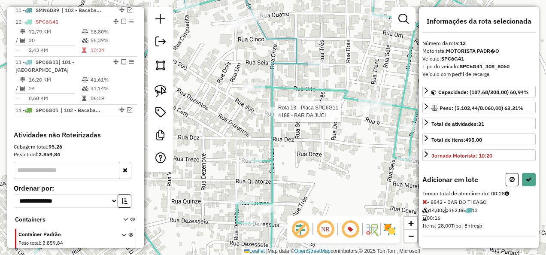
click at [264, 116] on div at bounding box center [272, 111] width 21 height 9
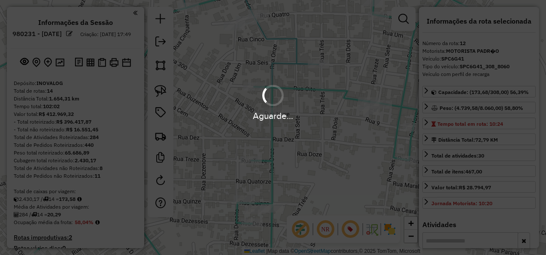
select select "**********"
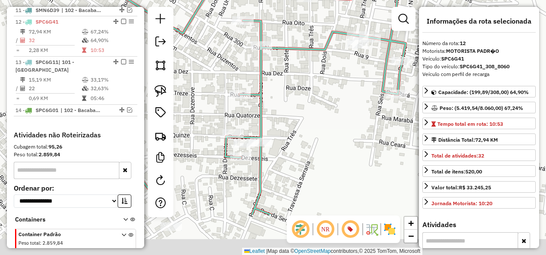
drag, startPoint x: 325, startPoint y: 168, endPoint x: 314, endPoint y: 92, distance: 77.2
click at [313, 96] on div "Janela de atendimento Grade de atendimento Capacidade Transportadoras Veículos …" at bounding box center [273, 127] width 546 height 255
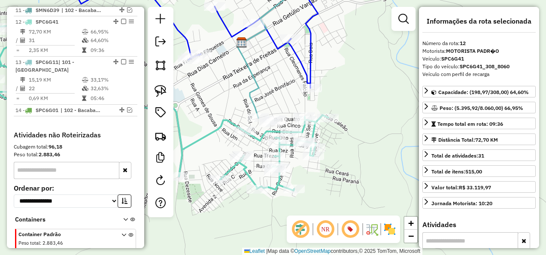
drag, startPoint x: 349, startPoint y: 172, endPoint x: 357, endPoint y: 194, distance: 23.2
click at [357, 194] on div "Janela de atendimento Grade de atendimento Capacidade Transportadoras Veículos …" at bounding box center [273, 127] width 546 height 255
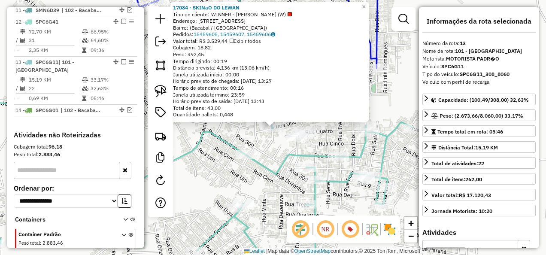
scroll to position [602, 0]
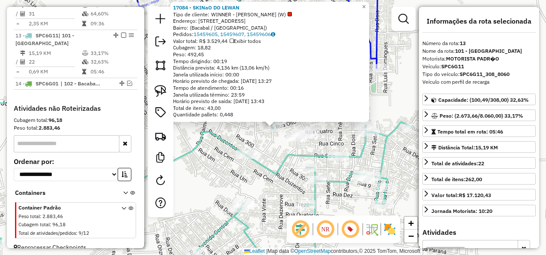
click at [274, 174] on icon at bounding box center [178, 188] width 467 height 172
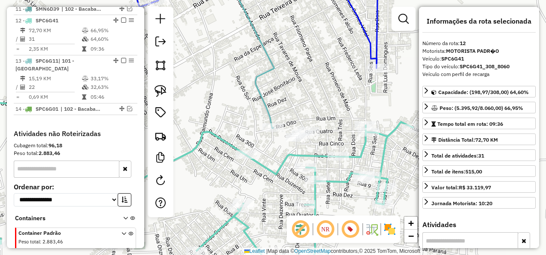
scroll to position [575, 0]
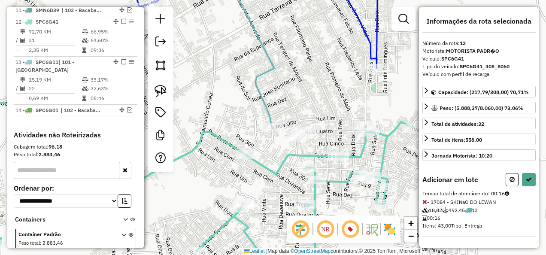
drag, startPoint x: 512, startPoint y: 177, endPoint x: 495, endPoint y: 166, distance: 20.4
click at [512, 177] on icon at bounding box center [511, 179] width 5 height 6
select select "**********"
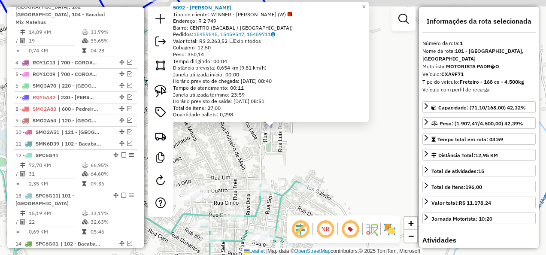
scroll to position [332, 0]
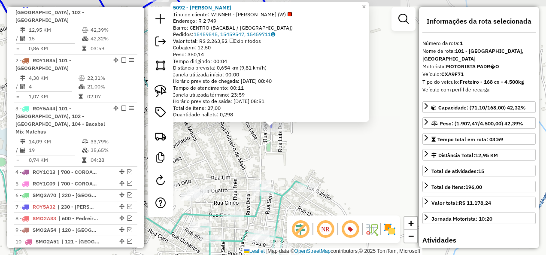
click at [304, 176] on div "5092 - EDNA BEBIDAS Tipo de cliente: WINNER - ROTA (W) Endereço: R 2 749 Bairro…" at bounding box center [273, 127] width 546 height 255
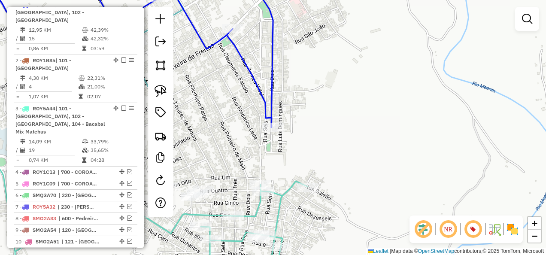
click at [284, 192] on icon at bounding box center [126, 223] width 362 height 113
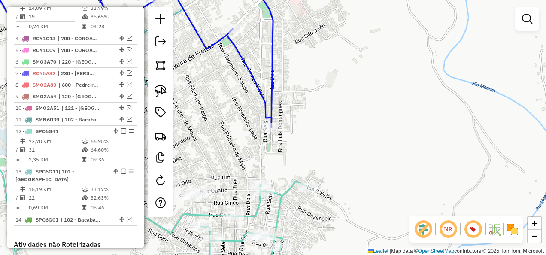
select select "**********"
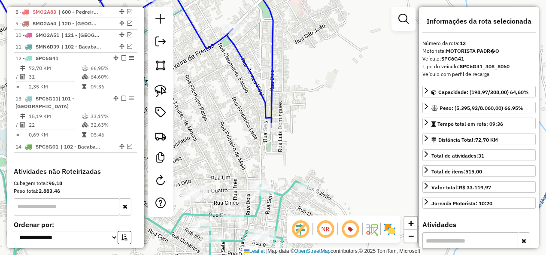
scroll to position [575, 0]
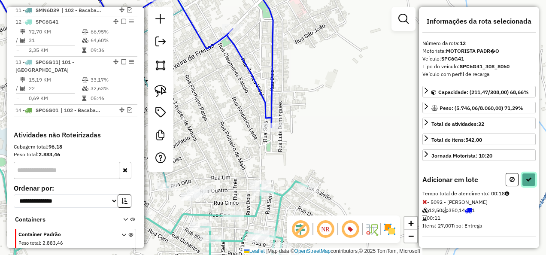
click at [527, 176] on icon at bounding box center [529, 179] width 6 height 6
select select "**********"
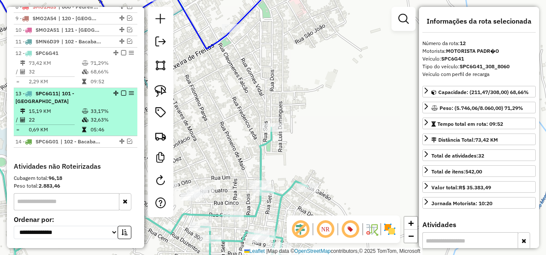
scroll to position [532, 0]
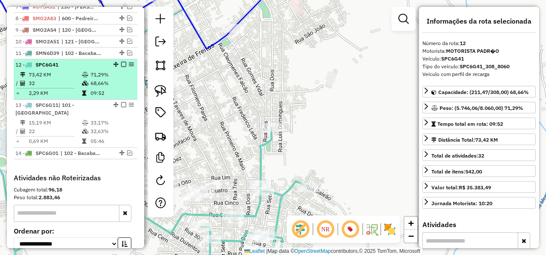
click at [121, 62] on em at bounding box center [123, 64] width 5 height 5
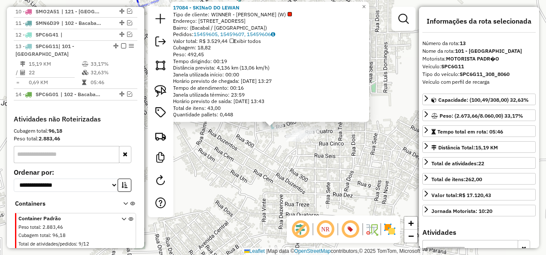
scroll to position [573, 0]
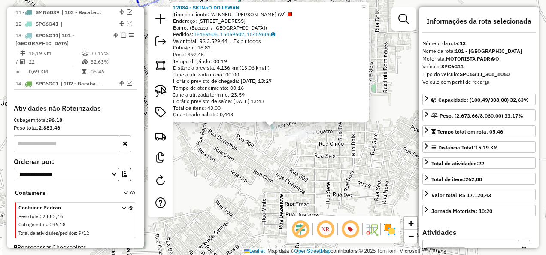
click at [237, 181] on div "17084 - SKINaO DO LEWAN Tipo de cliente: WINNER - ROTA (W) Endereço: Rua 3, 53 …" at bounding box center [273, 127] width 546 height 255
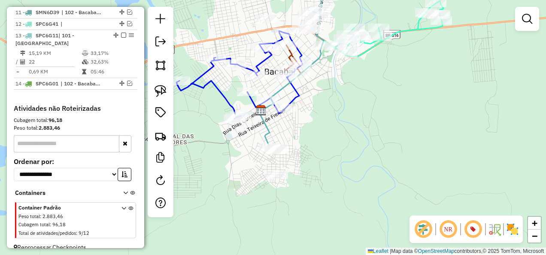
click at [266, 136] on icon at bounding box center [295, 61] width 73 height 173
select select "**********"
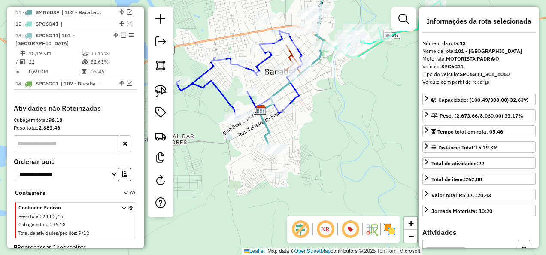
drag, startPoint x: 229, startPoint y: 151, endPoint x: 246, endPoint y: 169, distance: 24.6
click at [246, 169] on div "Janela de atendimento Grade de atendimento Capacidade Transportadoras Veículos …" at bounding box center [273, 127] width 546 height 255
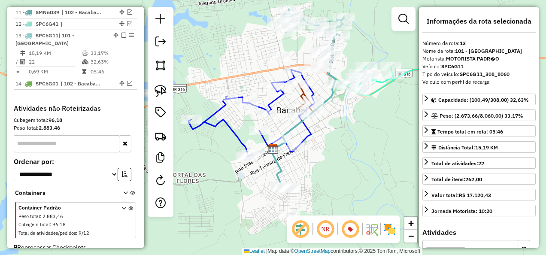
drag, startPoint x: 236, startPoint y: 164, endPoint x: 231, endPoint y: 185, distance: 21.7
click at [231, 185] on div "Janela de atendimento Grade de atendimento Capacidade Transportadoras Veículos …" at bounding box center [273, 127] width 546 height 255
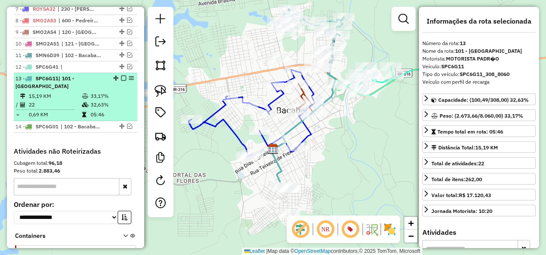
click at [72, 81] on li "13 - SPC6G11 | 101 - Bacabal Aeroporto 15,19 KM 33,17% / 22 32,63% = 0,69 KM 05…" at bounding box center [76, 97] width 124 height 48
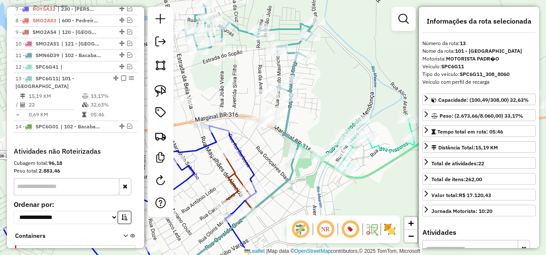
click at [292, 68] on icon at bounding box center [247, 142] width 136 height 276
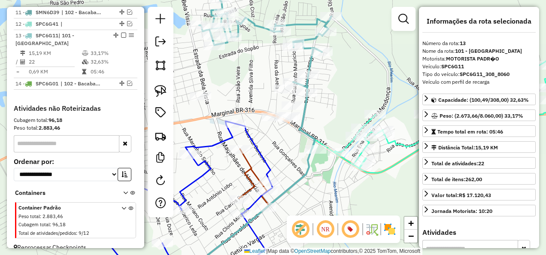
drag, startPoint x: 328, startPoint y: 101, endPoint x: 363, endPoint y: 94, distance: 35.9
click at [363, 94] on div "Janela de atendimento Grade de atendimento Capacidade Transportadoras Veículos …" at bounding box center [273, 127] width 546 height 255
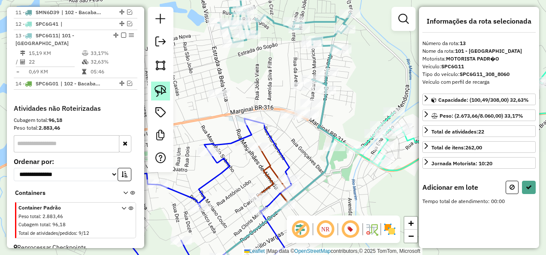
click at [161, 88] on img at bounding box center [161, 91] width 12 height 12
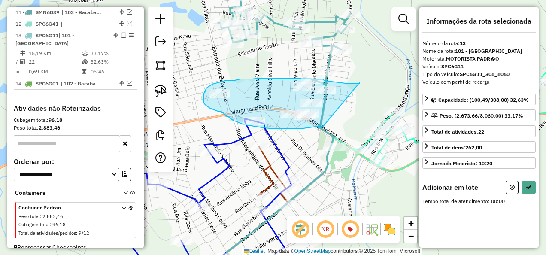
drag, startPoint x: 360, startPoint y: 82, endPoint x: 323, endPoint y: 126, distance: 57.0
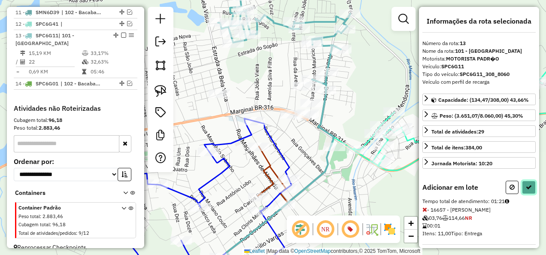
click at [527, 187] on icon at bounding box center [529, 187] width 6 height 6
select select "**********"
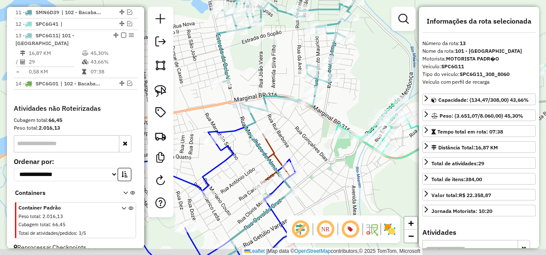
drag, startPoint x: 302, startPoint y: 162, endPoint x: 297, endPoint y: 141, distance: 21.7
click at [306, 149] on div "Janela de atendimento Grade de atendimento Capacidade Transportadoras Veículos …" at bounding box center [273, 127] width 546 height 255
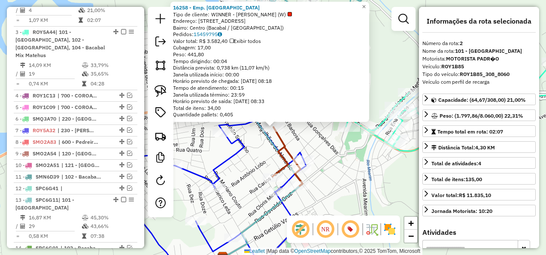
scroll to position [380, 0]
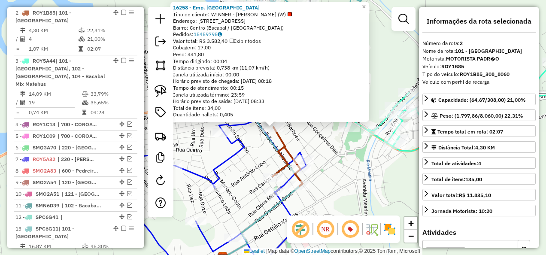
click at [261, 151] on div "16258 - Emp. Beer House Tipo de cliente: WINNER - ROTA (W) Endereço: Rua Vinte …" at bounding box center [273, 127] width 546 height 255
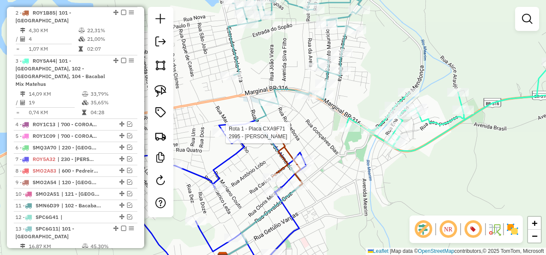
select select "**********"
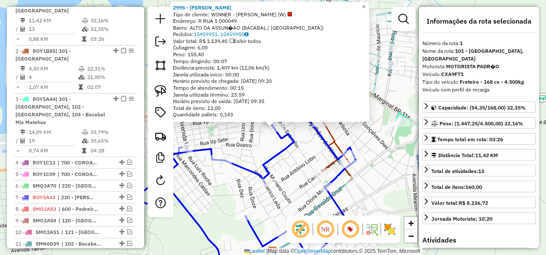
scroll to position [332, 0]
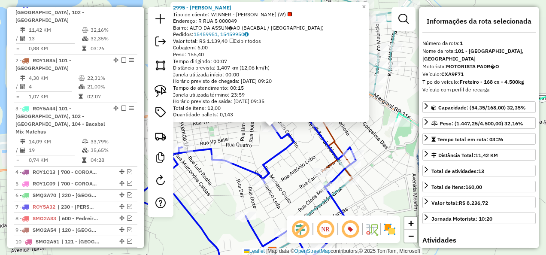
click at [250, 152] on div "2995 - ROSADALIA MACEDO Tipo de cliente: WINNER - ROTA (W) Endereço: R RUA 5 00…" at bounding box center [273, 127] width 546 height 255
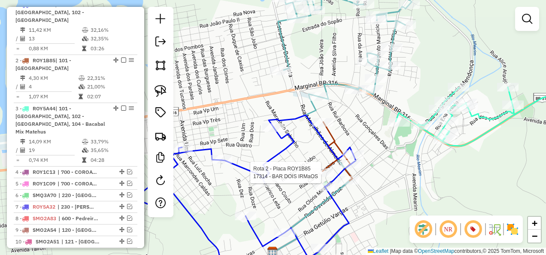
select select "**********"
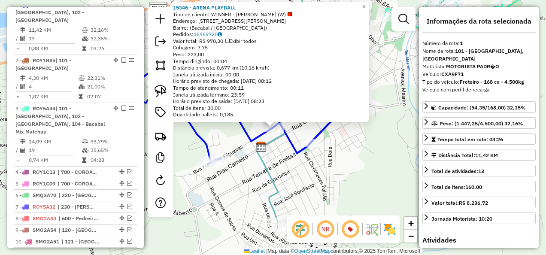
click at [282, 175] on div "15346 - ARENA PLAYBALL Tipo de cliente: WINNER - ROTA (W) Endereço: Rua Oswaldo…" at bounding box center [273, 127] width 546 height 255
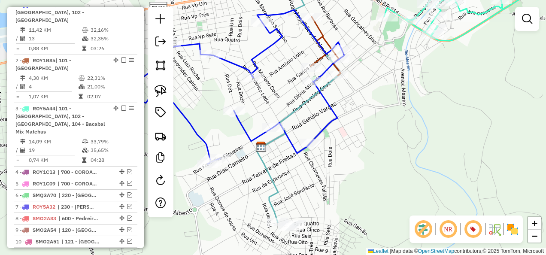
drag, startPoint x: 288, startPoint y: 200, endPoint x: 282, endPoint y: 194, distance: 8.5
click at [282, 194] on div "Janela de atendimento Grade de atendimento Capacidade Transportadoras Veículos …" at bounding box center [273, 127] width 546 height 255
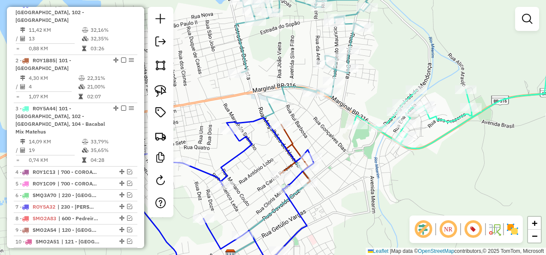
click at [283, 84] on icon at bounding box center [299, 128] width 147 height 306
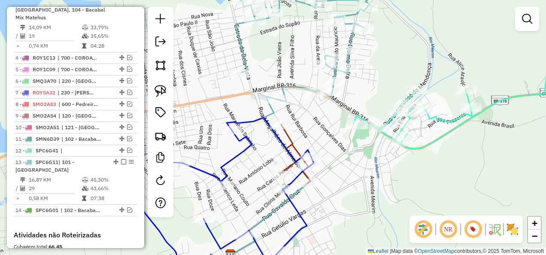
select select "**********"
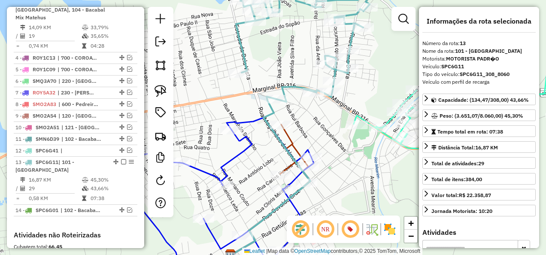
scroll to position [573, 0]
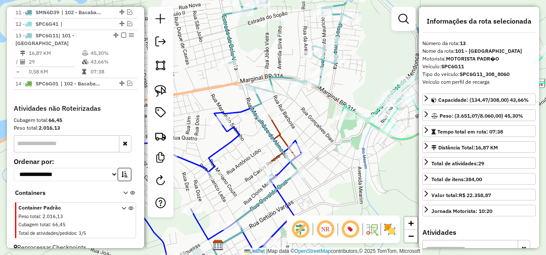
drag, startPoint x: 320, startPoint y: 135, endPoint x: 274, endPoint y: 48, distance: 98.1
click at [275, 56] on div "Janela de atendimento Grade de atendimento Capacidade Transportadoras Veículos …" at bounding box center [273, 127] width 546 height 255
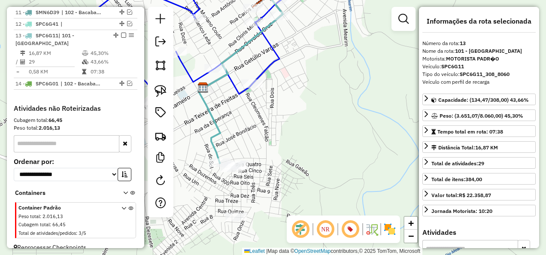
drag, startPoint x: 245, startPoint y: 162, endPoint x: 280, endPoint y: 125, distance: 50.4
click at [270, 135] on div "Janela de atendimento Grade de atendimento Capacidade Transportadoras Veículos …" at bounding box center [273, 127] width 546 height 255
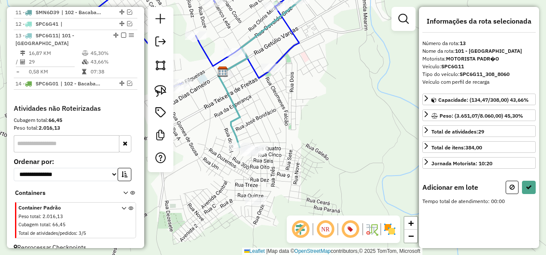
drag, startPoint x: 161, startPoint y: 90, endPoint x: 196, endPoint y: 106, distance: 38.4
click at [161, 90] on img at bounding box center [161, 91] width 12 height 12
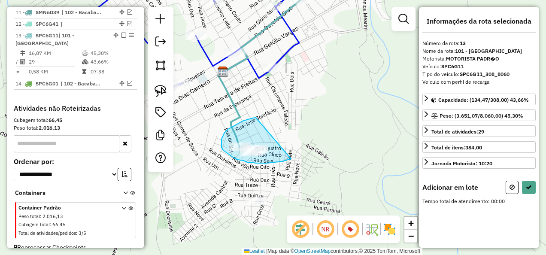
drag, startPoint x: 256, startPoint y: 118, endPoint x: 291, endPoint y: 159, distance: 54.2
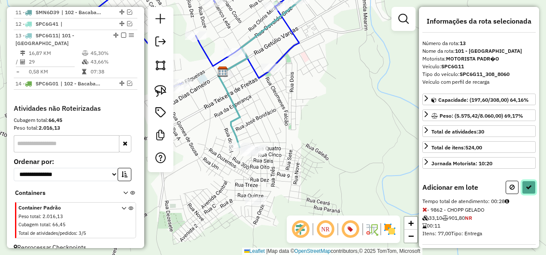
click at [527, 184] on icon at bounding box center [529, 187] width 6 height 6
select select "**********"
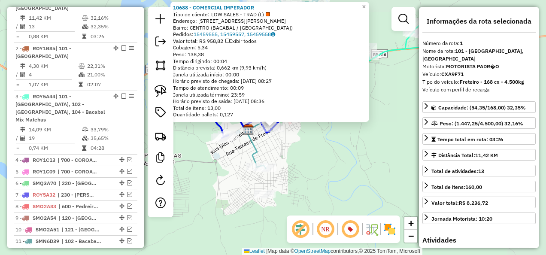
scroll to position [332, 0]
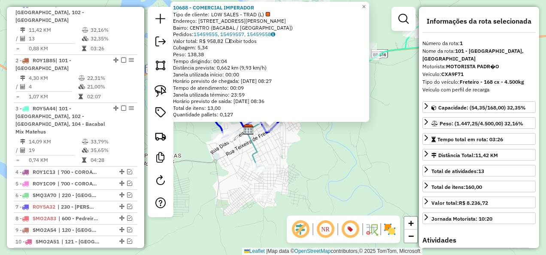
click at [317, 154] on div "10688 - COMERCIAL IMPERADOR Tipo de cliente: LOW SALES - TRAD (L) Endereço: RUA…" at bounding box center [273, 127] width 546 height 255
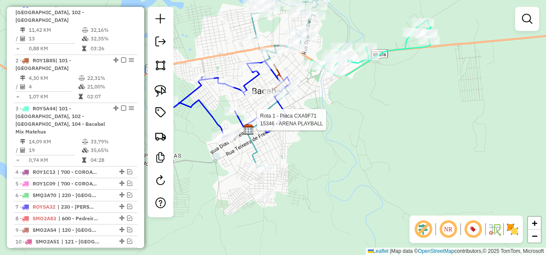
select select "**********"
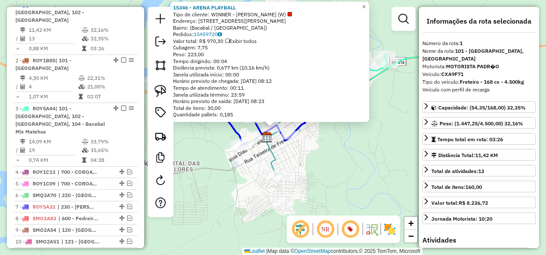
click at [318, 169] on div "15346 - ARENA PLAYBALL Tipo de cliente: WINNER - ROTA (W) Endereço: Rua Oswaldo…" at bounding box center [273, 127] width 546 height 255
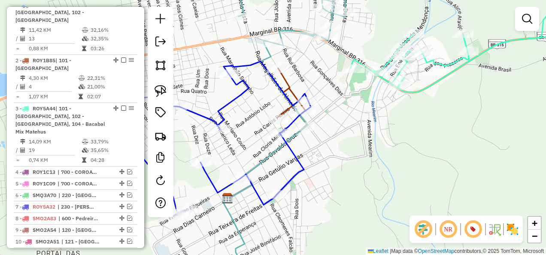
click at [279, 30] on icon at bounding box center [286, 125] width 127 height 301
select select "**********"
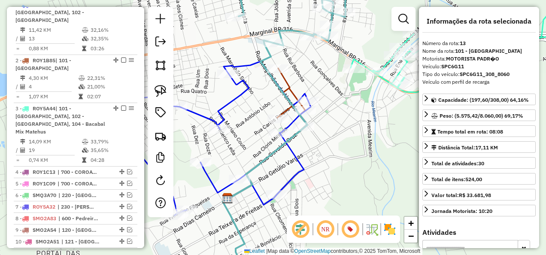
scroll to position [573, 0]
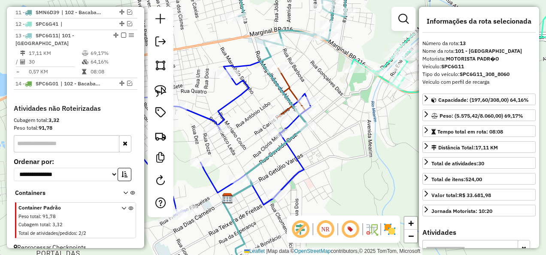
drag, startPoint x: 324, startPoint y: 170, endPoint x: 291, endPoint y: 52, distance: 123.2
click at [297, 66] on div "Janela de atendimento Grade de atendimento Capacidade Transportadoras Veículos …" at bounding box center [273, 127] width 546 height 255
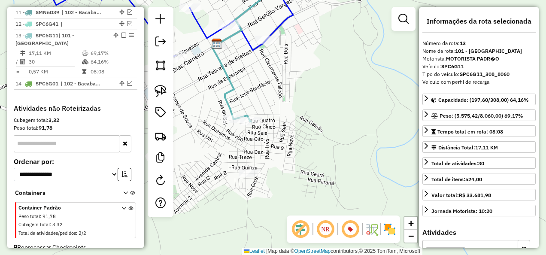
drag, startPoint x: 276, startPoint y: 119, endPoint x: 276, endPoint y: 143, distance: 24.5
click at [276, 143] on div "Janela de atendimento Grade de atendimento Capacidade Transportadoras Veículos …" at bounding box center [273, 127] width 546 height 255
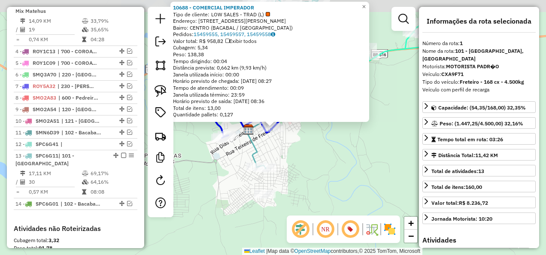
scroll to position [332, 0]
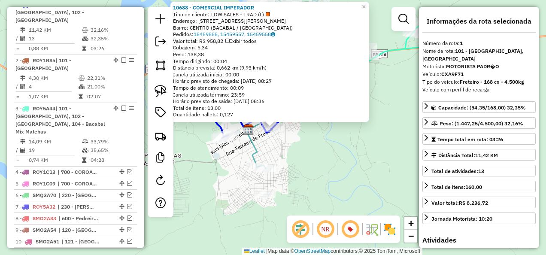
click at [282, 145] on div "Rota 1 - Placa CXA9F71 10688 - COMERCIAL IMPERADOR 10688 - COMERCIAL IMPERADOR …" at bounding box center [273, 127] width 546 height 255
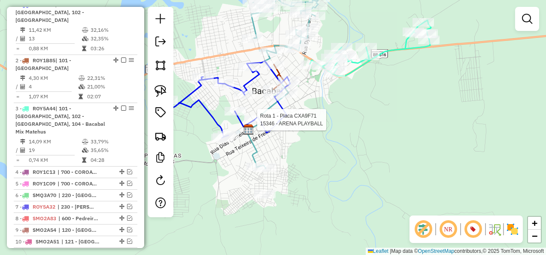
select select "**********"
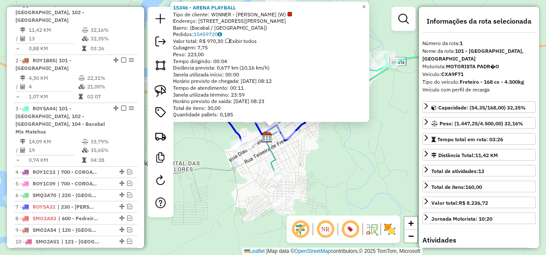
click at [274, 155] on icon at bounding box center [301, 86] width 73 height 179
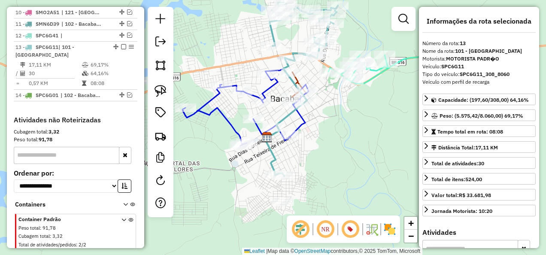
scroll to position [573, 0]
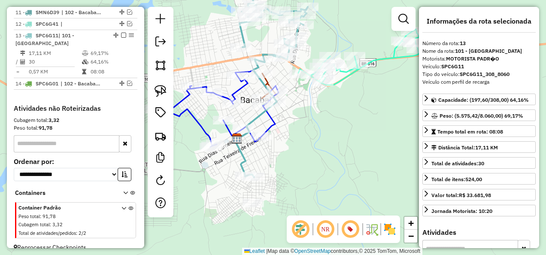
drag, startPoint x: 288, startPoint y: 157, endPoint x: 252, endPoint y: 143, distance: 39.0
click at [252, 145] on div "Janela de atendimento Grade de atendimento Capacidade Transportadoras Veículos …" at bounding box center [273, 127] width 546 height 255
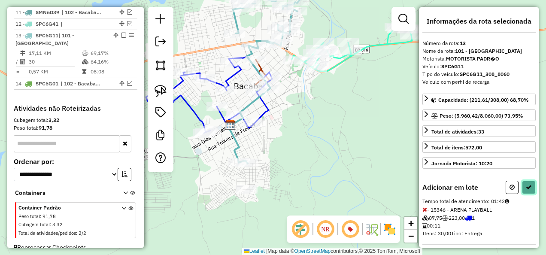
click at [524, 181] on button at bounding box center [529, 187] width 14 height 13
select select "**********"
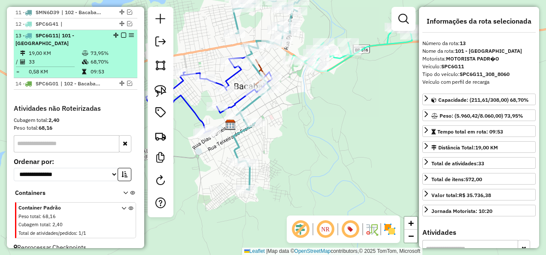
click at [121, 33] on em at bounding box center [123, 35] width 5 height 5
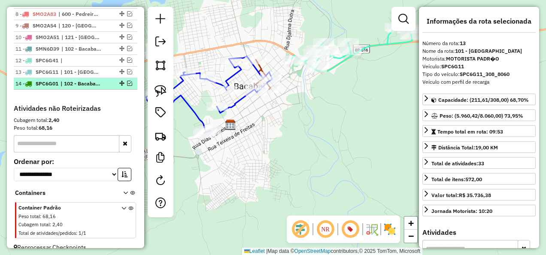
scroll to position [494, 0]
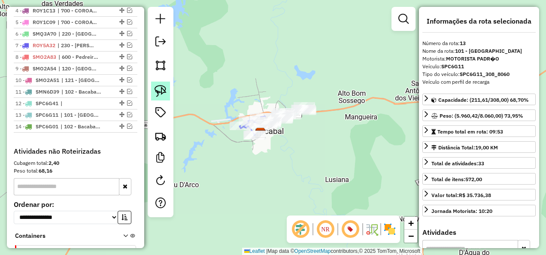
click at [165, 88] on img at bounding box center [161, 91] width 12 height 12
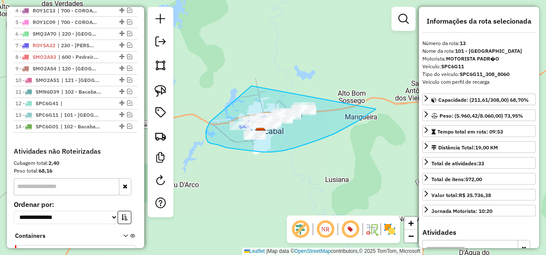
drag, startPoint x: 224, startPoint y: 109, endPoint x: 376, endPoint y: 109, distance: 151.5
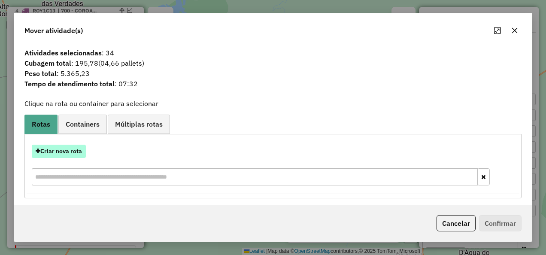
click at [71, 149] on button "Criar nova rota" at bounding box center [59, 151] width 54 height 13
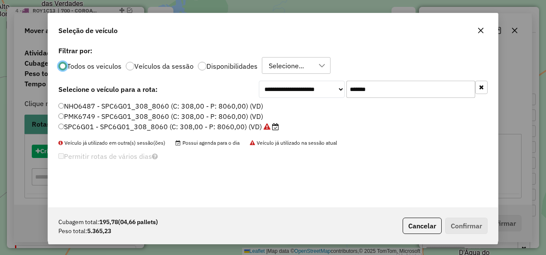
scroll to position [5, 3]
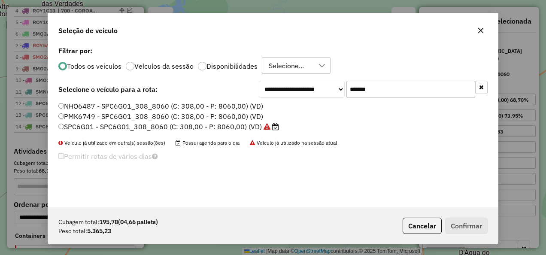
drag, startPoint x: 396, startPoint y: 92, endPoint x: 303, endPoint y: 102, distance: 93.2
click at [303, 102] on div "**********" at bounding box center [273, 125] width 450 height 163
paste input "text"
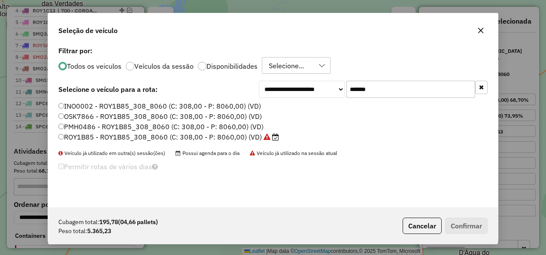
type input "*******"
click at [232, 140] on label "ROY1B85 - ROY1B85_308_8060 (C: 308,00 - P: 8060,00) (VD)" at bounding box center [168, 137] width 221 height 10
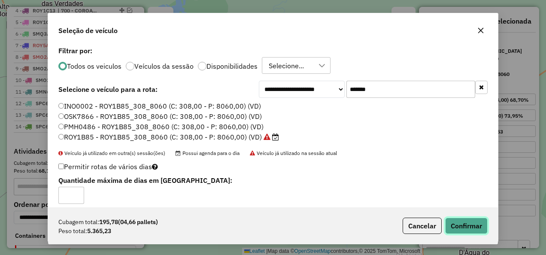
click at [465, 228] on button "Confirmar" at bounding box center [466, 226] width 42 height 16
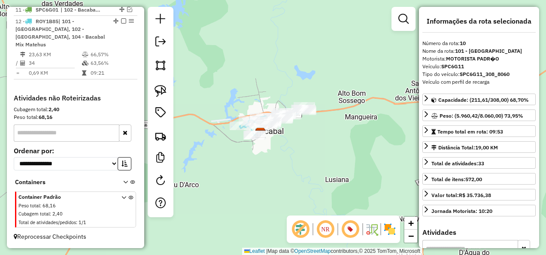
scroll to position [430, 0]
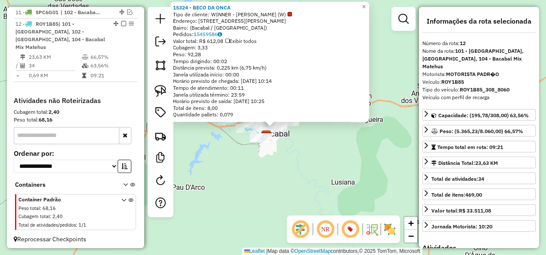
click at [303, 158] on div "15324 - BECO DA ONCA Tipo de cliente: WINNER - ROTA (W) Endereço: Rua Maranhão …" at bounding box center [273, 127] width 546 height 255
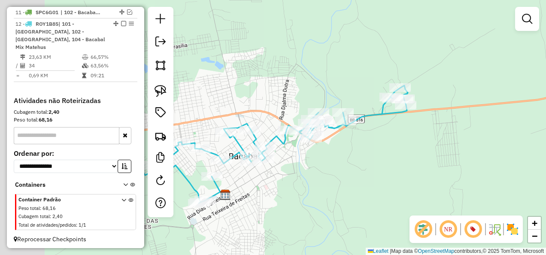
drag, startPoint x: 314, startPoint y: 163, endPoint x: 375, endPoint y: 161, distance: 61.0
click at [375, 161] on div "Janela de atendimento Grade de atendimento Capacidade Transportadoras Veículos …" at bounding box center [273, 127] width 546 height 255
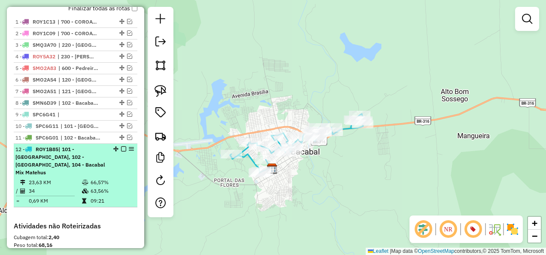
scroll to position [301, 0]
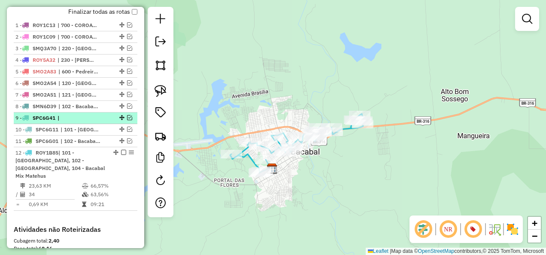
click at [81, 122] on span "|" at bounding box center [77, 118] width 39 height 8
select select "**********"
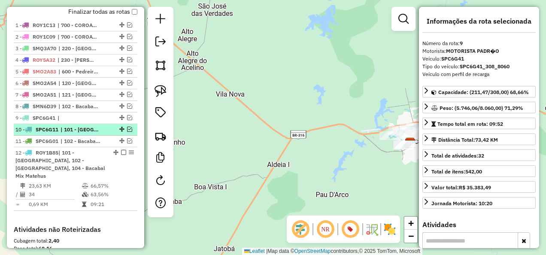
click at [97, 133] on span "| 101 - [GEOGRAPHIC_DATA]" at bounding box center [80, 130] width 39 height 8
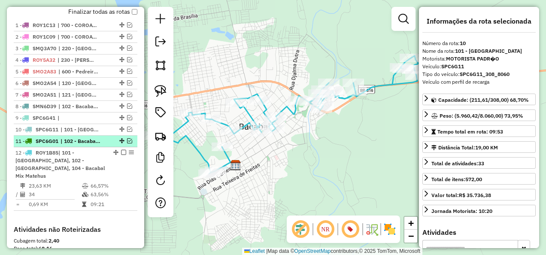
click at [94, 144] on span "| 102 - Bacabal Frio Bom, 111 - Lago Verde" at bounding box center [80, 141] width 39 height 8
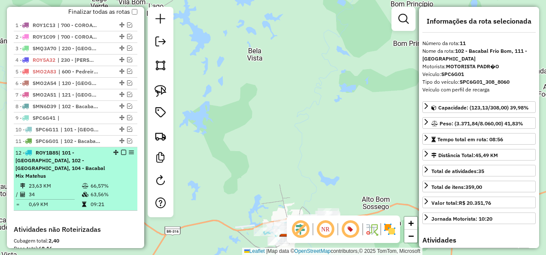
click at [92, 161] on span "| 101 - [GEOGRAPHIC_DATA], 102 - [GEOGRAPHIC_DATA], 104 - Bacabal Mix Matehus" at bounding box center [60, 164] width 90 height 30
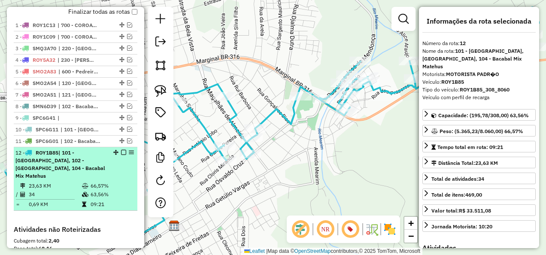
click at [121, 155] on em at bounding box center [123, 152] width 5 height 5
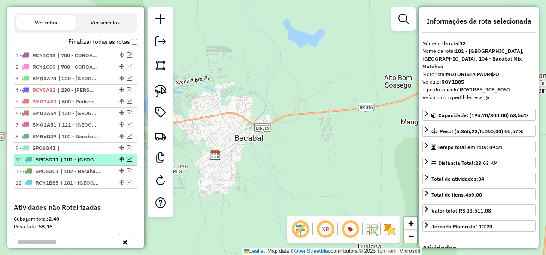
scroll to position [258, 0]
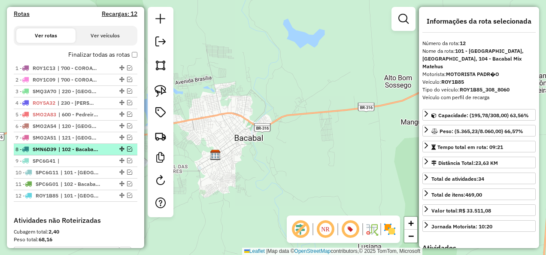
click at [94, 153] on span "| 102 - Bacabal Frio Bom" at bounding box center [77, 149] width 39 height 8
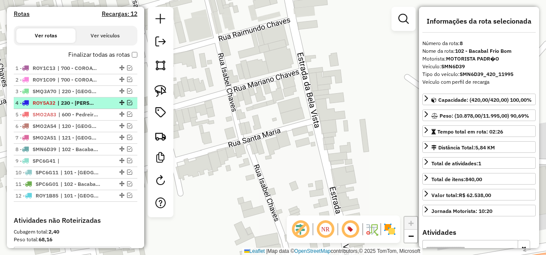
click at [94, 107] on span "| 230 - [PERSON_NAME]" at bounding box center [77, 103] width 39 height 8
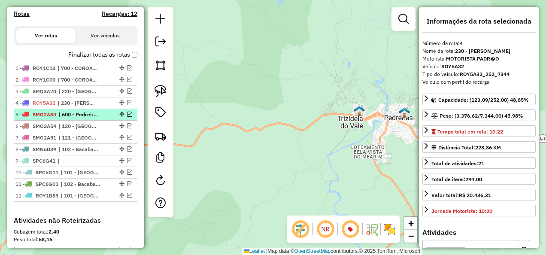
click at [94, 118] on span "| 600 - Pedreiras / Trizidela" at bounding box center [77, 115] width 39 height 8
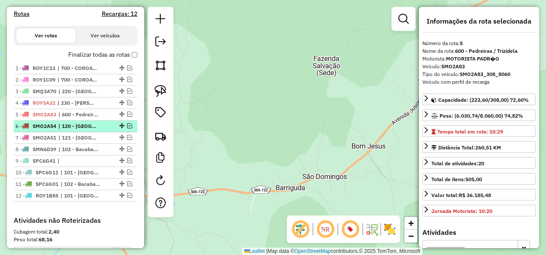
click at [93, 129] on span "| 120 - [GEOGRAPHIC_DATA]" at bounding box center [77, 126] width 39 height 8
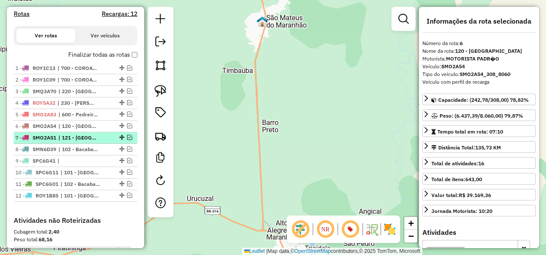
click at [94, 142] on span "| 121 - [GEOGRAPHIC_DATA] , 602 - Peritoró" at bounding box center [77, 138] width 39 height 8
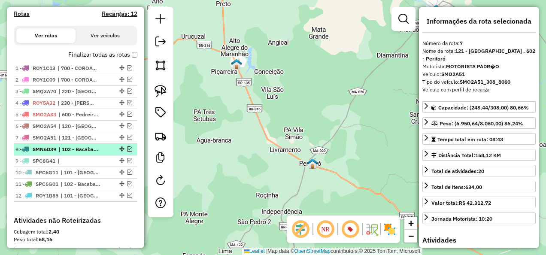
click at [95, 151] on li "8 - SMN6D39 | 102 - Bacabal Frio Bom" at bounding box center [76, 150] width 124 height 12
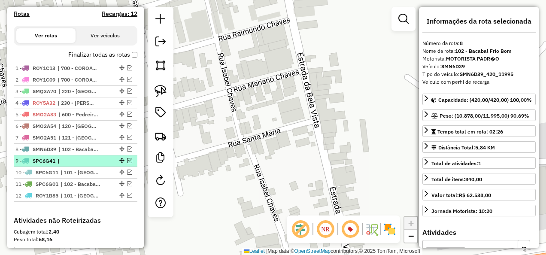
click at [92, 164] on span "|" at bounding box center [77, 161] width 39 height 8
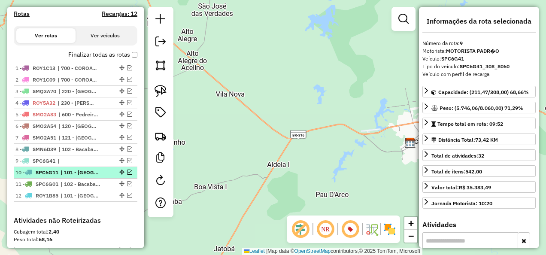
click at [92, 176] on span "| 101 - [GEOGRAPHIC_DATA]" at bounding box center [80, 173] width 39 height 8
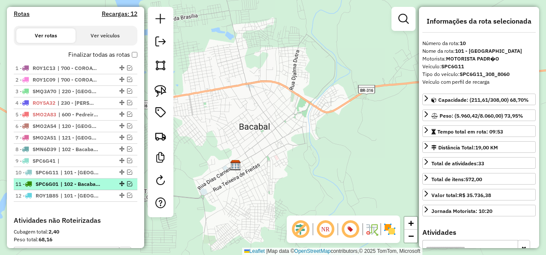
click at [98, 188] on span "| 102 - Bacabal Frio Bom, 111 - Lago Verde" at bounding box center [80, 184] width 39 height 8
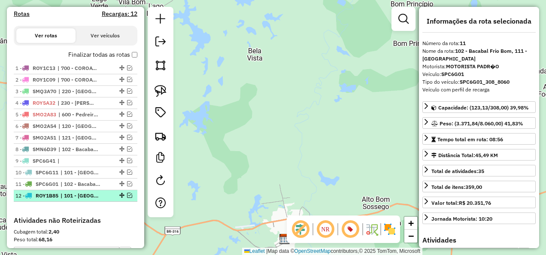
click at [100, 200] on span "| 101 - [GEOGRAPHIC_DATA], 102 - [GEOGRAPHIC_DATA], 104 - Bacabal Mix Matehus" at bounding box center [80, 196] width 39 height 8
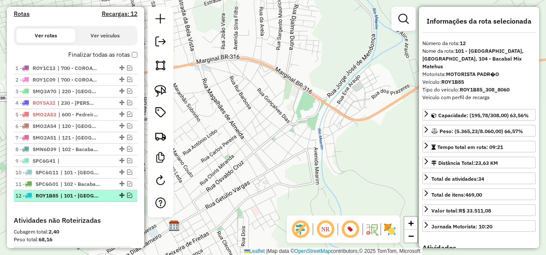
click at [128, 198] on em at bounding box center [129, 195] width 5 height 5
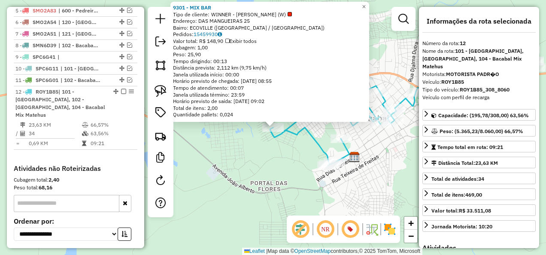
scroll to position [430, 0]
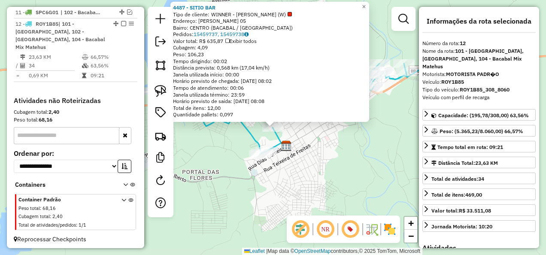
click at [349, 155] on div "4487 - SITIO BAR Tipo de cliente: WINNER - ROTA (W) Endereço: OSVALDO CRUZ 05 B…" at bounding box center [273, 127] width 546 height 255
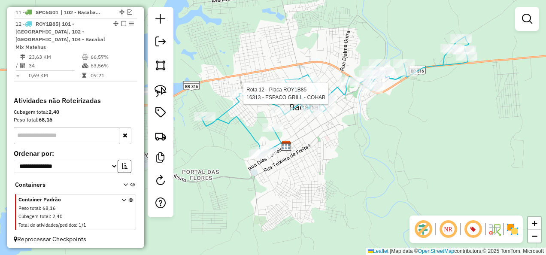
select select "**********"
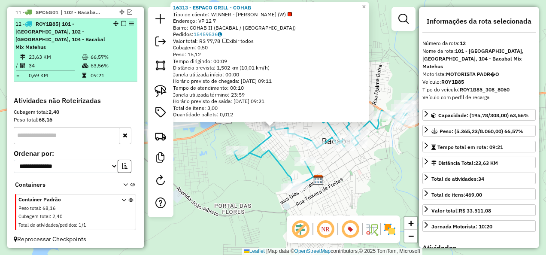
click at [121, 26] on em at bounding box center [123, 23] width 5 height 5
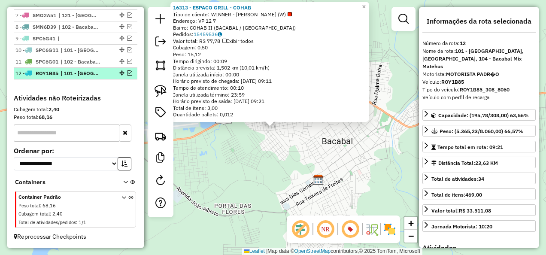
scroll to position [386, 0]
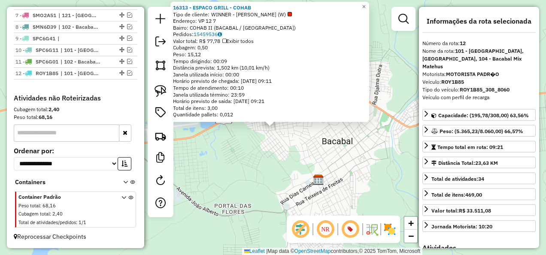
click at [259, 163] on div "16313 - ESPACO GRILL - COHAB Tipo de cliente: WINNER - ROTA (W) Endereço: VP 12…" at bounding box center [273, 127] width 546 height 255
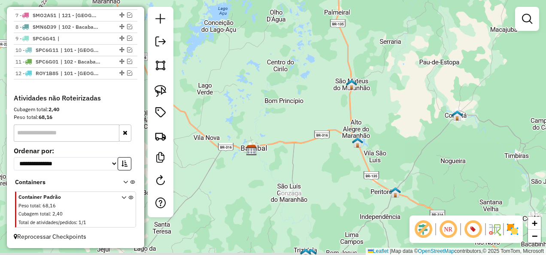
drag, startPoint x: 258, startPoint y: 201, endPoint x: 258, endPoint y: 164, distance: 36.9
click at [258, 164] on div "Janela de atendimento Grade de atendimento Capacidade Transportadoras Veículos …" at bounding box center [273, 127] width 546 height 255
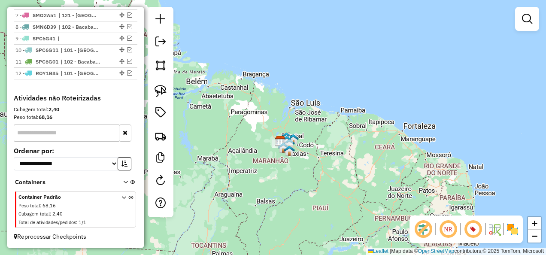
scroll to position [257, 0]
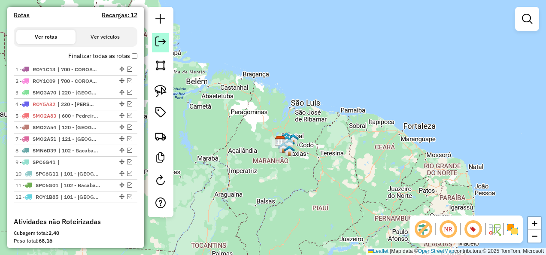
click at [162, 45] on em at bounding box center [160, 41] width 10 height 10
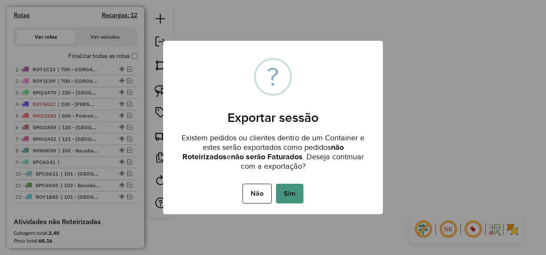
click at [294, 190] on button "Sim" at bounding box center [289, 194] width 27 height 20
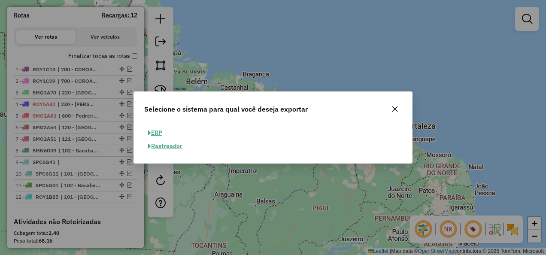
click at [162, 131] on button "ERP" at bounding box center [155, 132] width 22 height 13
select select "**"
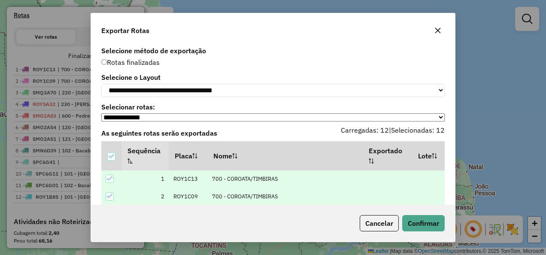
scroll to position [46, 0]
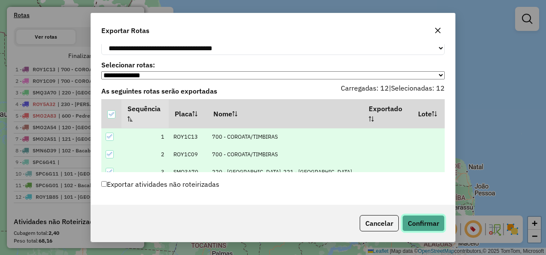
click at [423, 226] on button "Confirmar" at bounding box center [423, 223] width 42 height 16
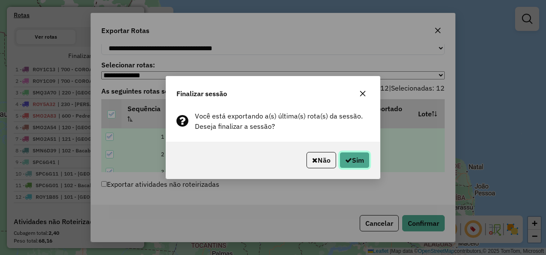
click at [354, 160] on button "Sim" at bounding box center [354, 160] width 30 height 16
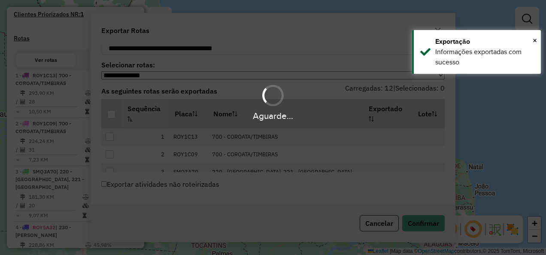
scroll to position [280, 0]
